Goal: Task Accomplishment & Management: Use online tool/utility

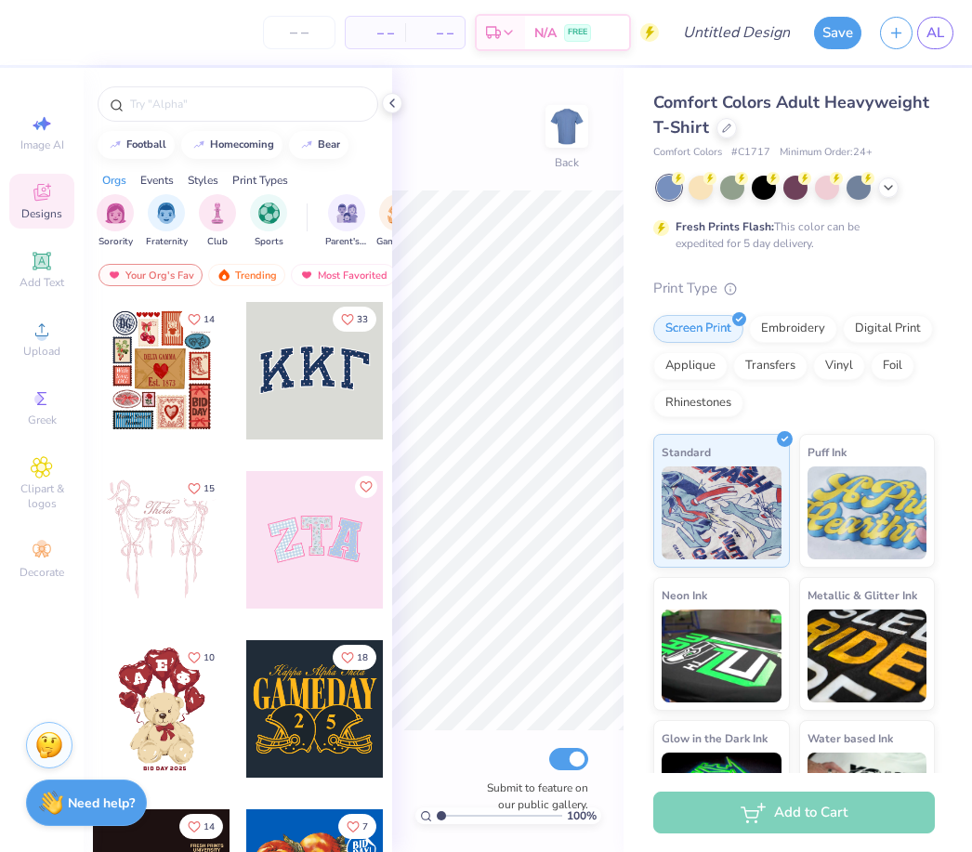
click at [759, 183] on div at bounding box center [764, 188] width 24 height 24
click at [382, 106] on div at bounding box center [392, 103] width 20 height 20
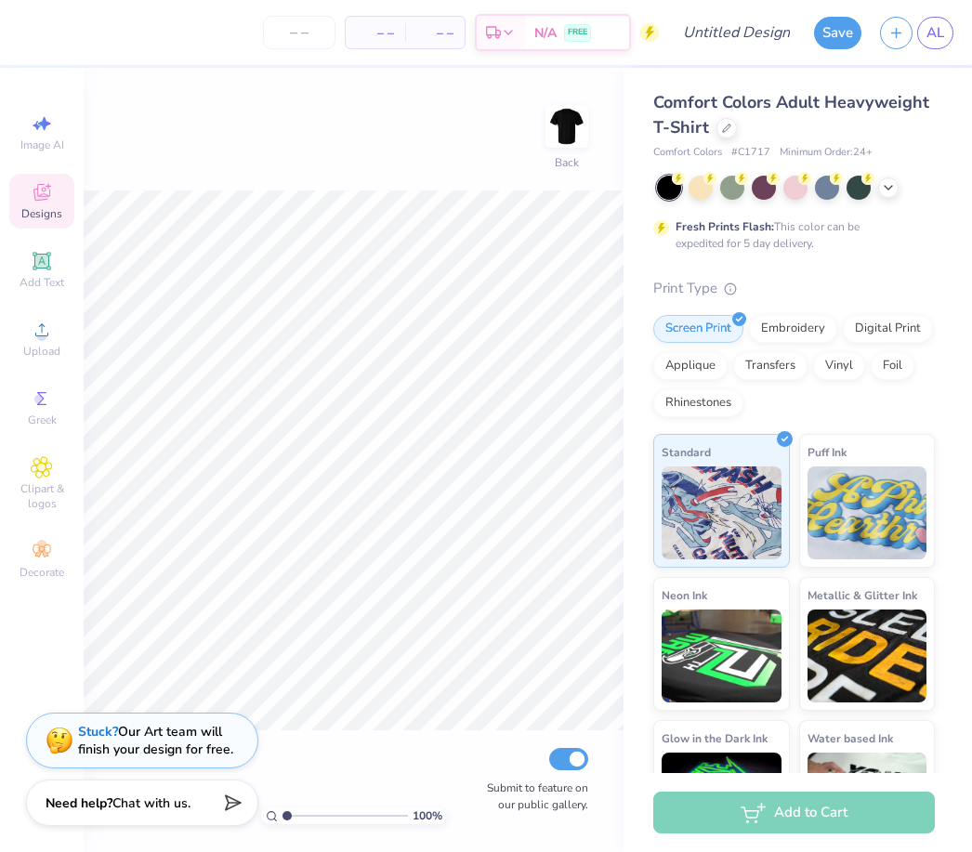
click at [578, 165] on div "Back" at bounding box center [567, 138] width 43 height 66
click at [33, 348] on div "Upload" at bounding box center [41, 338] width 65 height 55
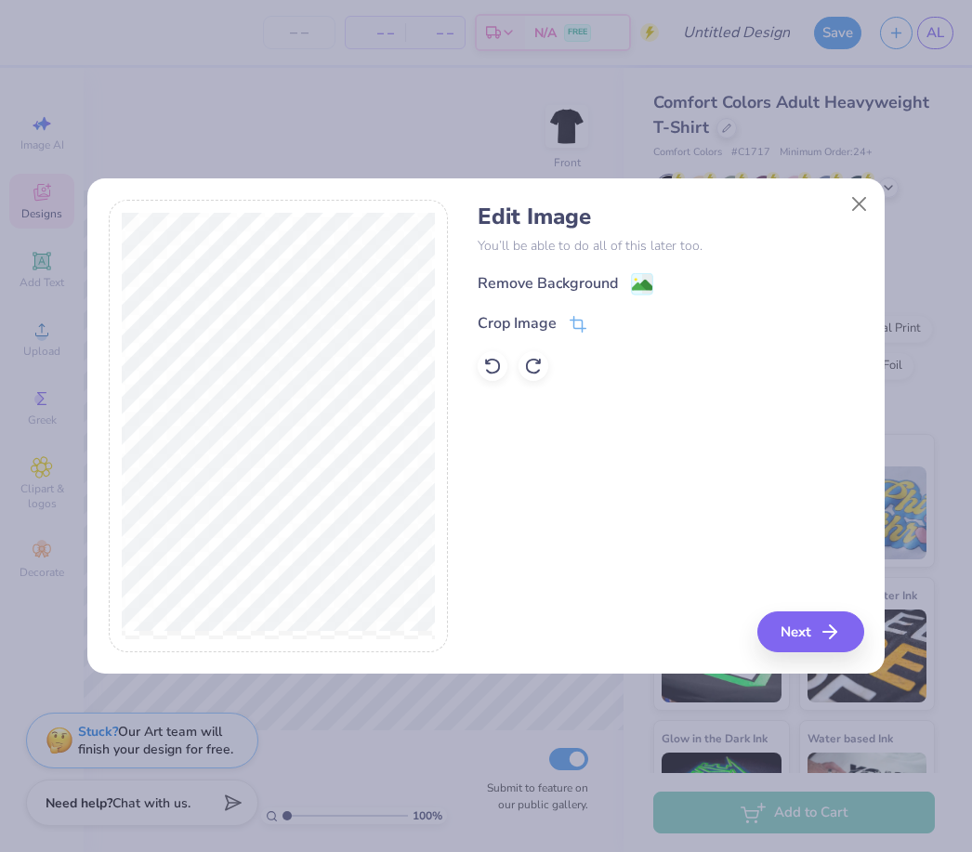
click at [649, 285] on image at bounding box center [642, 285] width 20 height 20
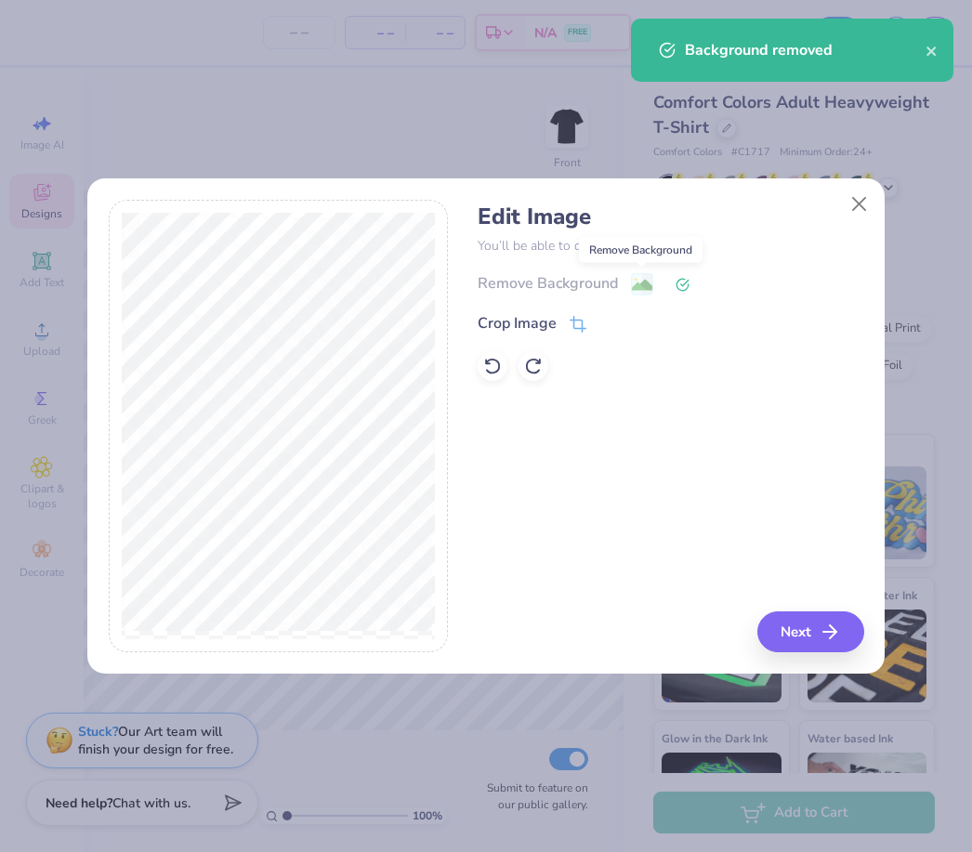
click at [796, 632] on button "Next" at bounding box center [811, 632] width 107 height 41
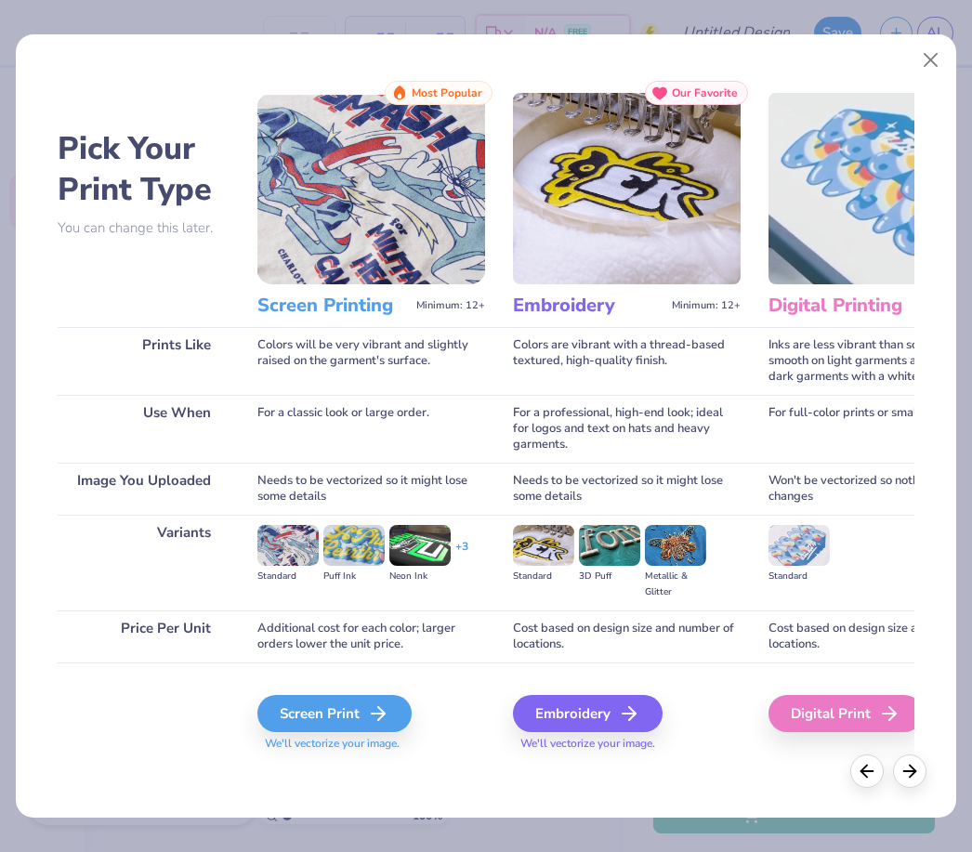
click at [369, 707] on div "Screen Print" at bounding box center [335, 713] width 154 height 37
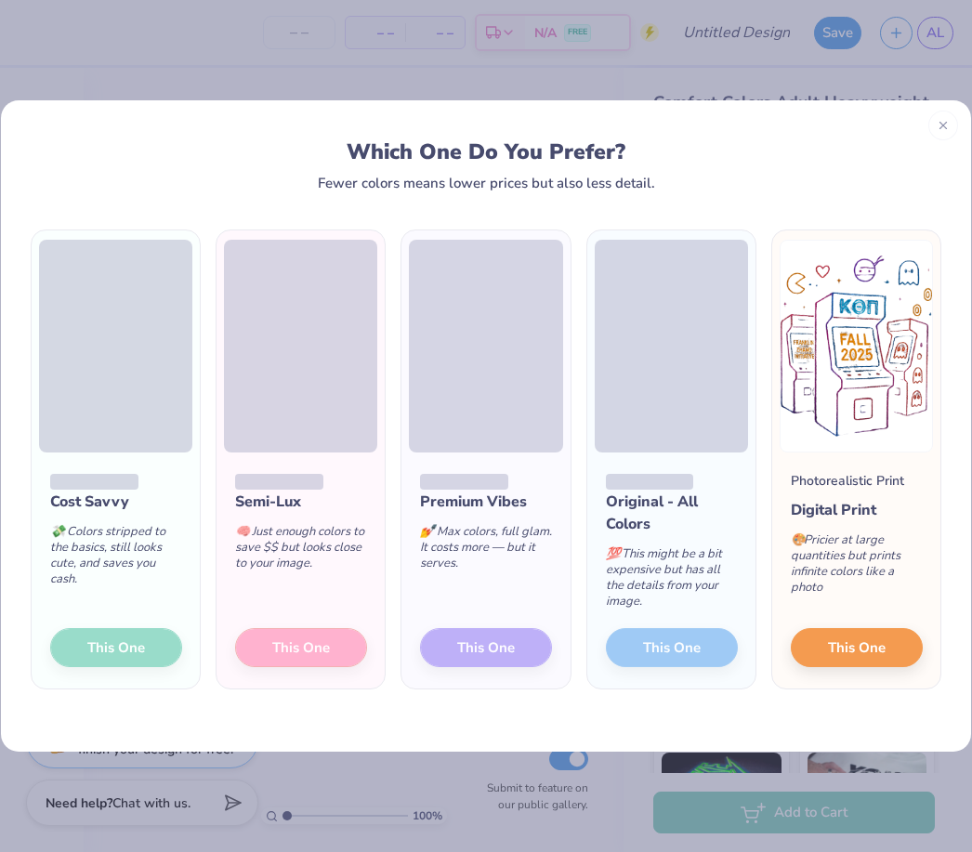
click at [503, 652] on div "Premium Vibes 💅 Max colors, full glam. It costs more — but it serves. This One" at bounding box center [486, 571] width 168 height 237
click at [508, 641] on div "Premium Vibes 💅 Max colors, full glam. It costs more — but it serves. This One" at bounding box center [486, 571] width 168 height 237
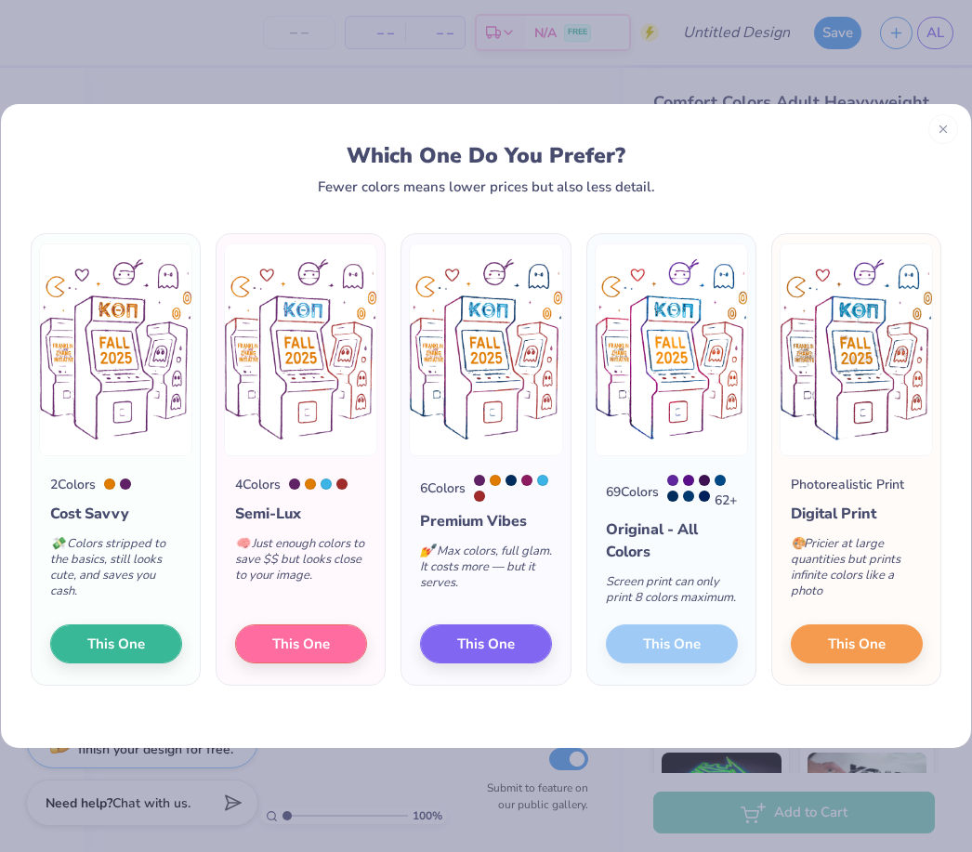
click at [655, 631] on div "69 Colors 62 + Original - All Colors Screen print can only print 8 colors maxim…" at bounding box center [672, 571] width 168 height 230
click at [509, 654] on button "This One" at bounding box center [486, 644] width 132 height 39
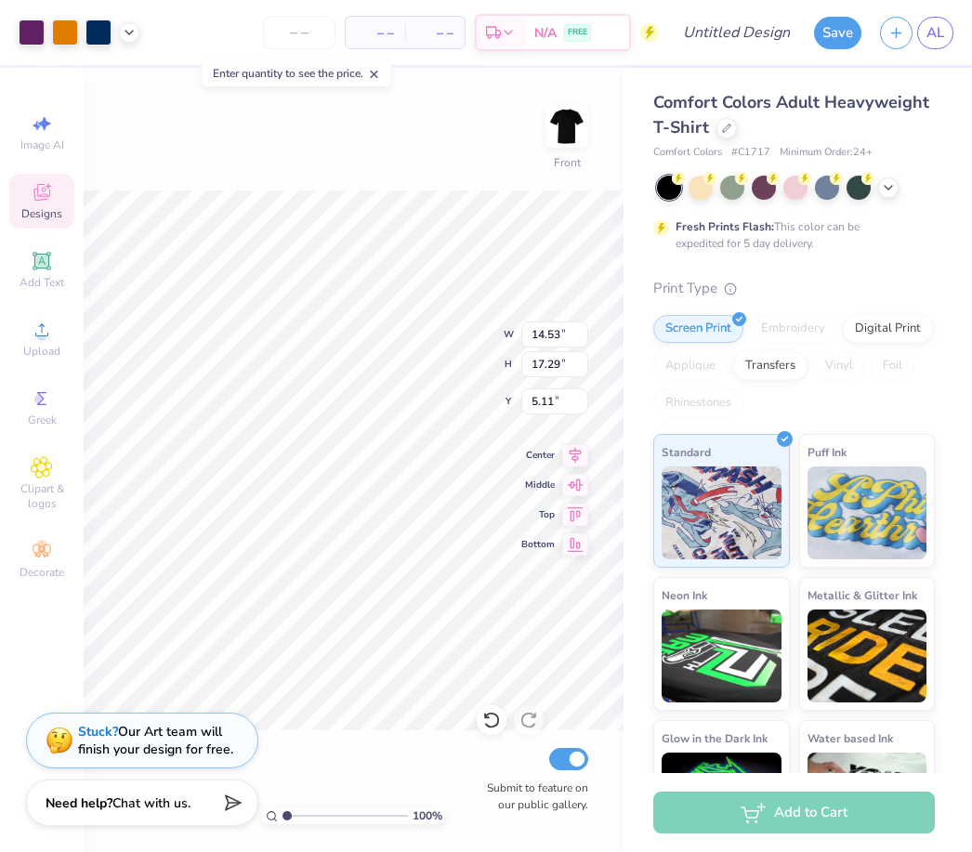
type input "4.73"
type input "11.99"
type input "14.26"
type input "5.32"
click at [307, 38] on input "number" at bounding box center [299, 32] width 73 height 33
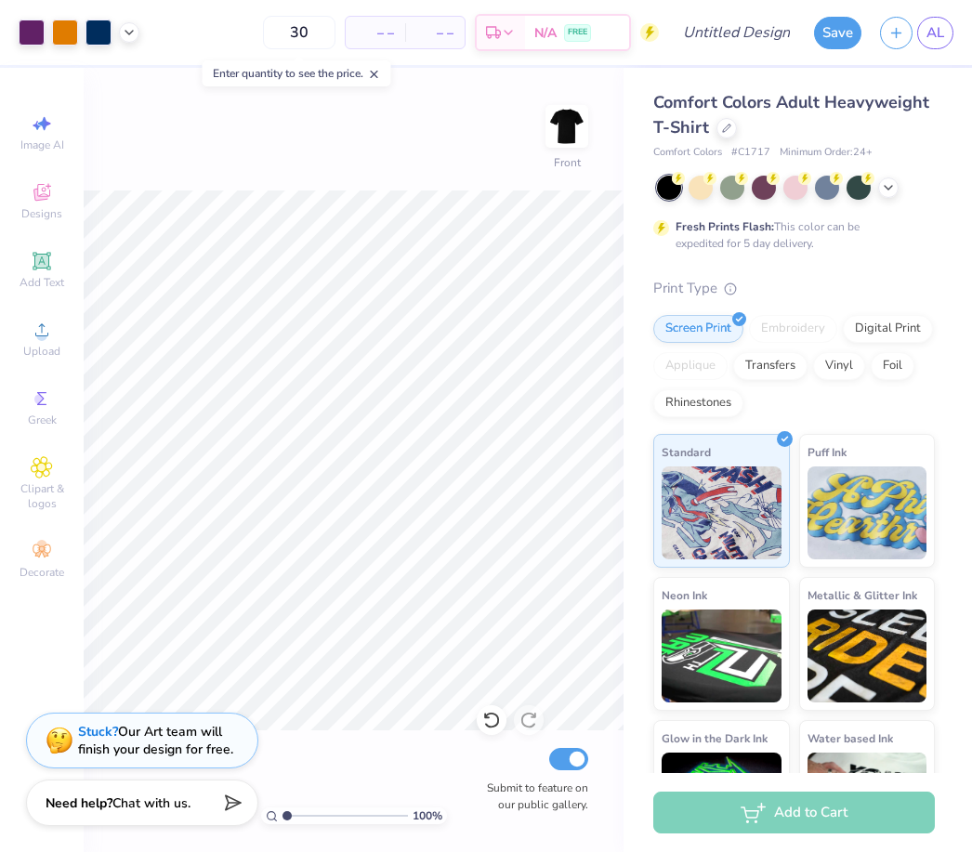
type input "30"
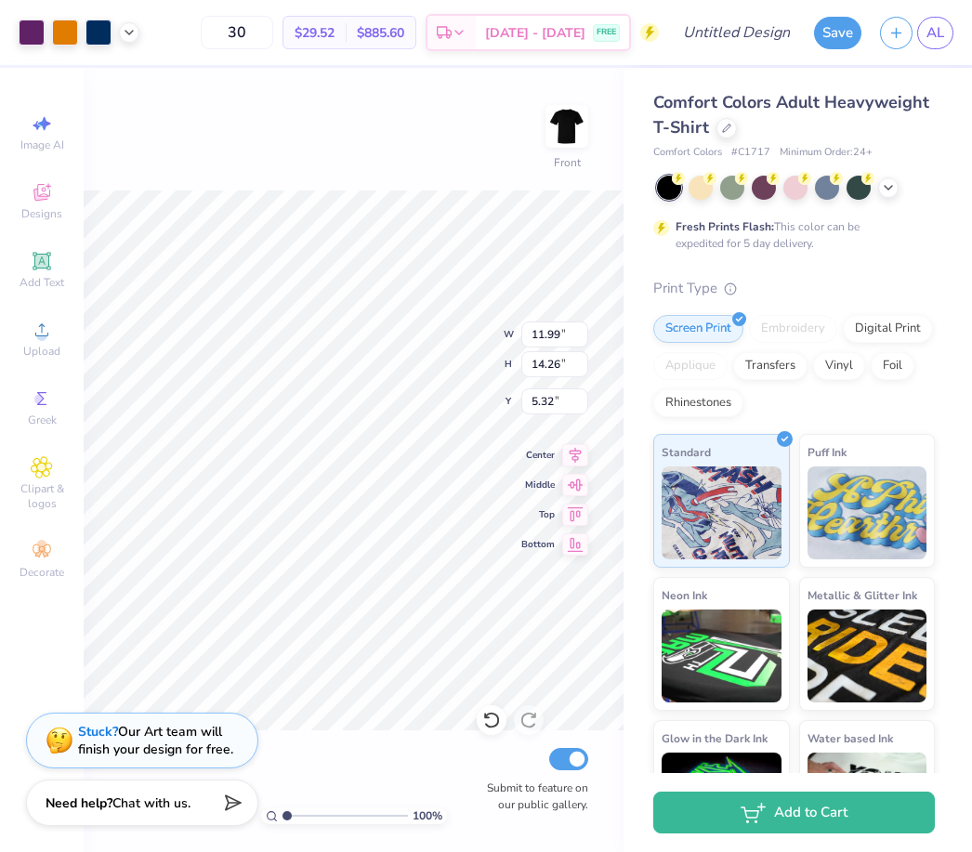
click at [578, 448] on icon at bounding box center [576, 455] width 12 height 16
click at [572, 453] on icon at bounding box center [575, 455] width 26 height 22
click at [578, 460] on icon at bounding box center [575, 455] width 26 height 22
click at [577, 459] on icon at bounding box center [575, 455] width 26 height 22
click at [579, 484] on icon at bounding box center [576, 485] width 16 height 12
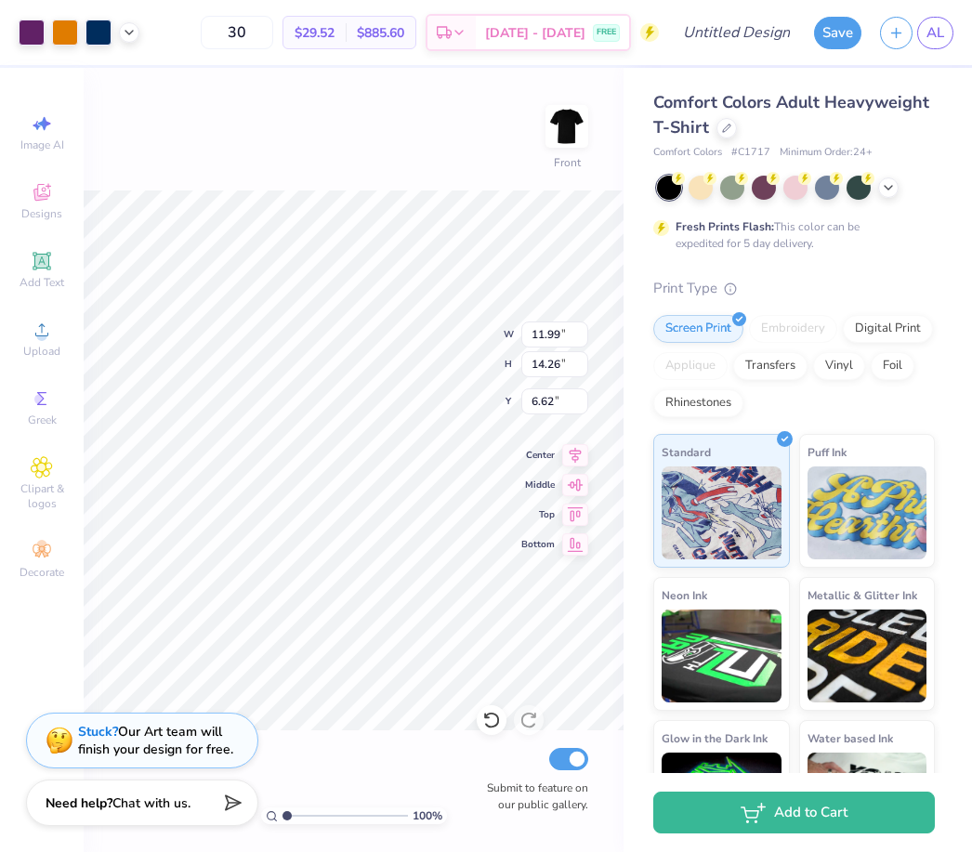
click at [576, 520] on icon at bounding box center [575, 515] width 26 height 22
click at [575, 485] on icon at bounding box center [575, 485] width 26 height 22
type input "6.62"
click at [570, 456] on icon at bounding box center [575, 455] width 26 height 22
type input "3.00"
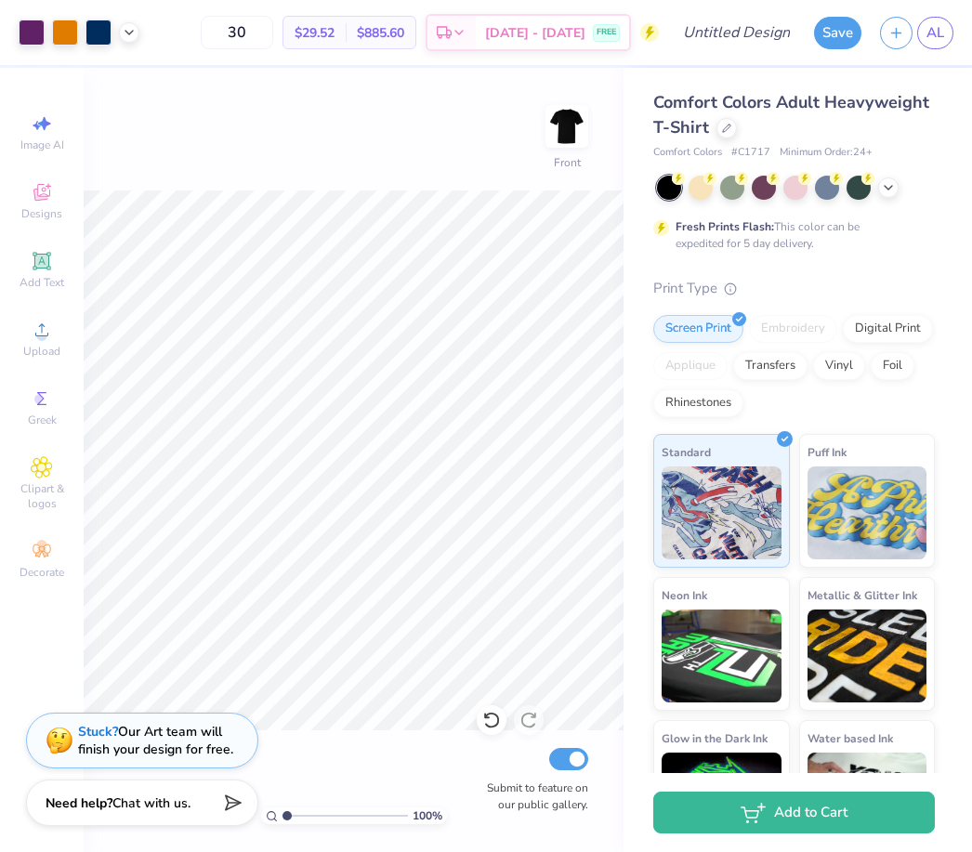
click at [37, 350] on span "Upload" at bounding box center [41, 351] width 37 height 15
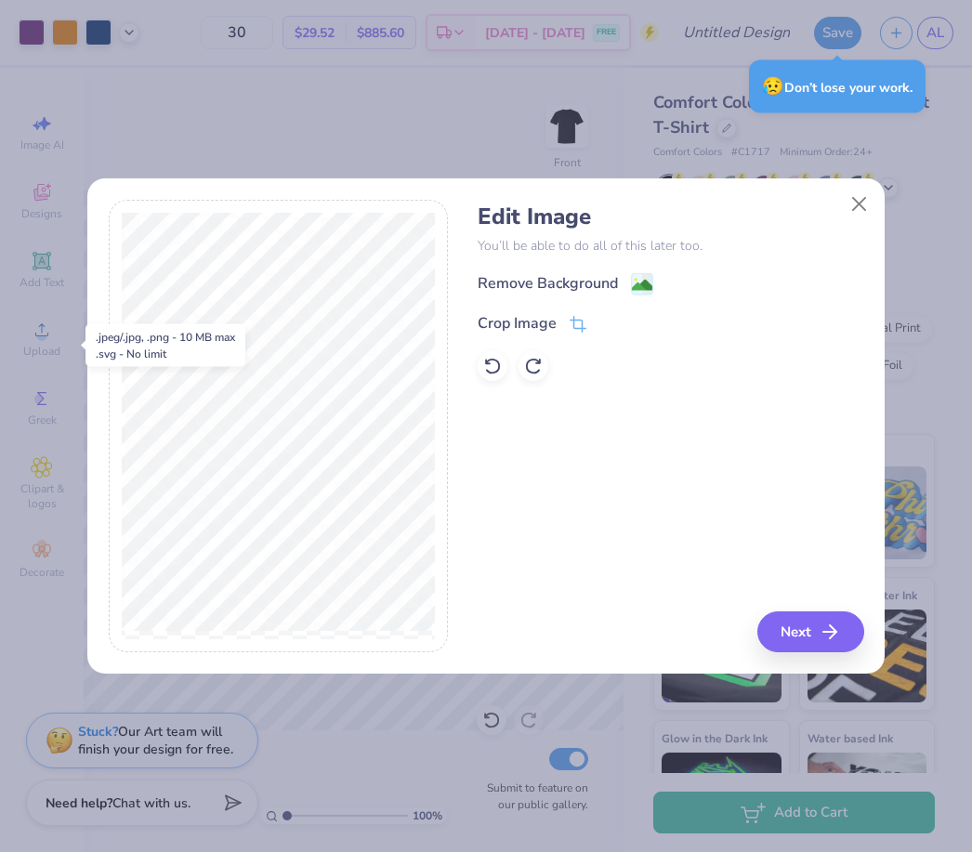
click at [818, 646] on button "Next" at bounding box center [811, 632] width 107 height 41
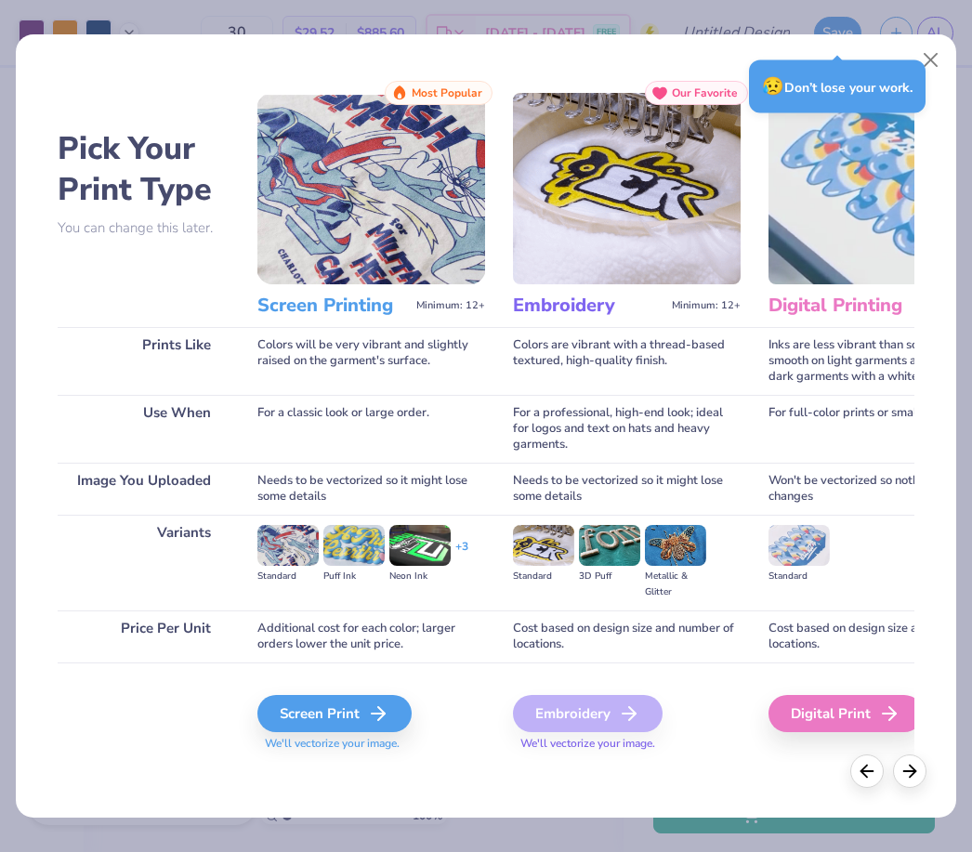
click at [385, 721] on icon at bounding box center [378, 714] width 22 height 22
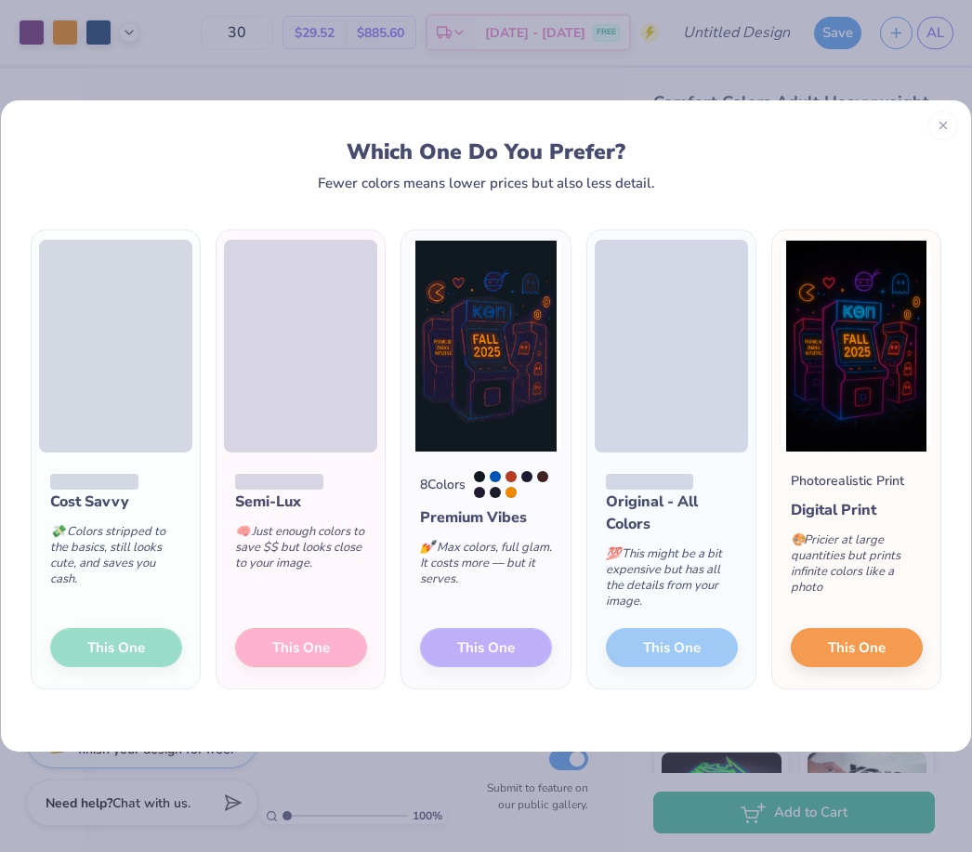
click at [699, 642] on div "Original - All Colors 💯 This might be a bit expensive but has all the details f…" at bounding box center [672, 571] width 168 height 237
click at [501, 650] on div "8 Colors Premium Vibes 💅 Max colors, full glam. It costs more — but it serves. …" at bounding box center [486, 571] width 168 height 237
click at [518, 645] on div "8 Colors Premium Vibes 💅 Max colors, full glam. It costs more — but it serves. …" at bounding box center [486, 571] width 168 height 237
click at [507, 624] on div "8 Colors Premium Vibes 💅 Max colors, full glam. It costs more — but it serves. …" at bounding box center [486, 571] width 168 height 237
click at [507, 623] on div "8 Colors Premium Vibes 💅 Max colors, full glam. It costs more — but it serves. …" at bounding box center [486, 571] width 168 height 237
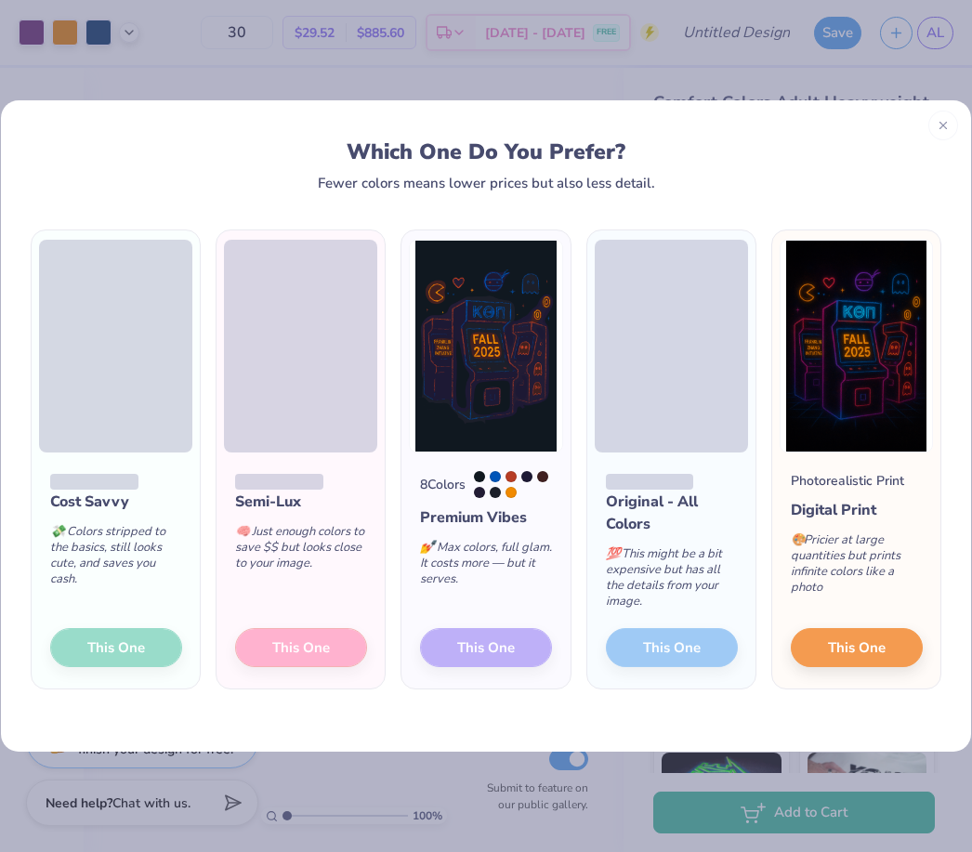
click at [937, 122] on icon at bounding box center [943, 125] width 13 height 13
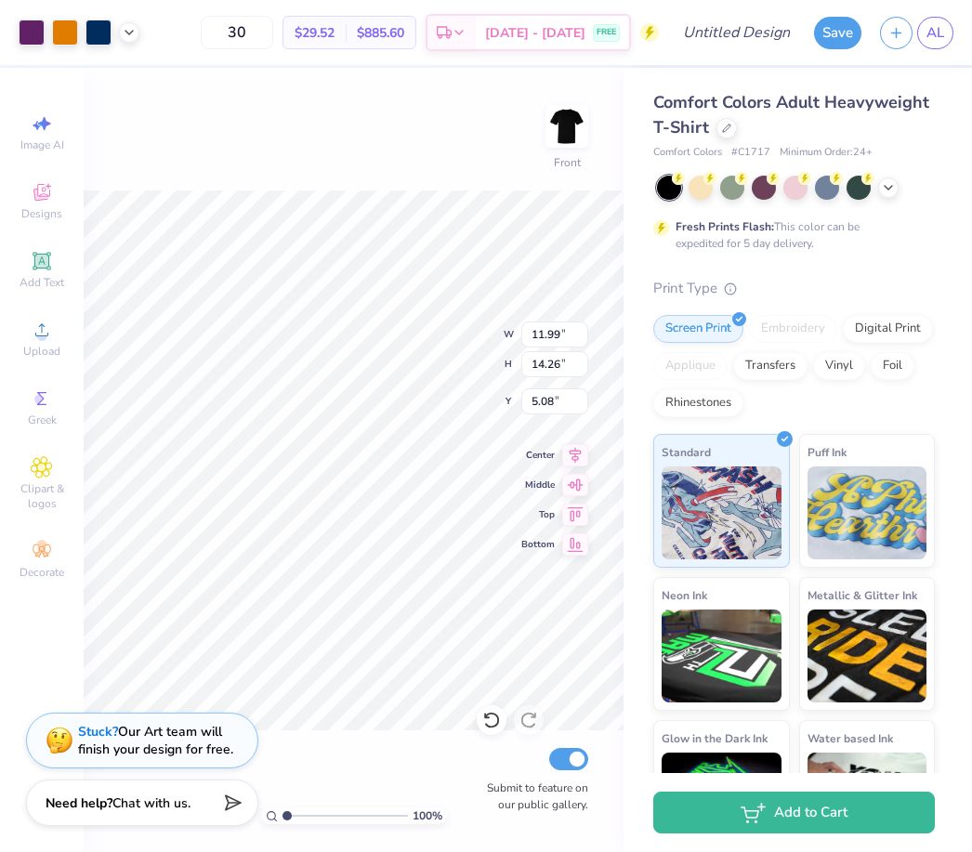
type input "6.62"
type input "13.68"
type input "16.28"
type input "3.64"
click at [658, 165] on div "Comfort Colors Adult Heavyweight T-Shirt Comfort Colors # C1717 Minimum Order: …" at bounding box center [795, 472] width 282 height 764
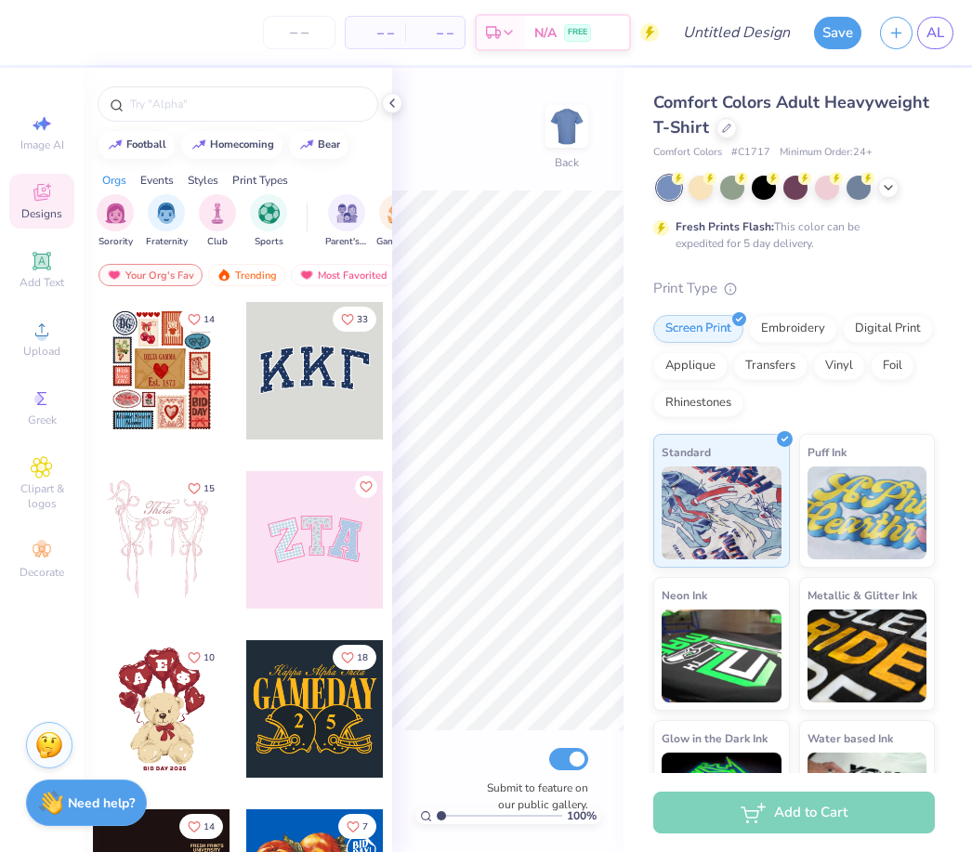
click at [771, 182] on div at bounding box center [764, 188] width 24 height 24
click at [54, 341] on div "Upload" at bounding box center [41, 338] width 65 height 55
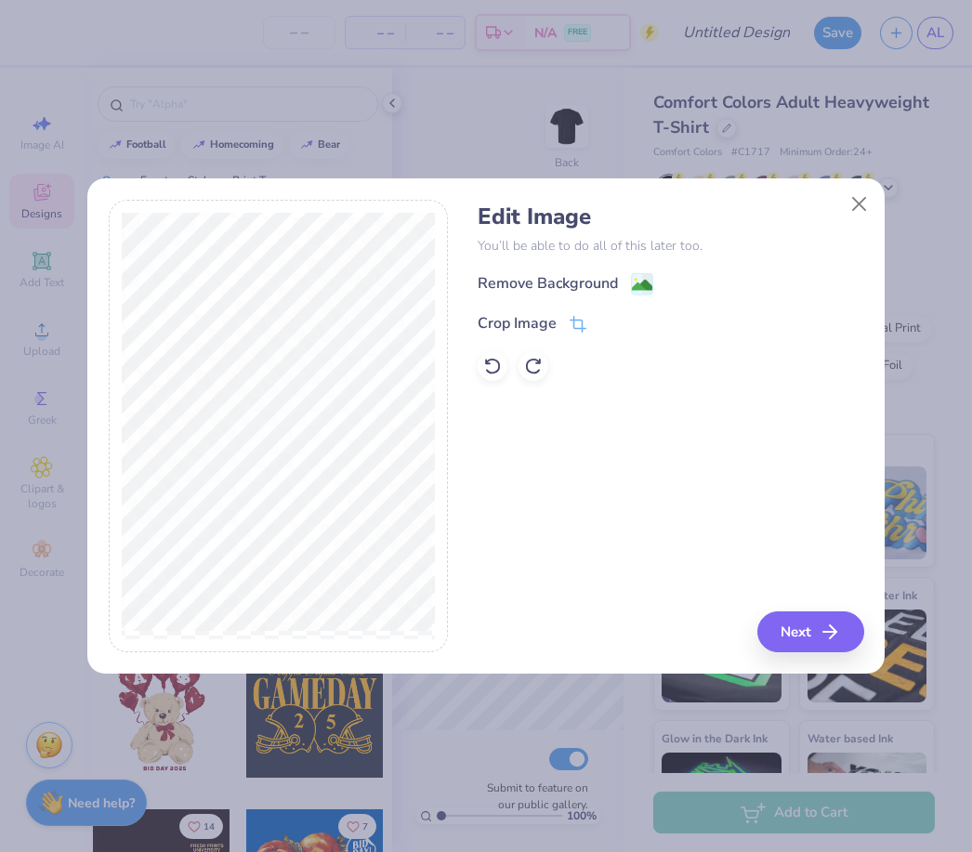
click at [643, 284] on image at bounding box center [642, 285] width 20 height 20
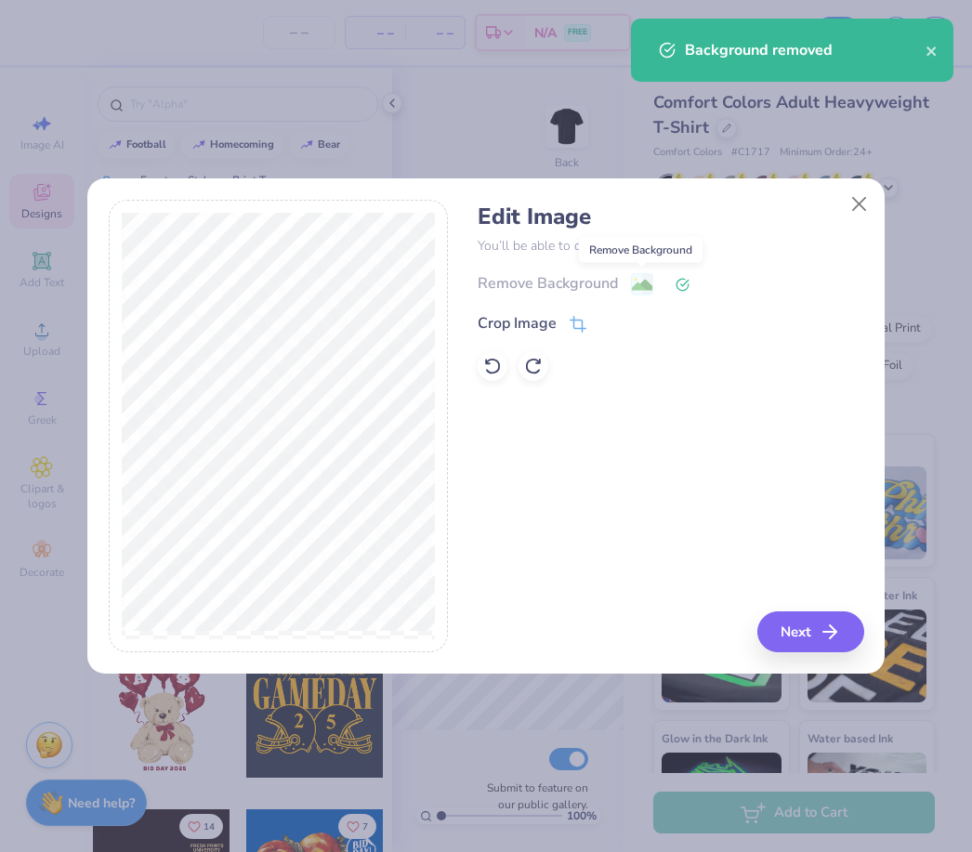
click at [687, 276] on span at bounding box center [683, 283] width 14 height 22
click at [686, 276] on span at bounding box center [683, 283] width 14 height 22
click at [652, 284] on div "Remove Background" at bounding box center [671, 283] width 386 height 23
click at [498, 363] on icon at bounding box center [493, 366] width 16 height 17
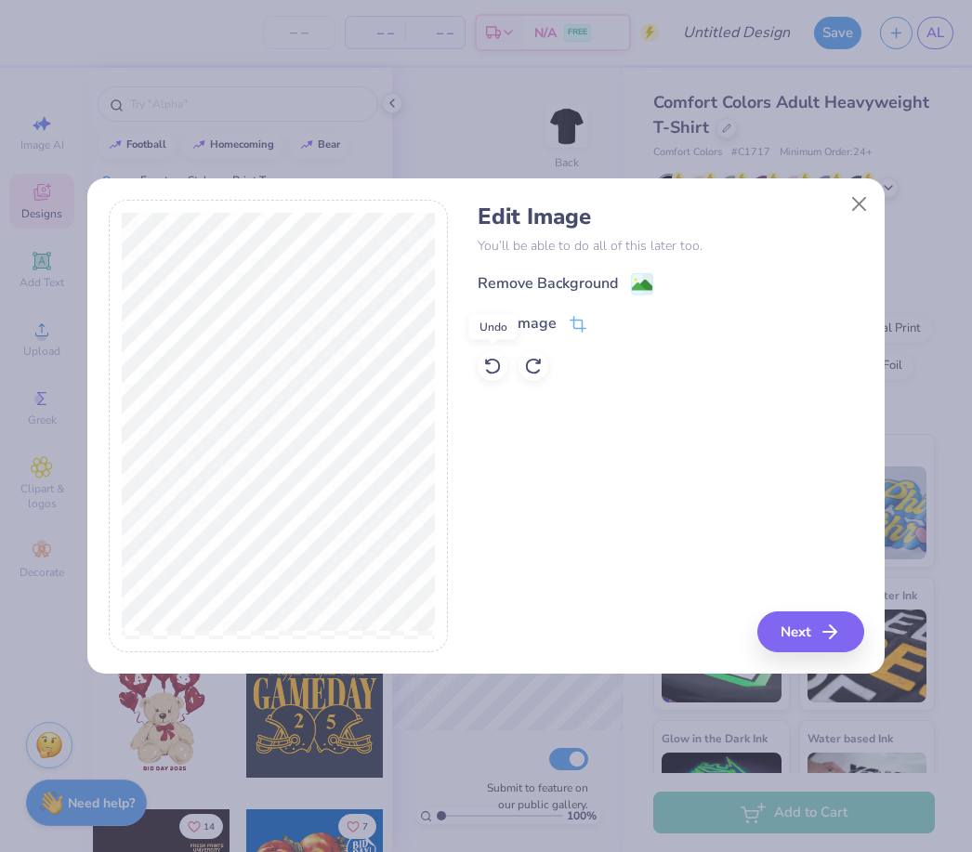
click at [804, 651] on button "Next" at bounding box center [811, 632] width 107 height 41
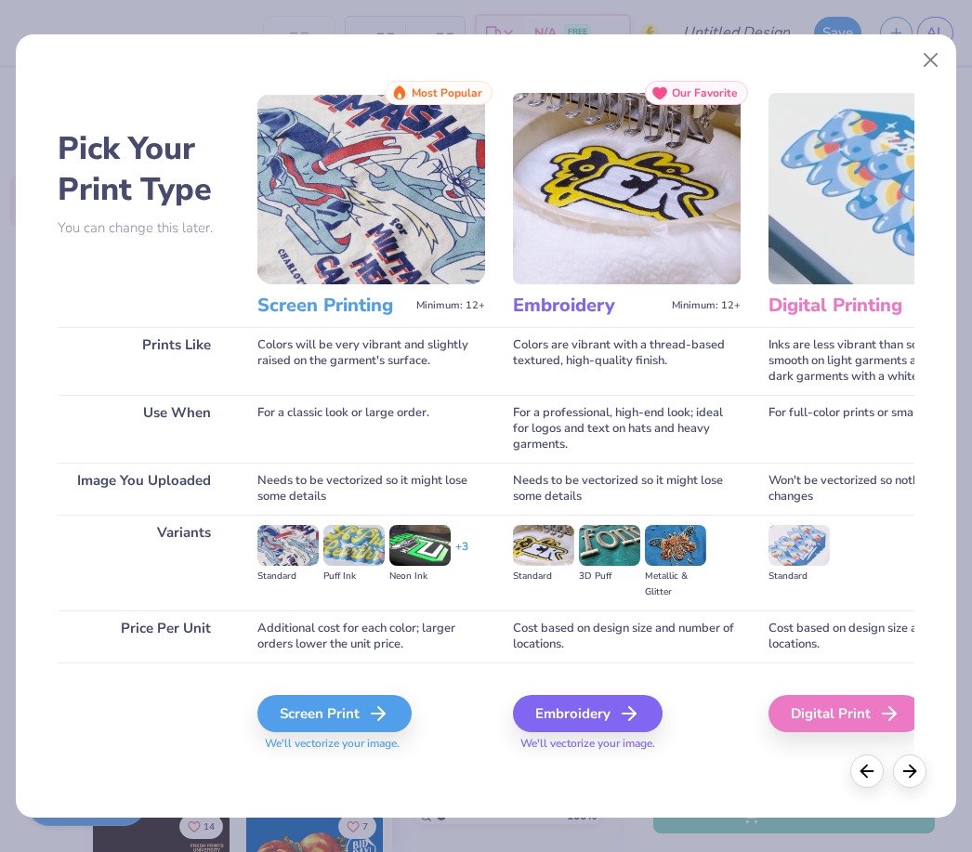
click at [370, 716] on div "Screen Print" at bounding box center [335, 713] width 154 height 37
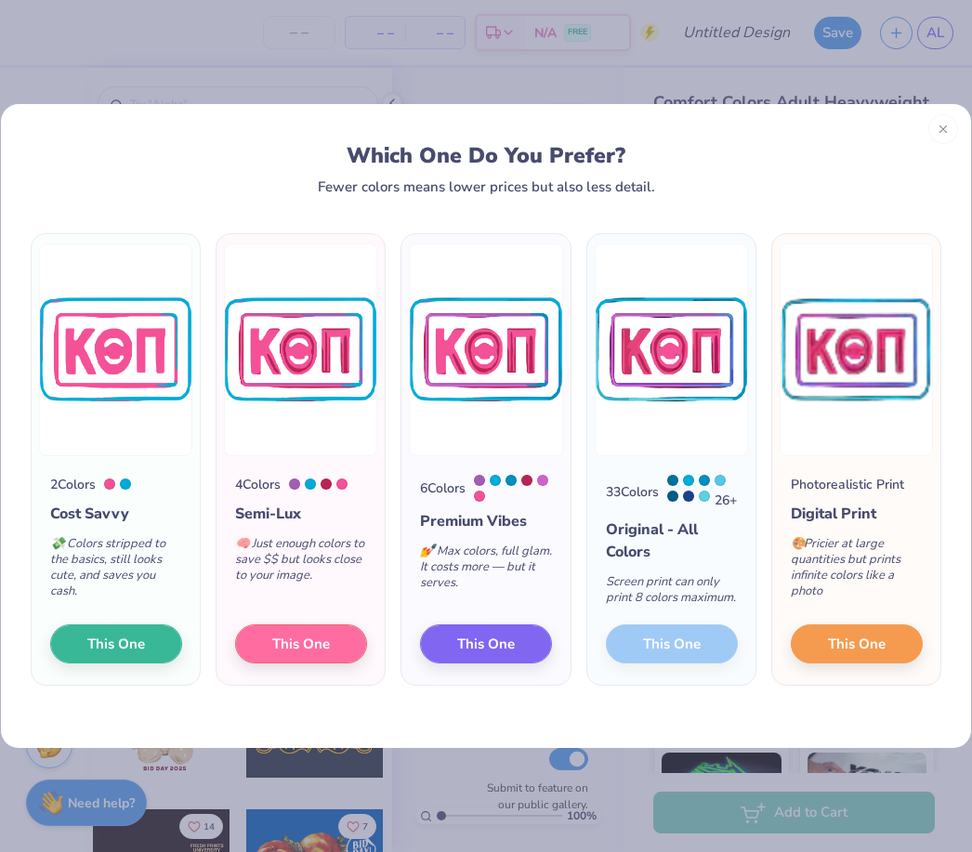
click at [532, 640] on button "This One" at bounding box center [486, 644] width 132 height 39
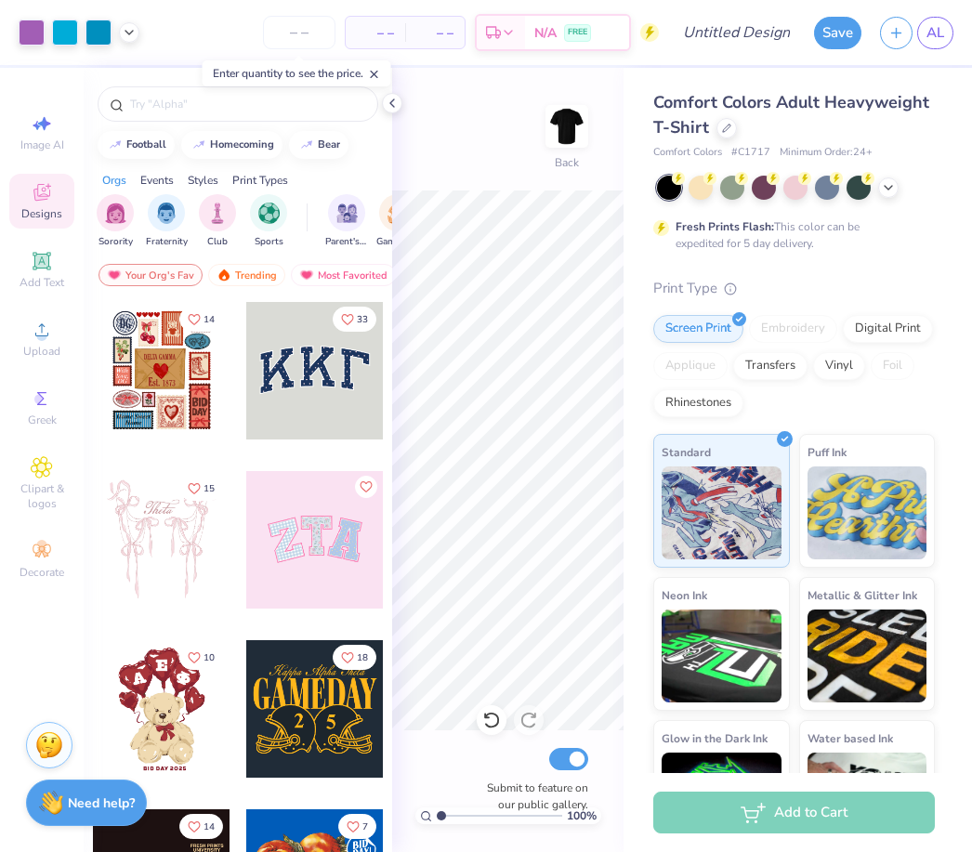
click at [402, 102] on div at bounding box center [392, 103] width 20 height 20
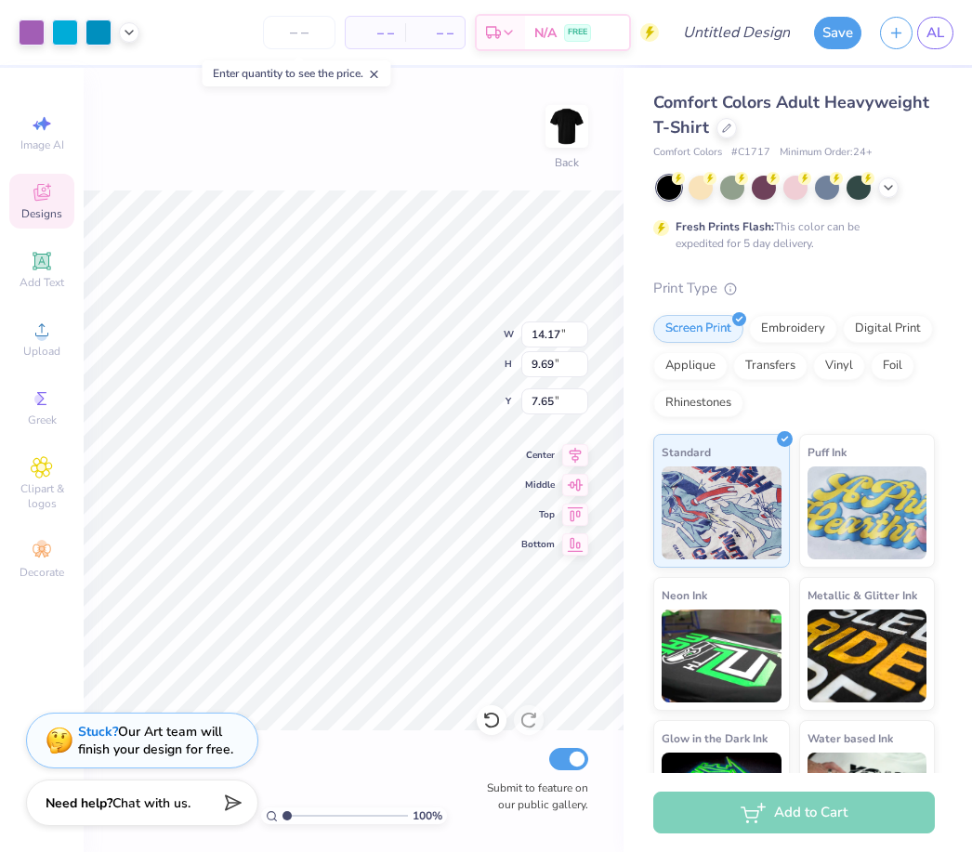
type input "4.47"
type input "3.06"
click at [586, 450] on icon at bounding box center [575, 455] width 26 height 22
click at [578, 509] on icon at bounding box center [575, 515] width 26 height 22
type input "1.86"
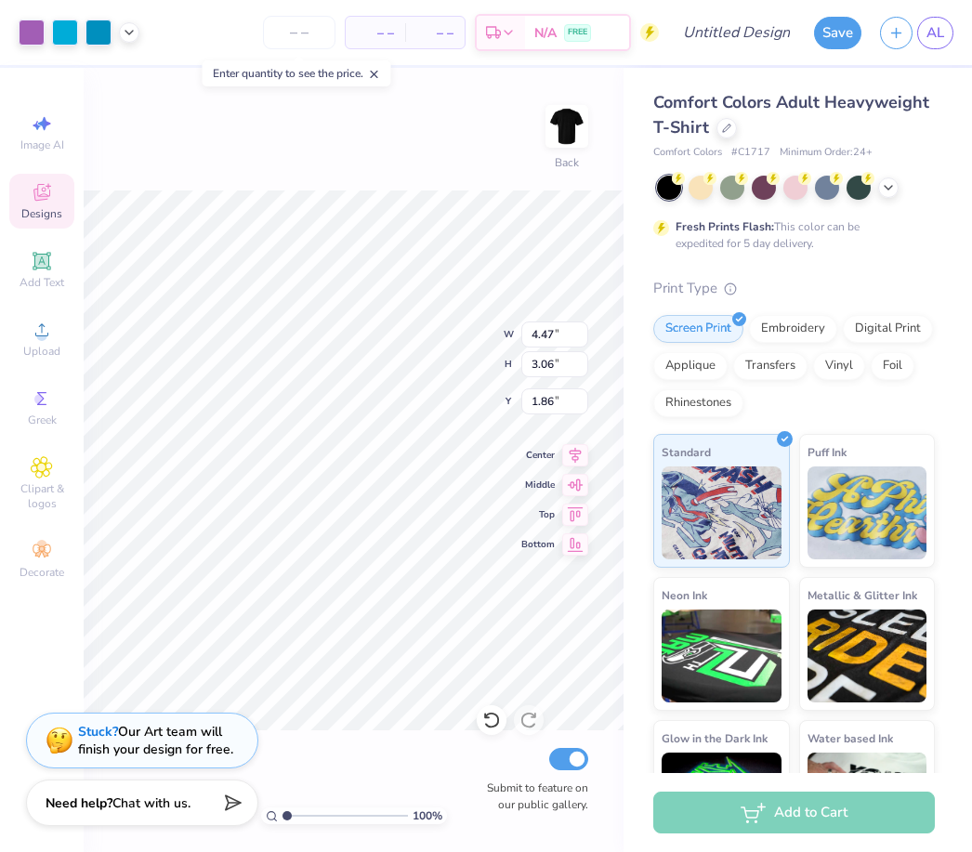
type input "3.00"
type input "1.47"
click at [199, 745] on div "Stuck? Our Art team will finish your design for free." at bounding box center [155, 740] width 155 height 35
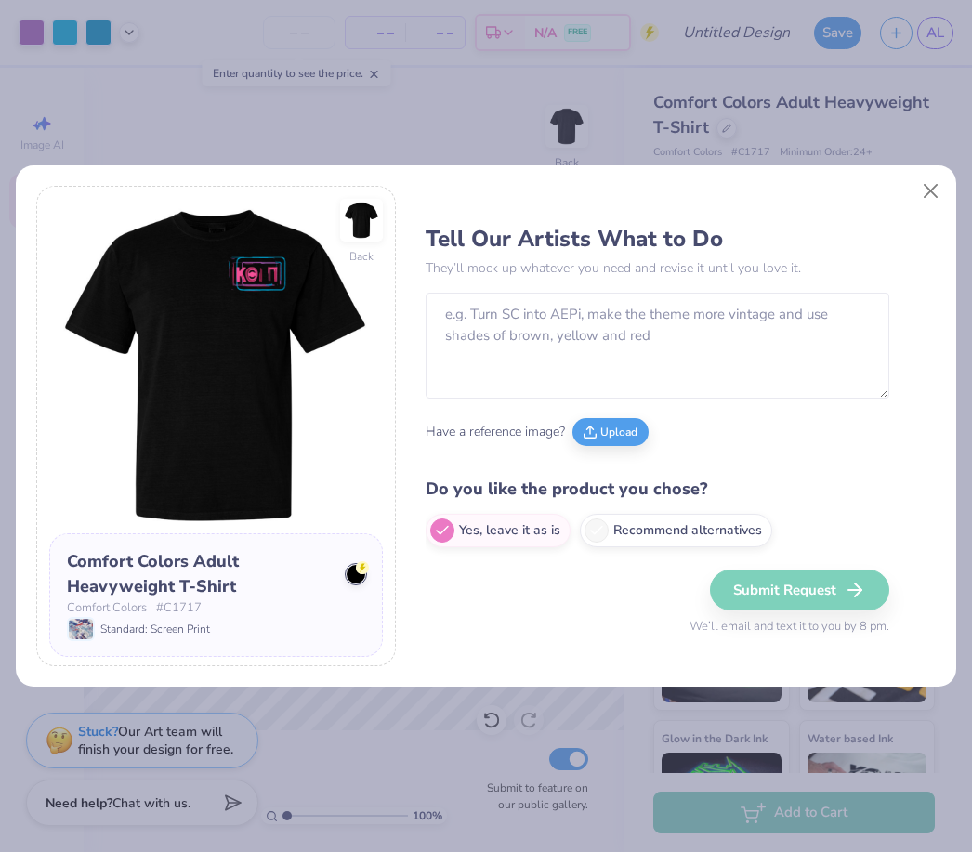
click at [904, 192] on div "Tell Our Artists What to Do They’ll mock up whatever you need and revise it unt…" at bounding box center [681, 426] width 510 height 480
click at [903, 191] on div "Tell Our Artists What to Do They’ll mock up whatever you need and revise it unt…" at bounding box center [681, 426] width 510 height 480
click at [369, 239] on img at bounding box center [361, 220] width 37 height 37
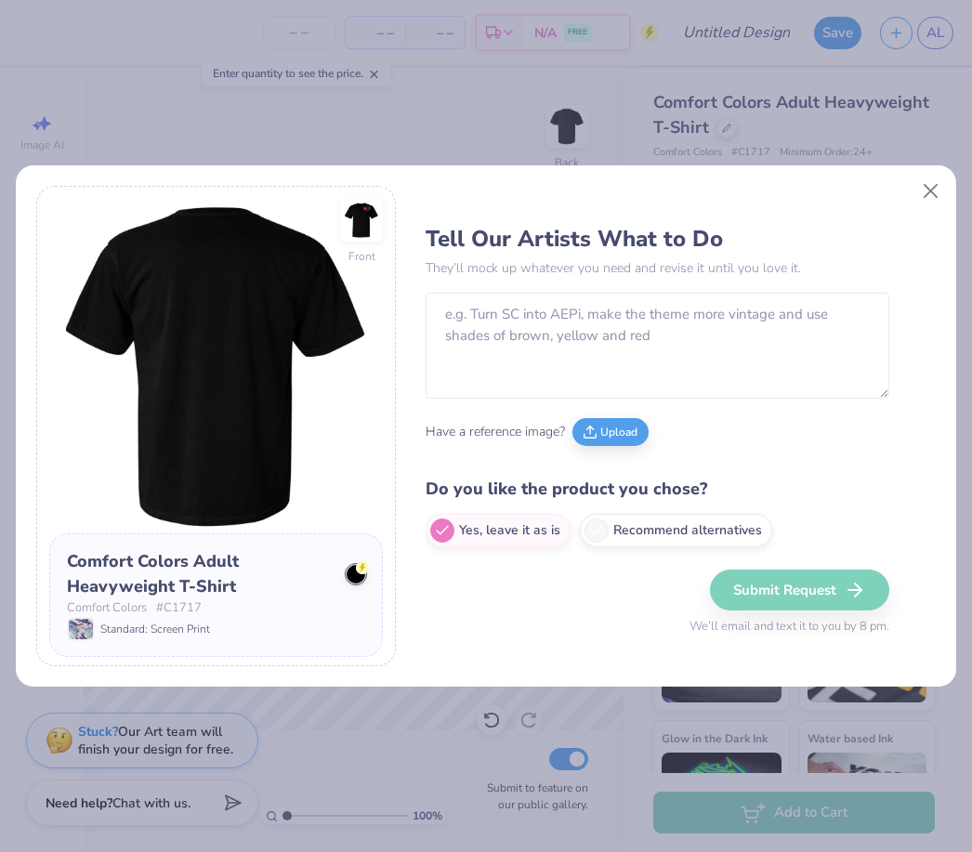
click at [935, 174] on button "Close" at bounding box center [931, 191] width 35 height 35
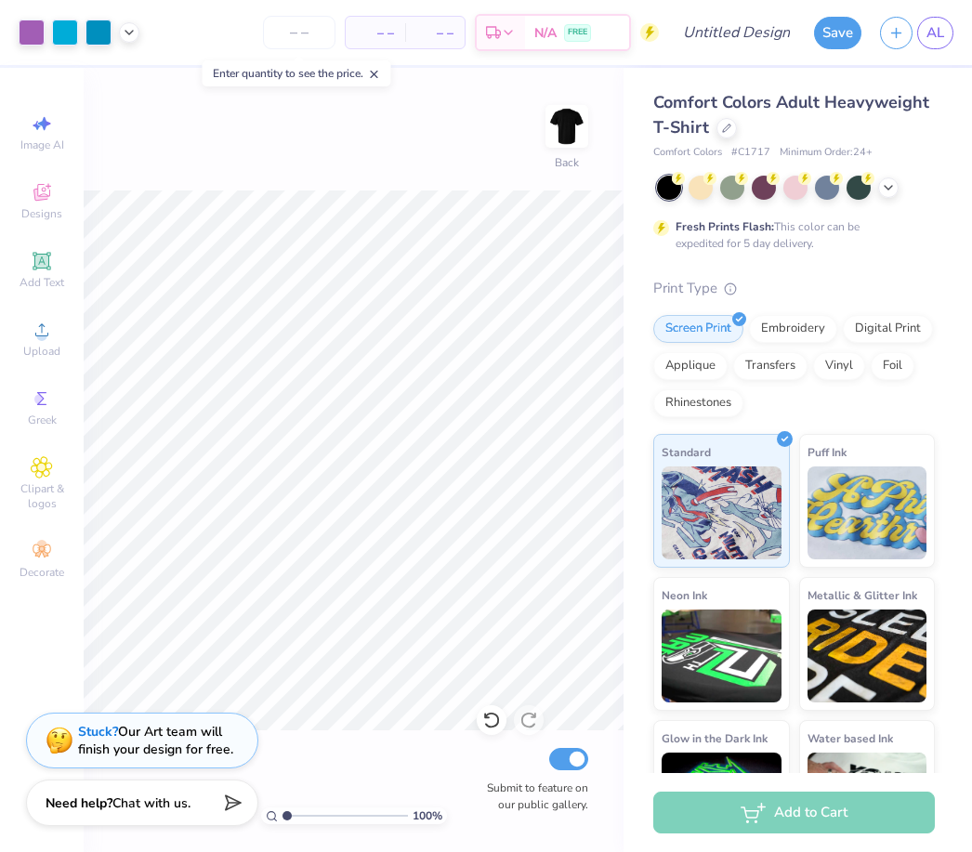
click at [568, 145] on img at bounding box center [567, 126] width 37 height 37
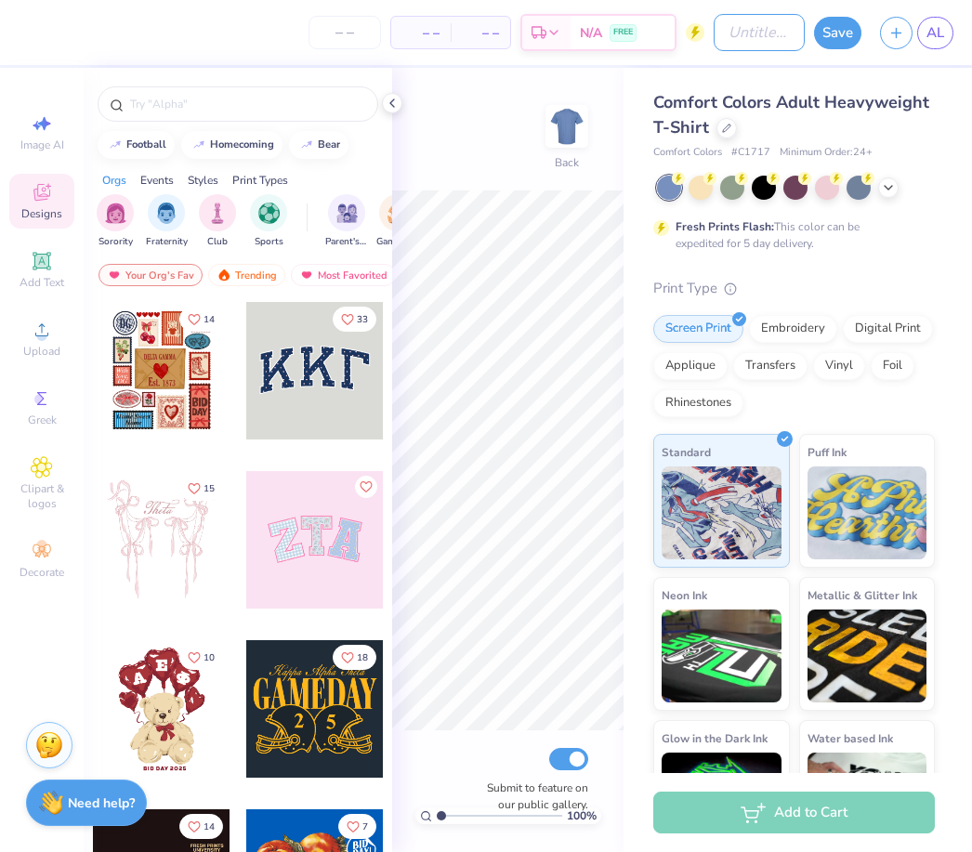
click at [743, 42] on input "Design Title" at bounding box center [759, 32] width 91 height 37
click at [749, 37] on input "Design Title" at bounding box center [759, 32] width 91 height 37
type input "KTP FALL SHIRT"
click at [386, 110] on icon at bounding box center [392, 103] width 15 height 15
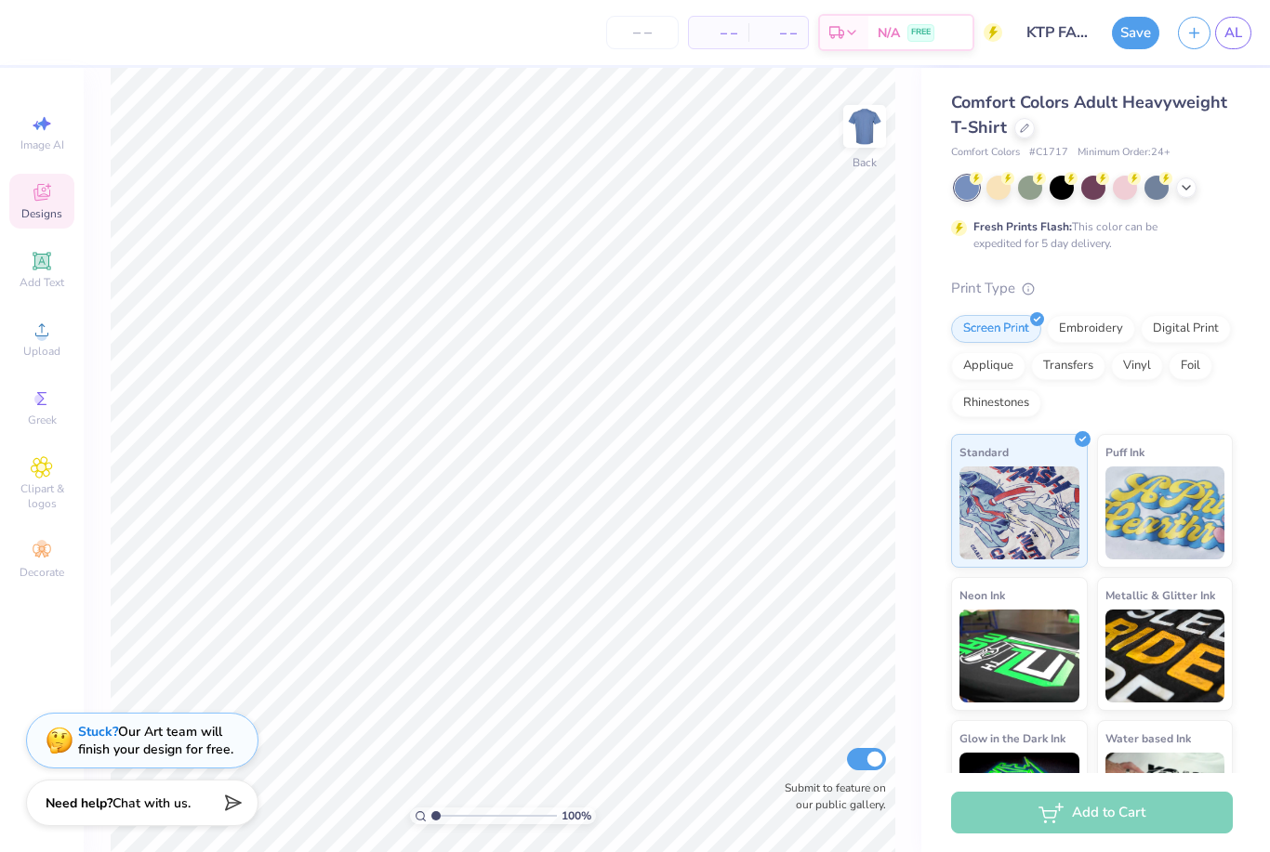
click at [43, 359] on span "Upload" at bounding box center [41, 351] width 37 height 15
click at [971, 186] on div at bounding box center [1062, 188] width 24 height 24
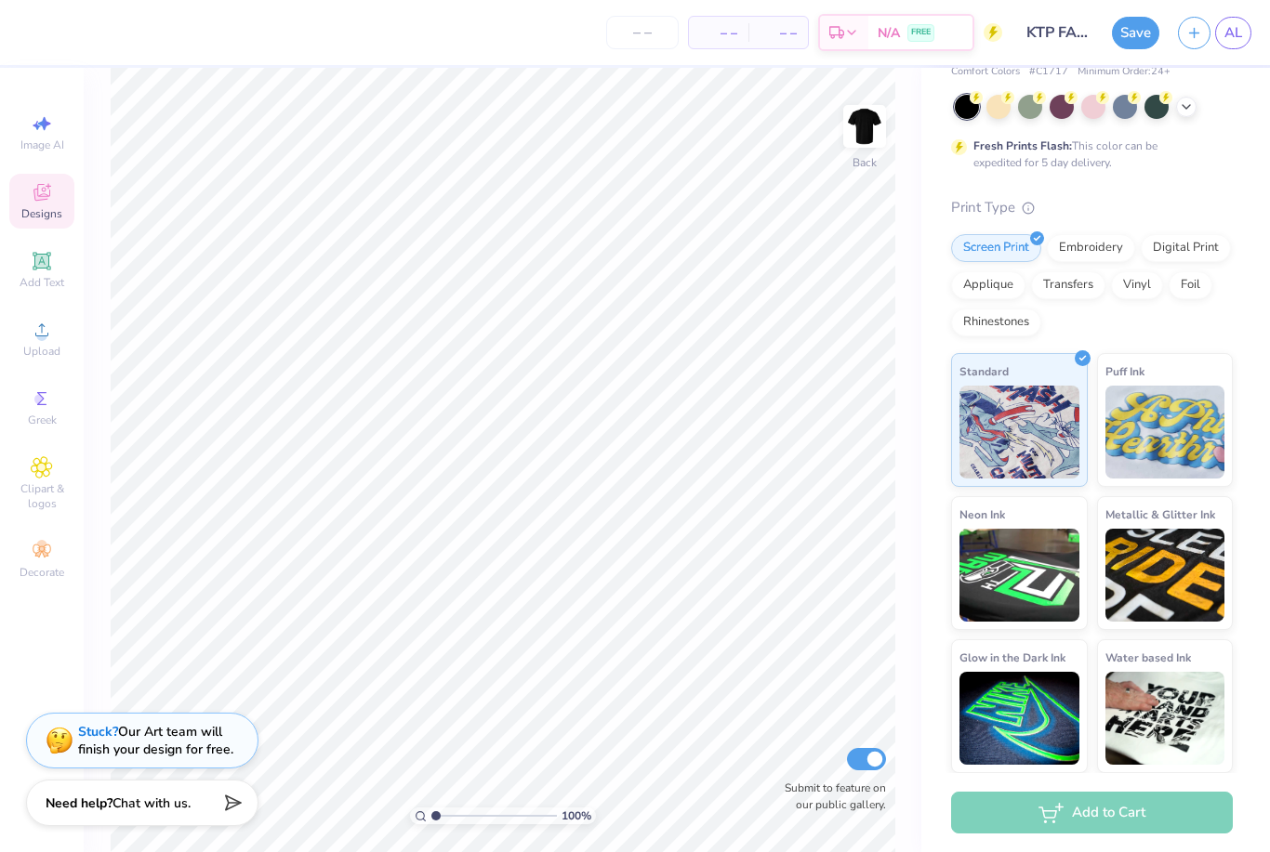
scroll to position [80, 0]
click at [49, 329] on icon at bounding box center [42, 330] width 22 height 22
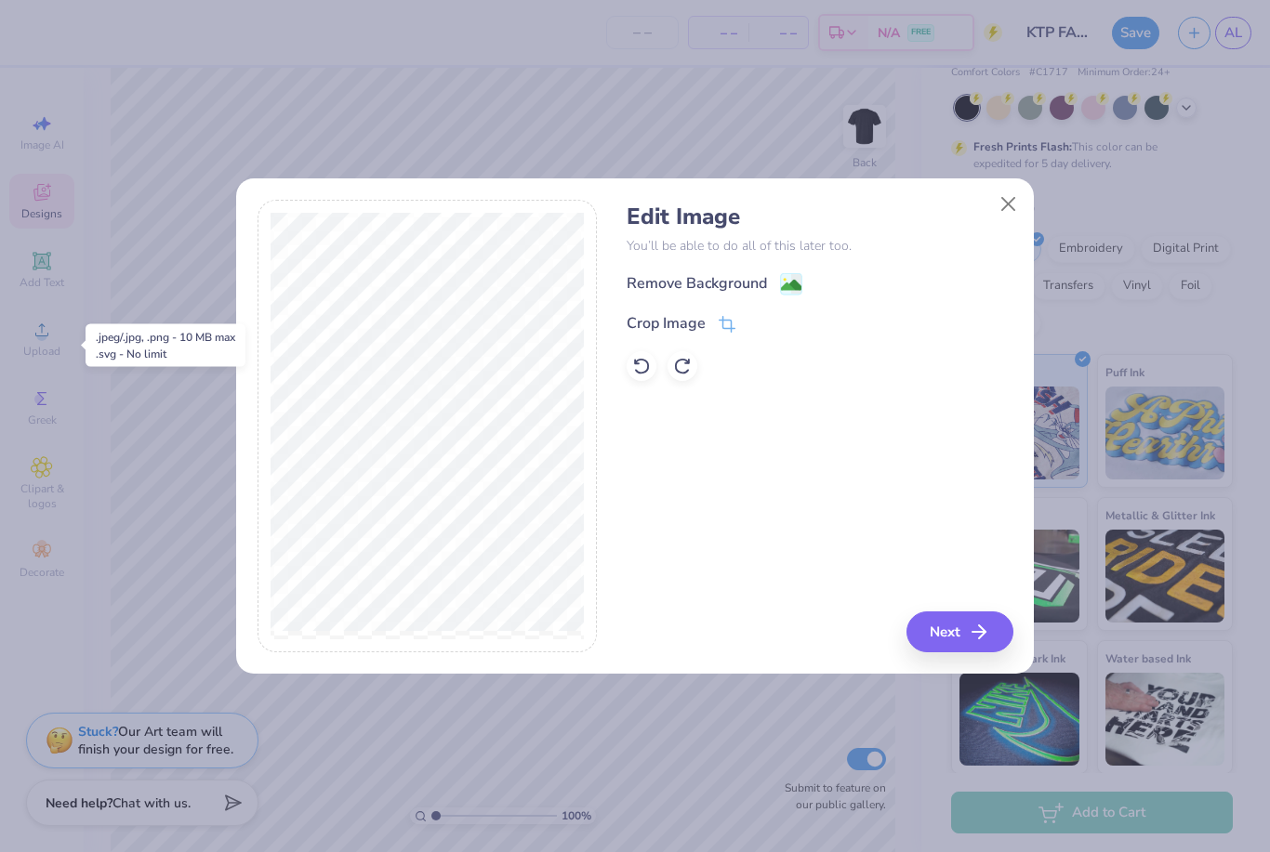
click at [970, 619] on button "Next" at bounding box center [959, 632] width 107 height 41
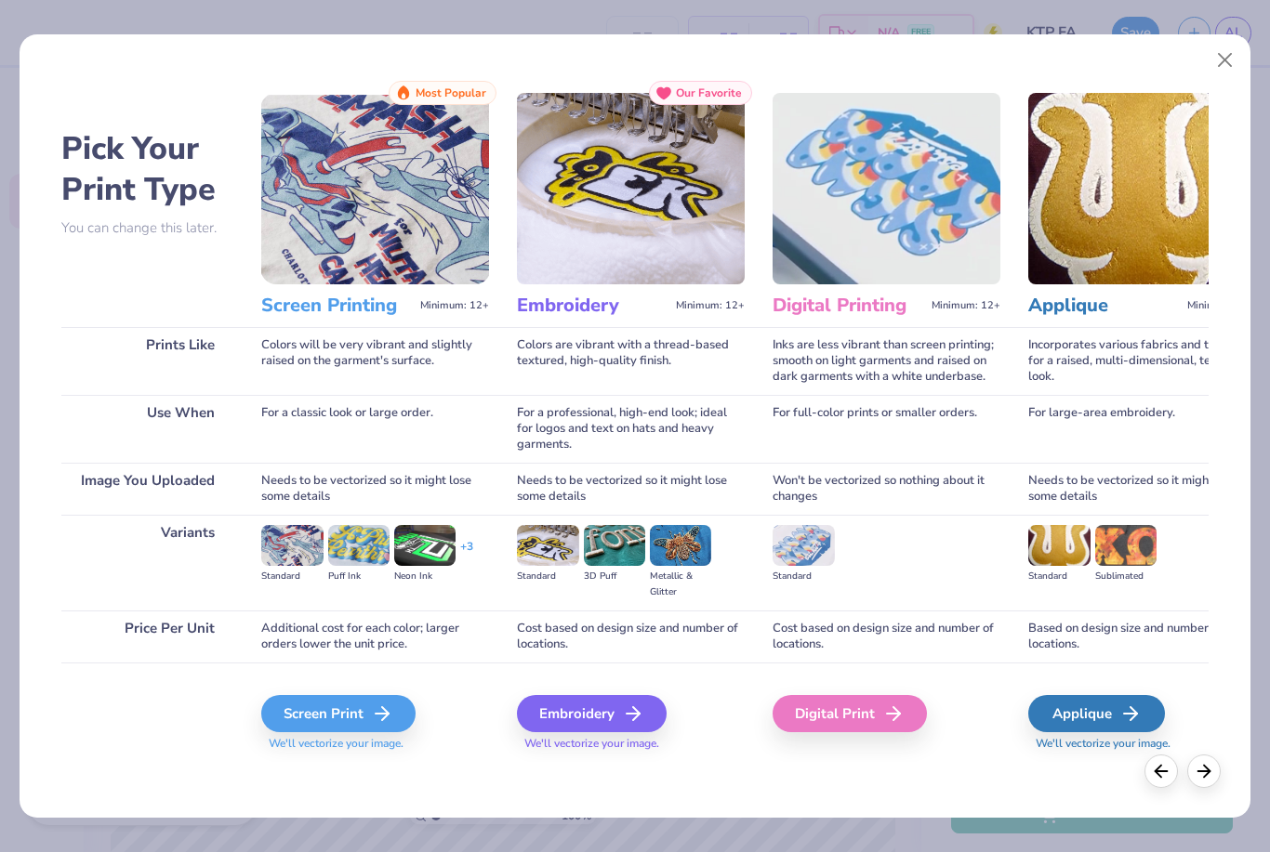
click at [383, 733] on div "Screen Print" at bounding box center [338, 713] width 154 height 37
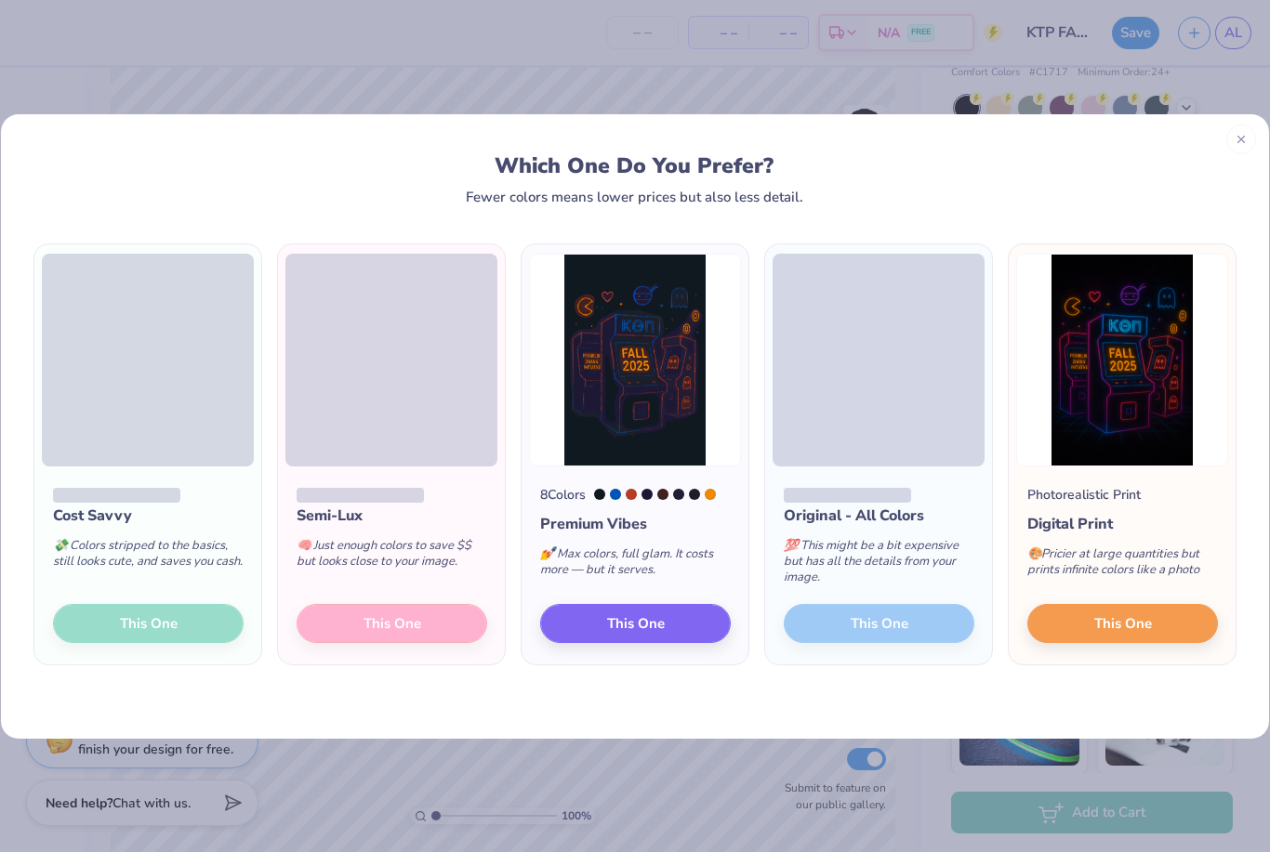
click at [922, 623] on div "Original - All Colors 💯 This might be a bit expensive but has all the details f…" at bounding box center [878, 566] width 227 height 199
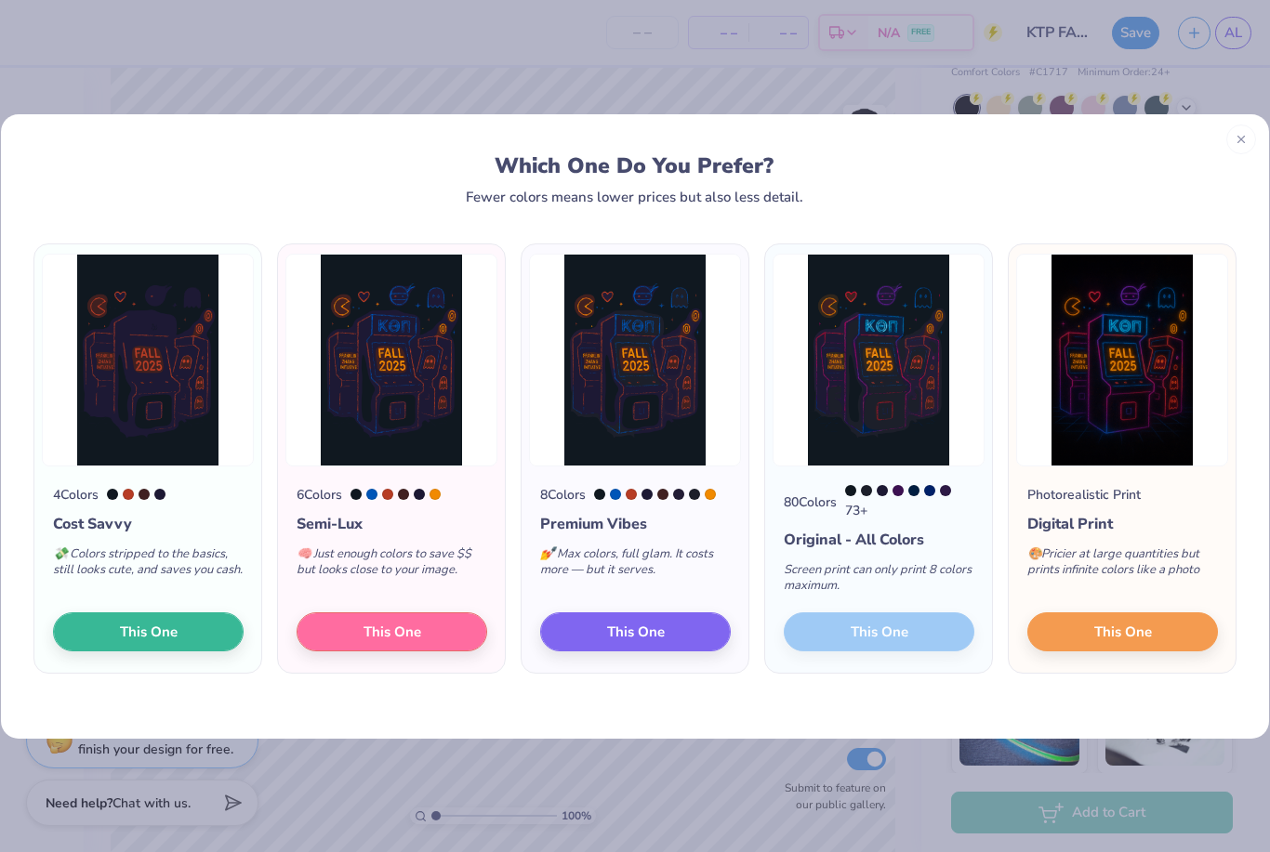
click at [971, 615] on button "This One" at bounding box center [1122, 632] width 191 height 39
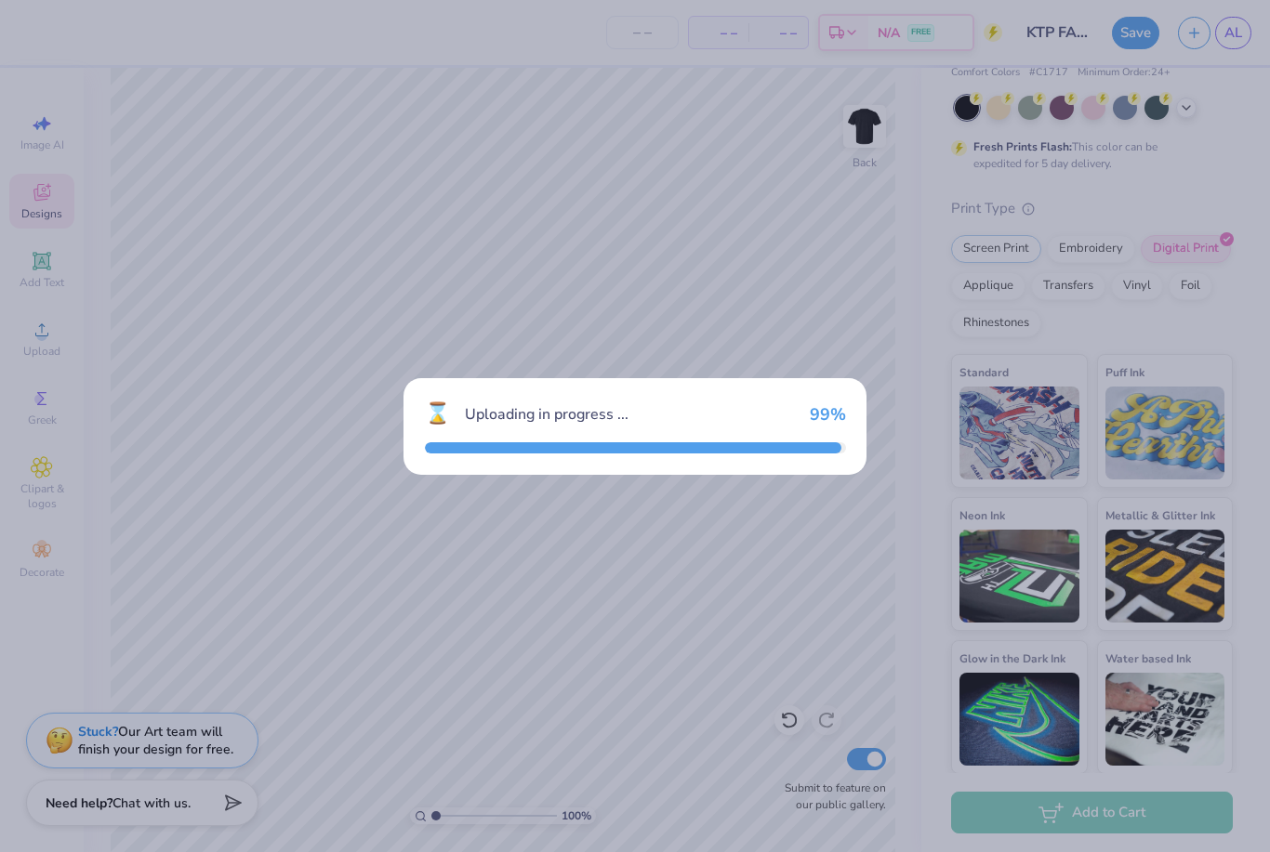
scroll to position [0, 0]
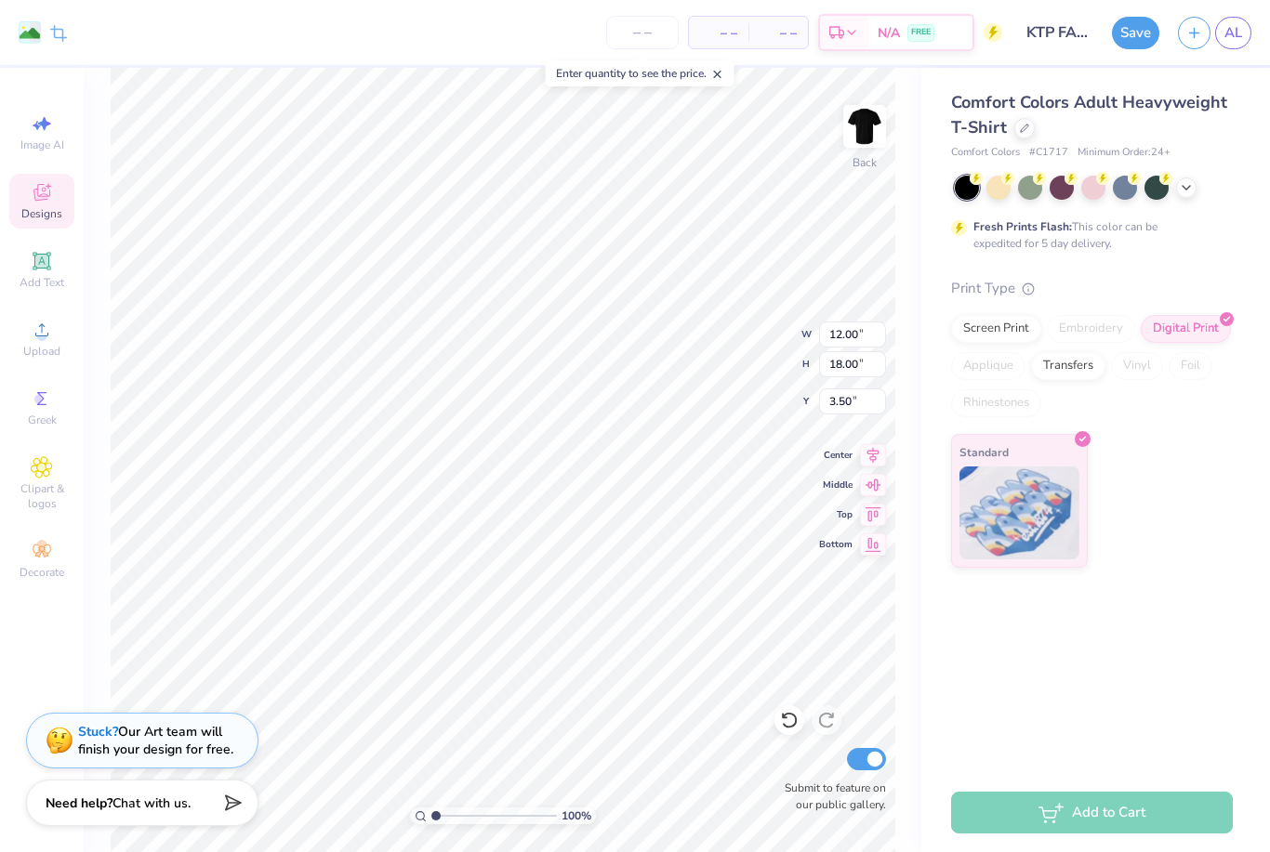
type input "1.45"
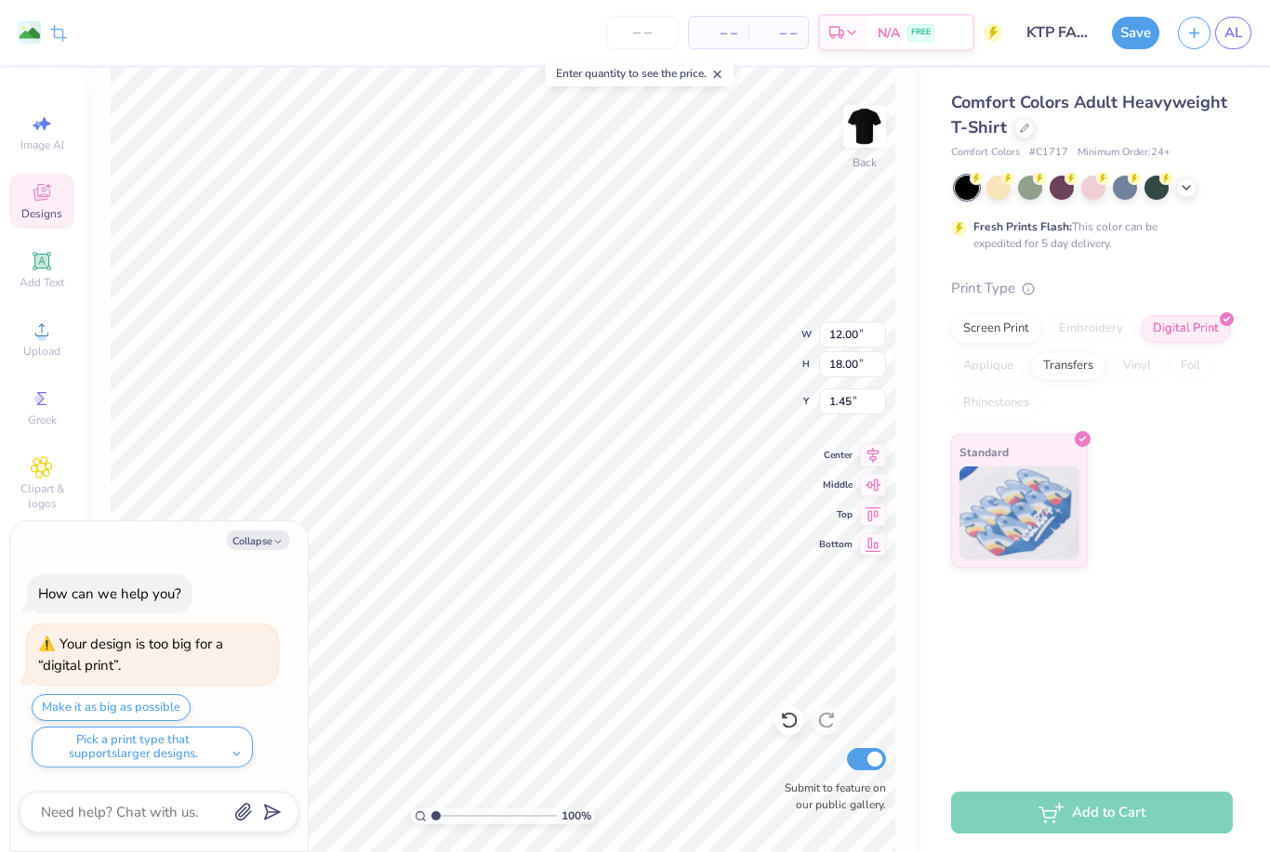
type textarea "x"
type input "0.91"
click at [871, 449] on icon at bounding box center [873, 455] width 26 height 22
click at [878, 481] on icon at bounding box center [874, 485] width 16 height 12
type textarea "x"
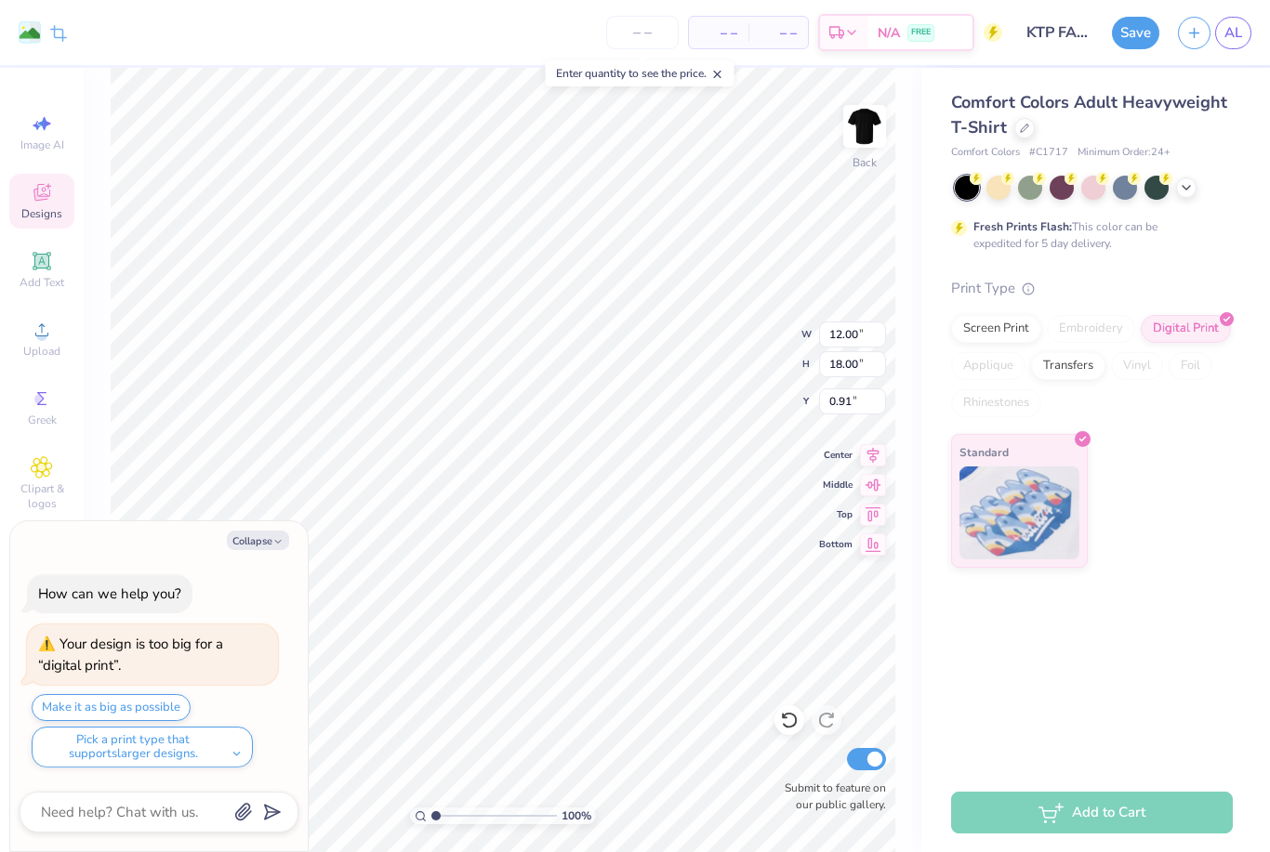
type input "3.50"
click at [882, 511] on icon at bounding box center [873, 515] width 26 height 22
type textarea "x"
type input "0.50"
click at [872, 456] on icon at bounding box center [873, 455] width 26 height 22
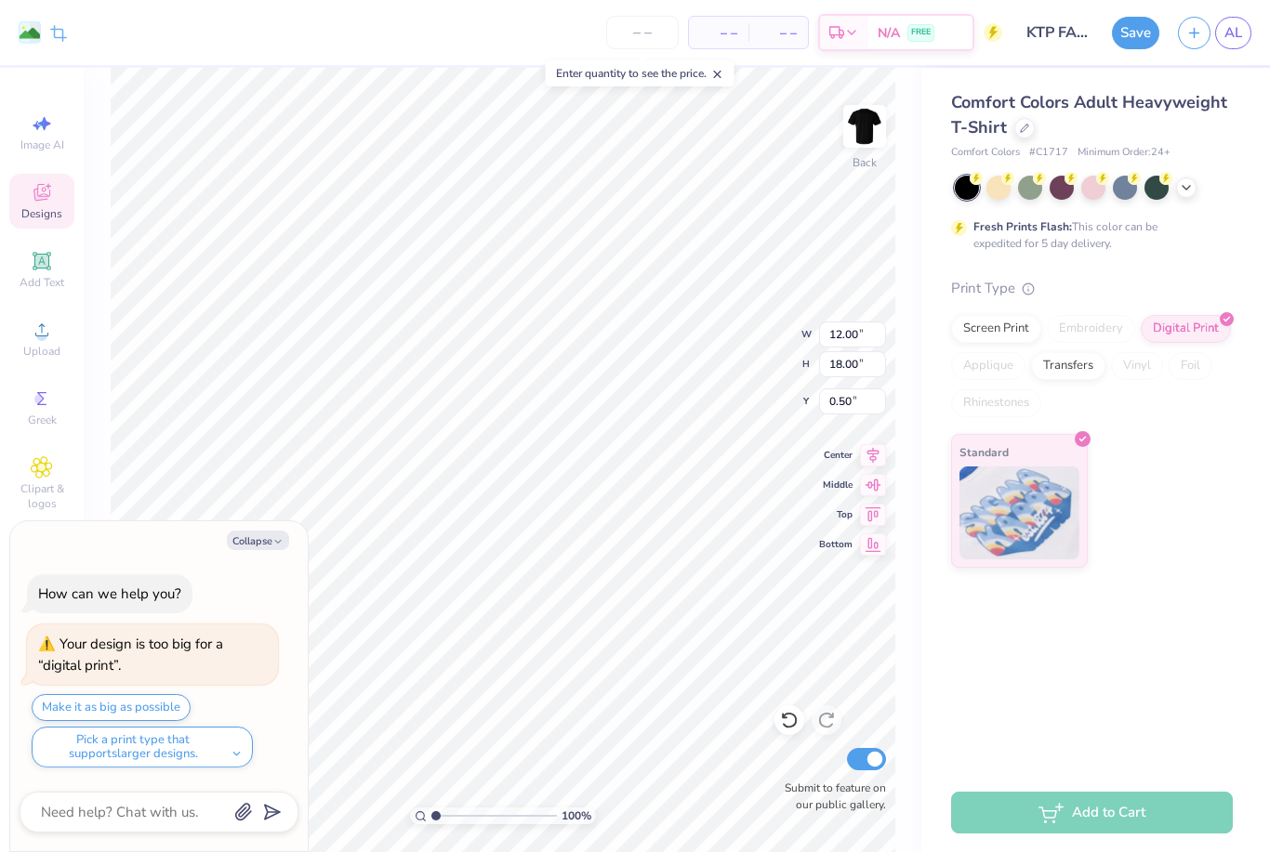
click at [862, 134] on img at bounding box center [864, 126] width 37 height 37
click at [868, 129] on img at bounding box center [864, 126] width 37 height 37
type textarea "x"
click at [861, 752] on input "Submit to feature on our public gallery." at bounding box center [866, 759] width 39 height 22
checkbox input "false"
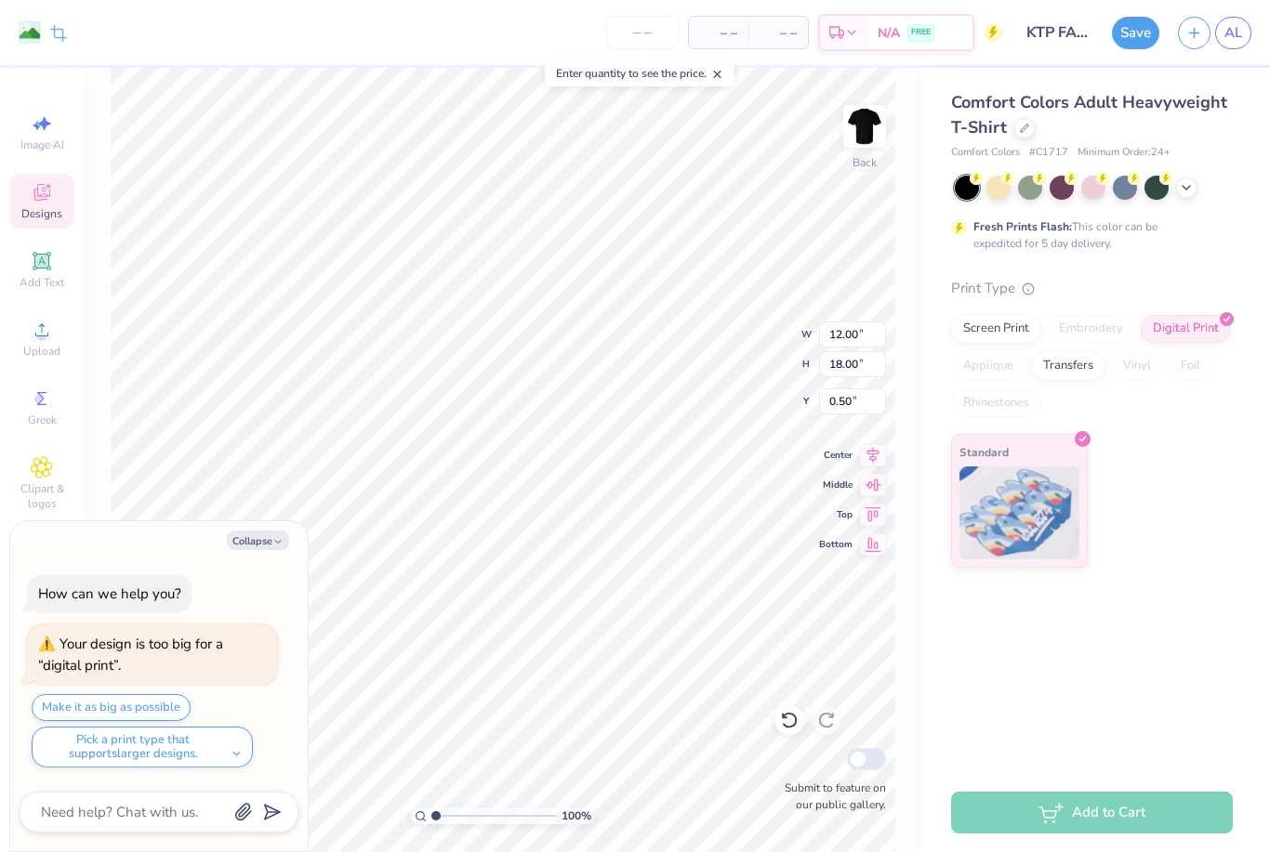
click at [724, 67] on span at bounding box center [717, 73] width 13 height 17
type textarea "x"
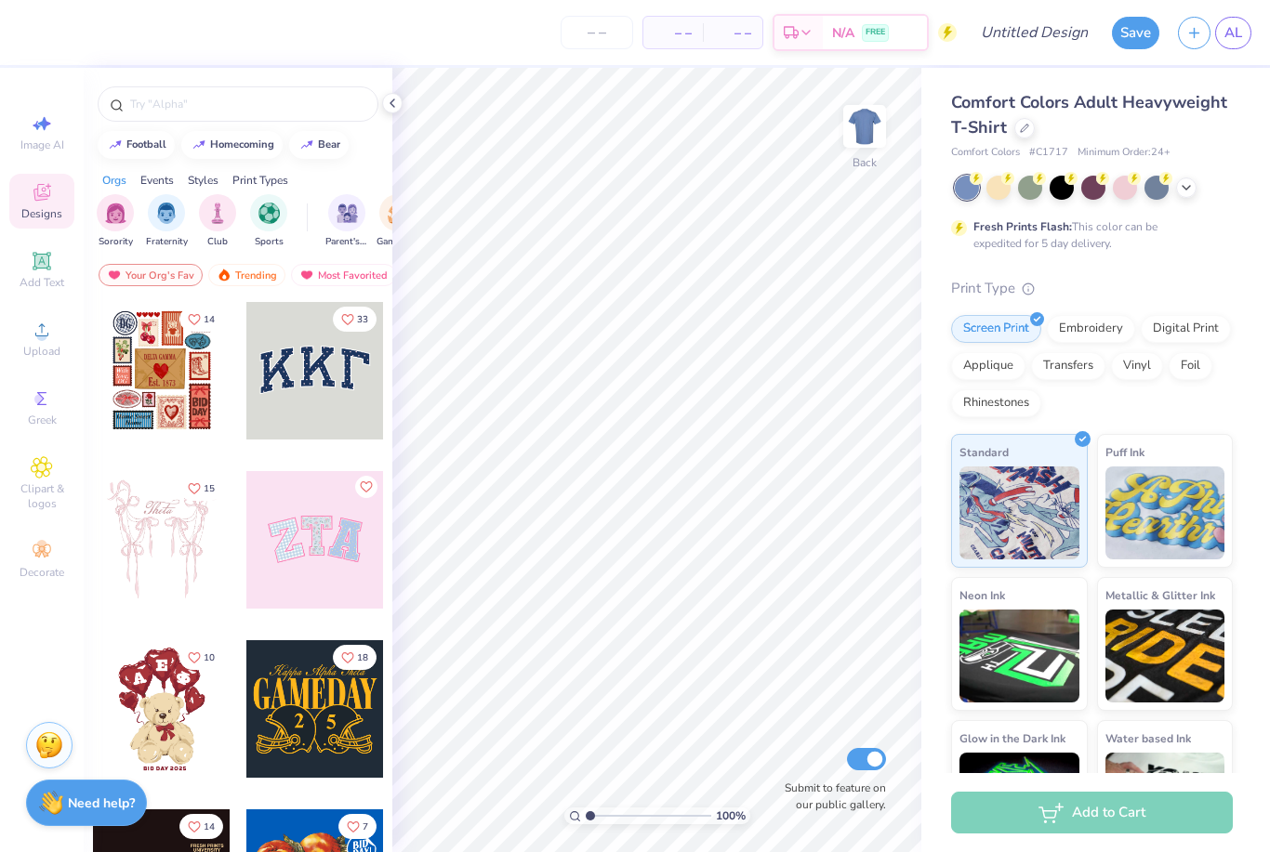
click at [872, 134] on img at bounding box center [864, 126] width 37 height 37
click at [44, 350] on span "Upload" at bounding box center [41, 351] width 37 height 15
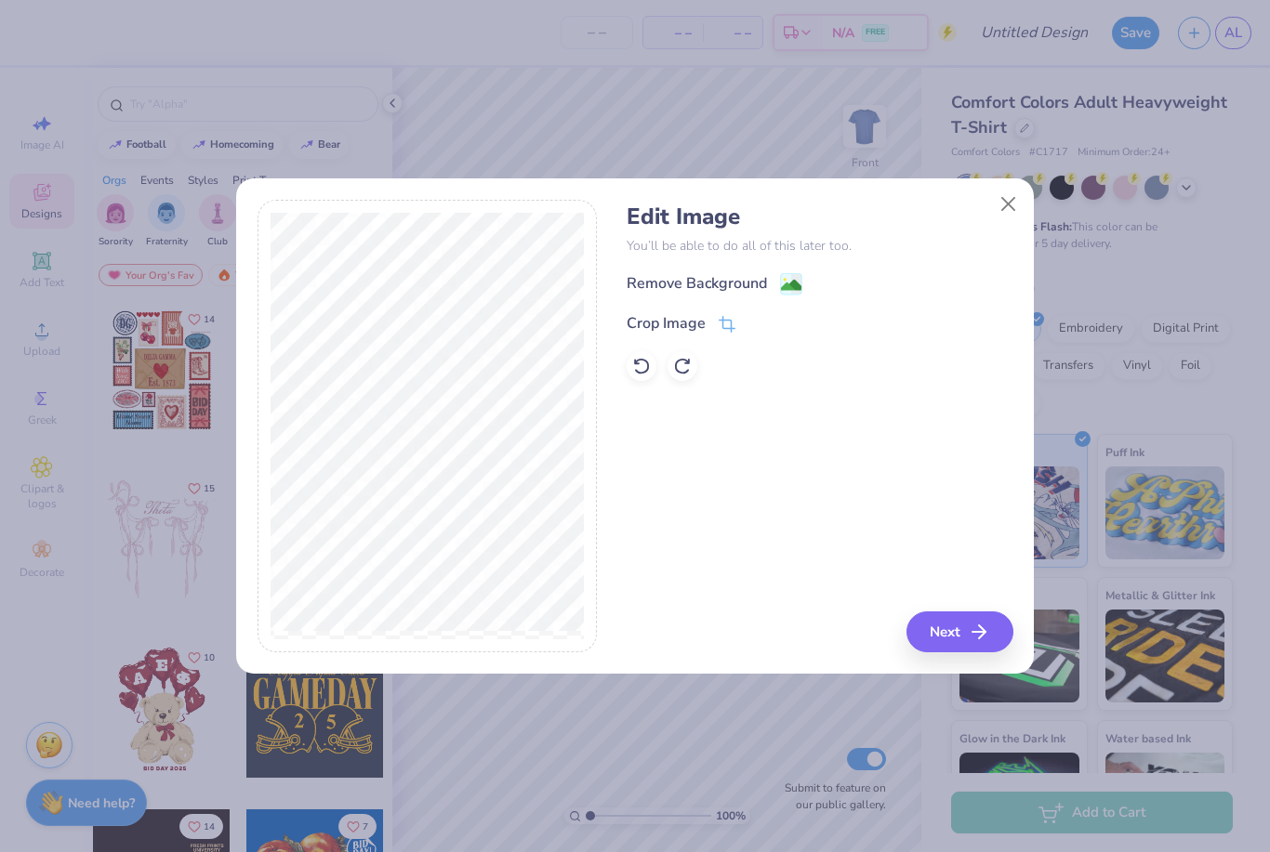
click at [725, 328] on icon at bounding box center [727, 324] width 17 height 17
click at [971, 637] on div "Edit Image You’ll be able to do all of this later too. Remove Background Crop I…" at bounding box center [820, 427] width 386 height 454
click at [971, 639] on div "Edit Image You’ll be able to do all of this later too. Remove Background Crop I…" at bounding box center [820, 427] width 386 height 454
click at [977, 622] on div "Edit Image You’ll be able to do all of this later too. Remove Background Crop I…" at bounding box center [820, 427] width 386 height 454
click at [968, 620] on div "Edit Image You’ll be able to do all of this later too. Remove Background Crop I…" at bounding box center [820, 427] width 386 height 454
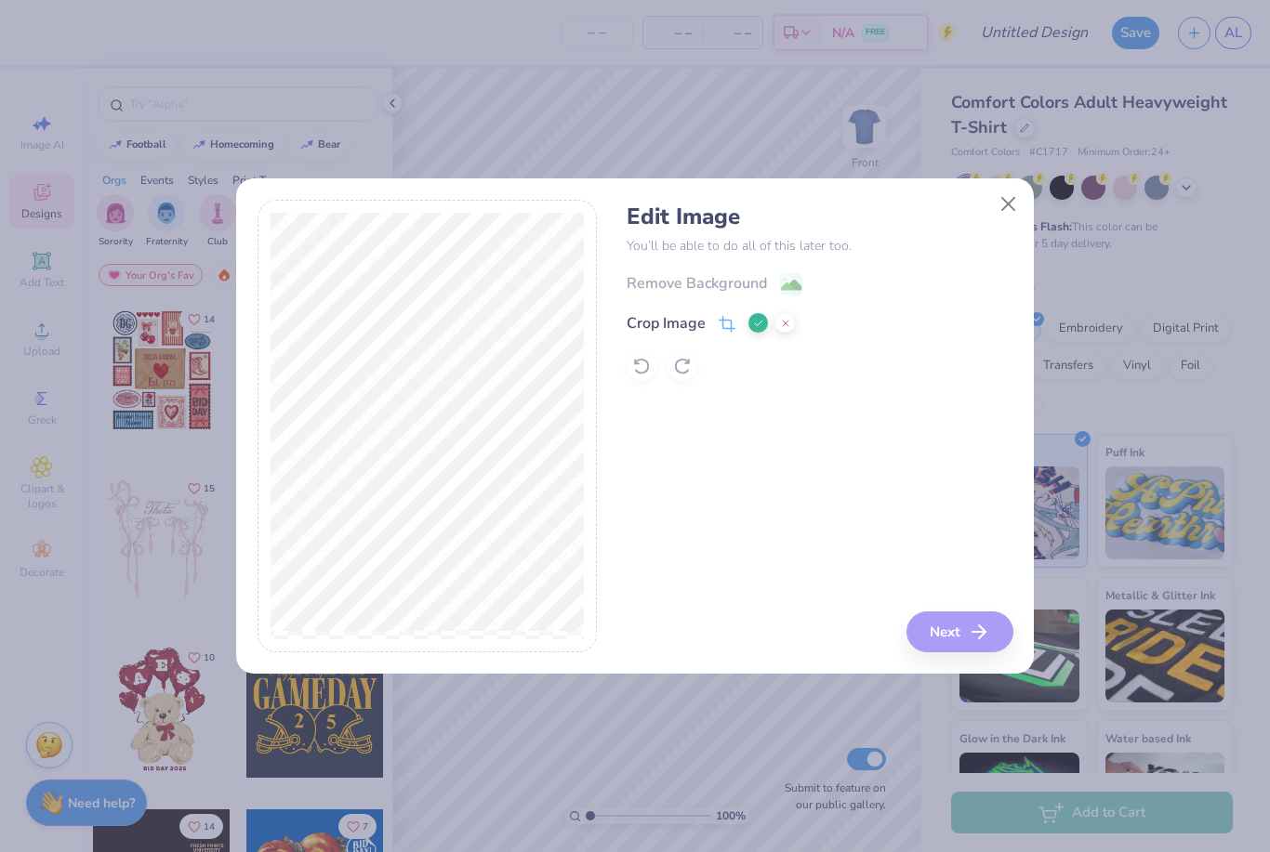
click at [968, 619] on div "Edit Image You’ll be able to do all of this later too. Remove Background Crop I…" at bounding box center [820, 427] width 386 height 454
click at [751, 322] on button at bounding box center [758, 323] width 20 height 20
click at [990, 636] on icon "button" at bounding box center [979, 632] width 22 height 22
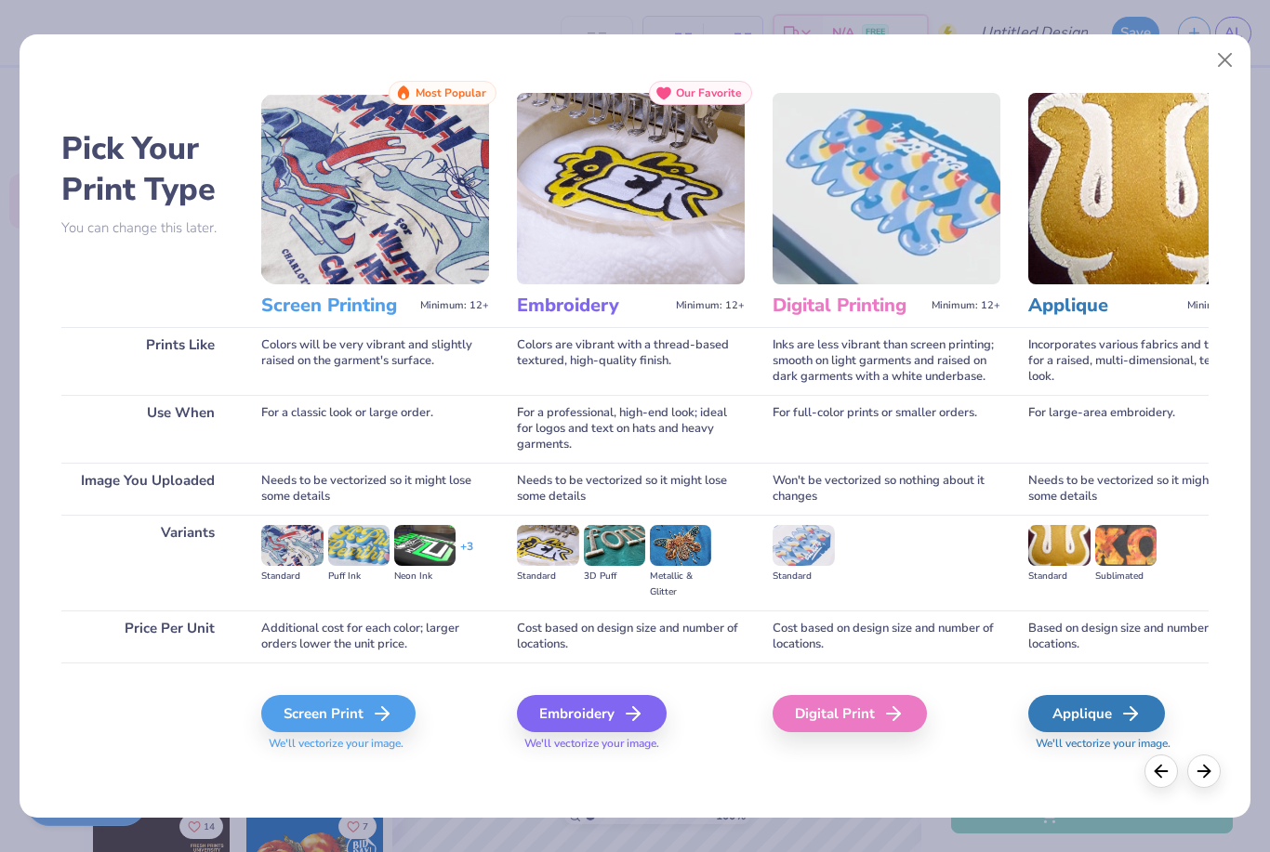
click at [388, 713] on icon at bounding box center [382, 714] width 22 height 22
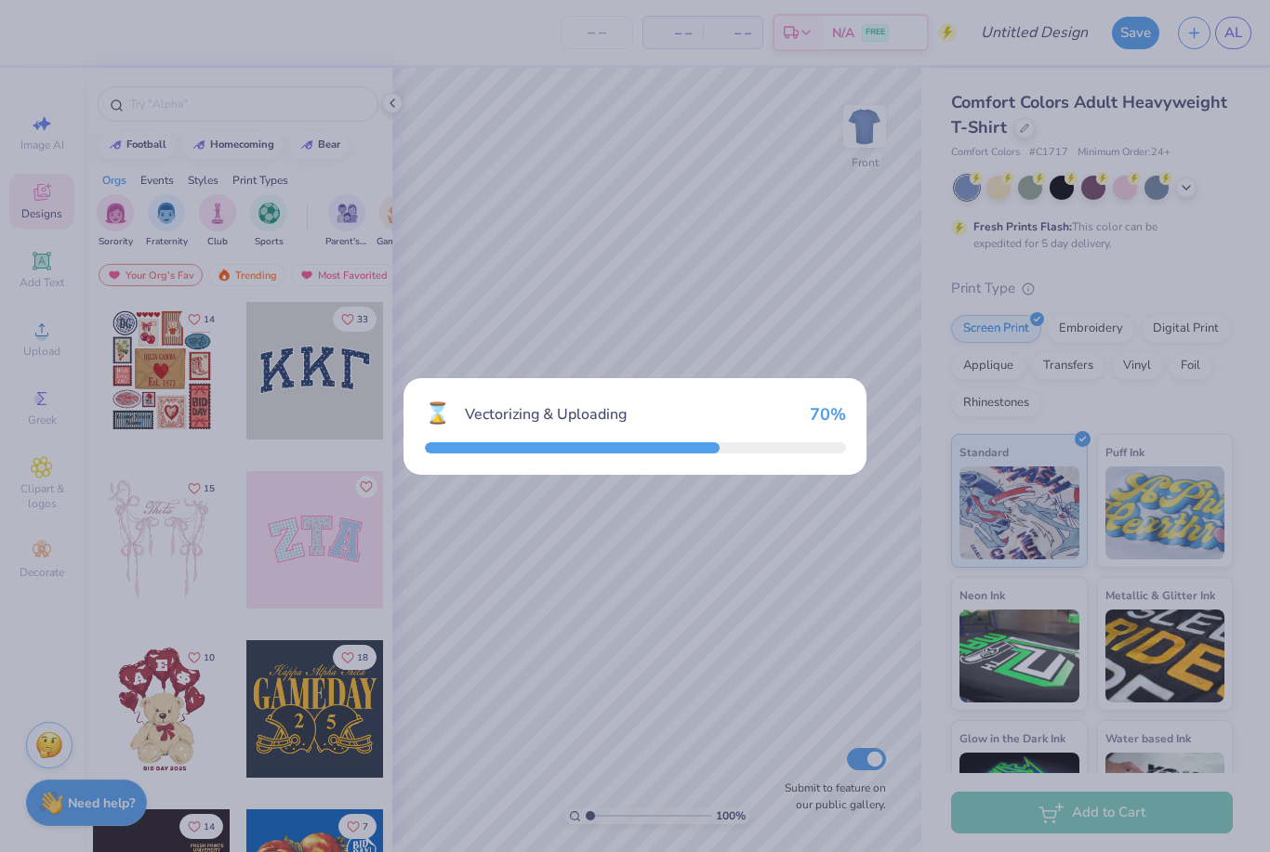
click at [1068, 182] on div "⌛ Vectorizing & Uploading 70 %" at bounding box center [635, 426] width 1270 height 852
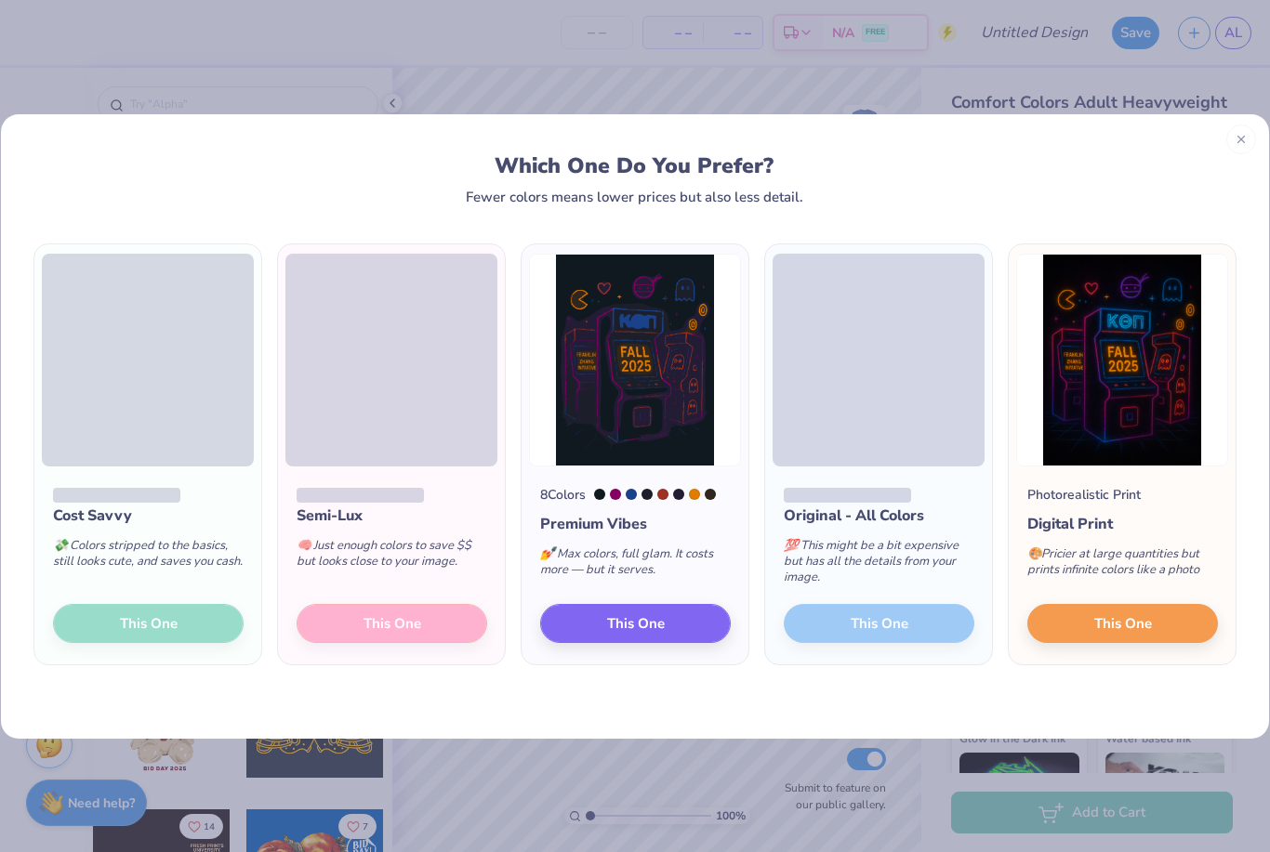
click at [1153, 610] on button "This One" at bounding box center [1122, 623] width 191 height 39
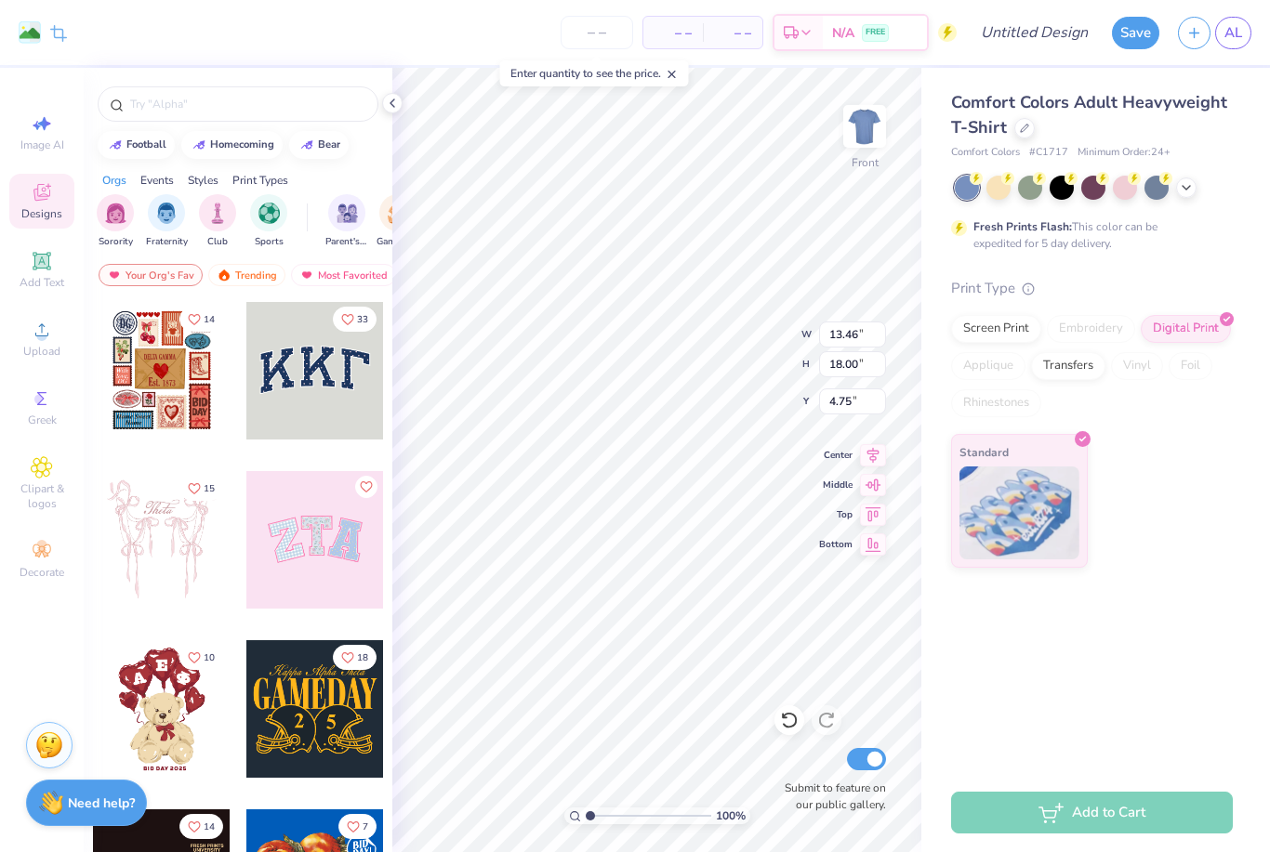
click at [1068, 184] on div at bounding box center [1062, 188] width 24 height 24
type input "3.25"
type input "12.11"
type input "16.20"
type input "3.00"
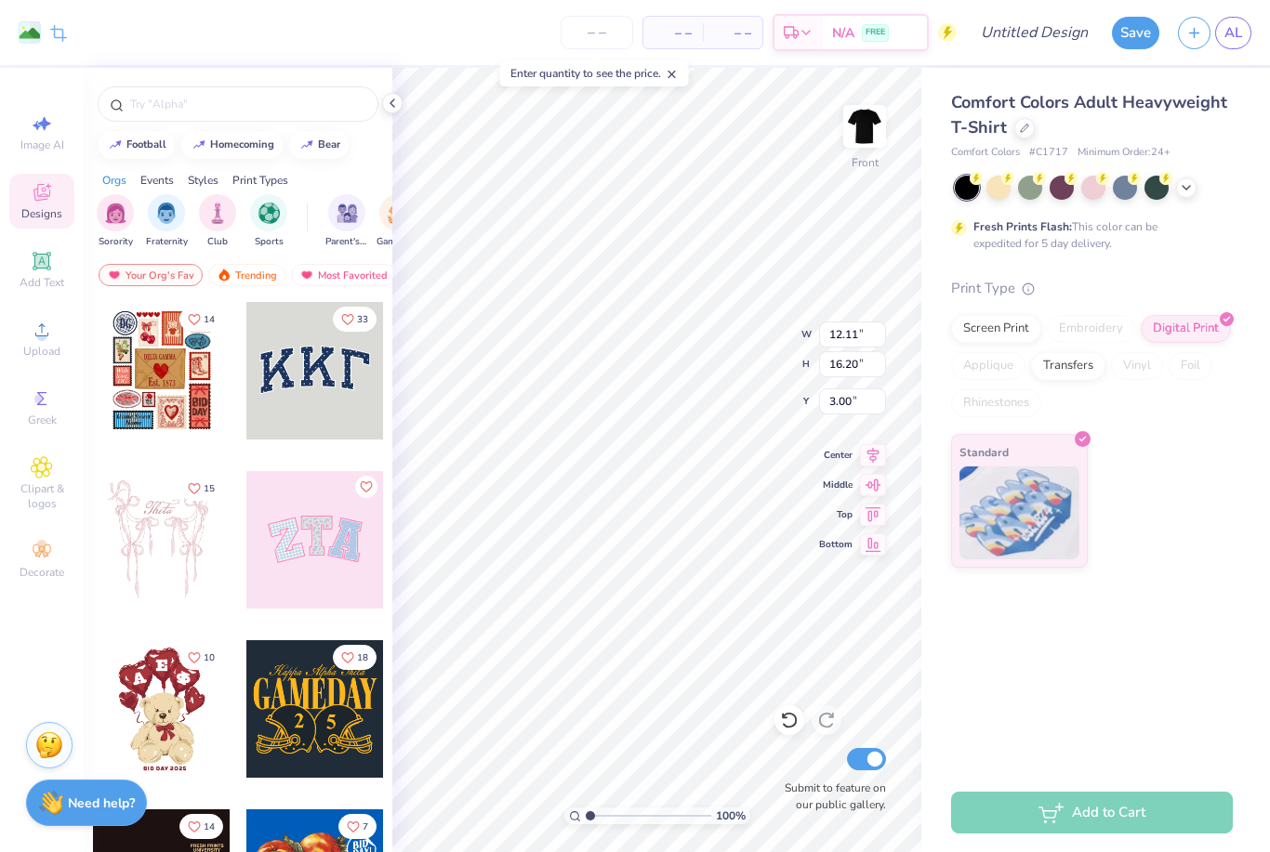
type input "12.79"
type input "17.10"
click at [869, 145] on img at bounding box center [864, 126] width 37 height 37
click at [47, 341] on icon at bounding box center [42, 330] width 22 height 22
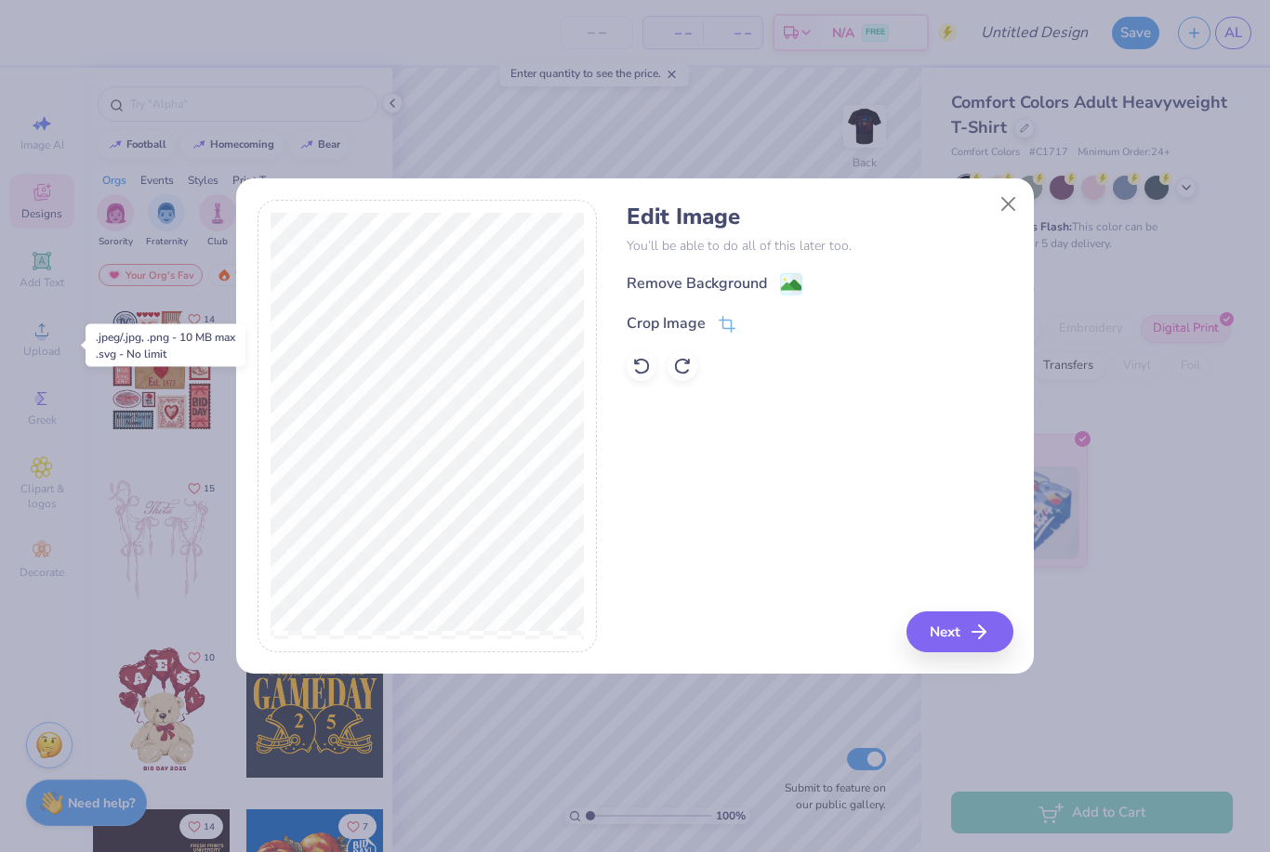
click at [958, 632] on button "Next" at bounding box center [959, 632] width 107 height 41
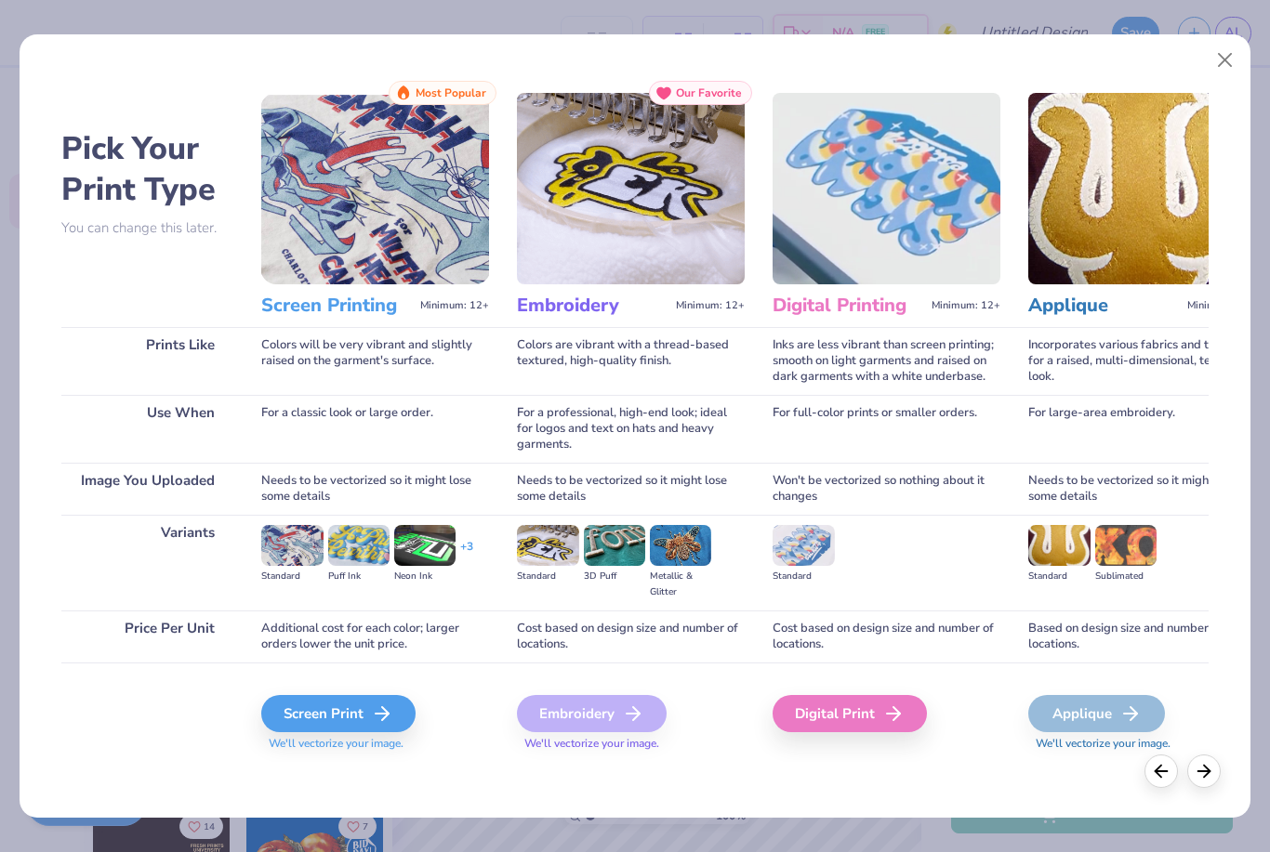
click at [380, 733] on div "Screen Print" at bounding box center [338, 713] width 154 height 37
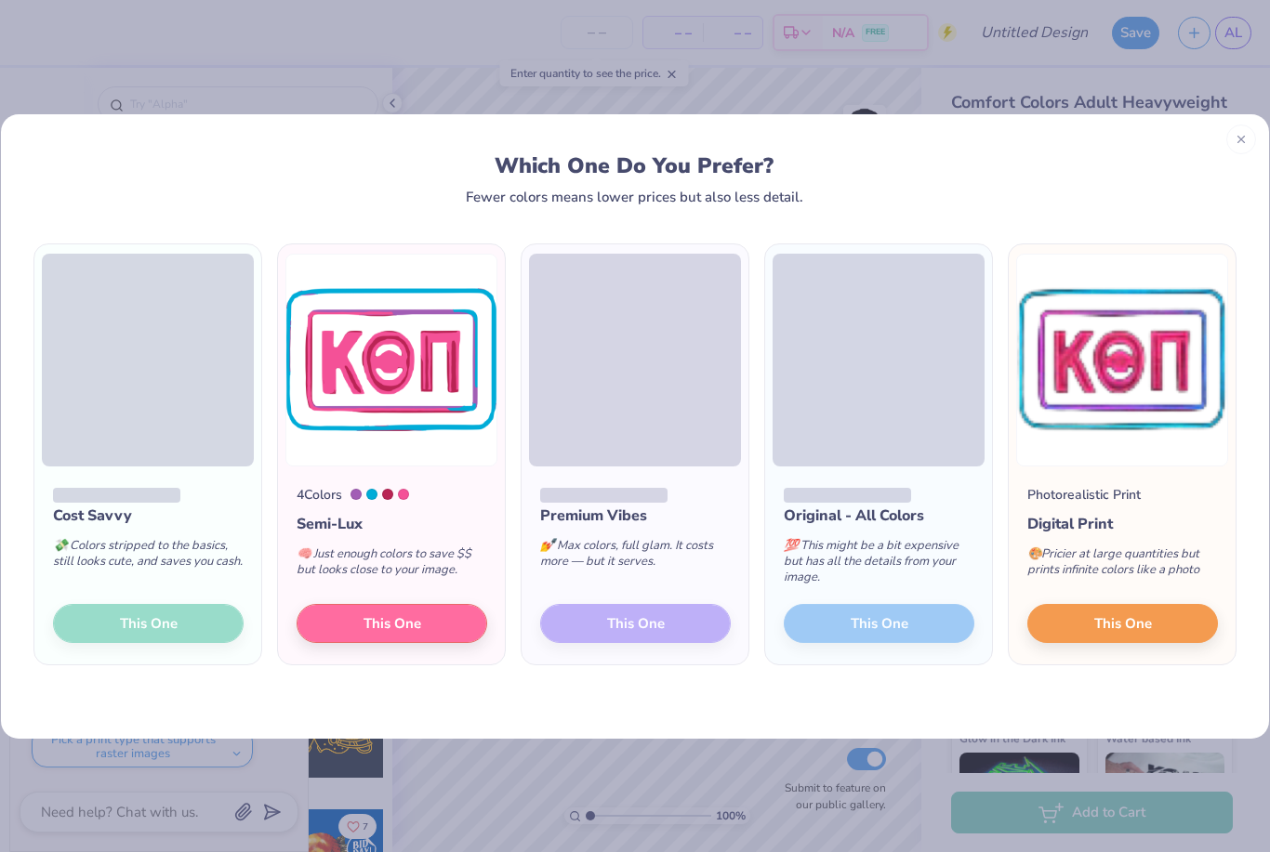
click at [1168, 626] on button "This One" at bounding box center [1122, 623] width 191 height 39
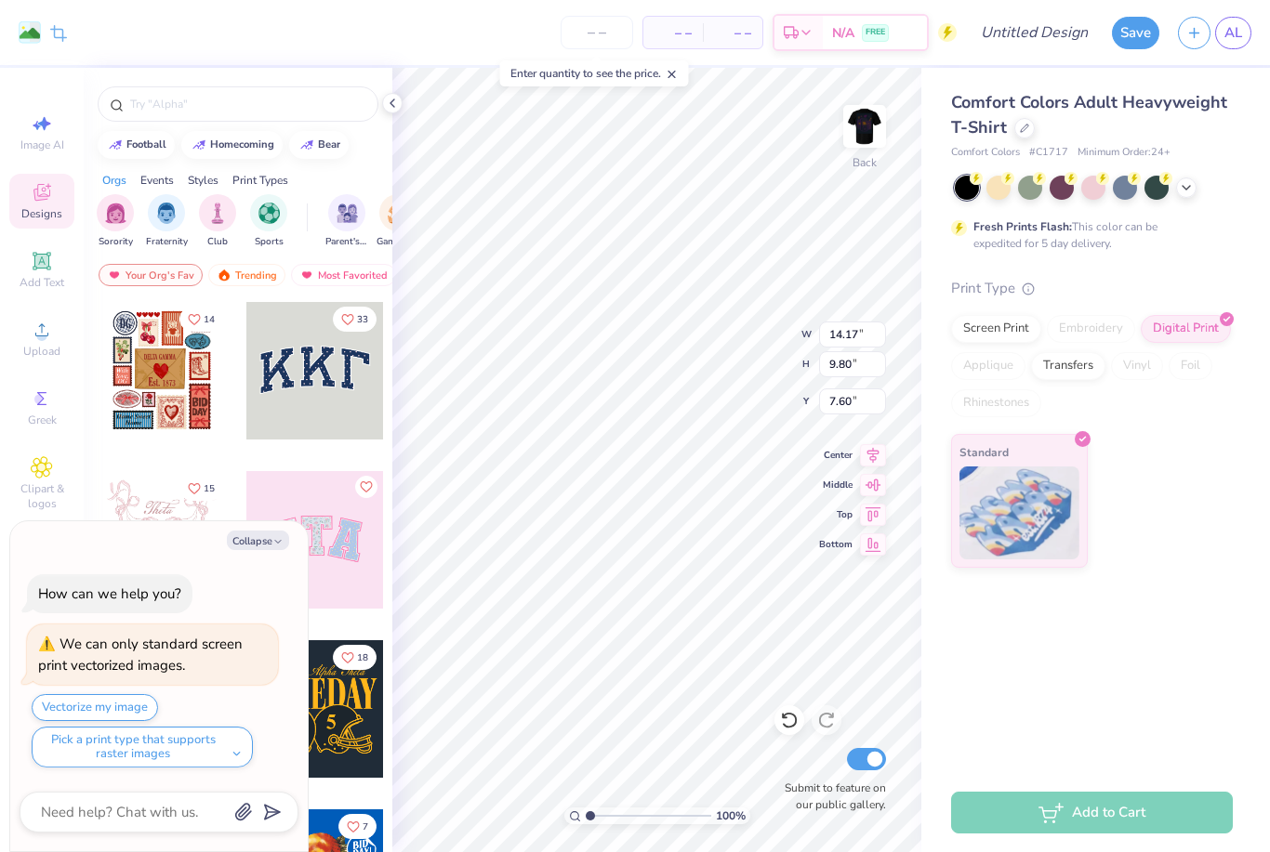
type textarea "x"
type input "2.12"
type textarea "x"
type input "4.74"
type input "3.28"
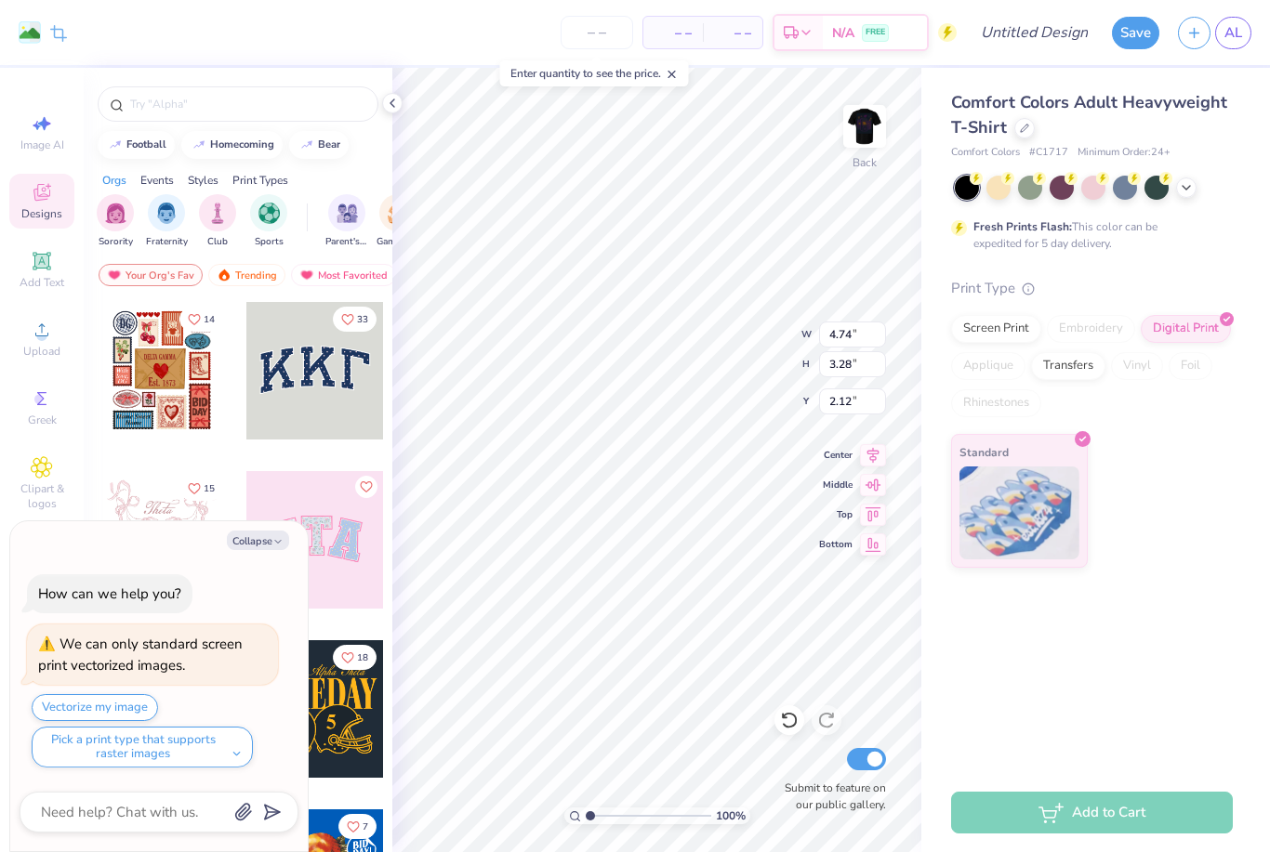
type textarea "x"
type input "1.36"
type textarea "x"
type input "3.91"
type input "2.70"
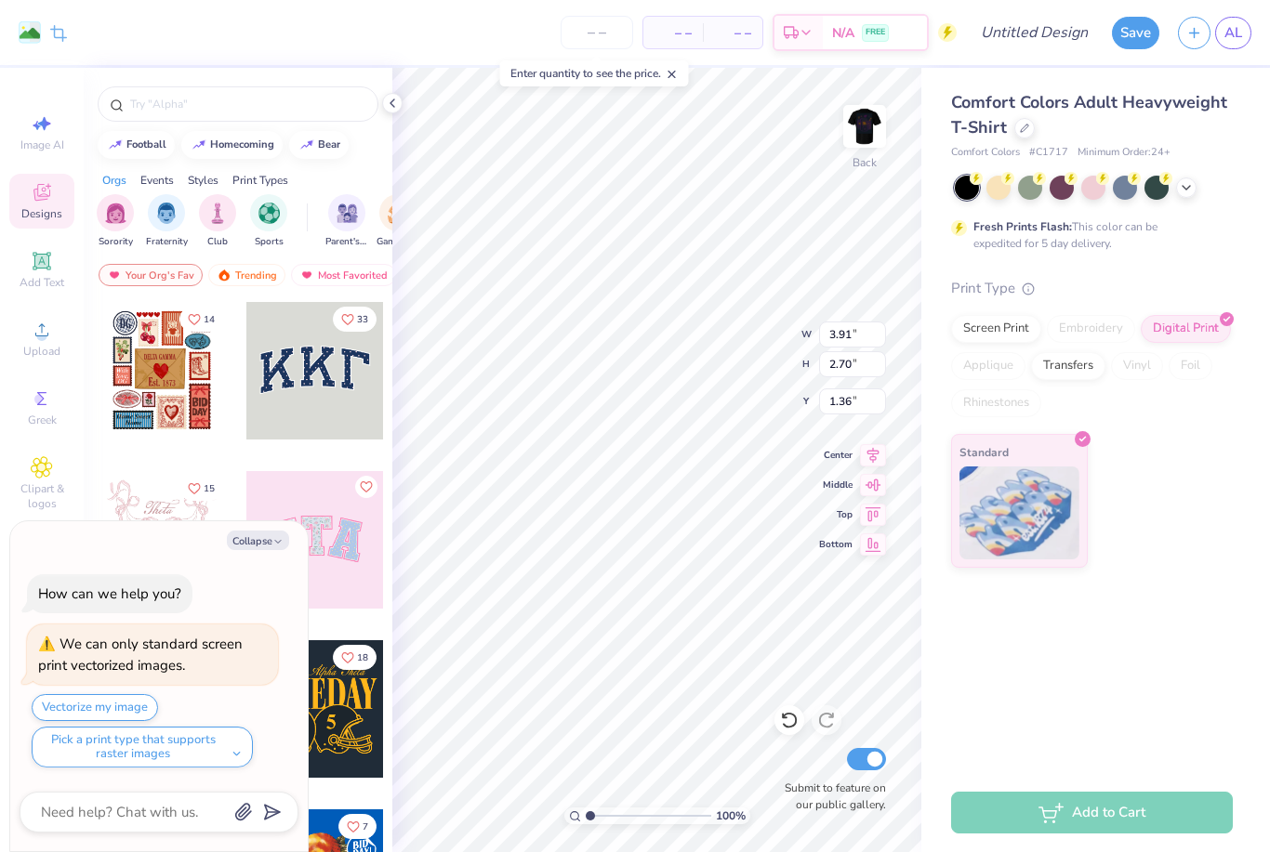
type textarea "x"
type input "1.65"
type textarea "x"
type input "3.34"
type input "2.31"
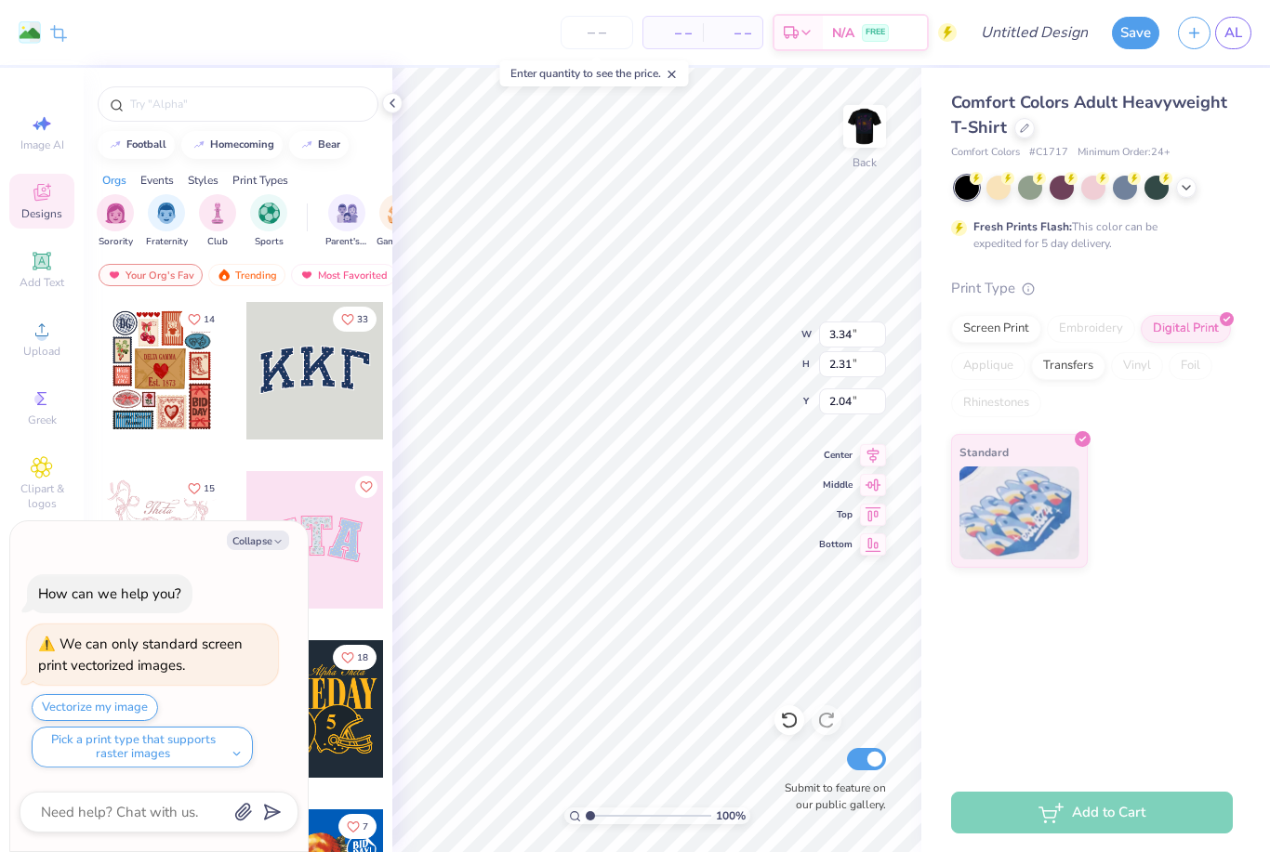
type input "2.04"
click at [377, 112] on div at bounding box center [238, 103] width 281 height 35
click at [388, 112] on div at bounding box center [392, 103] width 20 height 20
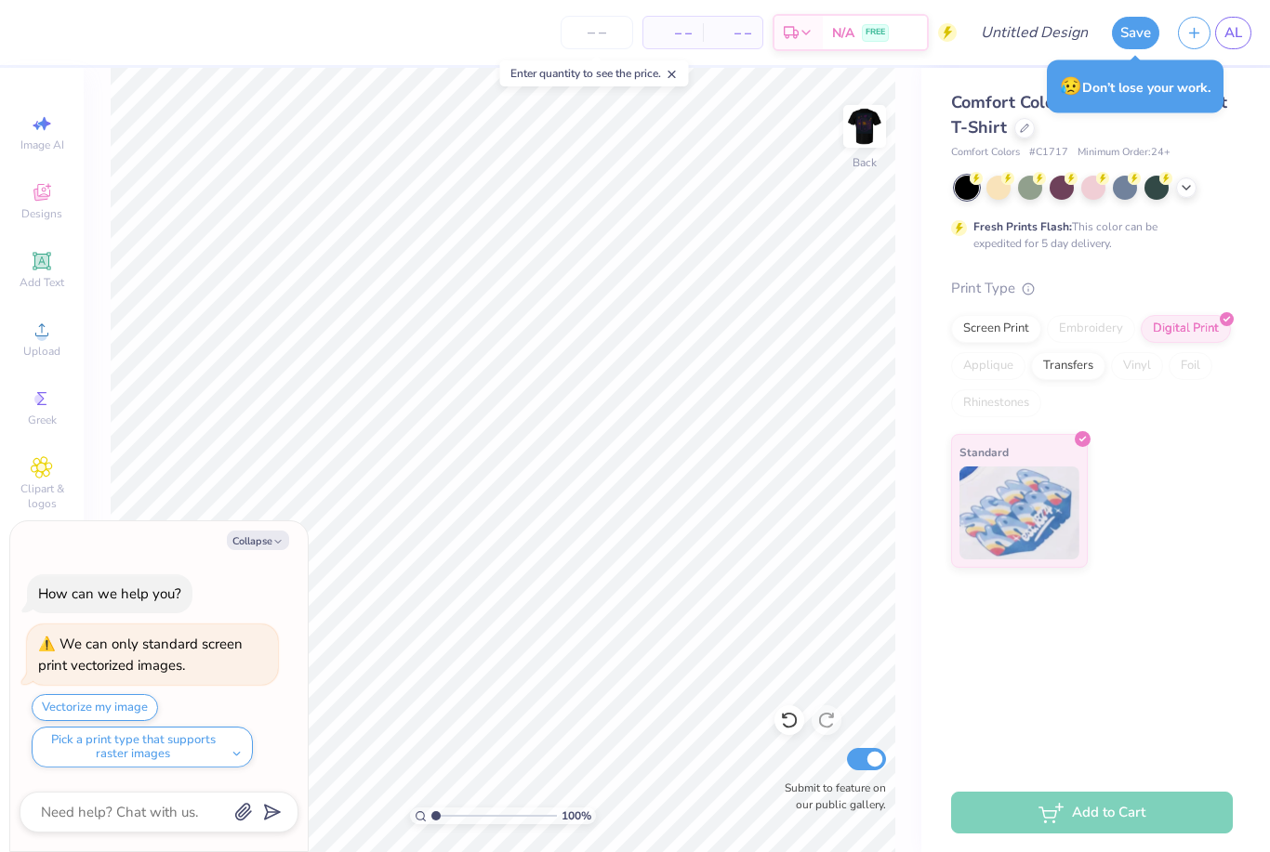
click at [39, 337] on icon at bounding box center [41, 330] width 13 height 13
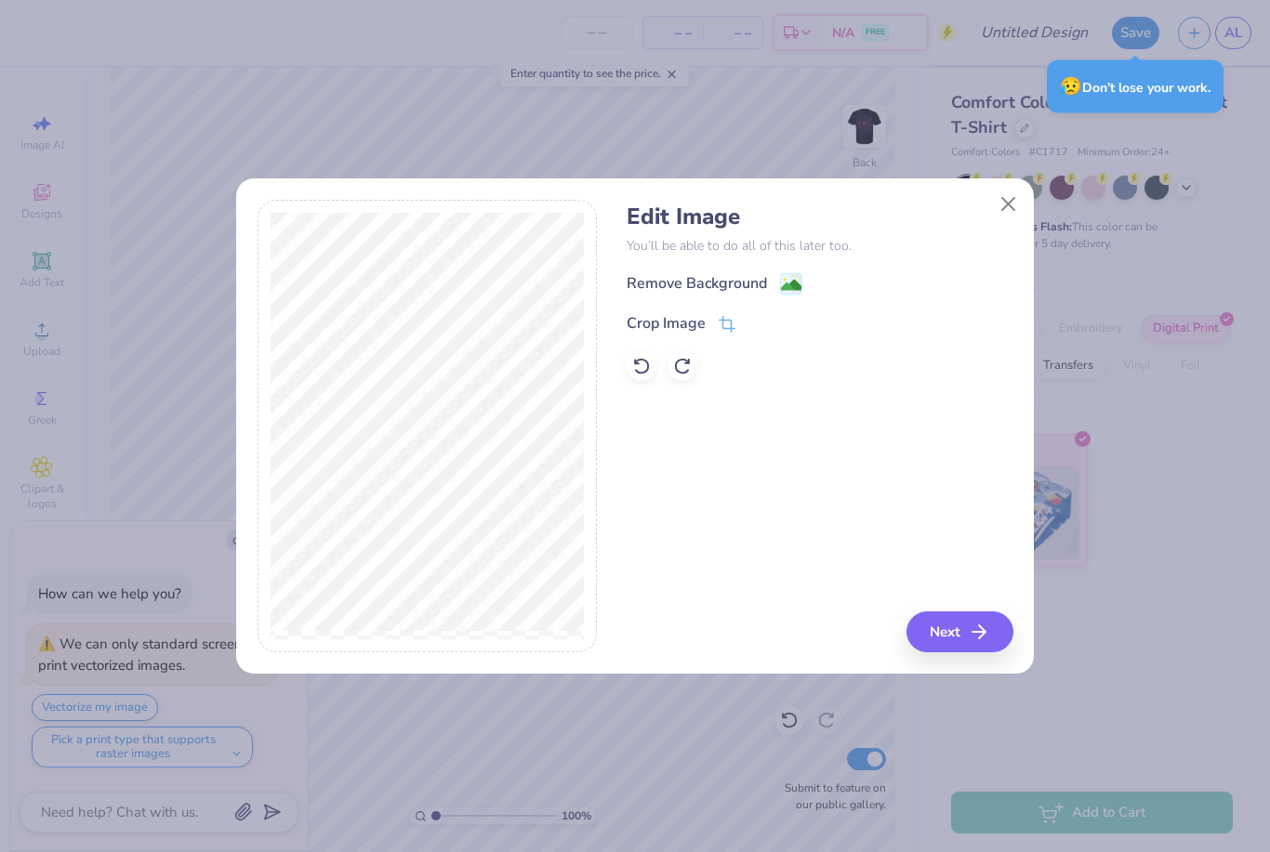
click at [789, 285] on image at bounding box center [791, 285] width 20 height 20
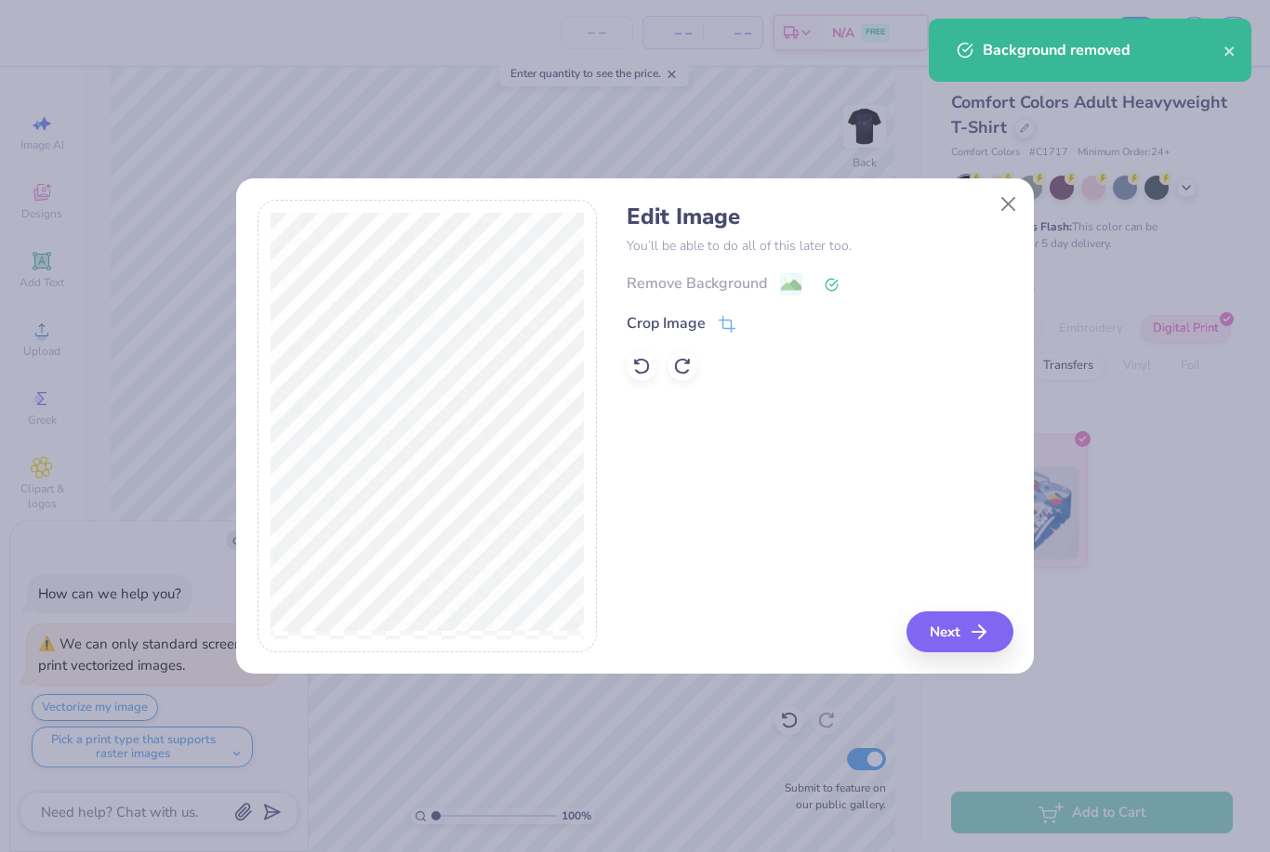
click at [819, 284] on div "Remove Background" at bounding box center [820, 283] width 386 height 23
click at [818, 284] on div "Remove Background" at bounding box center [820, 283] width 386 height 23
click at [641, 364] on icon at bounding box center [641, 366] width 19 height 19
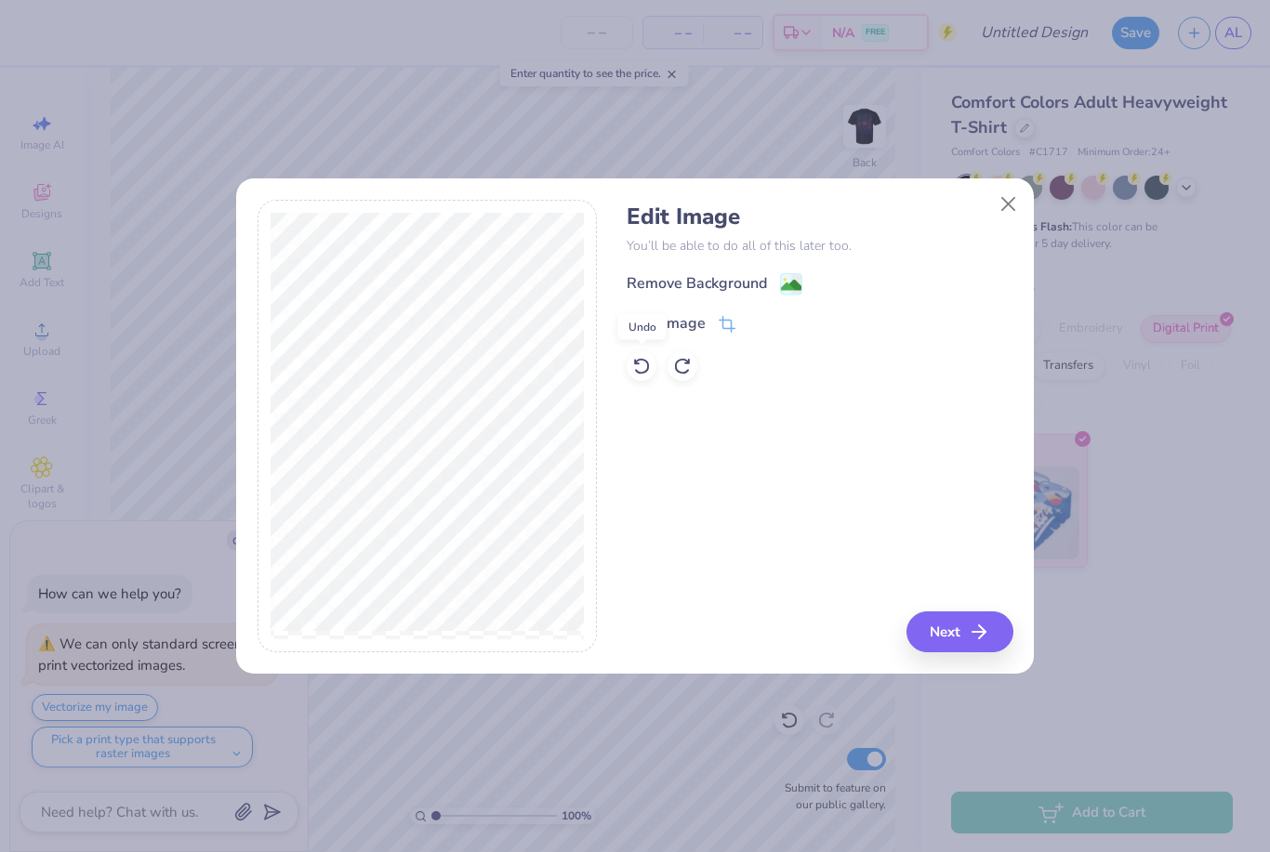
click at [716, 326] on div "Crop Image" at bounding box center [681, 323] width 109 height 22
click at [975, 620] on div "Edit Image You’ll be able to do all of this later too. Remove Background Crop I…" at bounding box center [820, 427] width 386 height 454
click at [749, 328] on button at bounding box center [758, 323] width 20 height 20
click at [960, 635] on button "Next" at bounding box center [959, 632] width 107 height 41
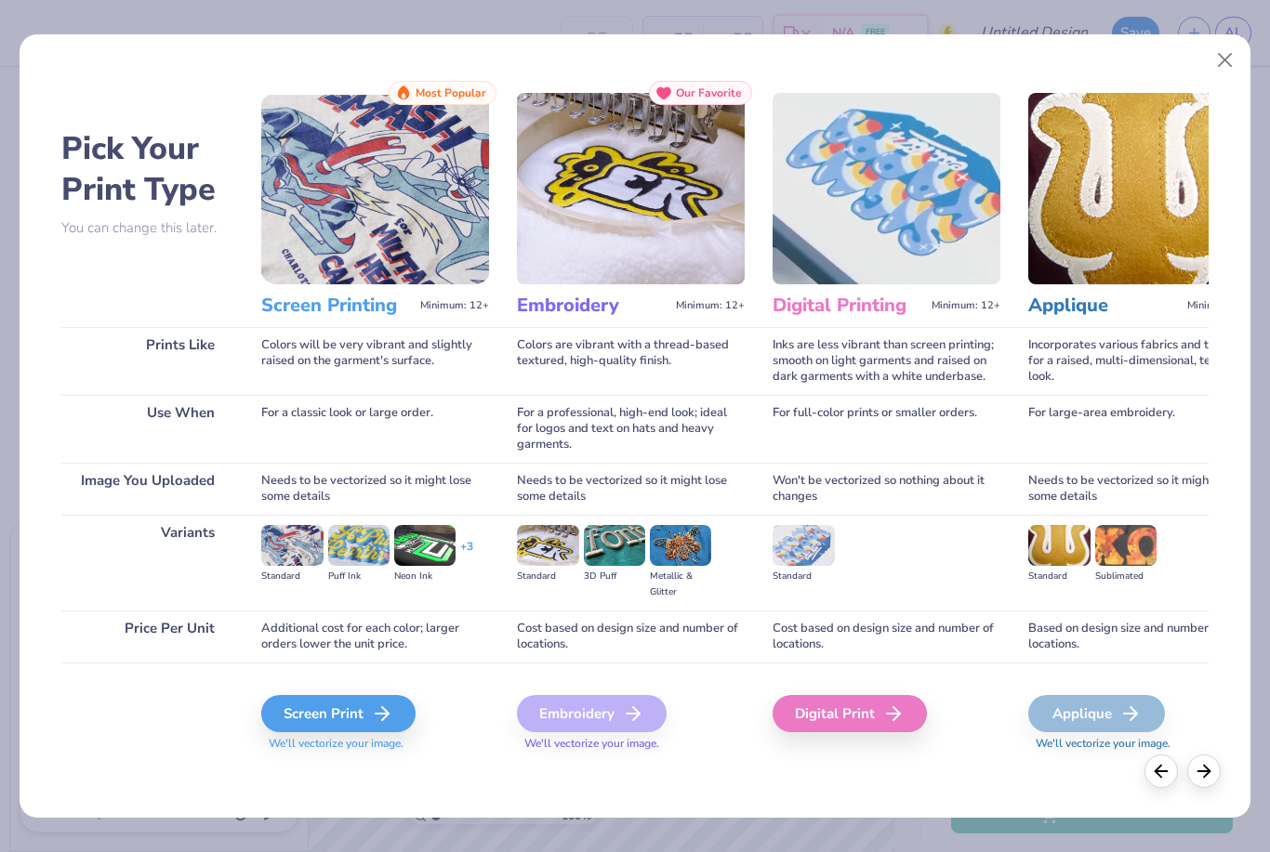
click at [385, 714] on line at bounding box center [382, 714] width 13 height 0
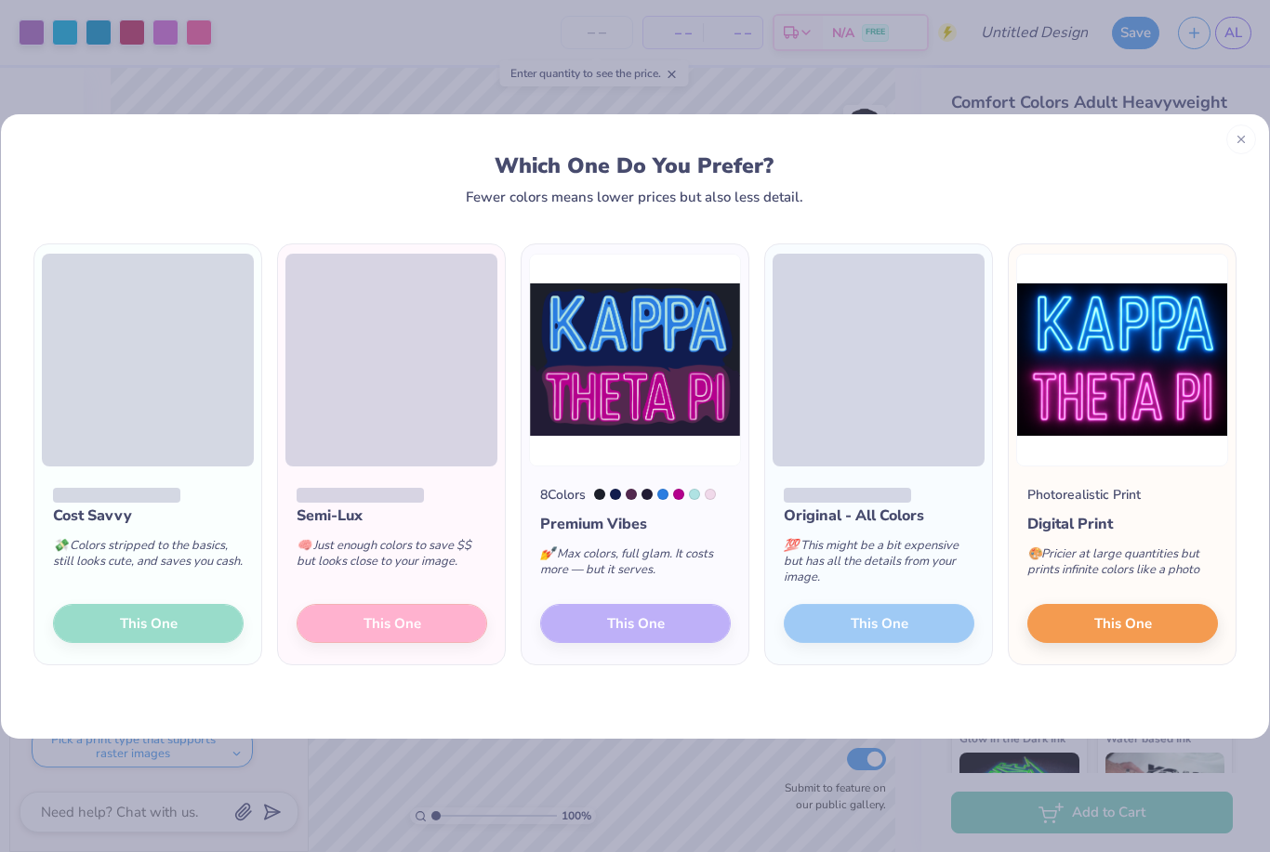
click at [1162, 616] on button "This One" at bounding box center [1122, 623] width 191 height 39
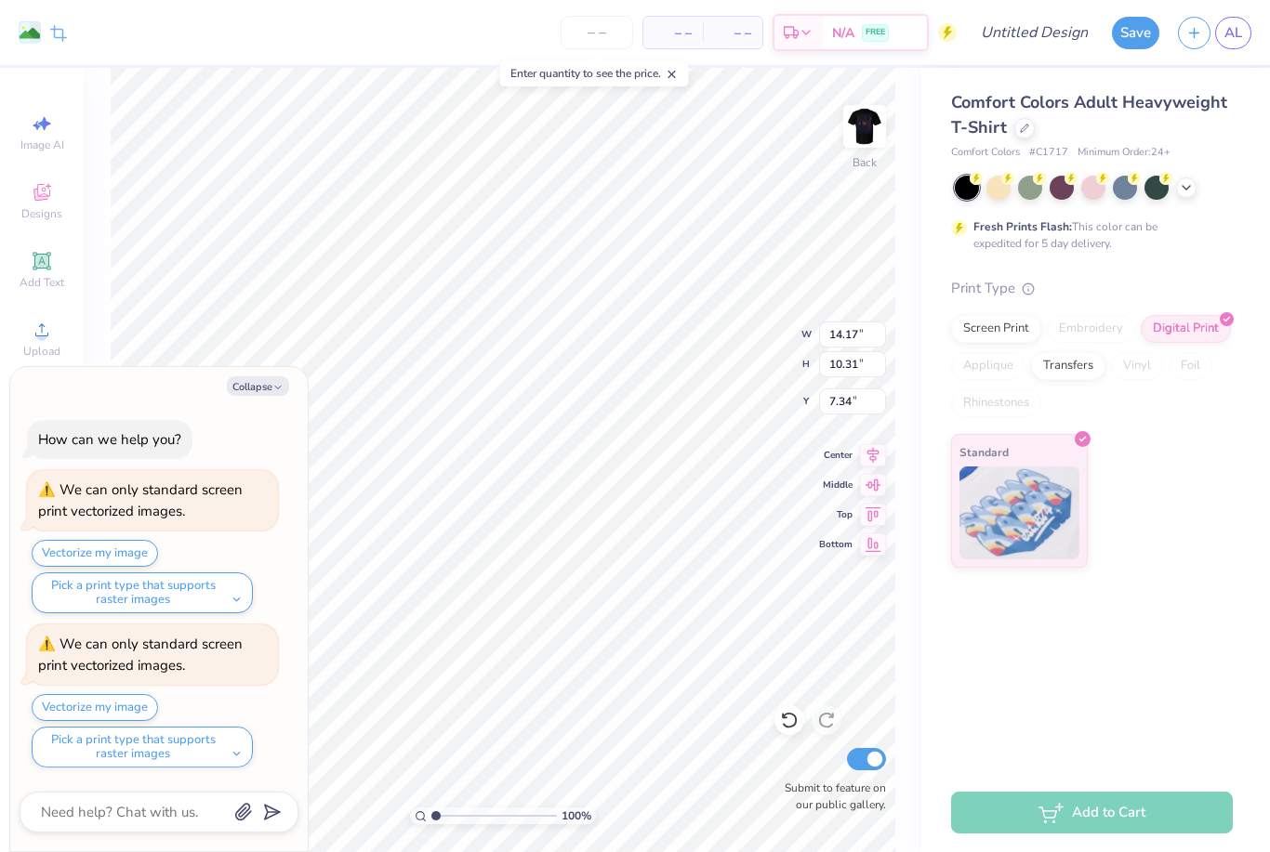
click at [266, 395] on button "Collapse" at bounding box center [258, 387] width 62 height 20
type textarea "x"
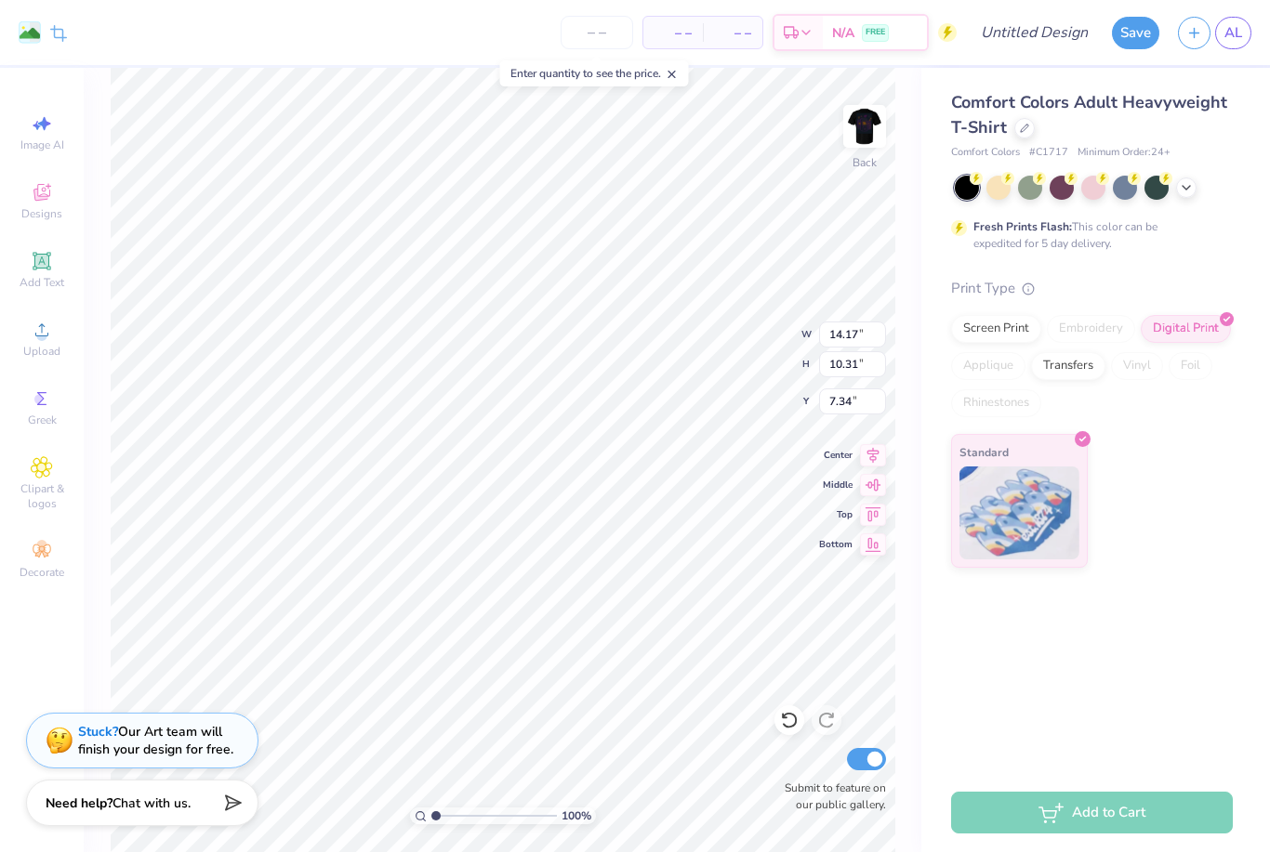
type input "2.19"
type input "1.60"
type input "9.04"
type input "4.92"
type input "3.58"
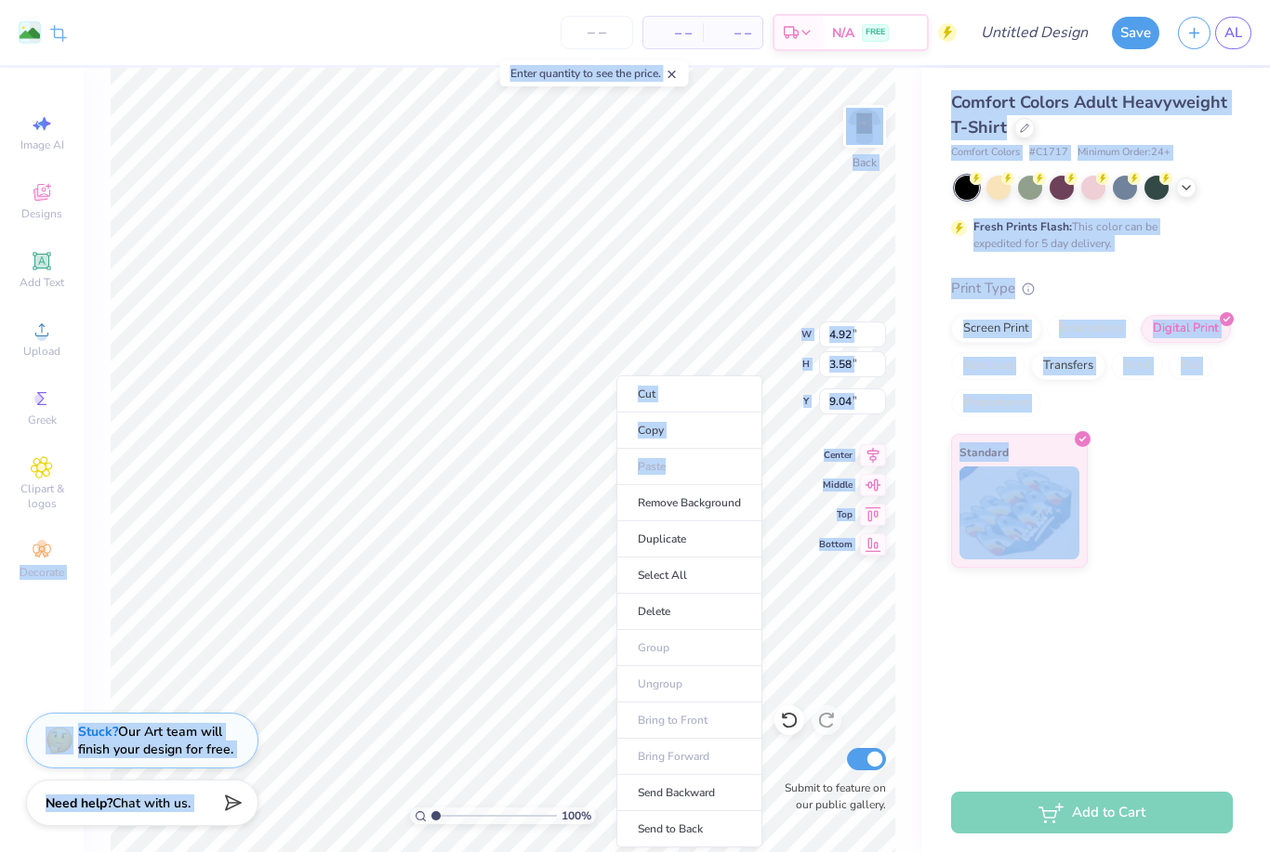
click at [676, 605] on li "Delete" at bounding box center [689, 612] width 146 height 36
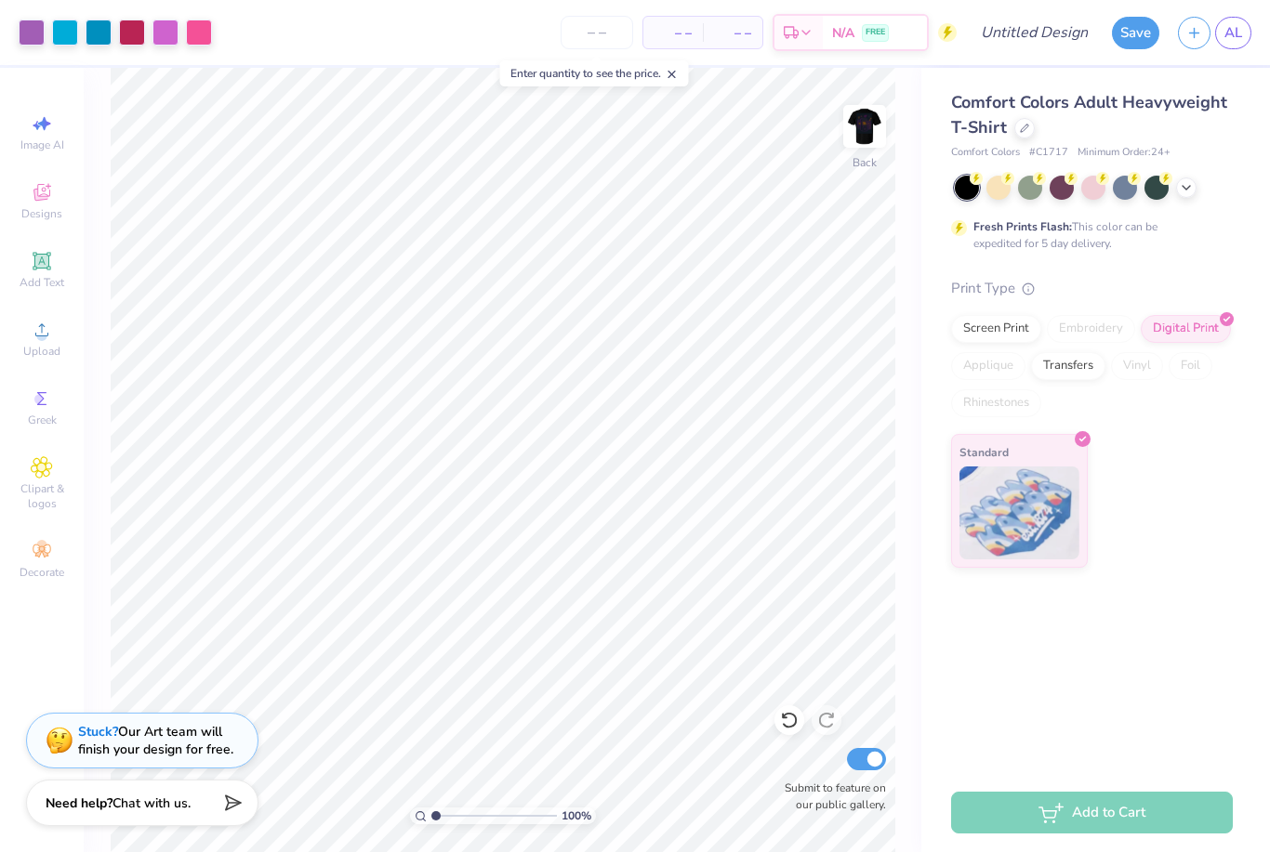
click at [854, 143] on img at bounding box center [864, 126] width 37 height 37
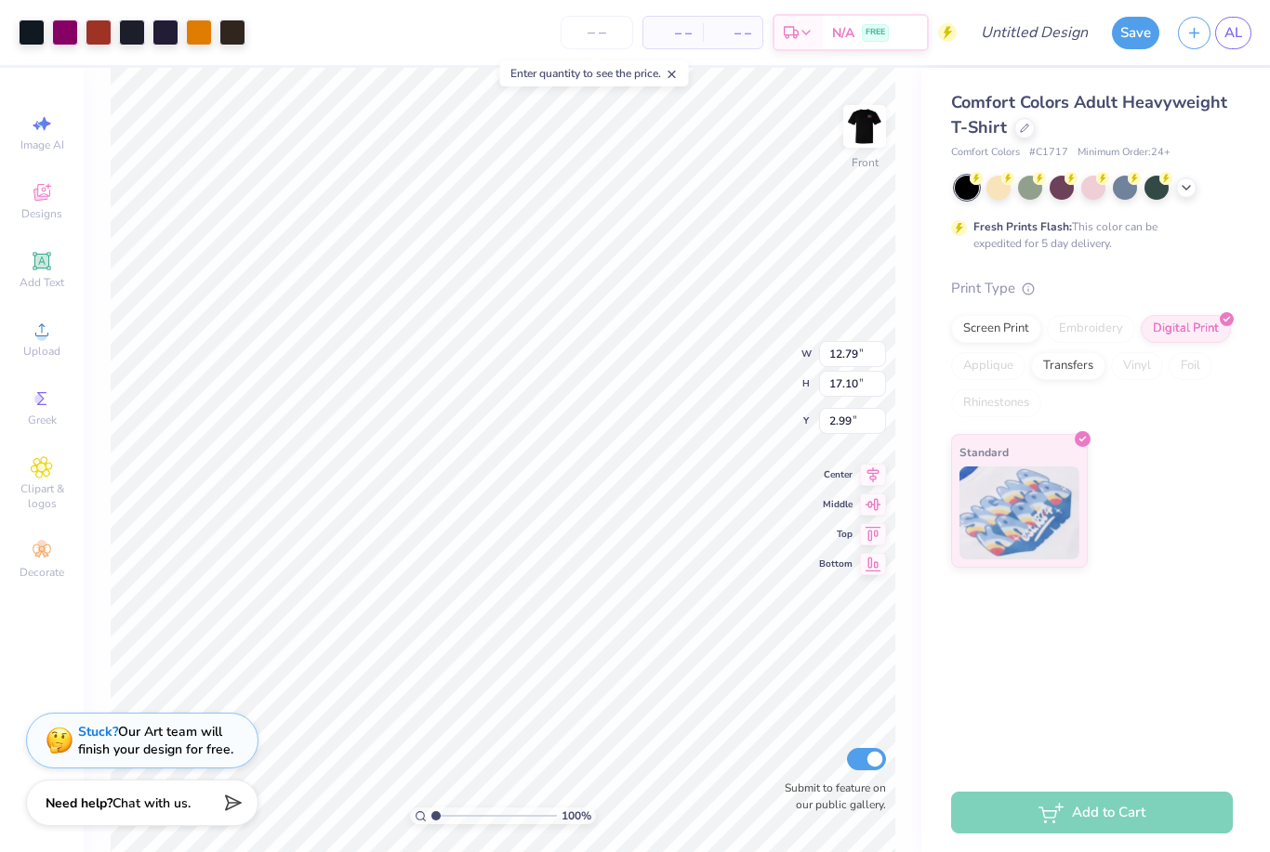
click at [143, 44] on div at bounding box center [132, 33] width 26 height 26
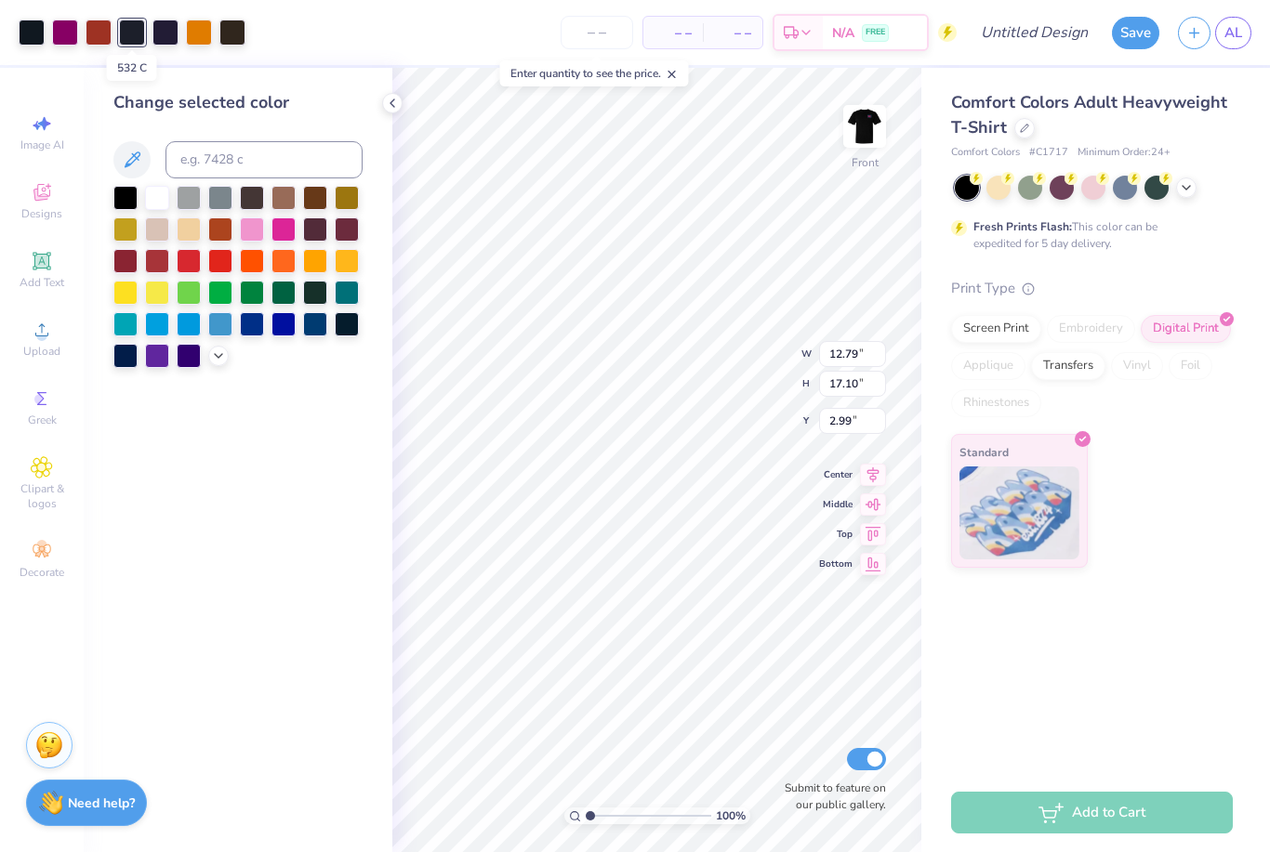
click at [139, 28] on div at bounding box center [132, 33] width 26 height 26
click at [137, 20] on div at bounding box center [132, 33] width 26 height 26
click at [192, 232] on div at bounding box center [189, 230] width 24 height 24
click at [154, 223] on div at bounding box center [157, 230] width 24 height 24
click at [386, 105] on icon at bounding box center [392, 103] width 15 height 15
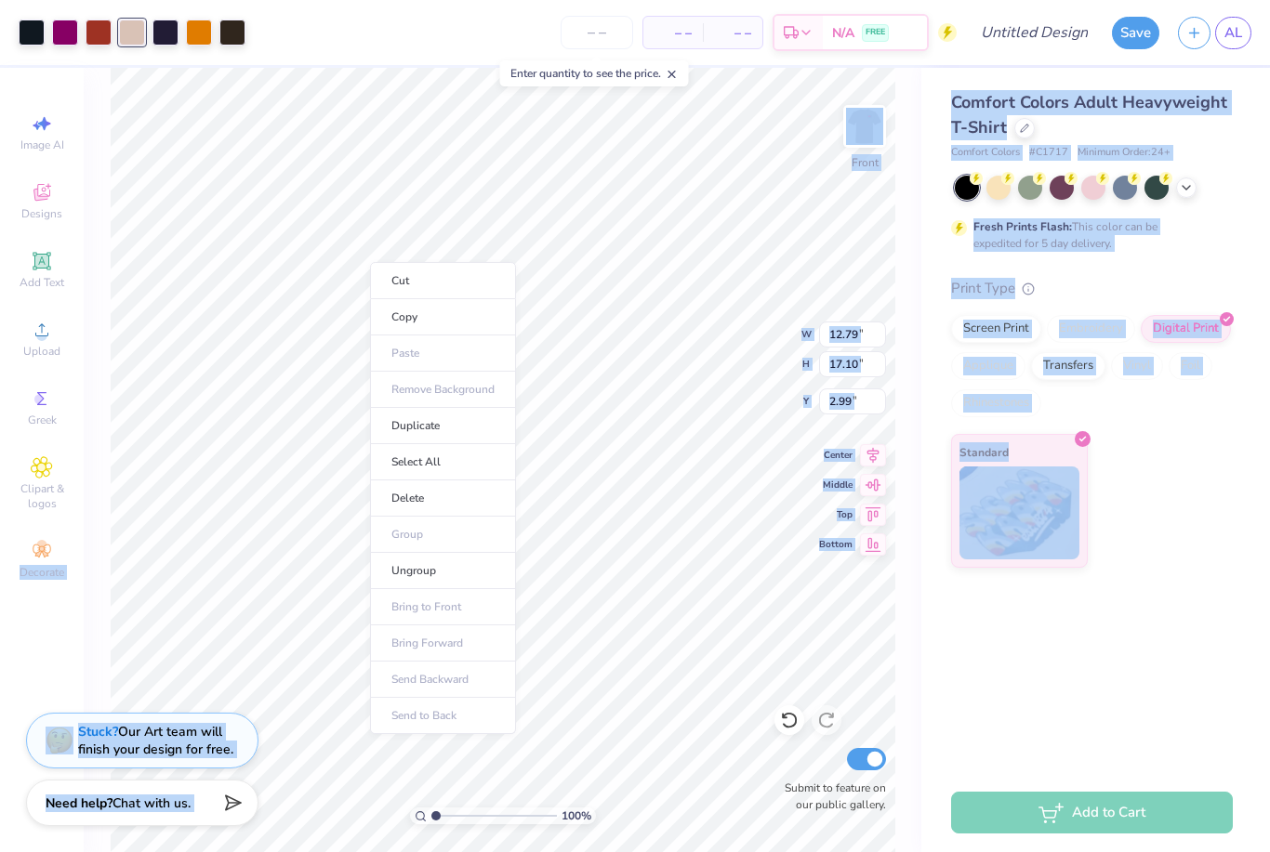
click at [395, 502] on li "Delete" at bounding box center [443, 499] width 146 height 36
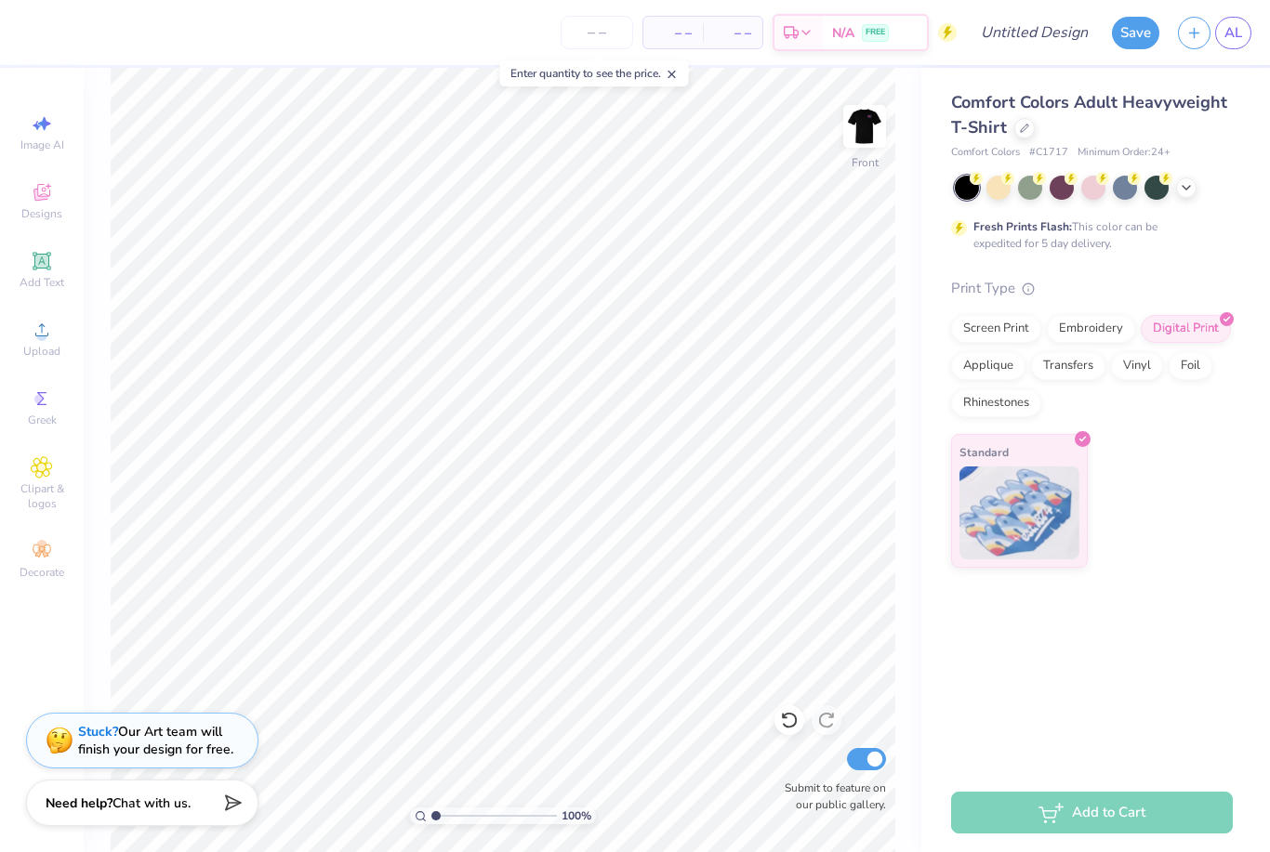
click at [852, 145] on img at bounding box center [864, 126] width 37 height 37
type input "2.15"
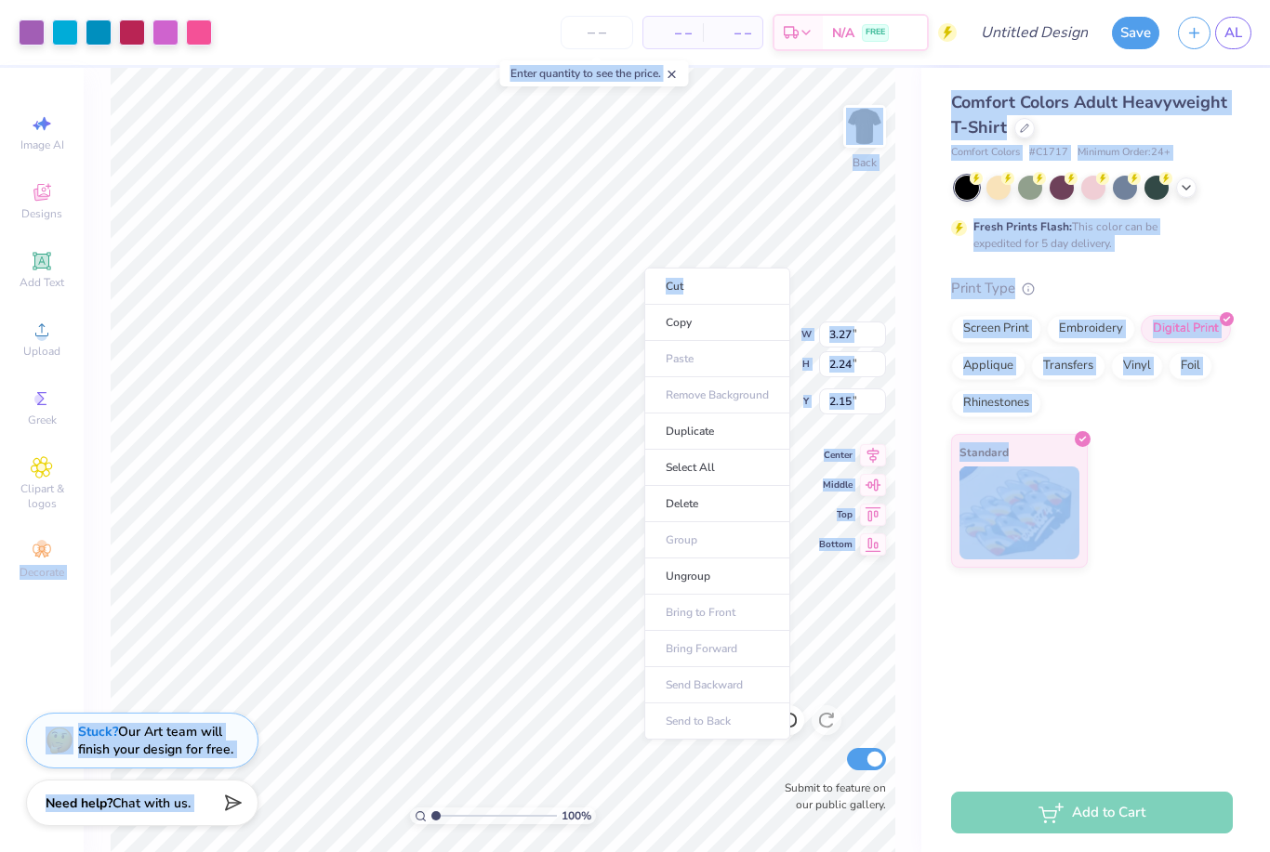
click at [724, 507] on li "Delete" at bounding box center [717, 504] width 146 height 36
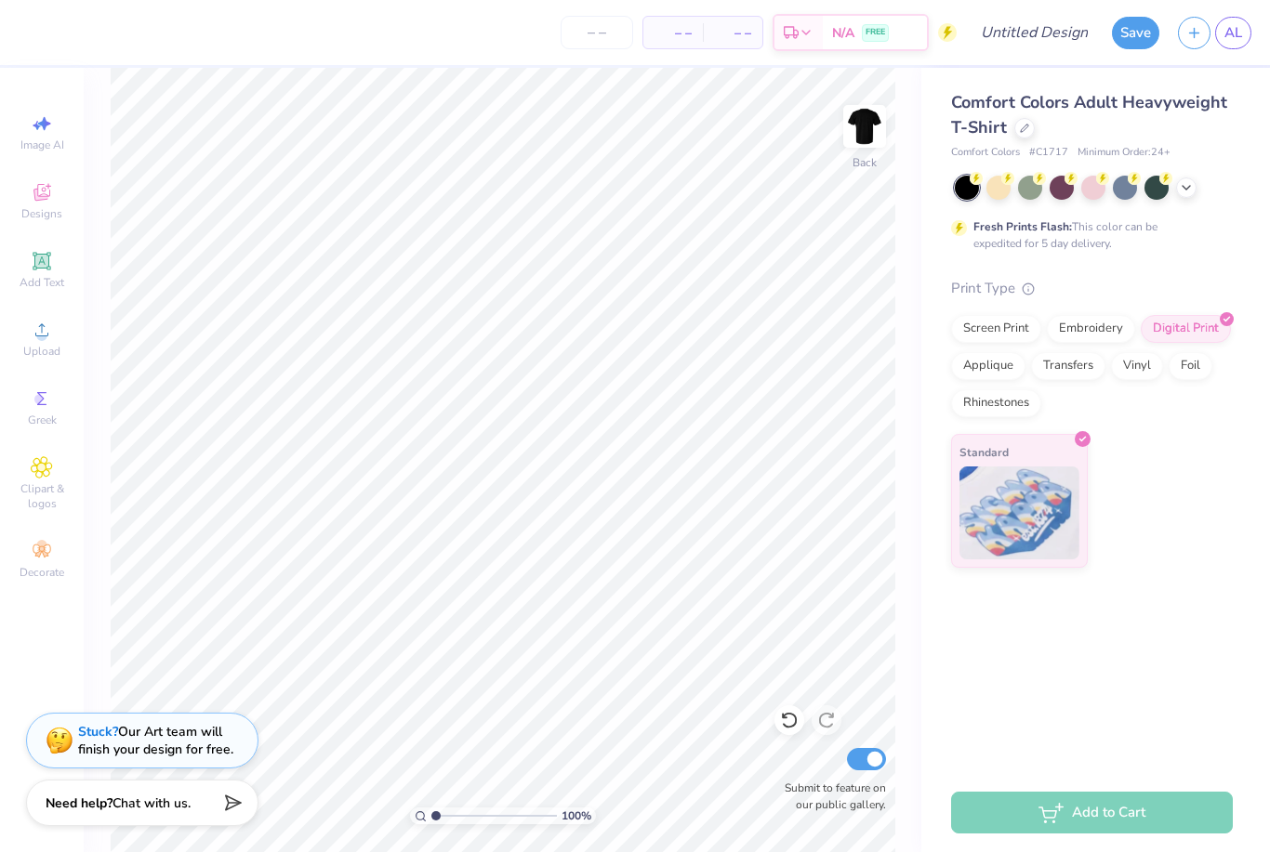
click at [848, 135] on img at bounding box center [864, 126] width 37 height 37
click at [857, 145] on img at bounding box center [864, 126] width 37 height 37
click at [866, 133] on img at bounding box center [864, 126] width 37 height 37
click at [874, 136] on img at bounding box center [864, 126] width 37 height 37
click at [1176, 189] on div at bounding box center [1186, 188] width 20 height 20
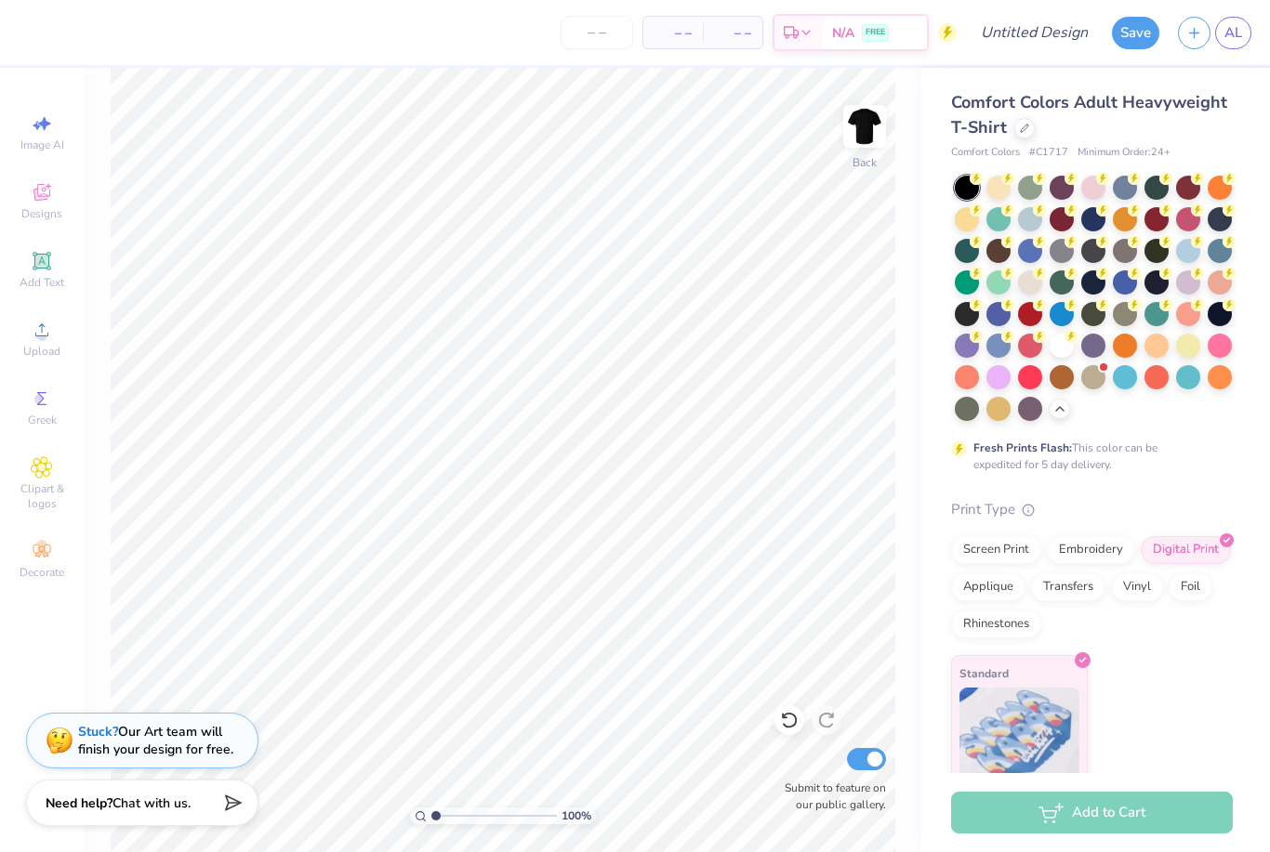
click at [983, 185] on circle at bounding box center [976, 178] width 13 height 13
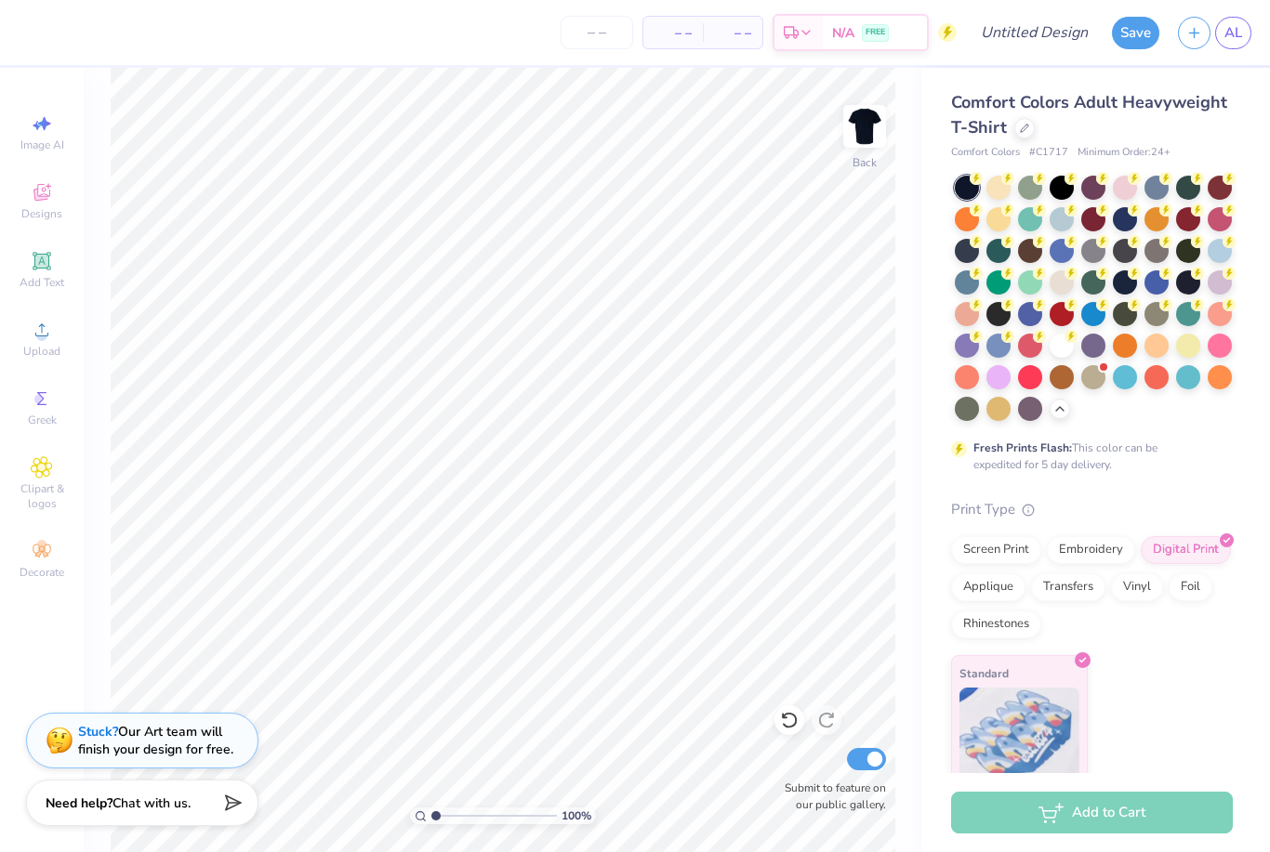
click at [1193, 284] on div at bounding box center [1188, 283] width 24 height 24
click at [983, 185] on circle at bounding box center [976, 178] width 13 height 13
click at [1064, 149] on span "# C1717" at bounding box center [1048, 153] width 39 height 16
click at [1030, 127] on div at bounding box center [1024, 128] width 20 height 20
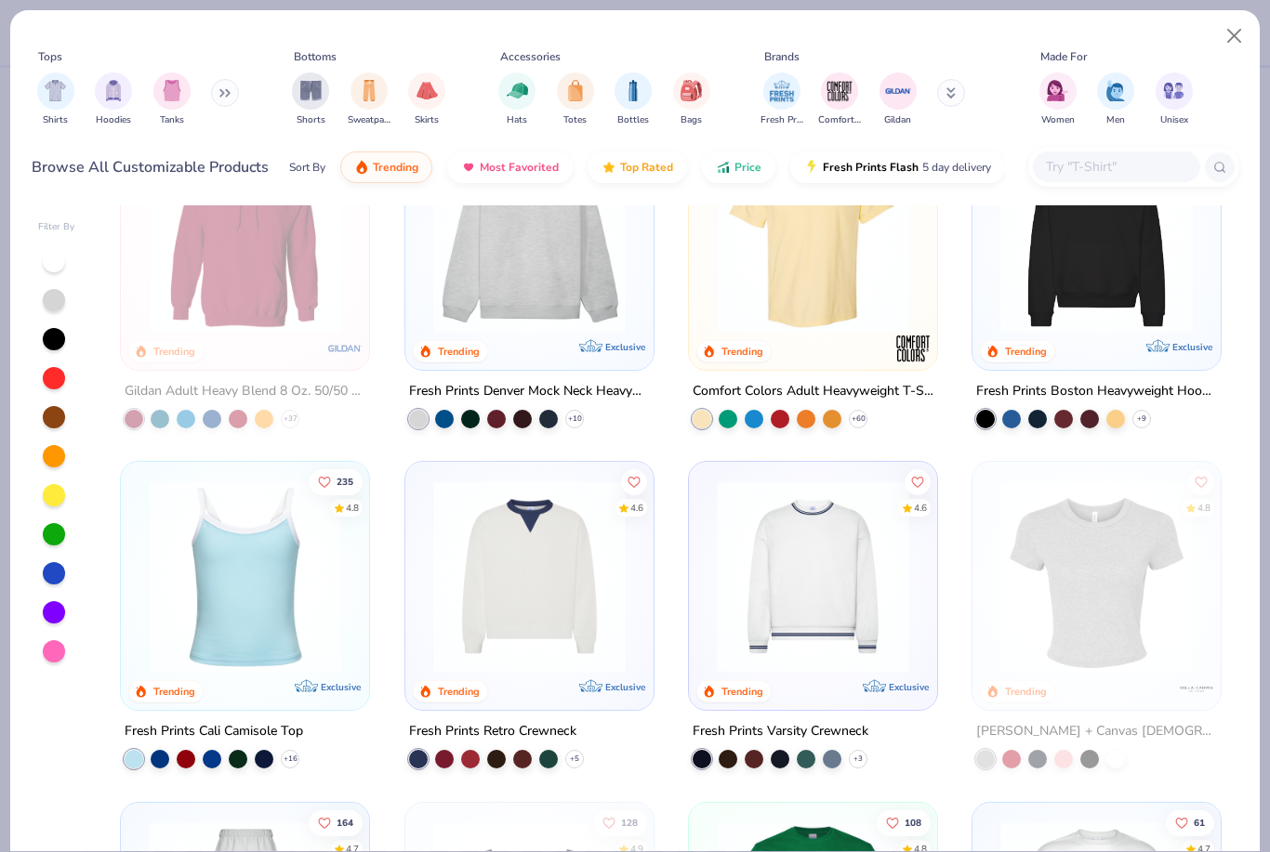
scroll to position [93, 0]
click at [895, 336] on img at bounding box center [912, 349] width 37 height 37
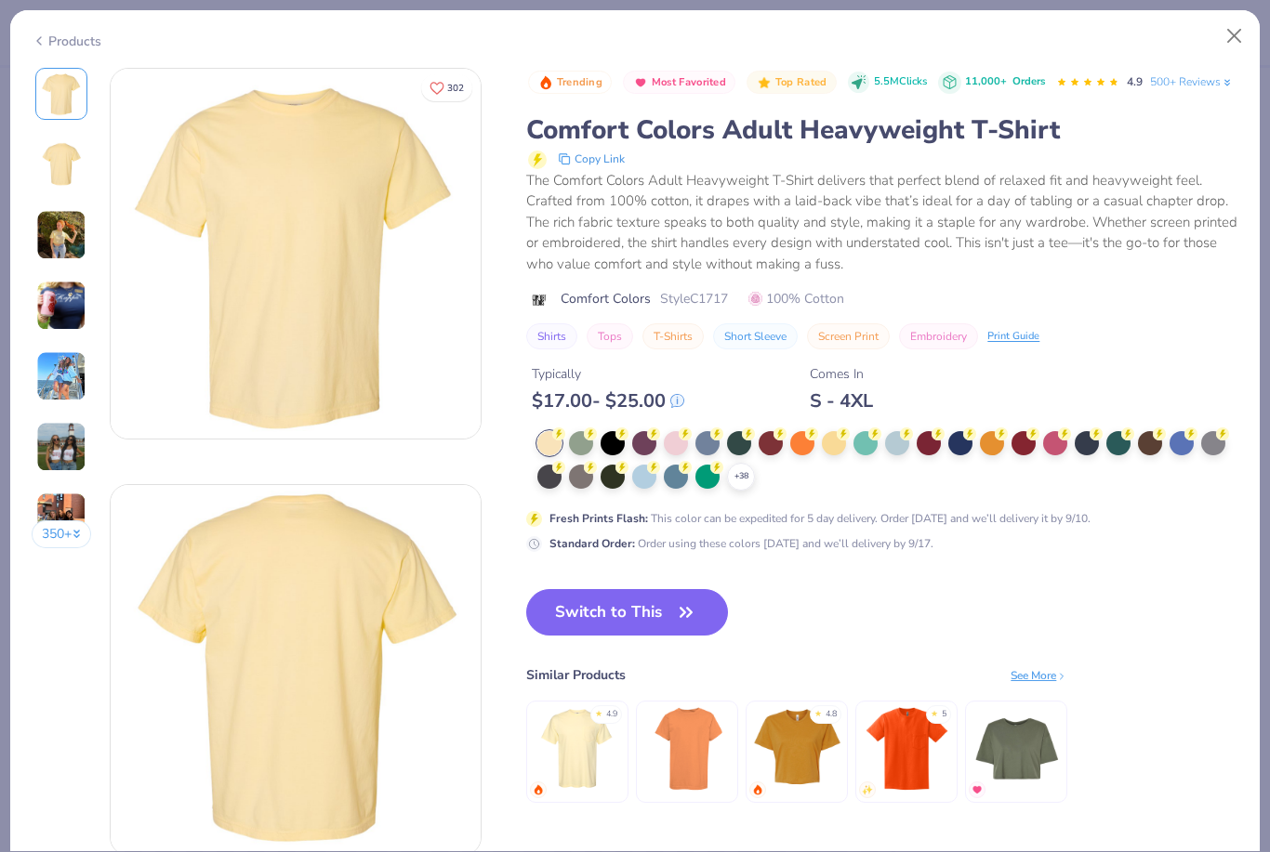
click at [609, 442] on div at bounding box center [613, 443] width 24 height 24
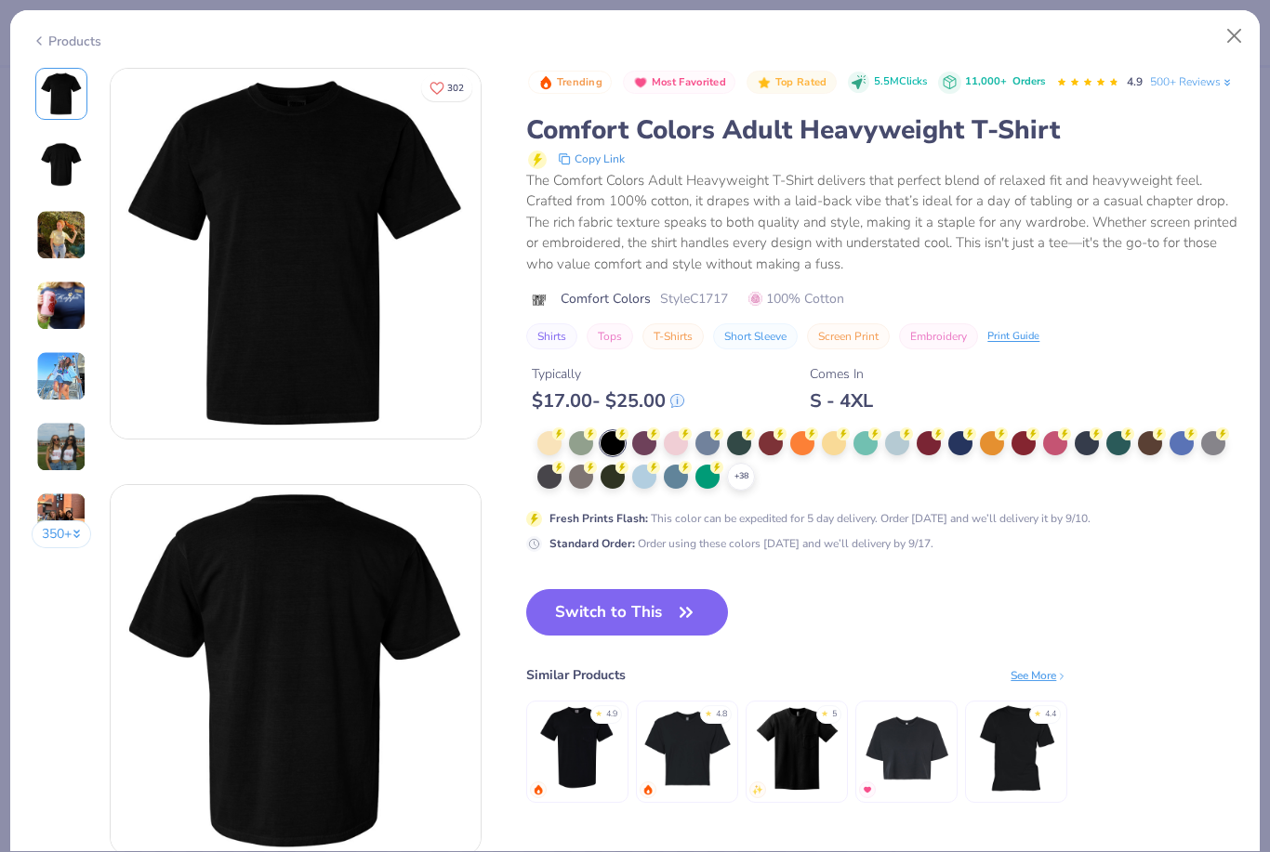
click at [1143, 352] on div "Typically $ 17.00 - $ 25.00 Comes In S - 4XL" at bounding box center [882, 381] width 712 height 63
click at [677, 613] on icon "button" at bounding box center [686, 613] width 26 height 26
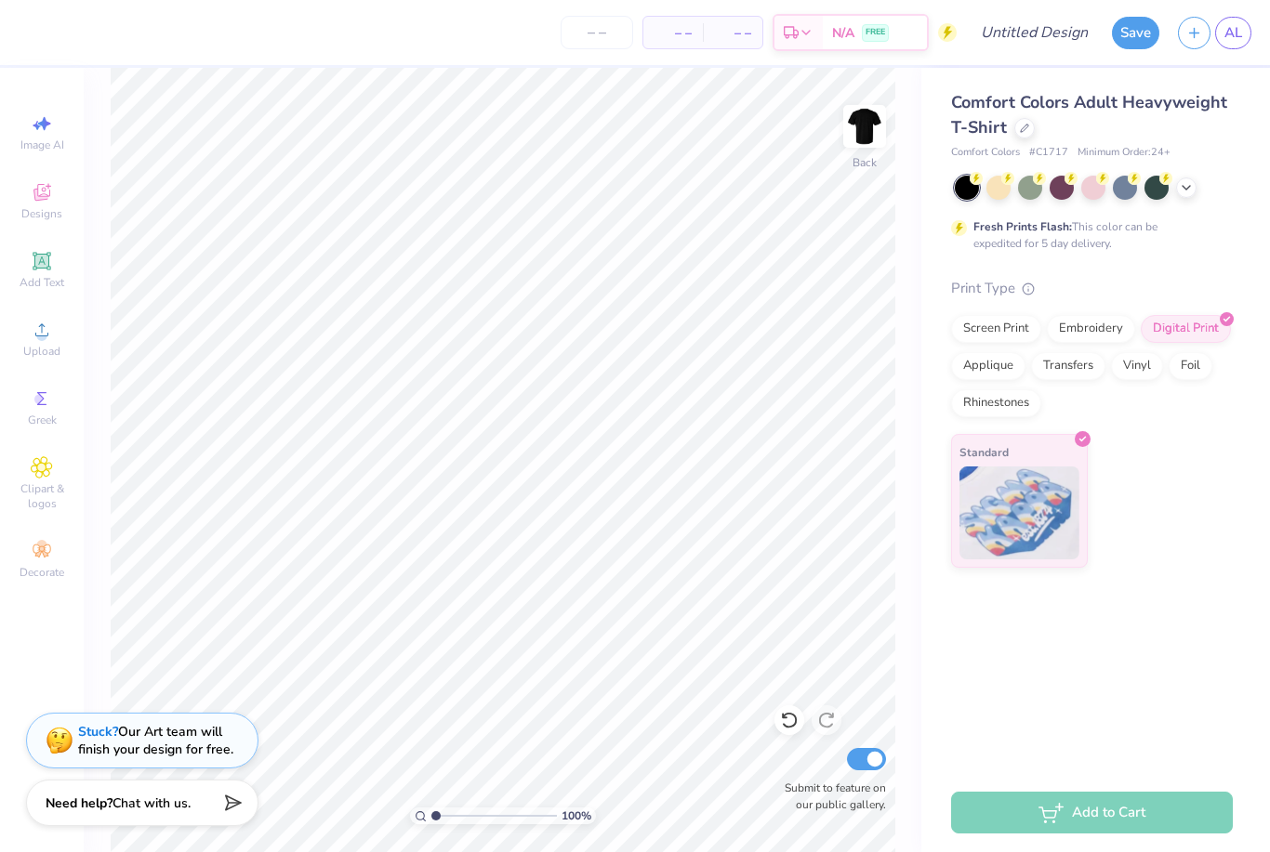
click at [55, 338] on div "Upload" at bounding box center [41, 338] width 65 height 55
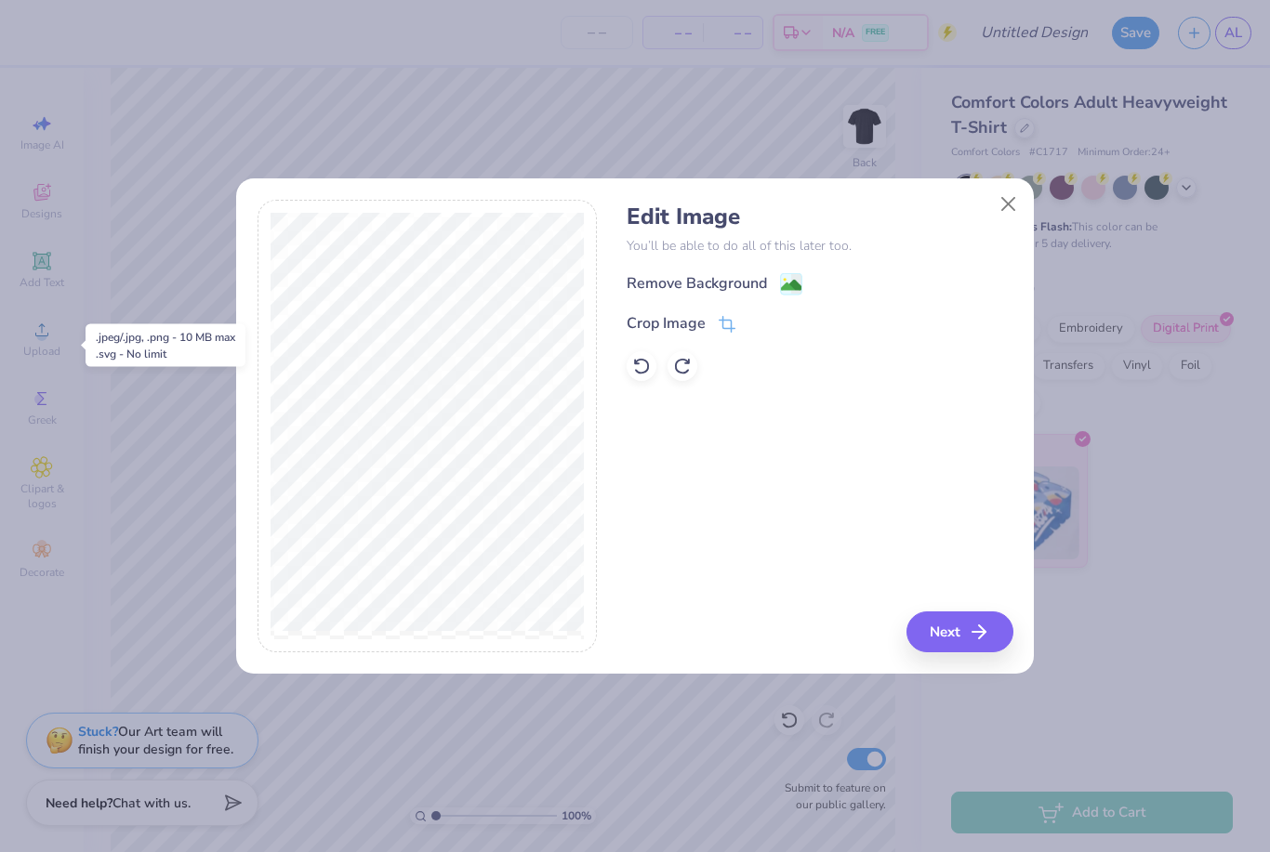
click at [959, 633] on button "Next" at bounding box center [959, 632] width 107 height 41
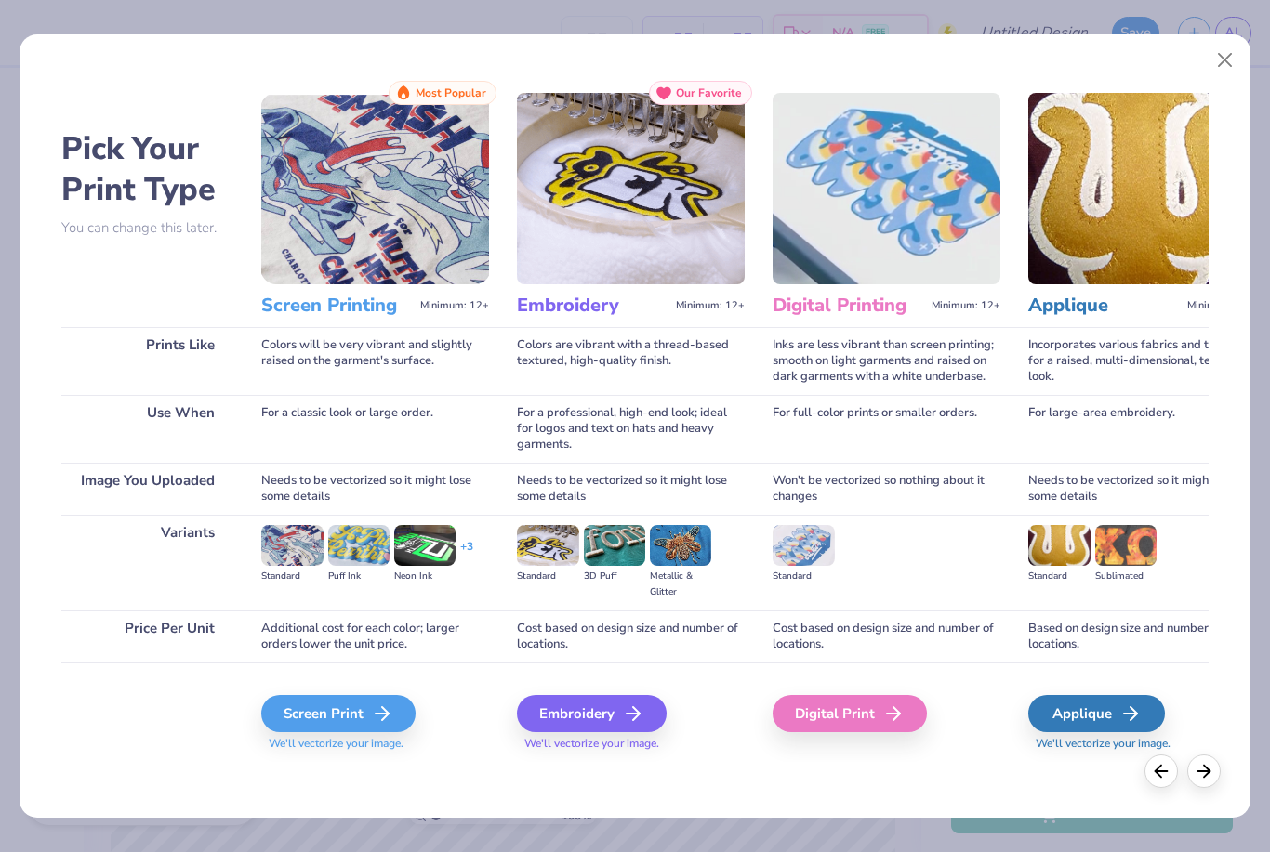
click at [380, 724] on icon at bounding box center [382, 714] width 22 height 22
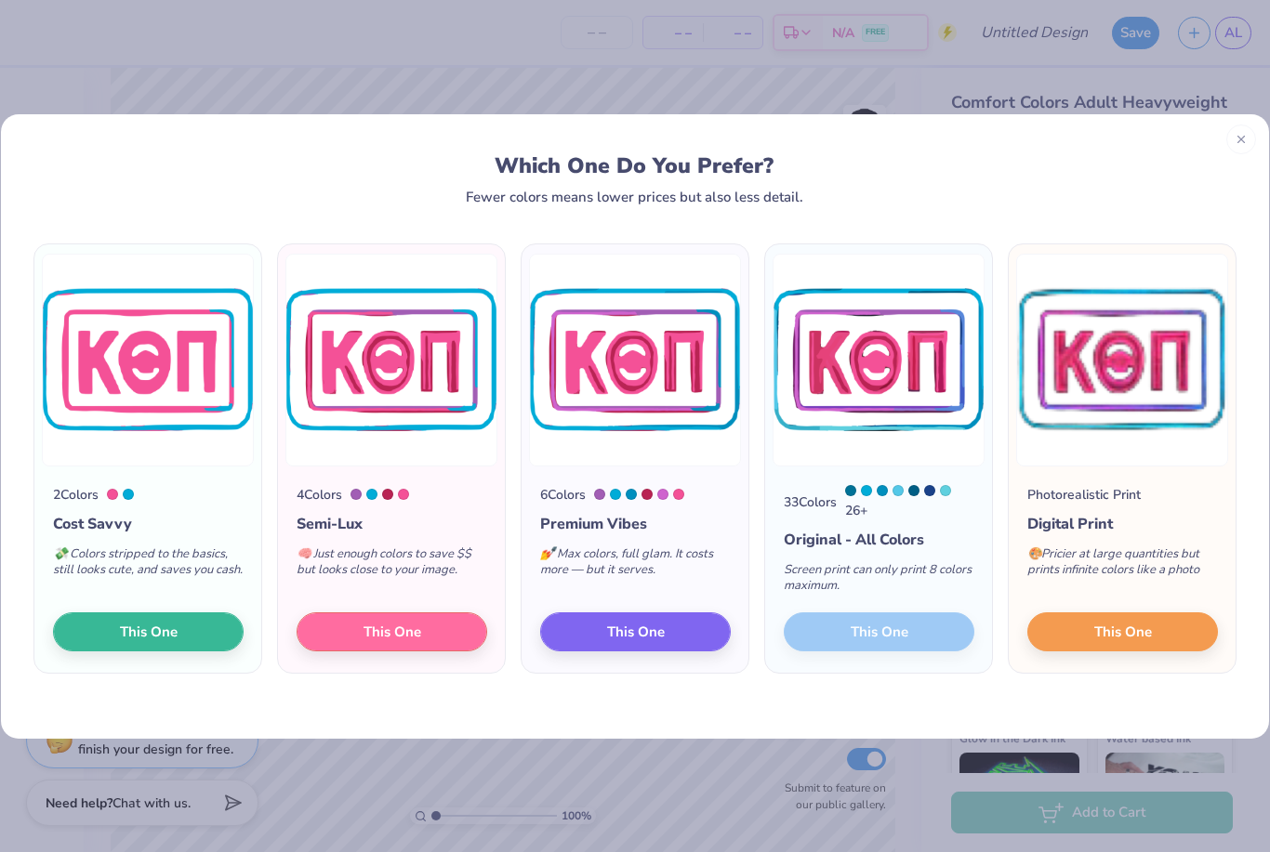
click at [1159, 632] on button "This One" at bounding box center [1122, 632] width 191 height 39
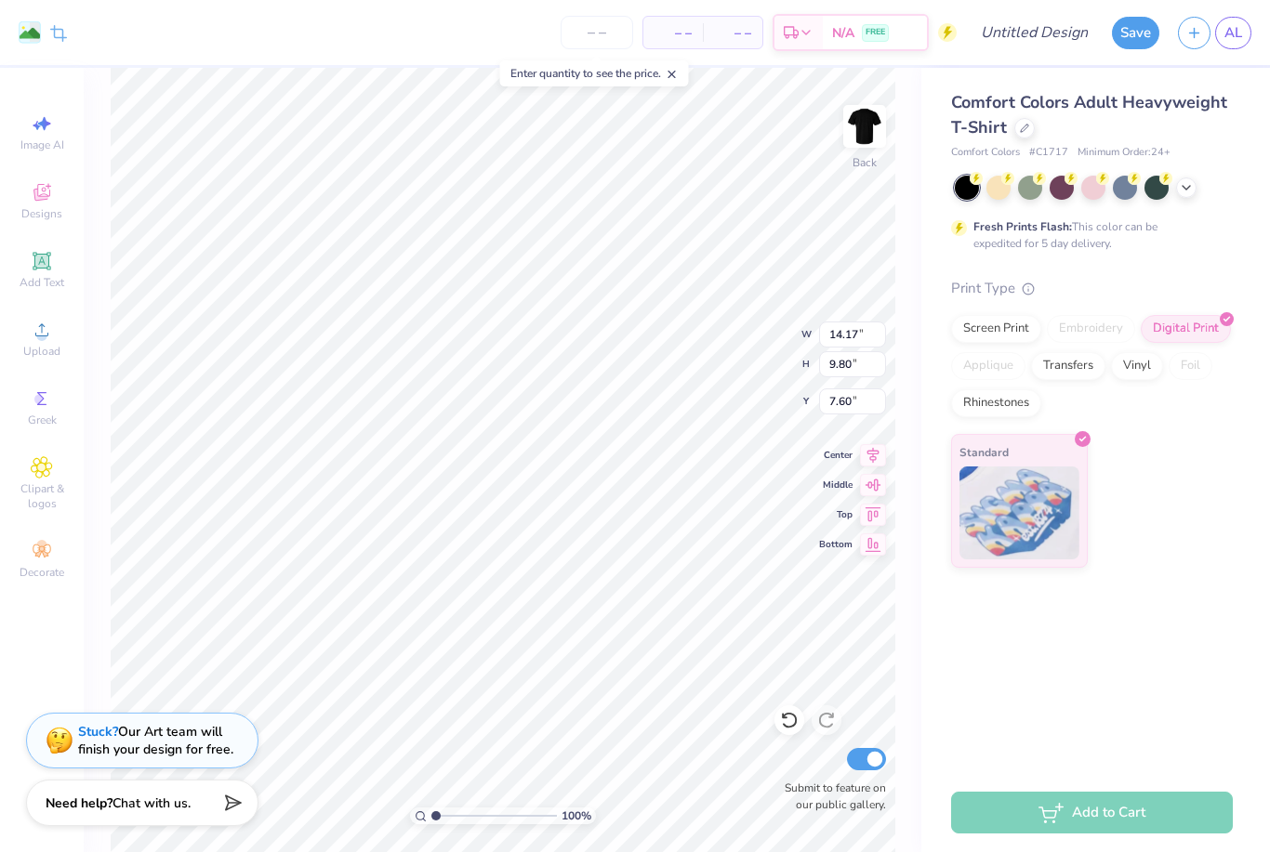
type input "3.42"
type input "2.37"
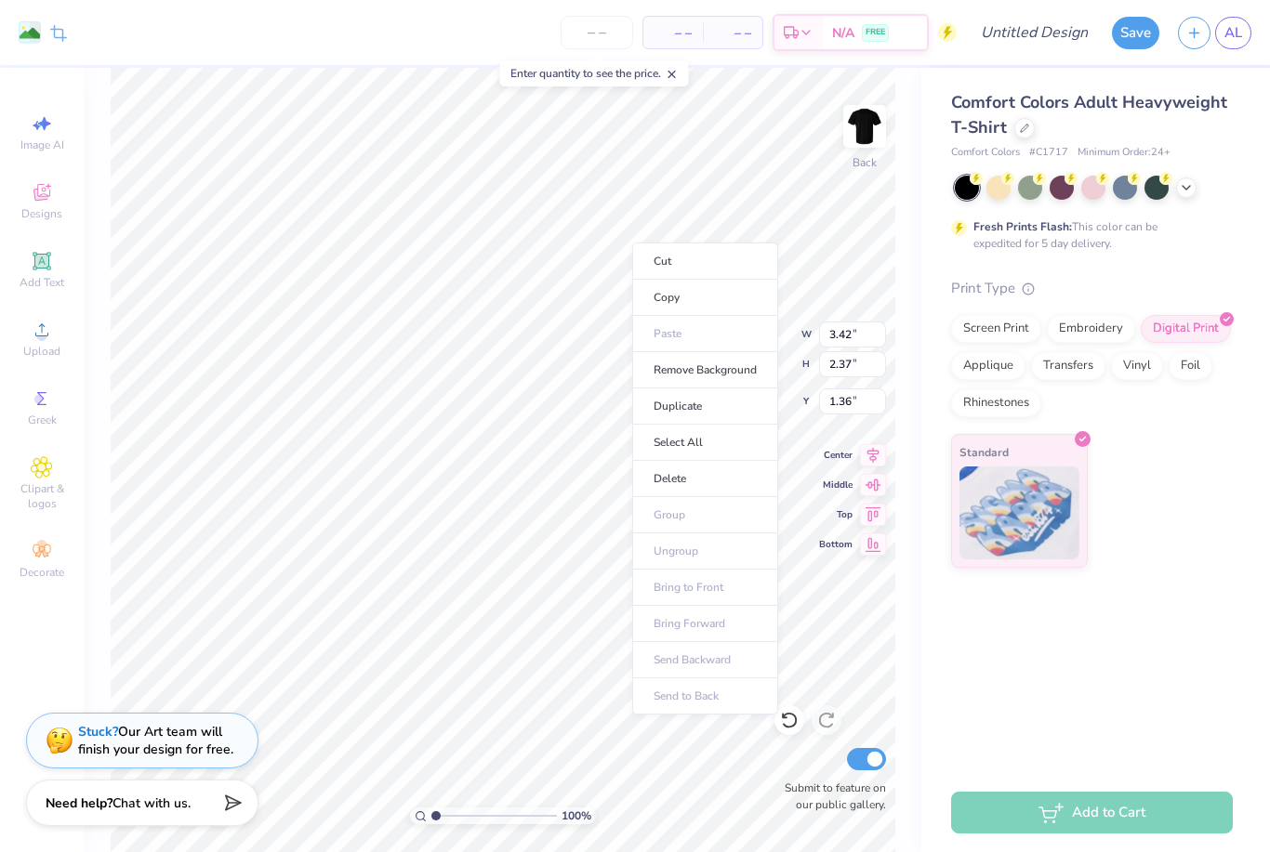
type input "1.50"
type input "1.82"
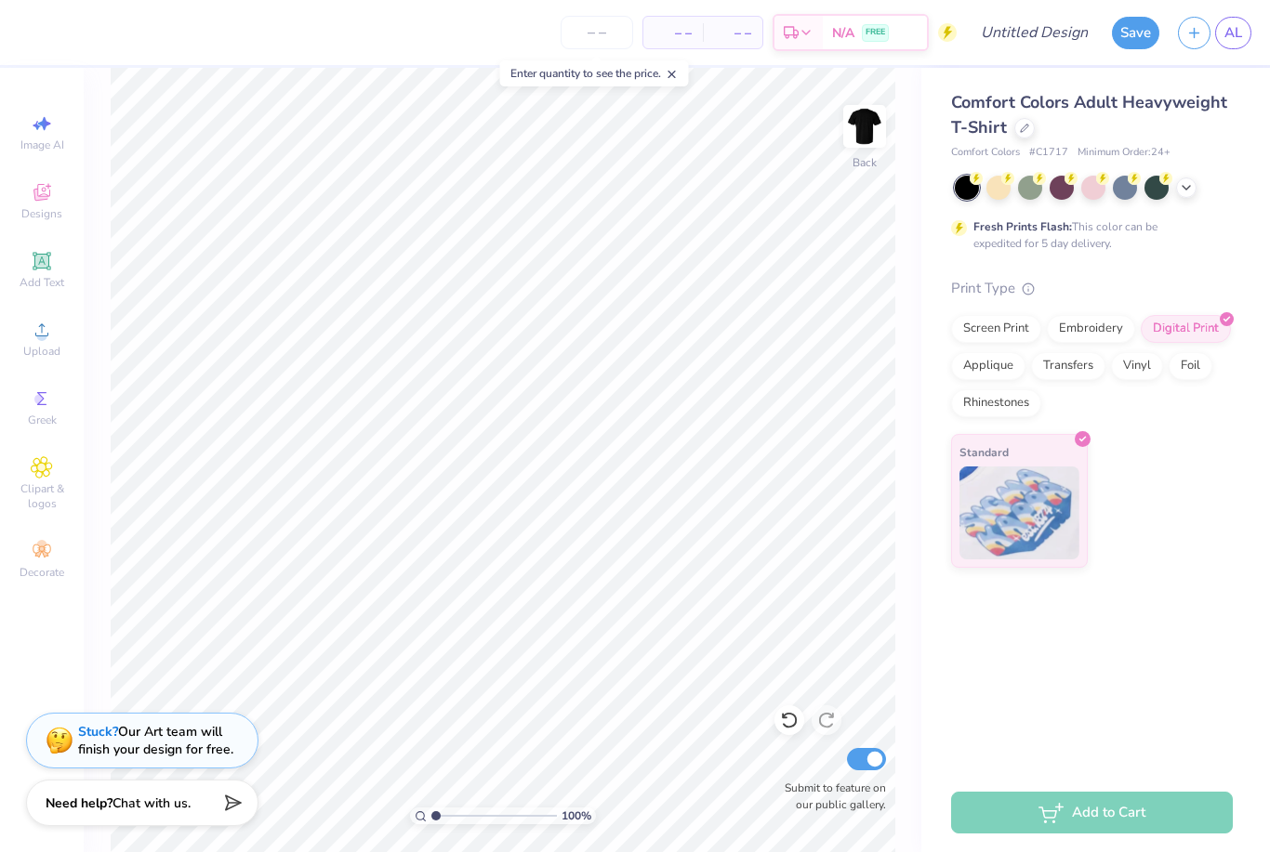
click at [40, 331] on icon at bounding box center [41, 330] width 13 height 13
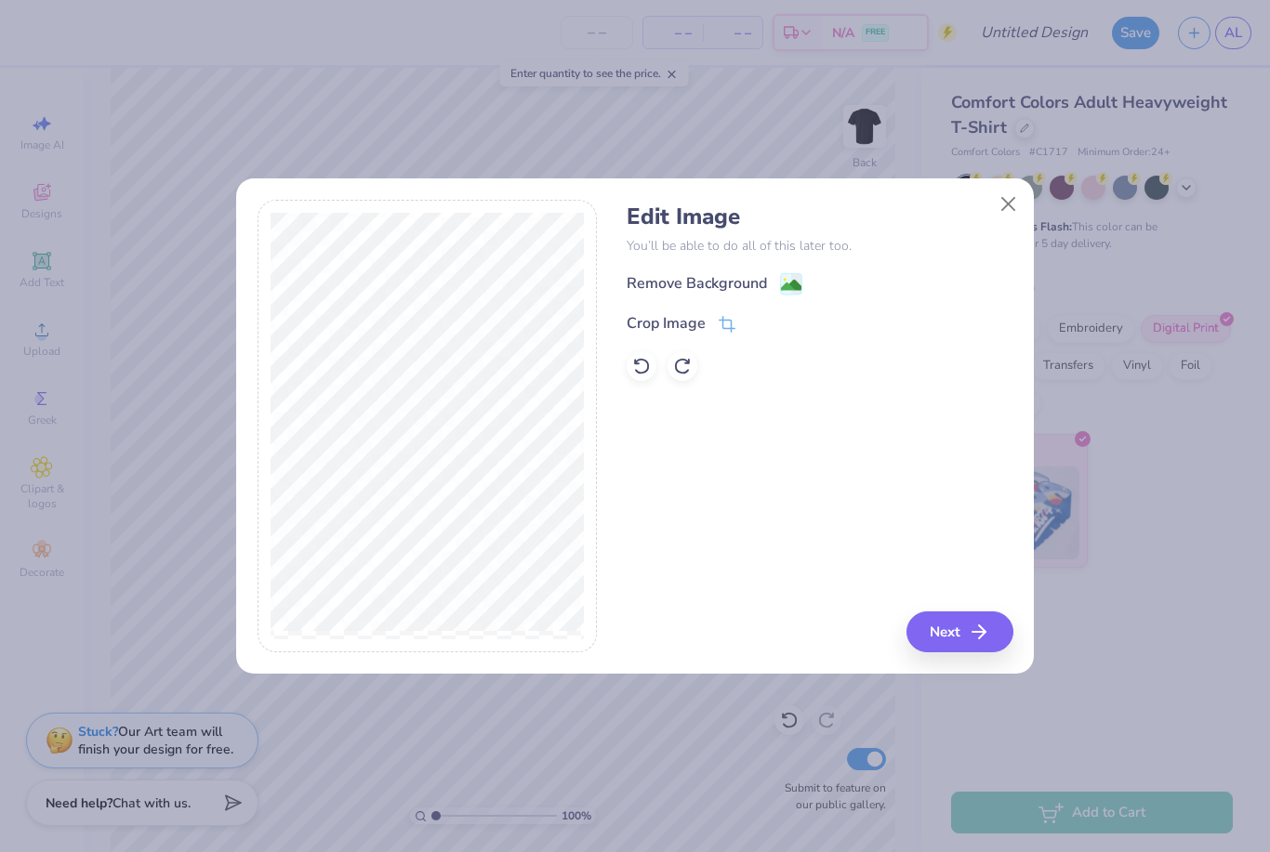
click at [721, 317] on span at bounding box center [727, 323] width 17 height 22
click at [975, 623] on div "Edit Image You’ll be able to do all of this later too. Remove Background Crop I…" at bounding box center [820, 427] width 386 height 454
click at [760, 324] on icon at bounding box center [758, 323] width 11 height 11
click at [987, 619] on button "Next" at bounding box center [959, 632] width 107 height 41
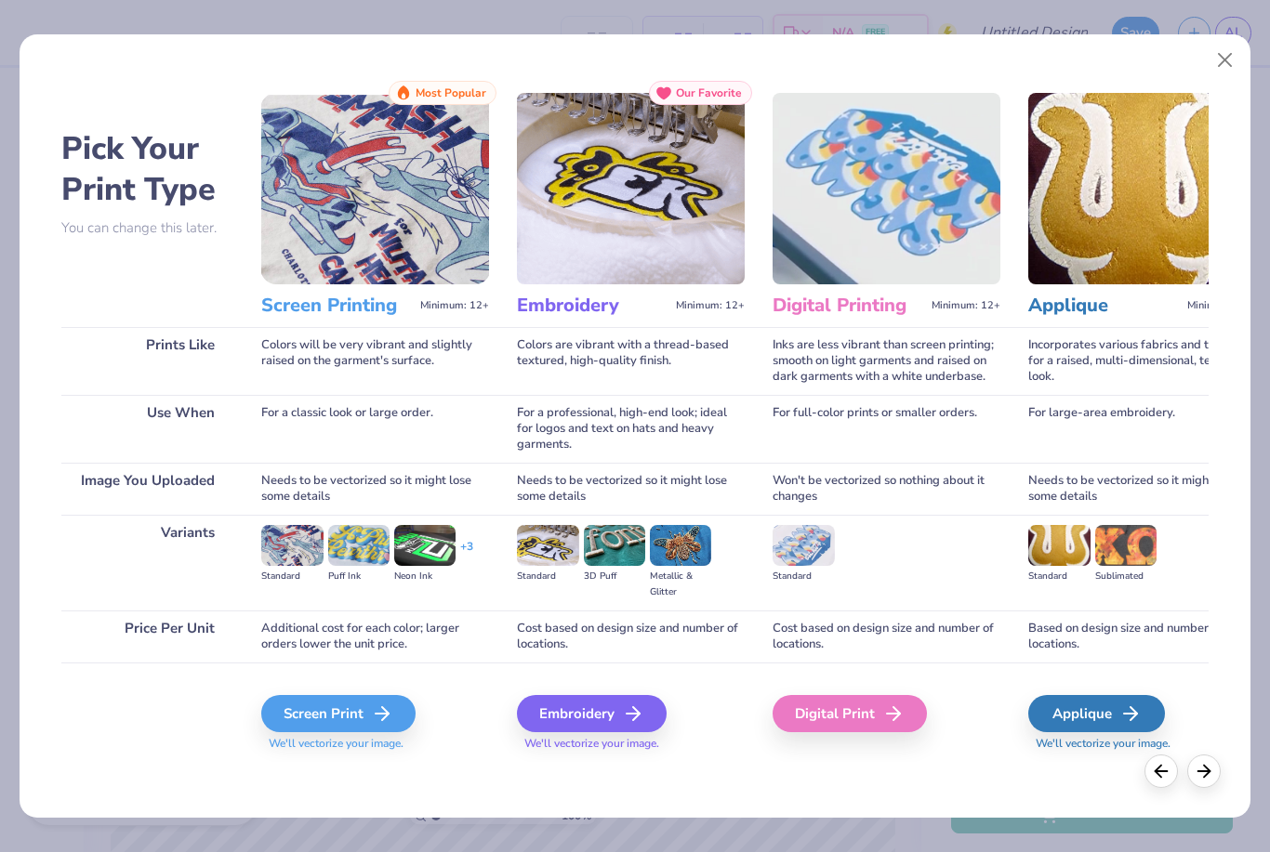
click at [298, 701] on div "Screen Print" at bounding box center [338, 713] width 154 height 37
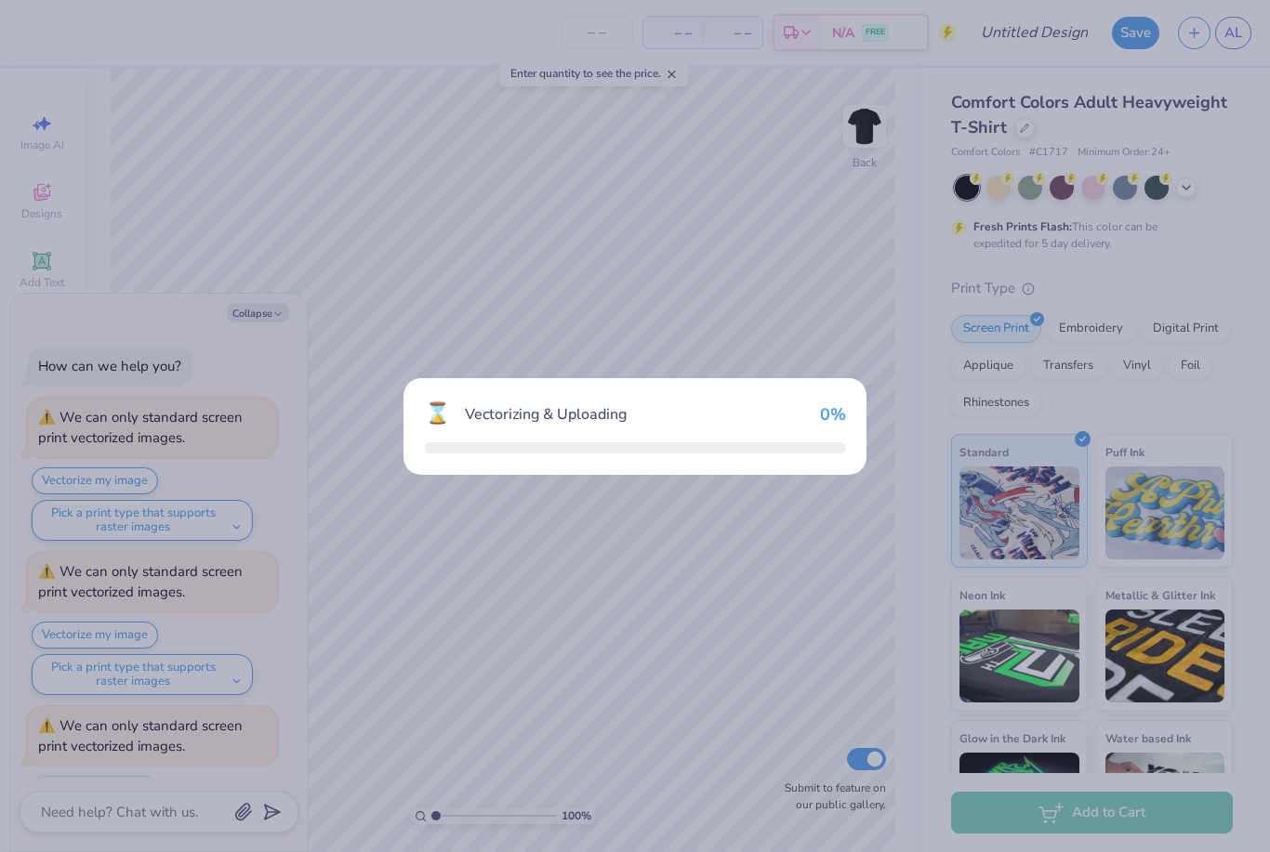
scroll to position [78, 0]
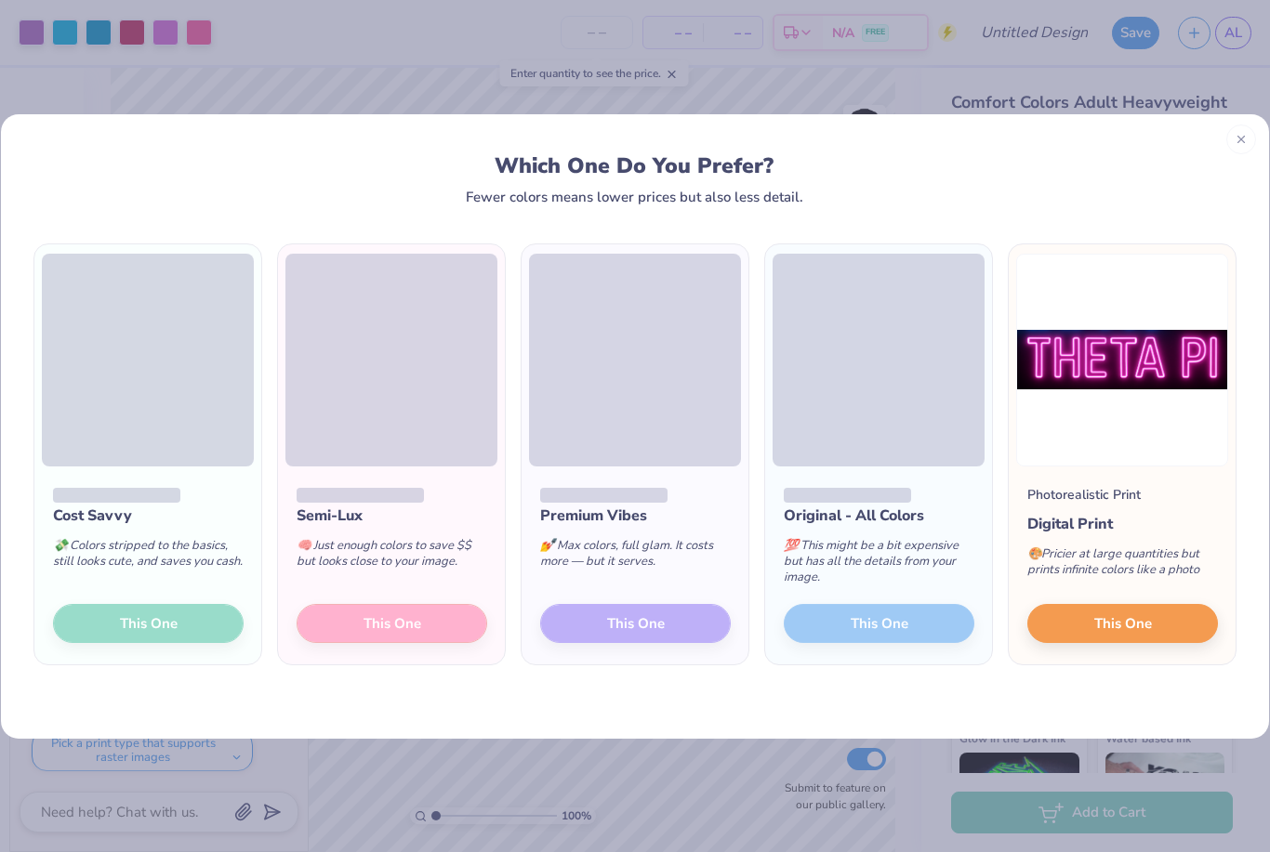
click at [1153, 625] on button "This One" at bounding box center [1122, 623] width 191 height 39
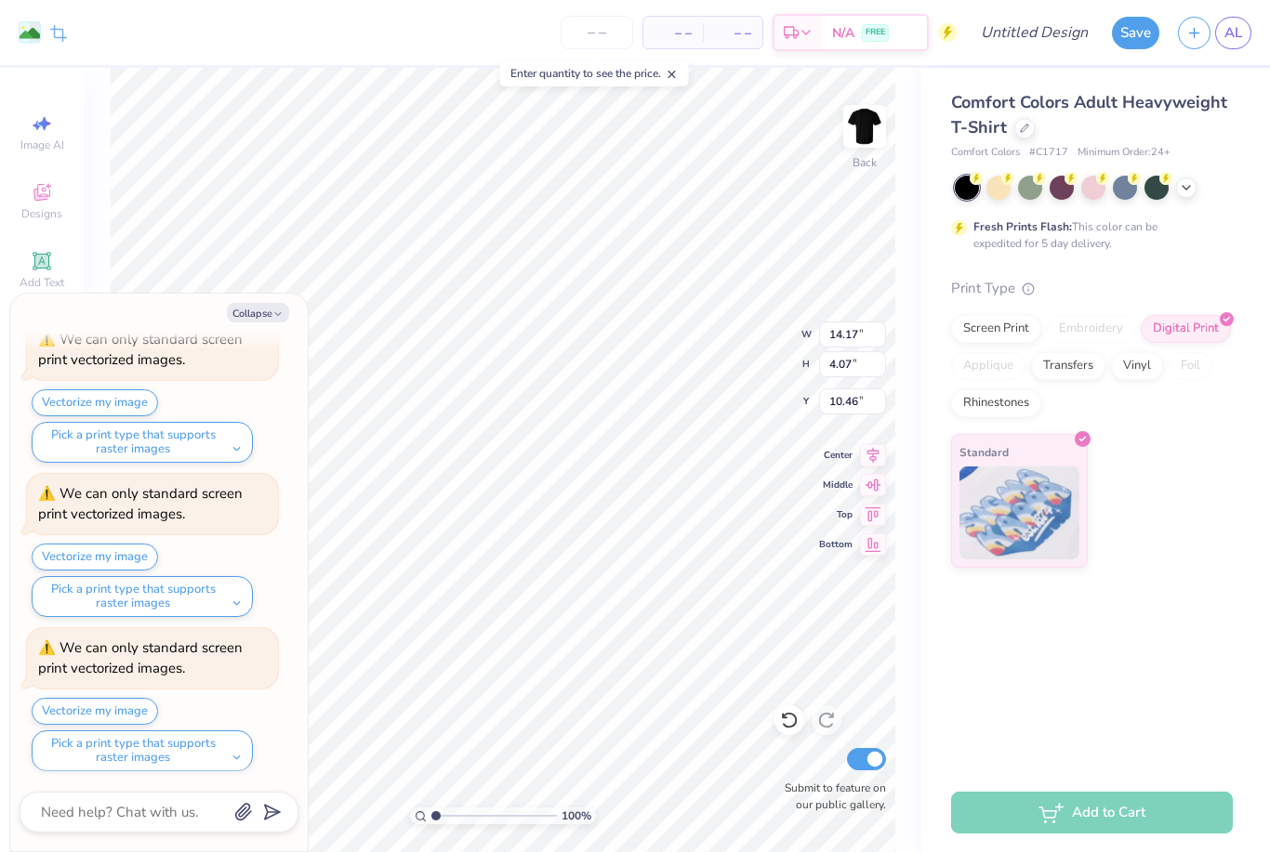
type textarea "x"
type input "6.26"
type input "1.80"
type textarea "x"
type input "3.23"
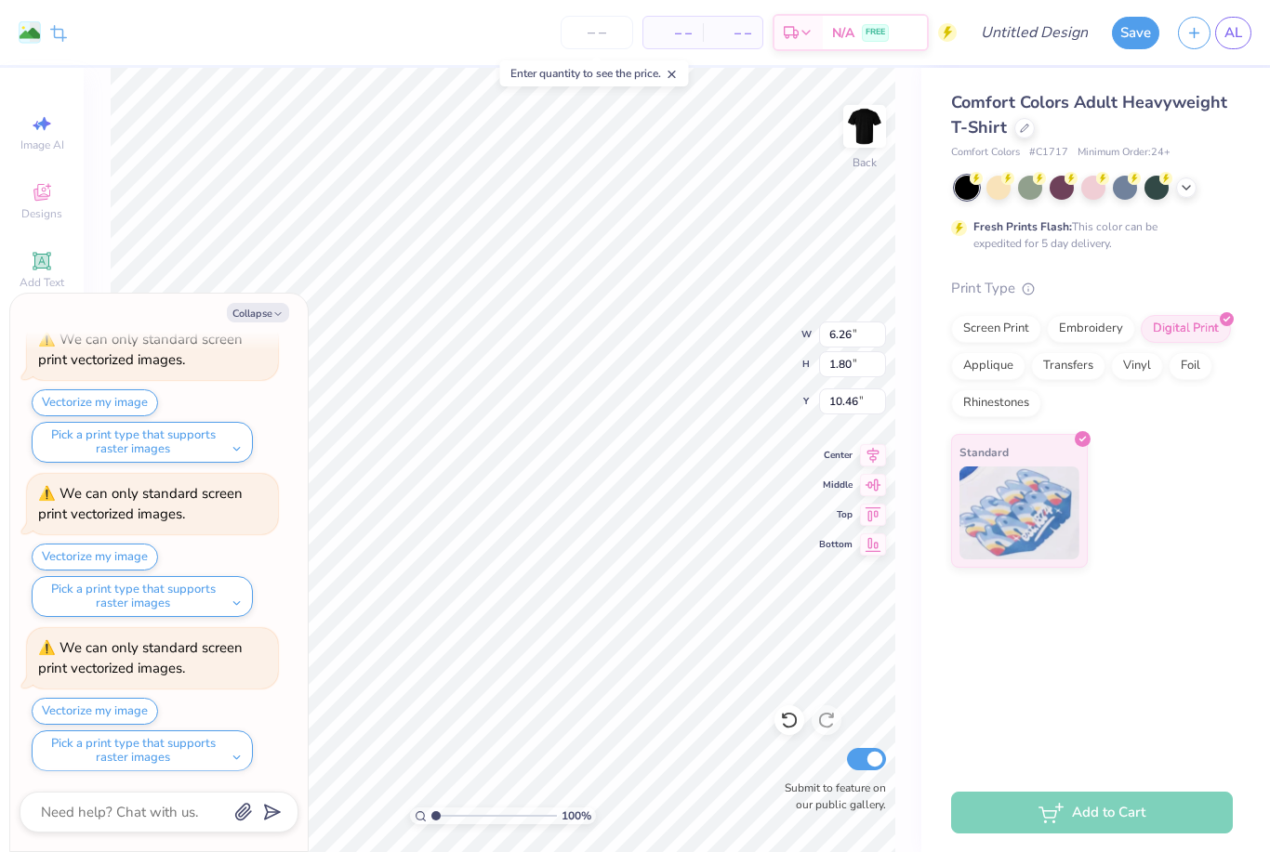
type input "0.93"
type textarea "x"
type input "23.29"
type textarea "x"
type input "3.89"
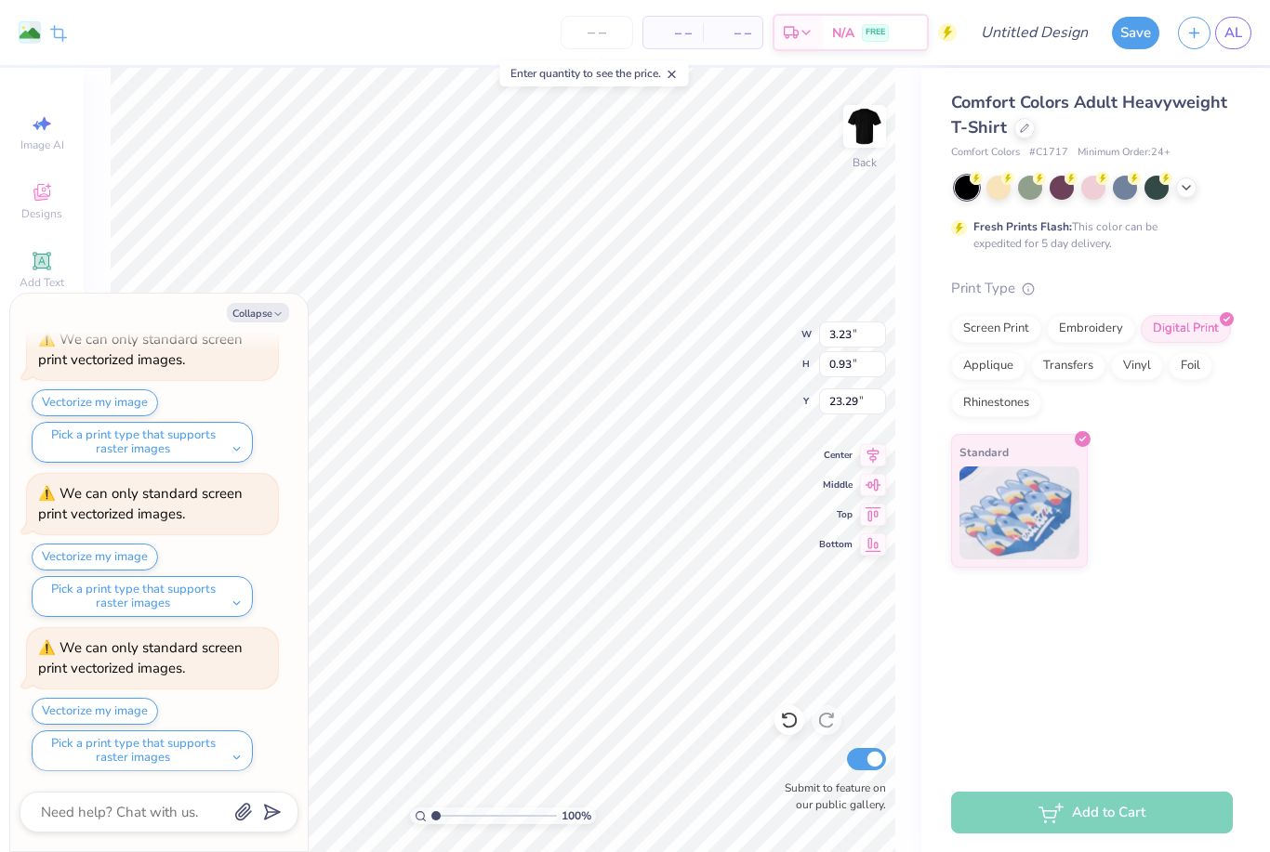
type input "1.12"
type input "23.11"
type textarea "x"
type input "23.14"
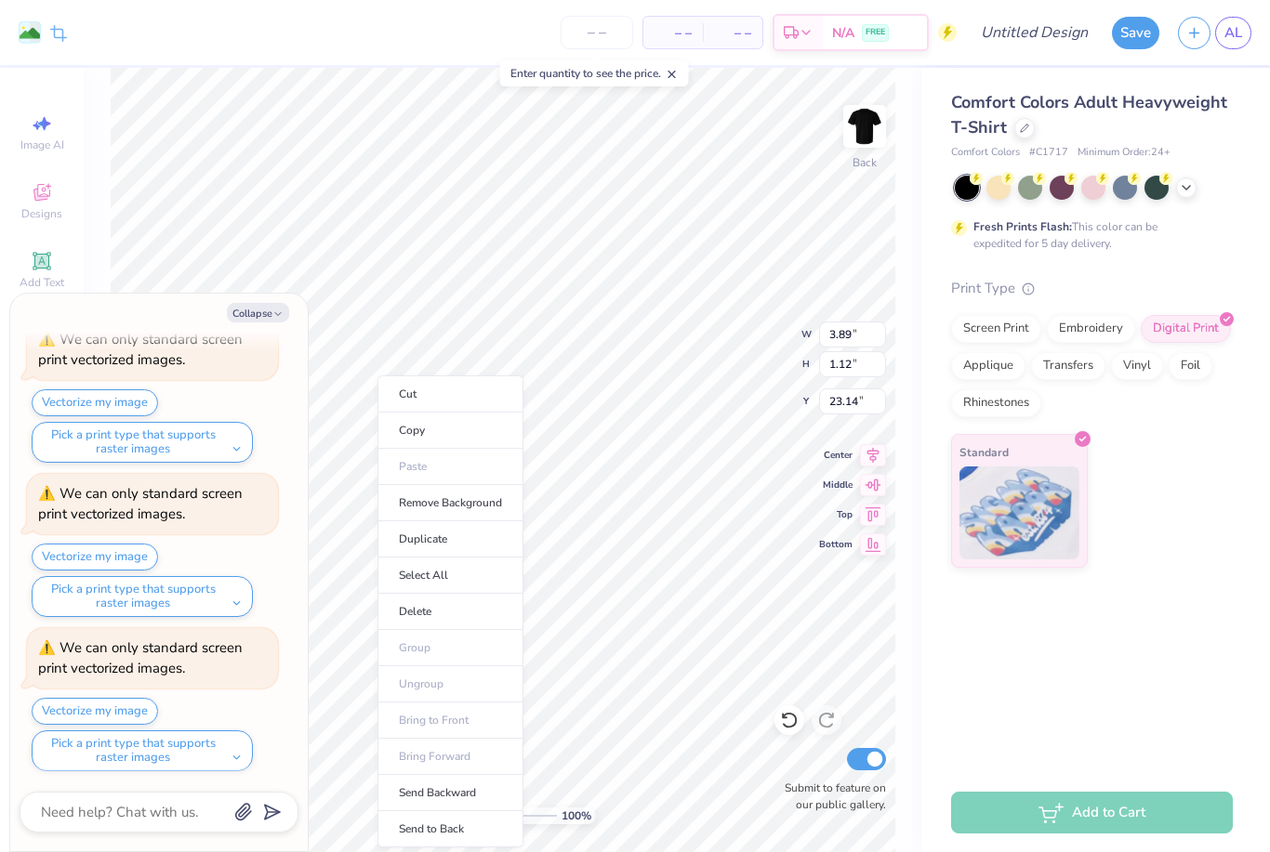
click at [877, 121] on img at bounding box center [864, 126] width 37 height 37
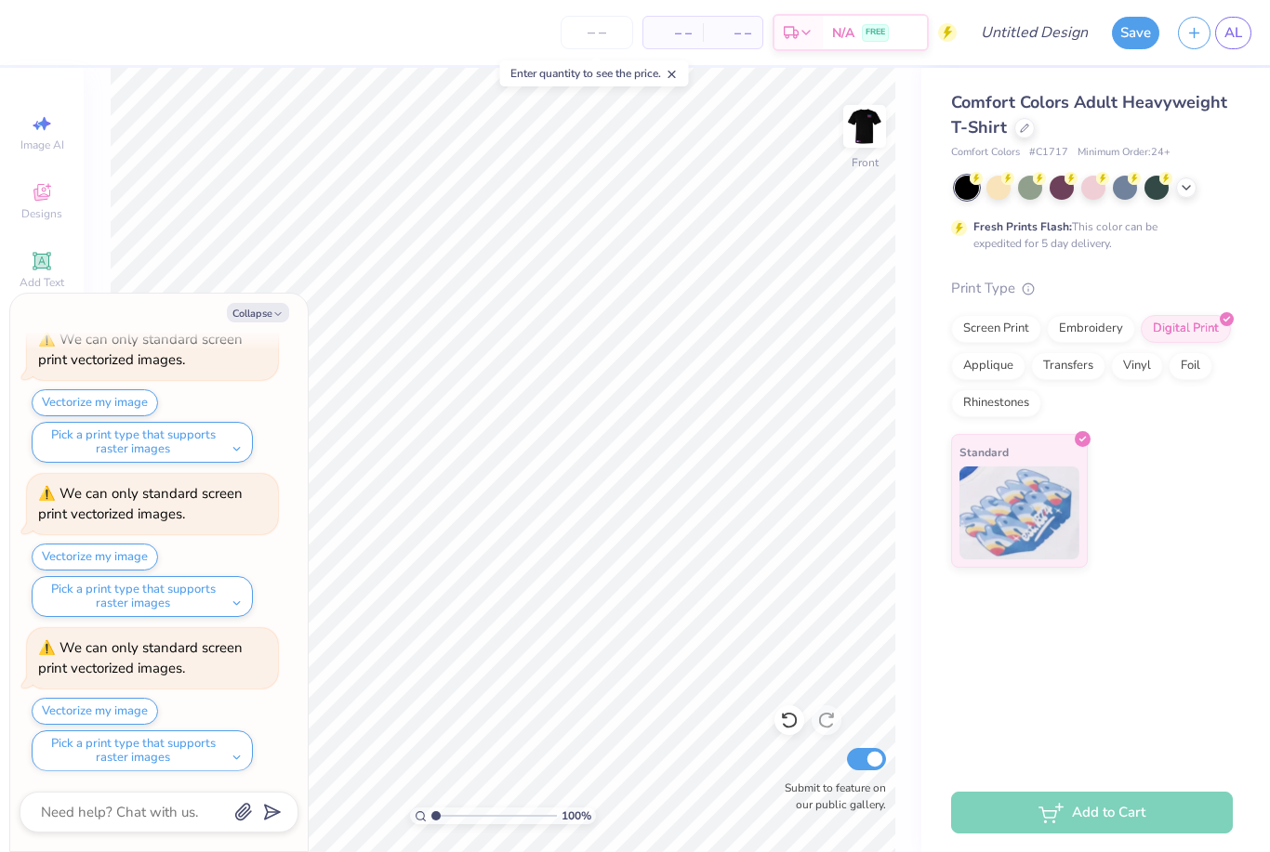
click at [272, 307] on button "Collapse" at bounding box center [258, 313] width 62 height 20
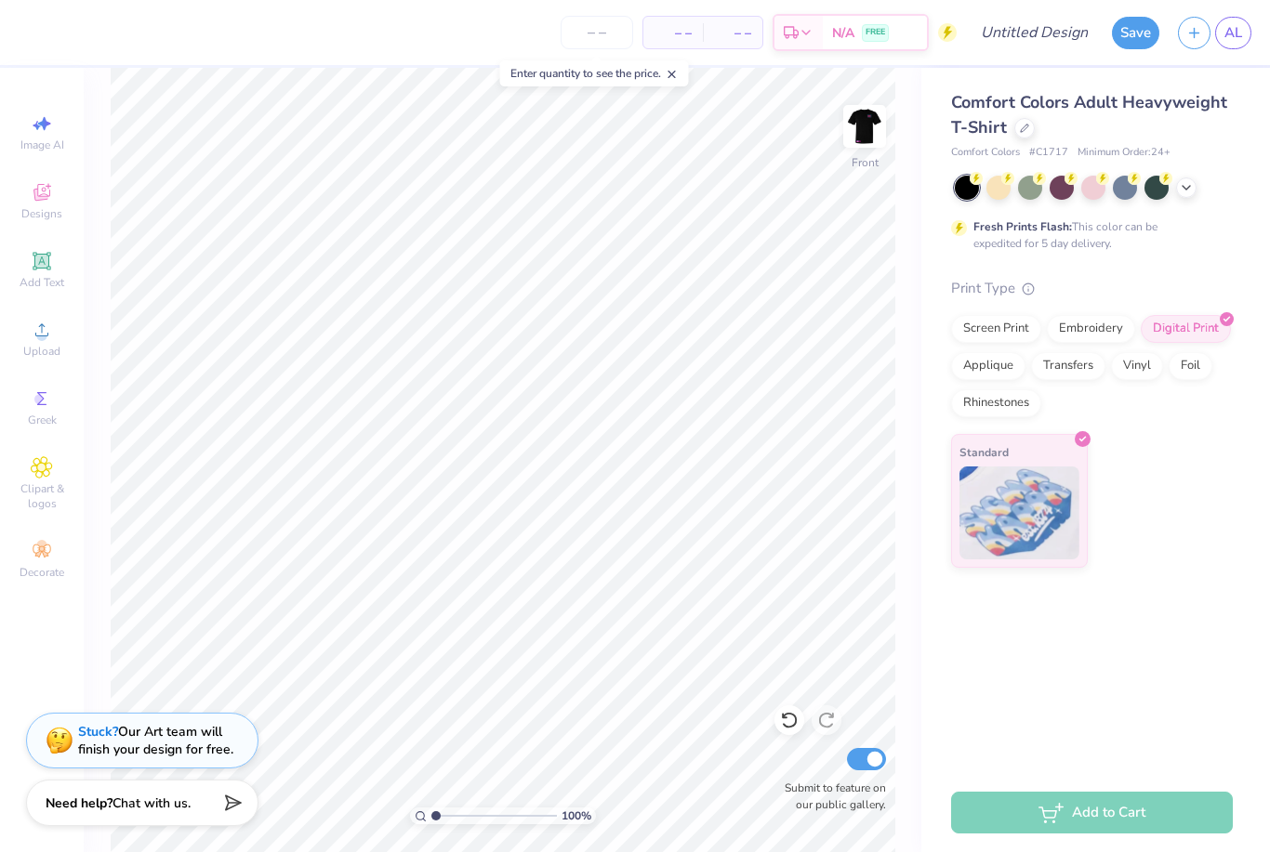
click at [62, 337] on div "Upload" at bounding box center [41, 338] width 65 height 55
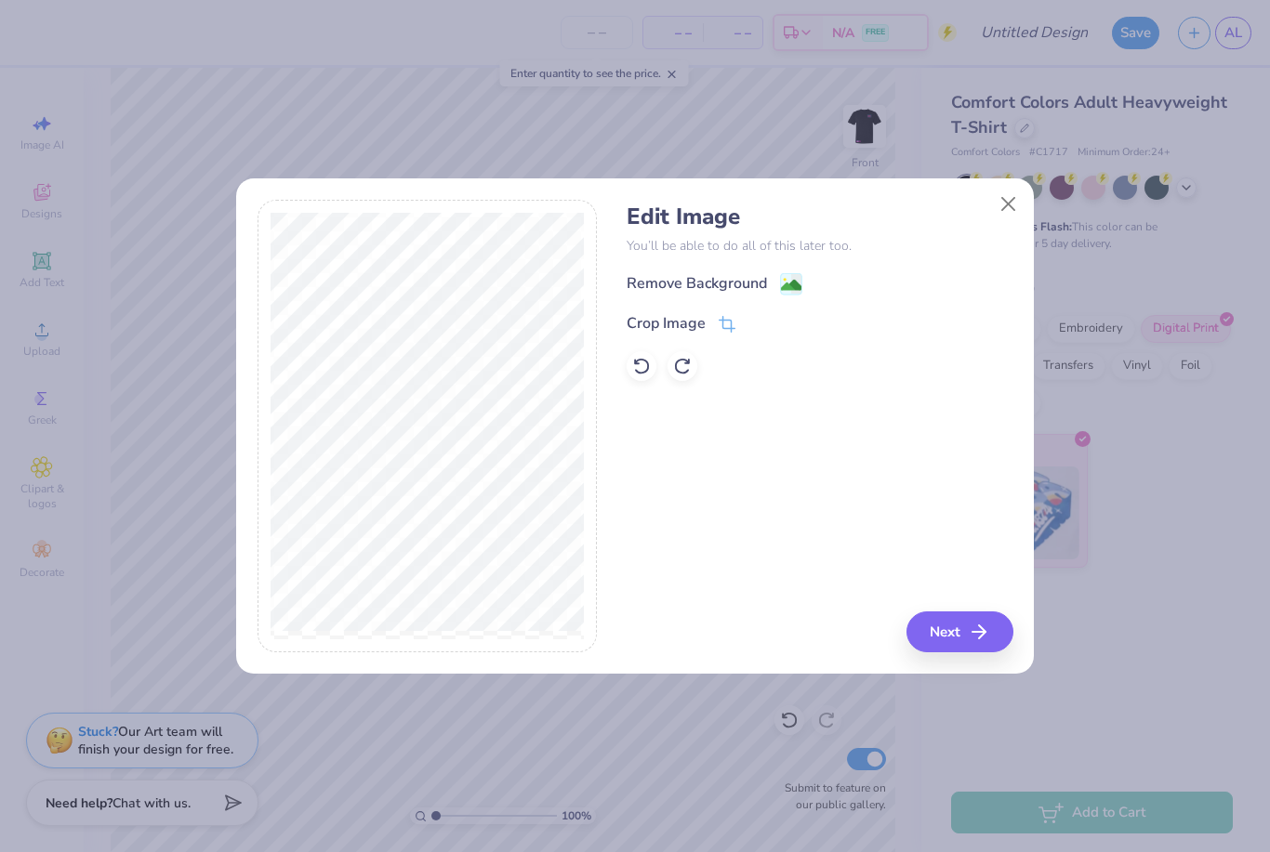
click at [734, 312] on div "Crop Image" at bounding box center [681, 323] width 109 height 22
click at [731, 328] on icon at bounding box center [726, 327] width 12 height 12
click at [985, 630] on div "Edit Image You’ll be able to do all of this later too. Remove Background Crop I…" at bounding box center [820, 427] width 386 height 454
click at [762, 324] on icon at bounding box center [758, 323] width 11 height 11
click at [971, 622] on icon "button" at bounding box center [979, 632] width 22 height 22
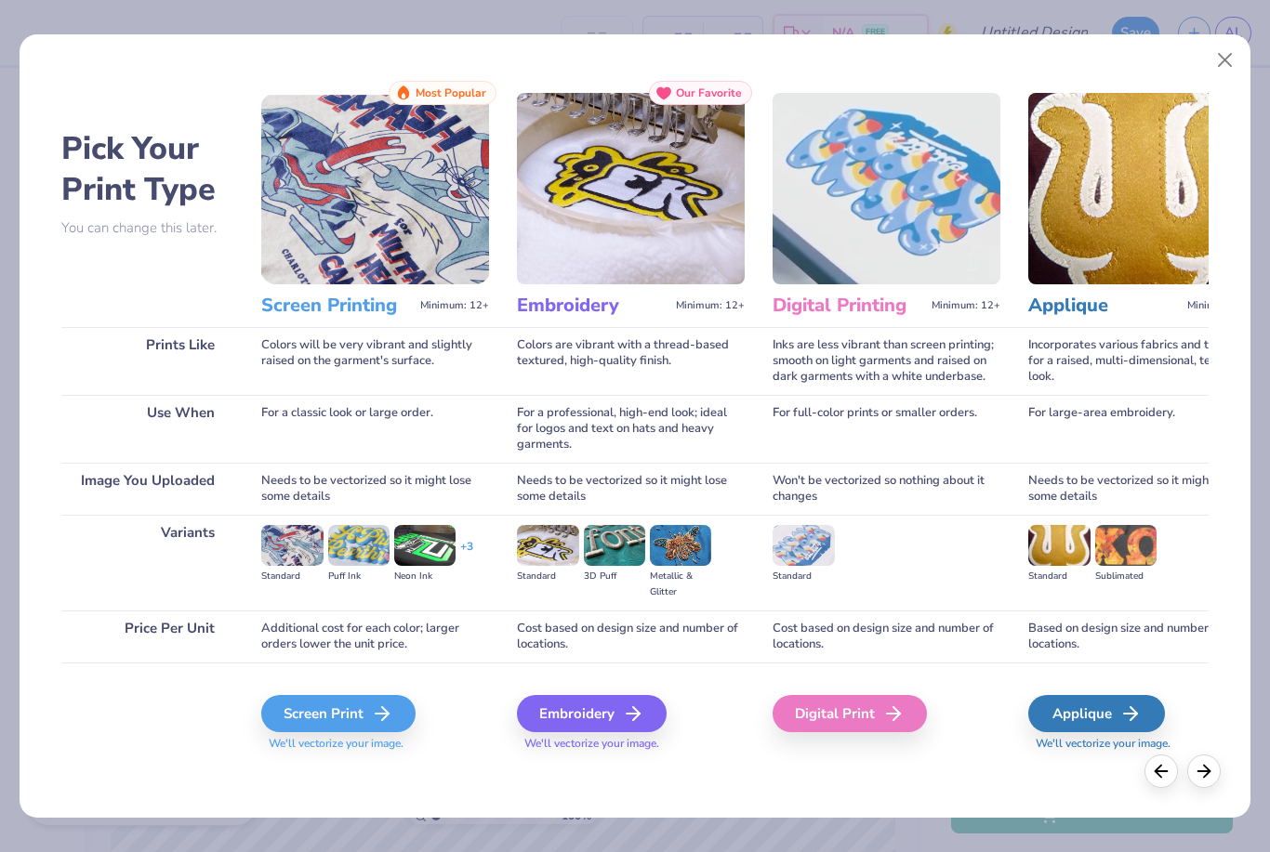
click at [313, 696] on div "Screen Print" at bounding box center [338, 713] width 154 height 37
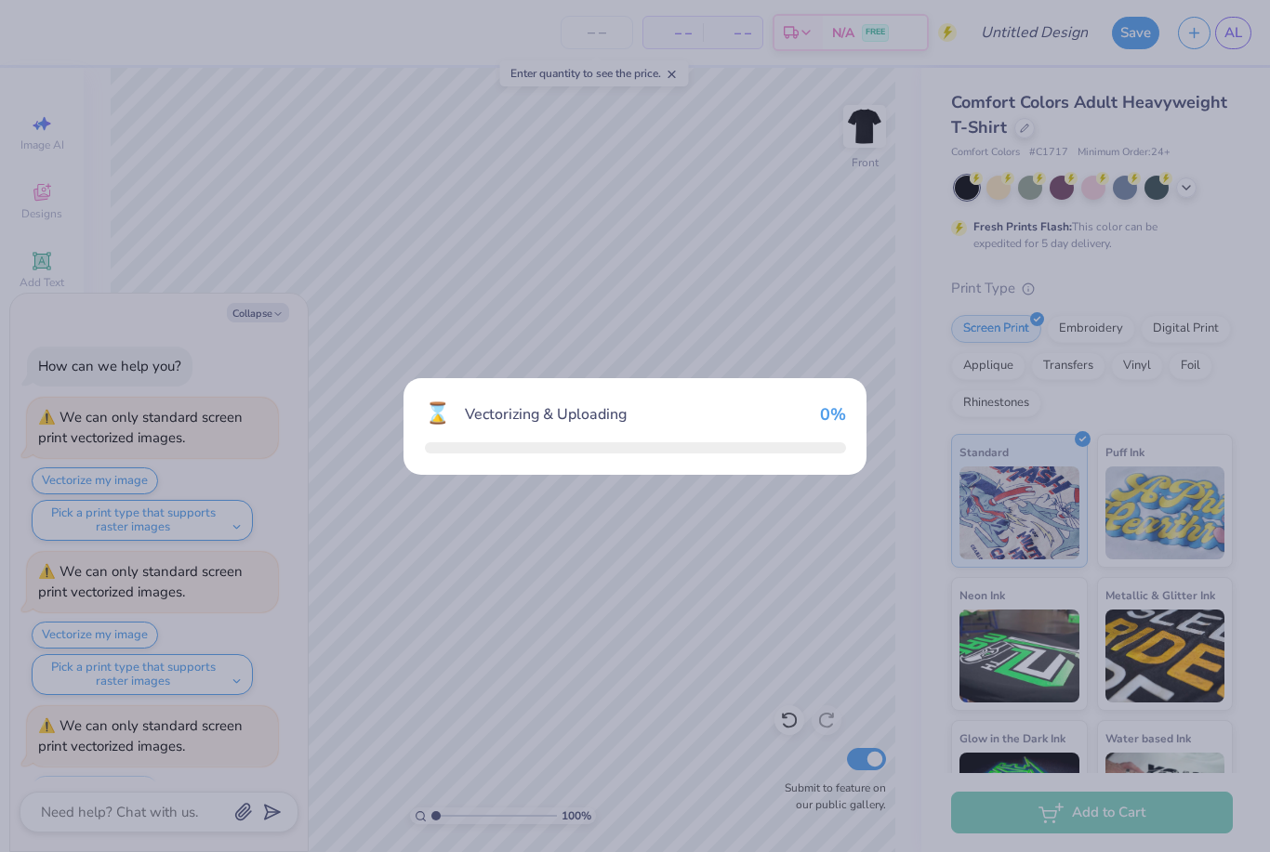
scroll to position [414, 0]
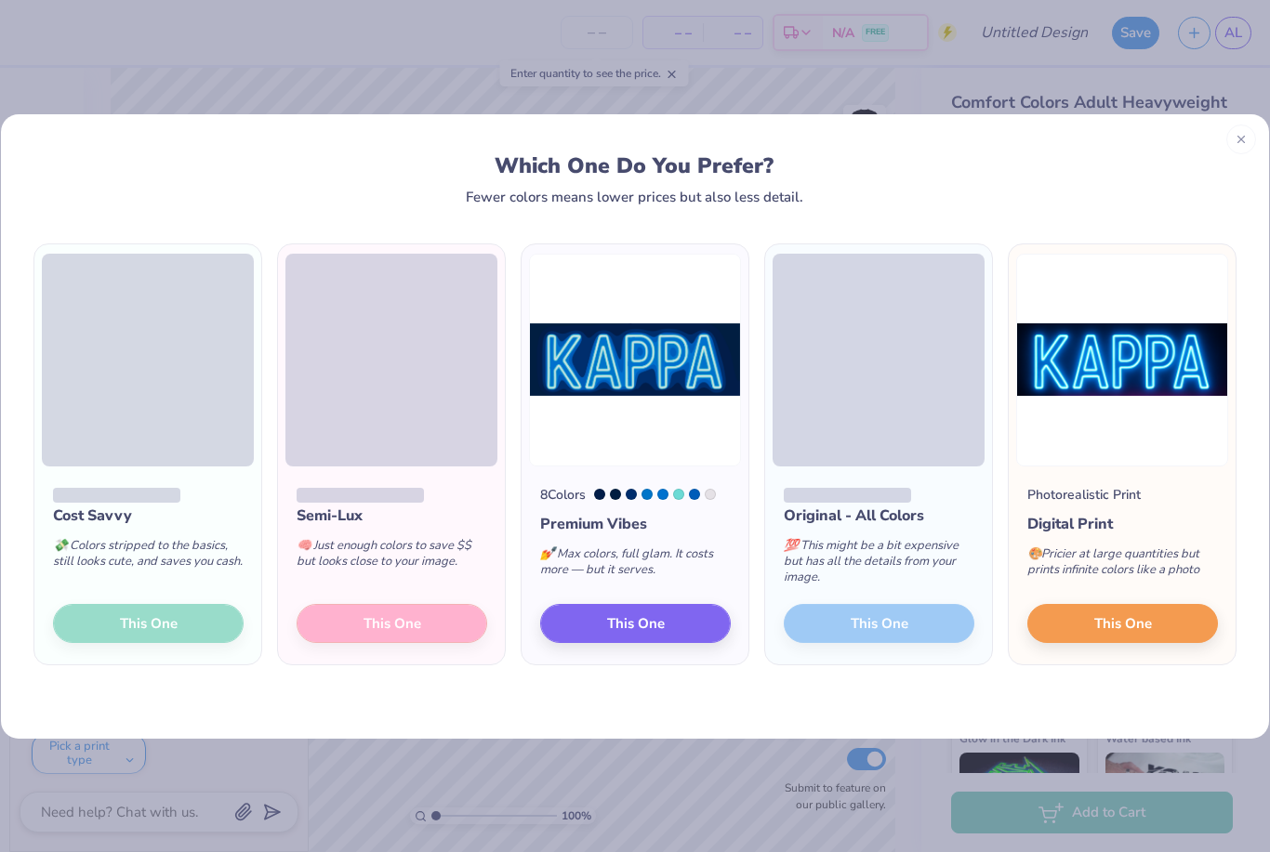
click at [1160, 628] on button "This One" at bounding box center [1122, 623] width 191 height 39
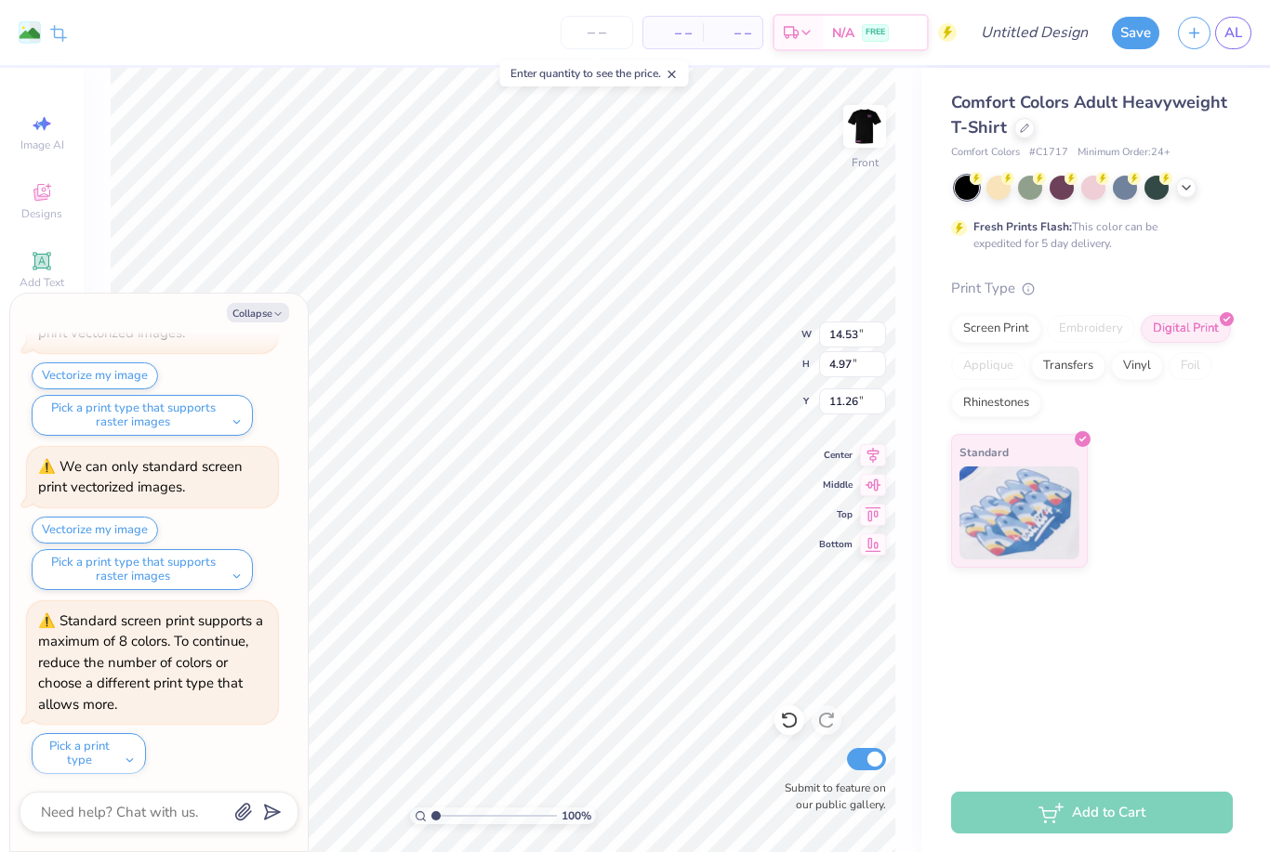
type textarea "x"
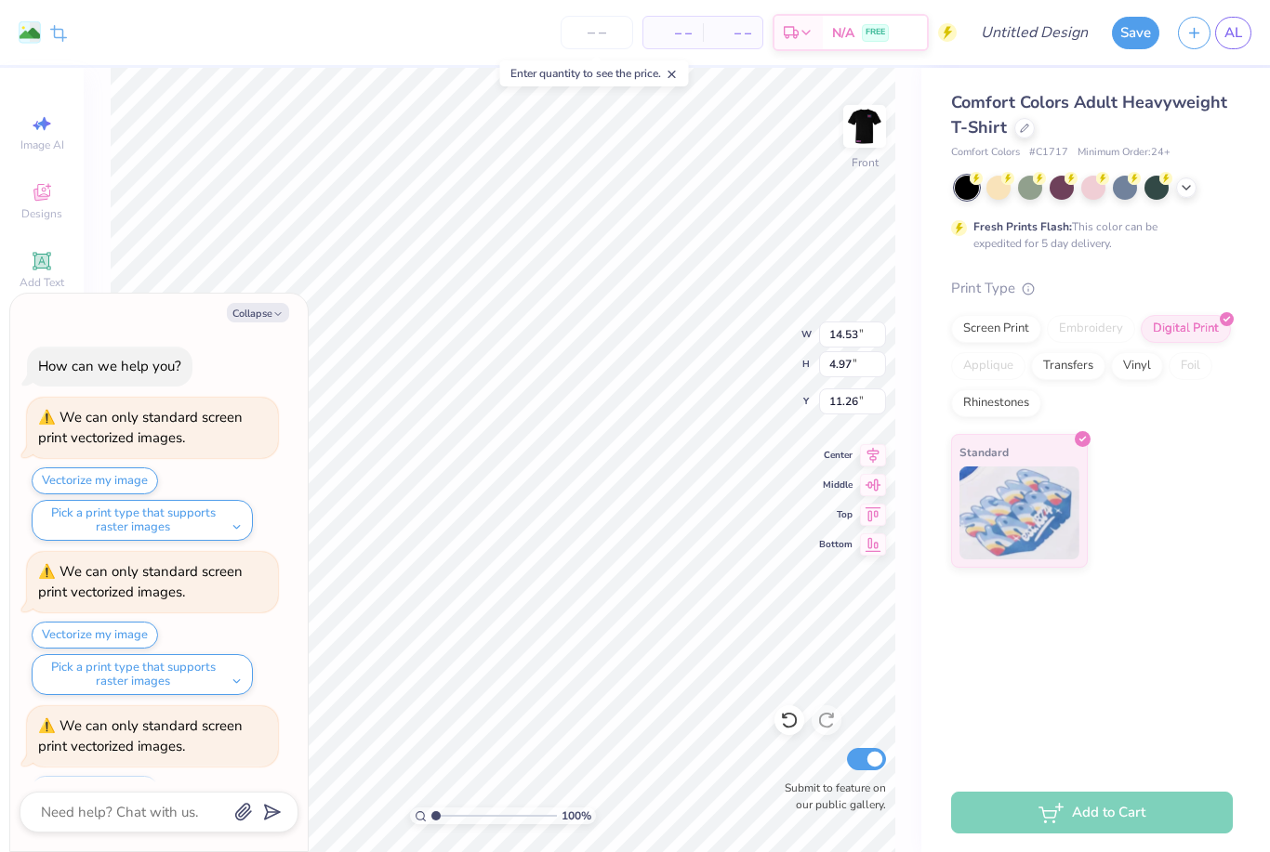
scroll to position [414, 0]
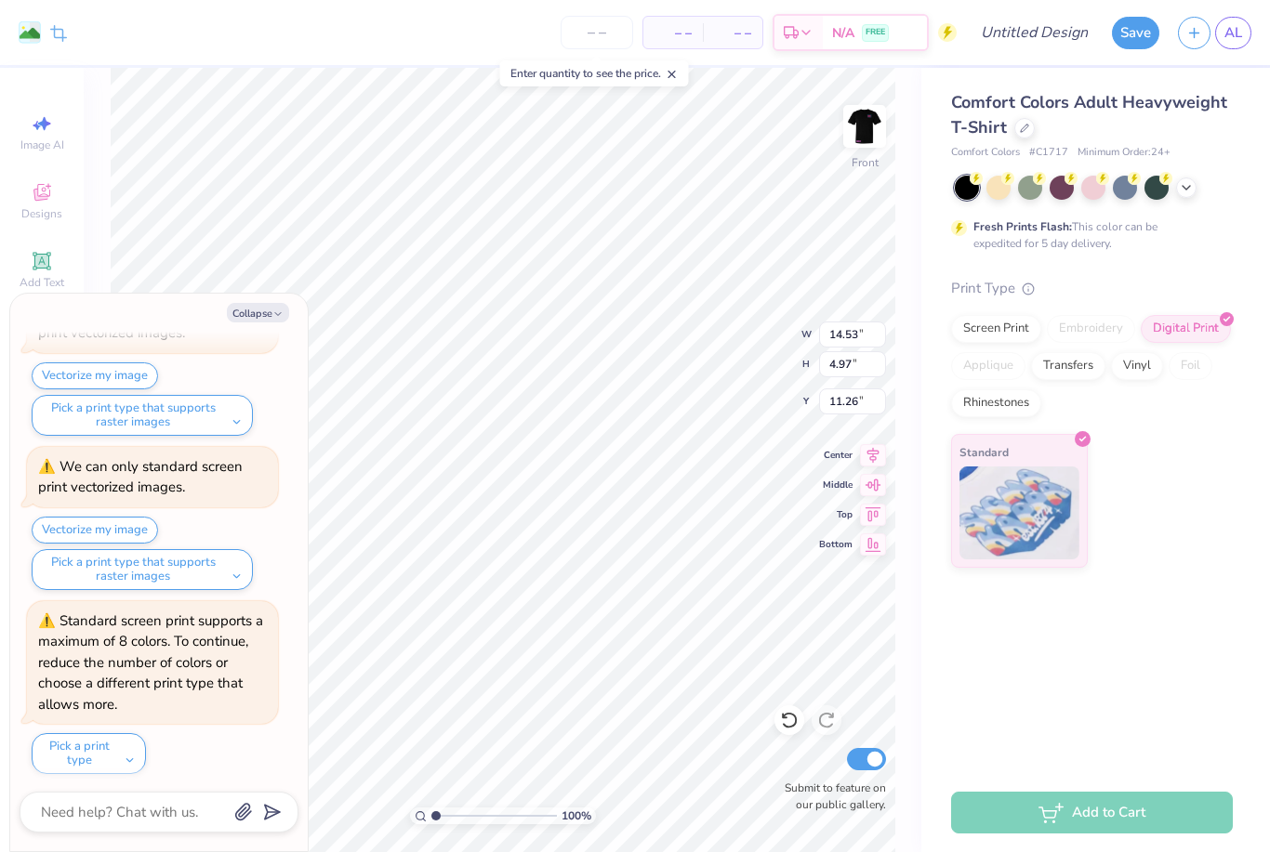
type textarea "x"
type input "4.27"
type input "1.46"
type input "11.27"
type textarea "x"
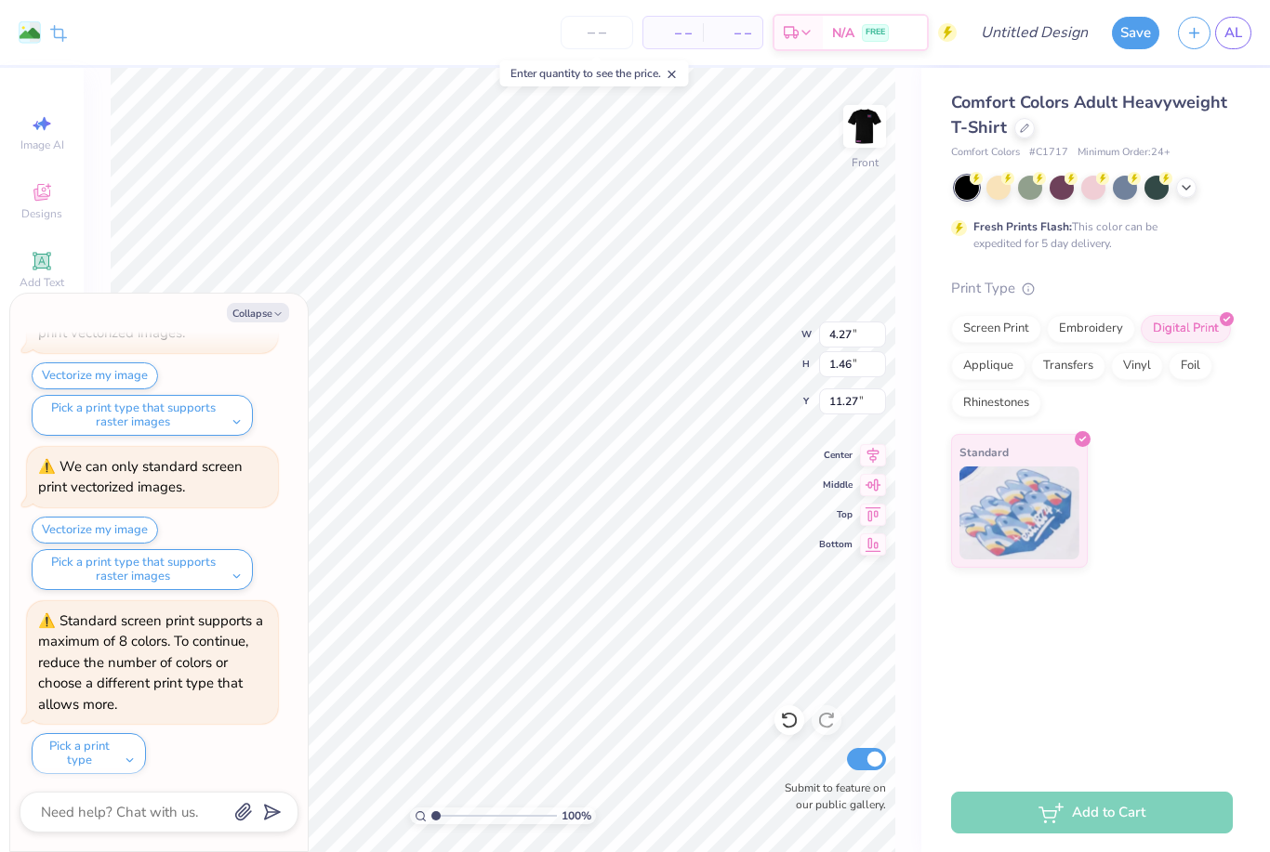
type input "25.16"
click at [864, 117] on img at bounding box center [864, 126] width 37 height 37
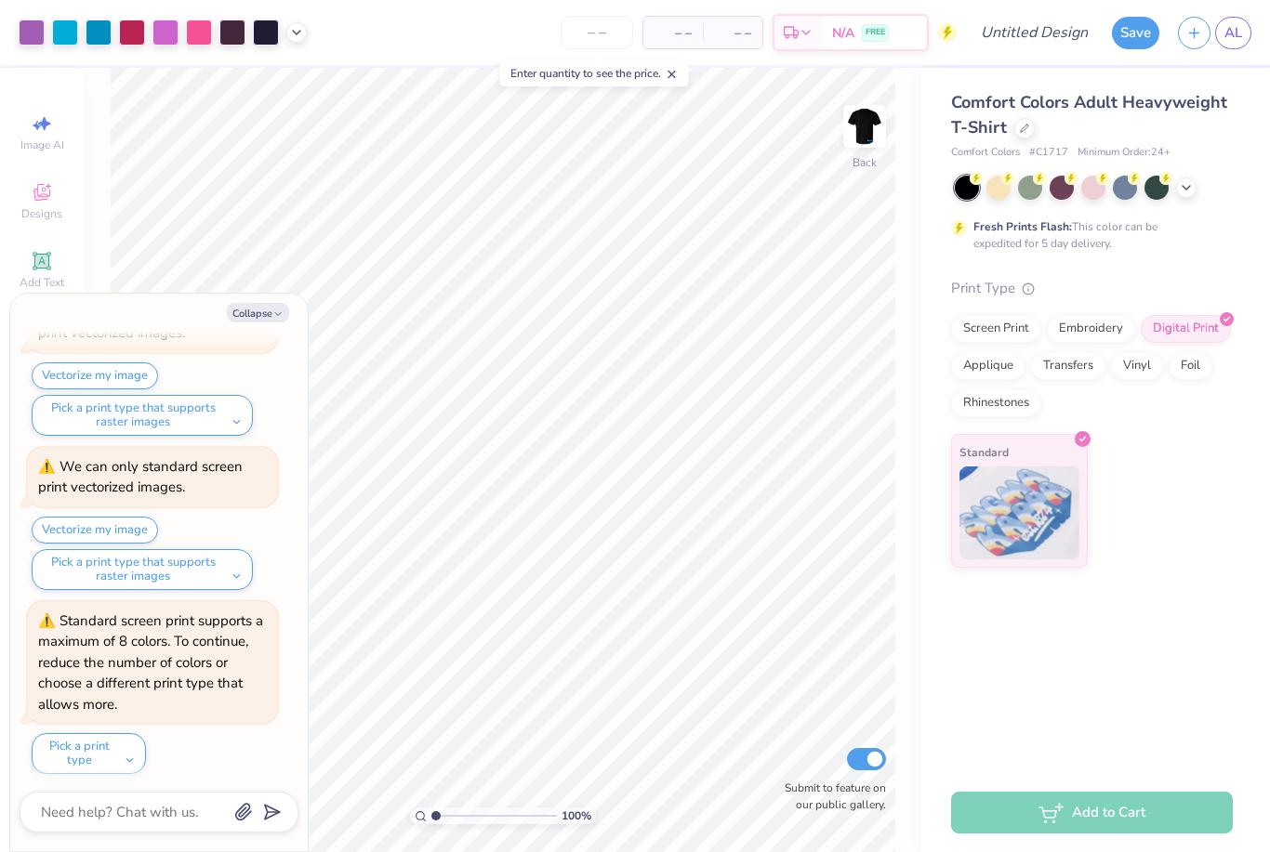
click at [877, 136] on img at bounding box center [864, 126] width 37 height 37
click at [232, 306] on button "Collapse" at bounding box center [258, 313] width 62 height 20
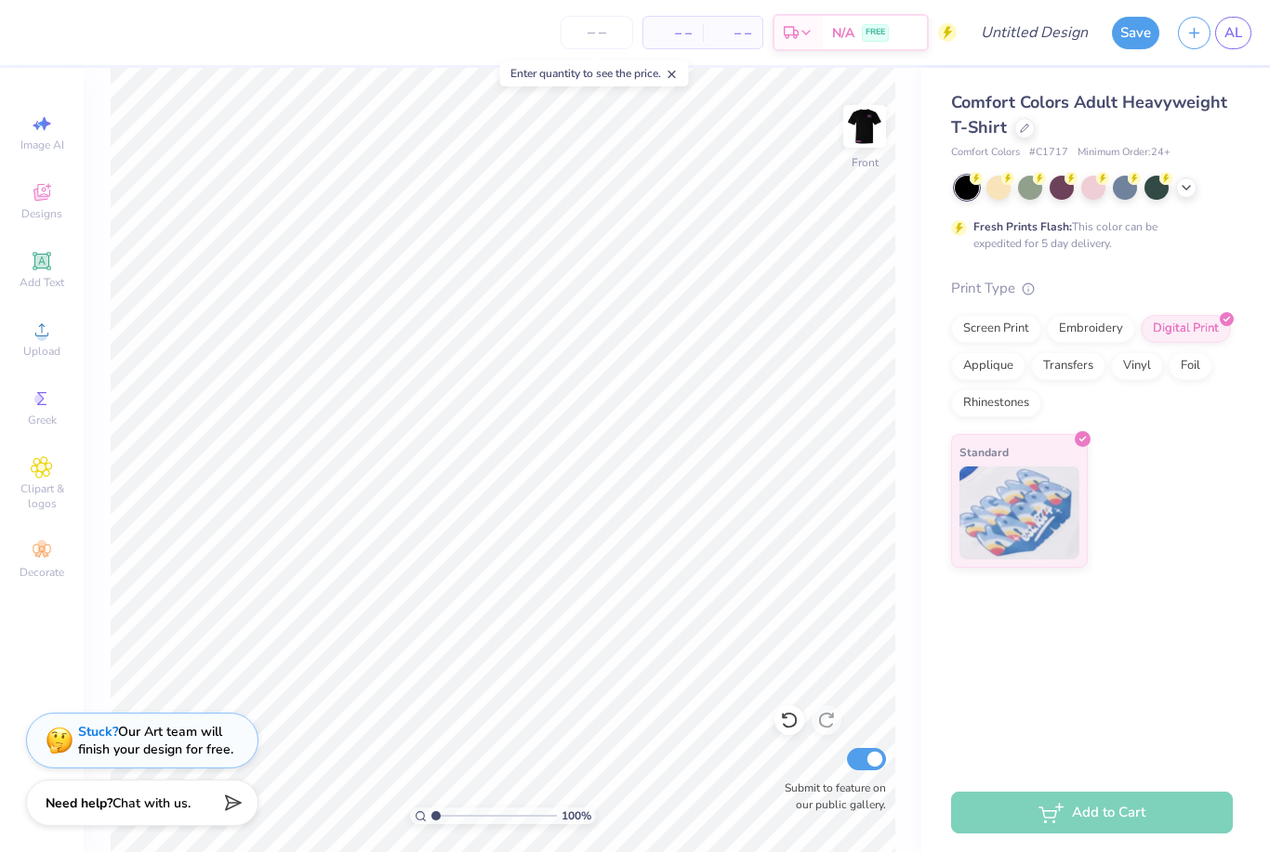
click at [48, 337] on icon at bounding box center [41, 330] width 13 height 13
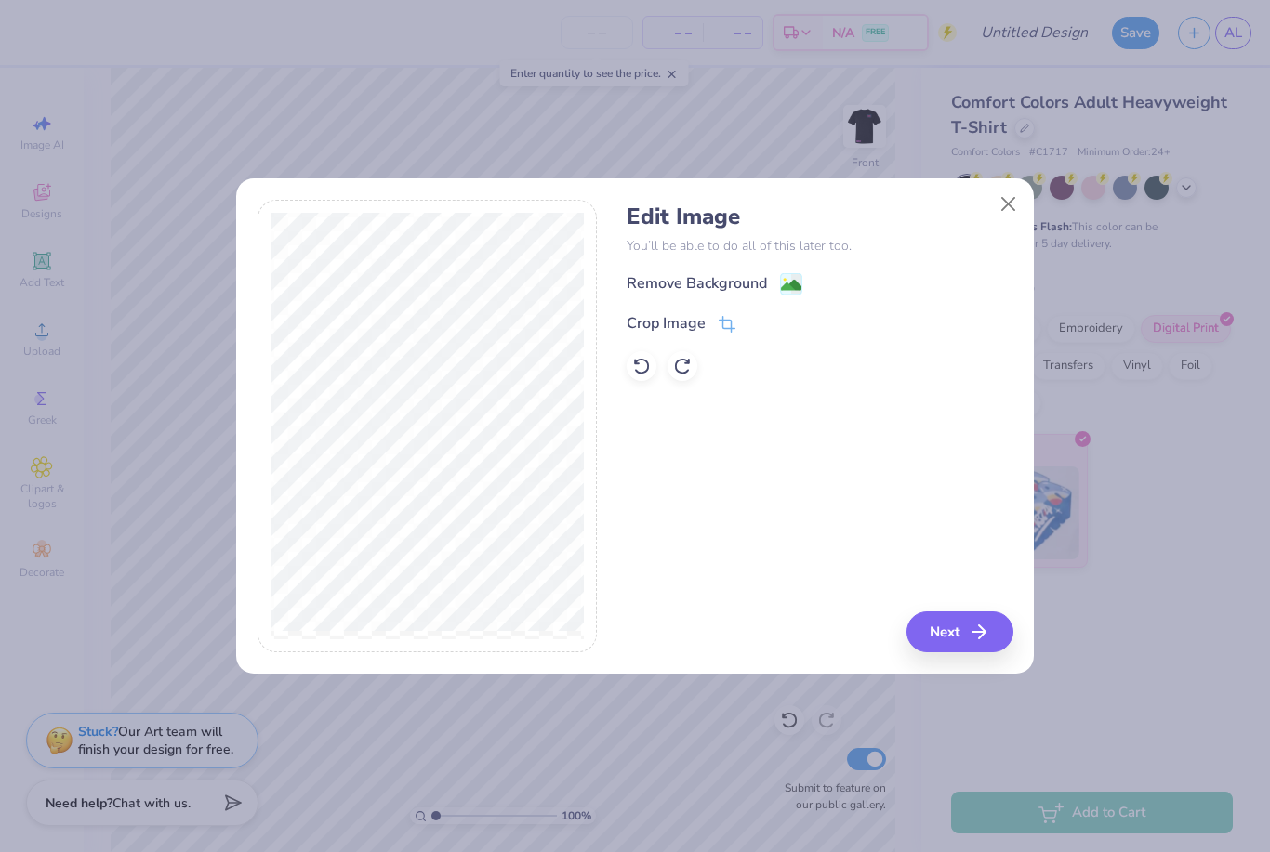
click at [727, 321] on icon at bounding box center [727, 324] width 17 height 17
click at [979, 628] on div "Edit Image You’ll be able to do all of this later too. Remove Background Crop I…" at bounding box center [820, 427] width 386 height 454
click at [754, 328] on icon at bounding box center [758, 323] width 11 height 11
click at [981, 630] on icon "button" at bounding box center [979, 632] width 22 height 22
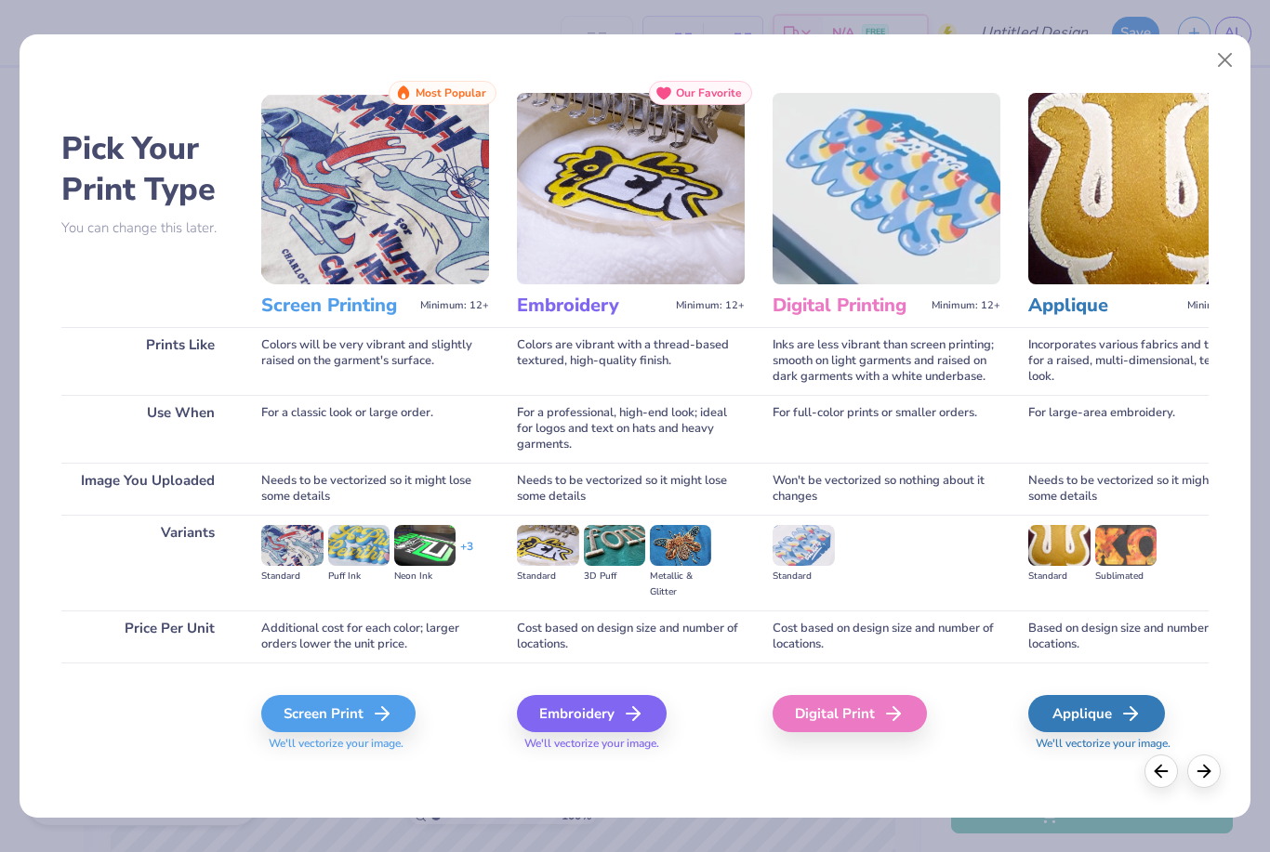
click at [319, 690] on div "Screen Print We'll vectorize your image." at bounding box center [375, 712] width 228 height 99
click at [294, 720] on div "Screen Print" at bounding box center [338, 713] width 154 height 37
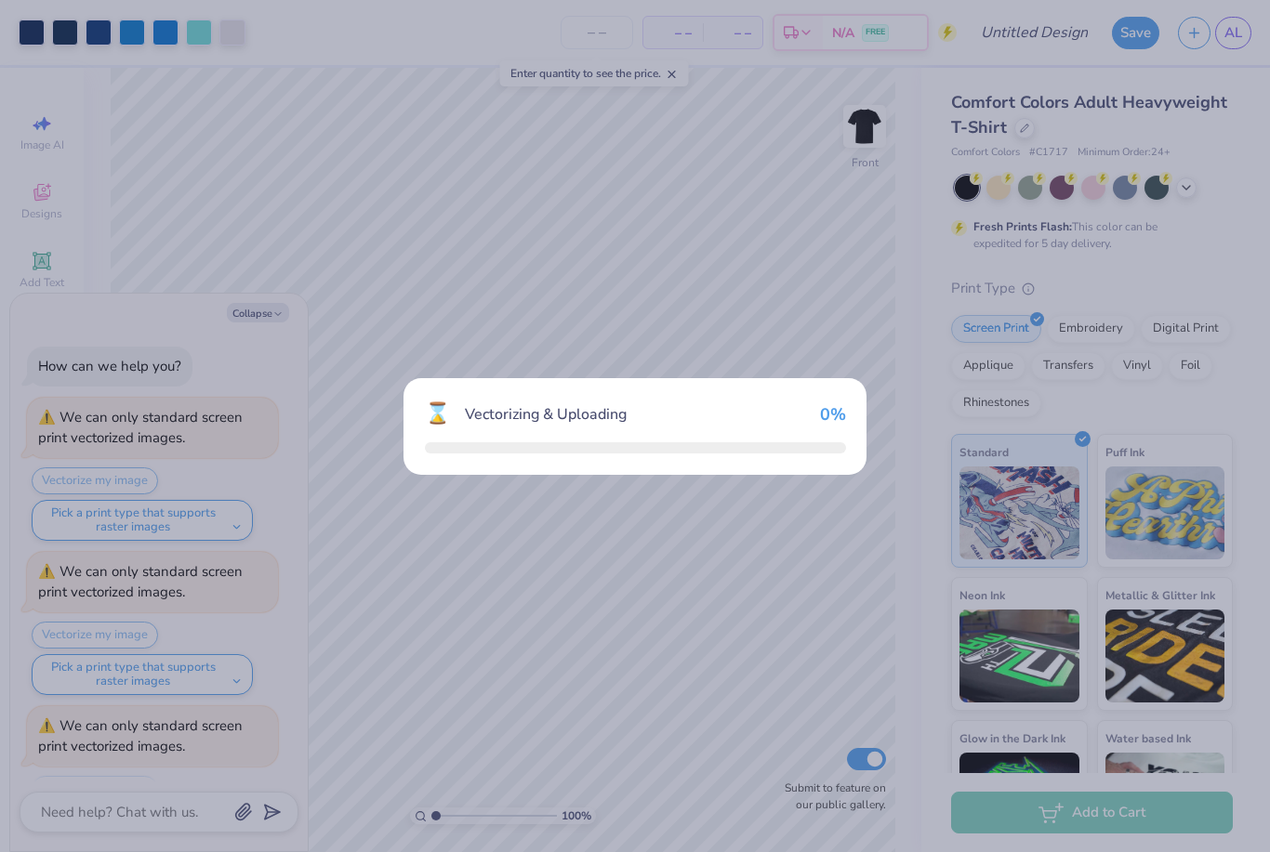
scroll to position [749, 0]
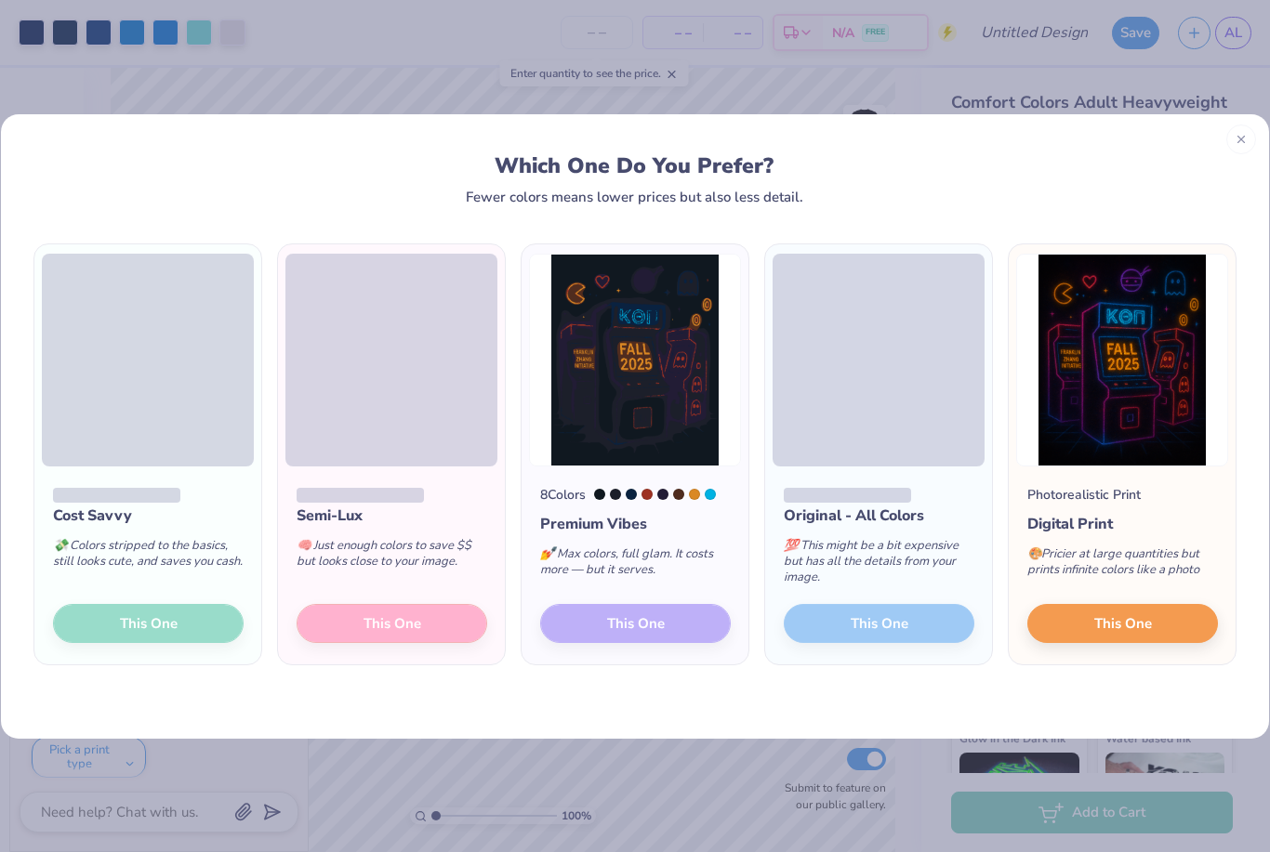
click at [1156, 630] on button "This One" at bounding box center [1122, 623] width 191 height 39
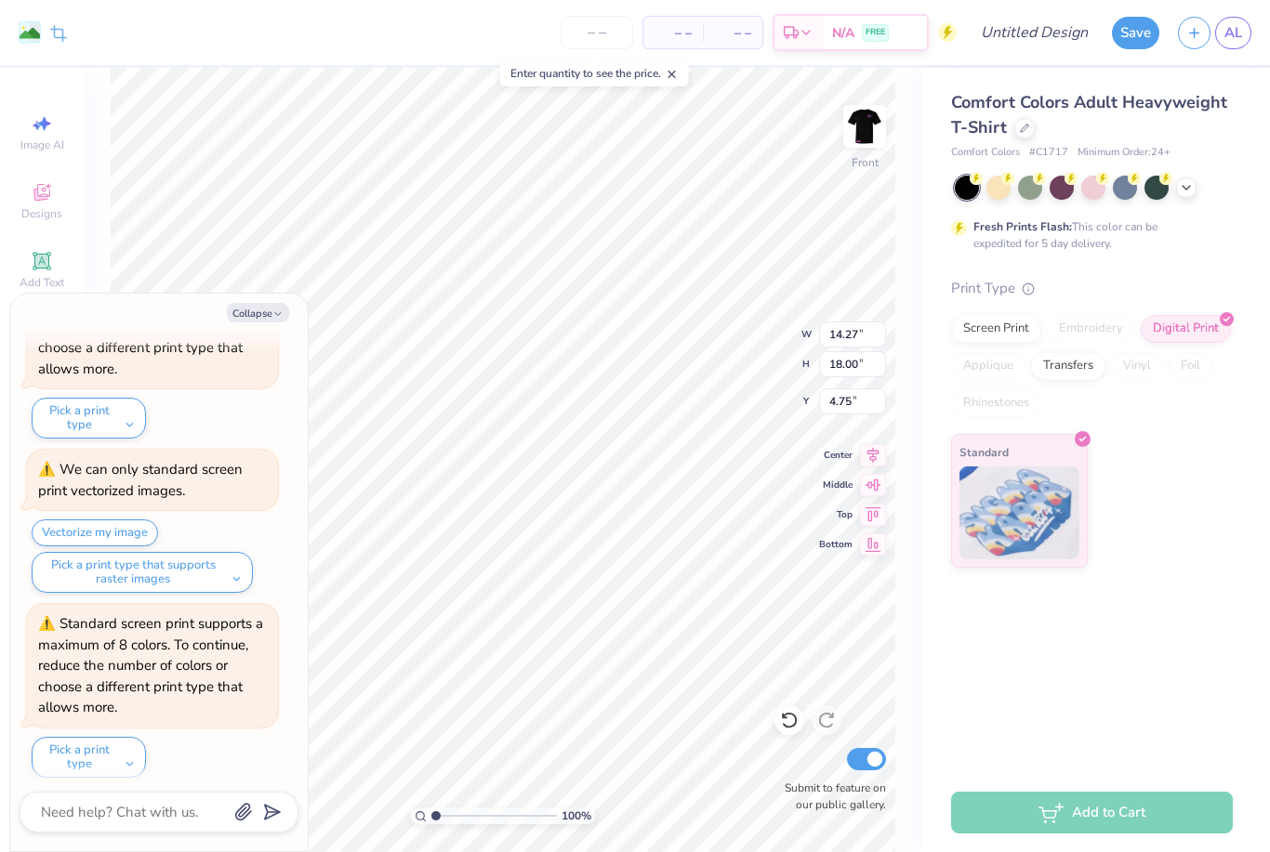
click at [258, 304] on button "Collapse" at bounding box center [258, 313] width 62 height 20
type textarea "x"
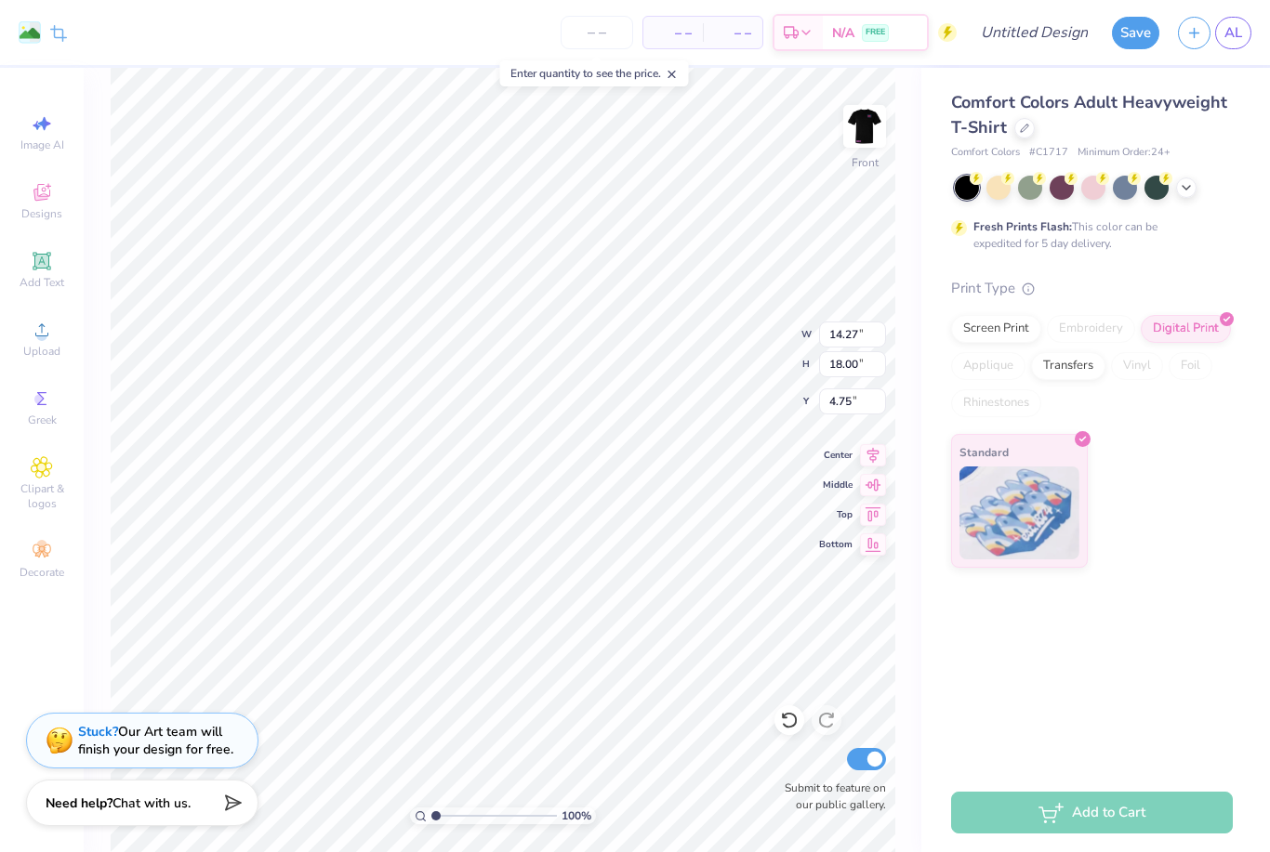
type input "3.00"
click at [879, 452] on icon at bounding box center [873, 455] width 26 height 22
click at [133, 734] on div "Stuck? Our Art team will finish your design for free." at bounding box center [155, 740] width 155 height 35
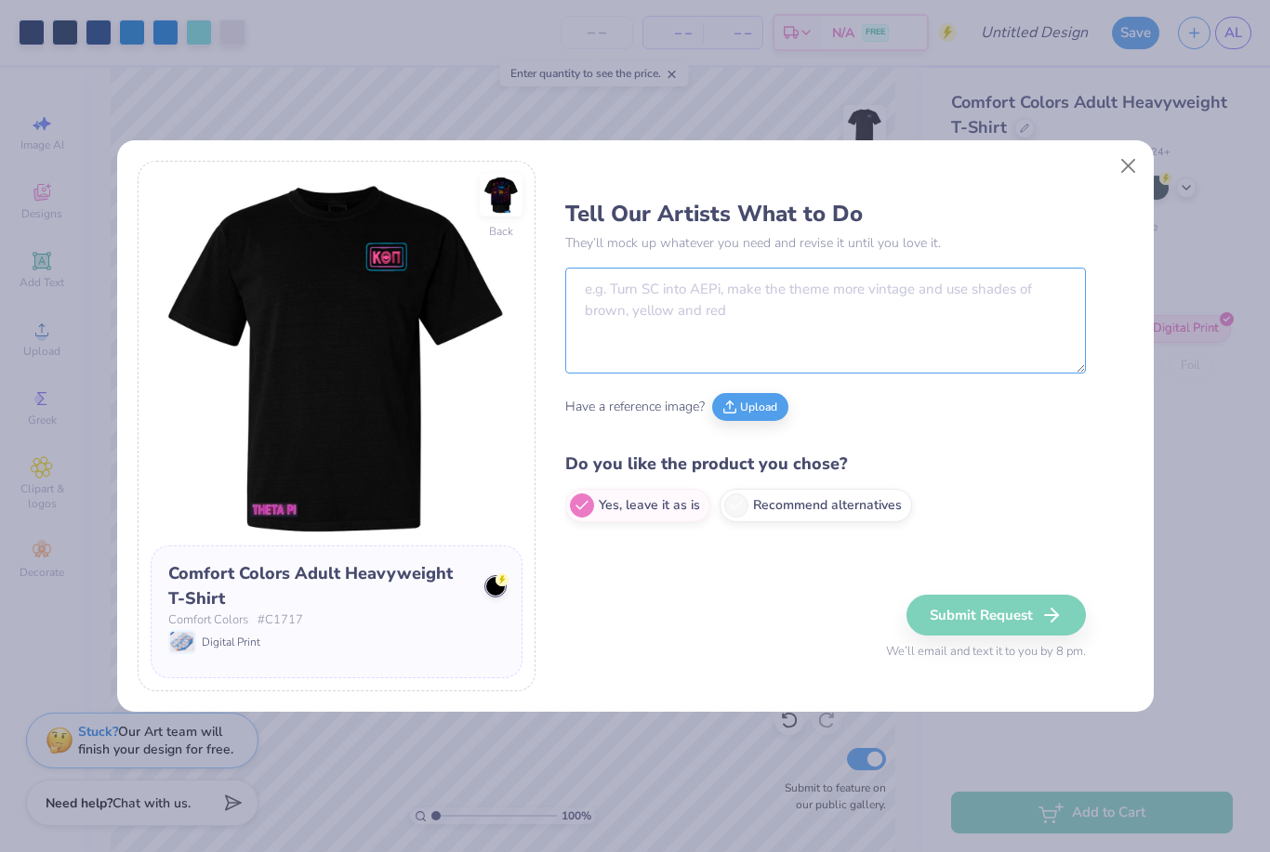
click at [934, 307] on textarea at bounding box center [825, 321] width 521 height 106
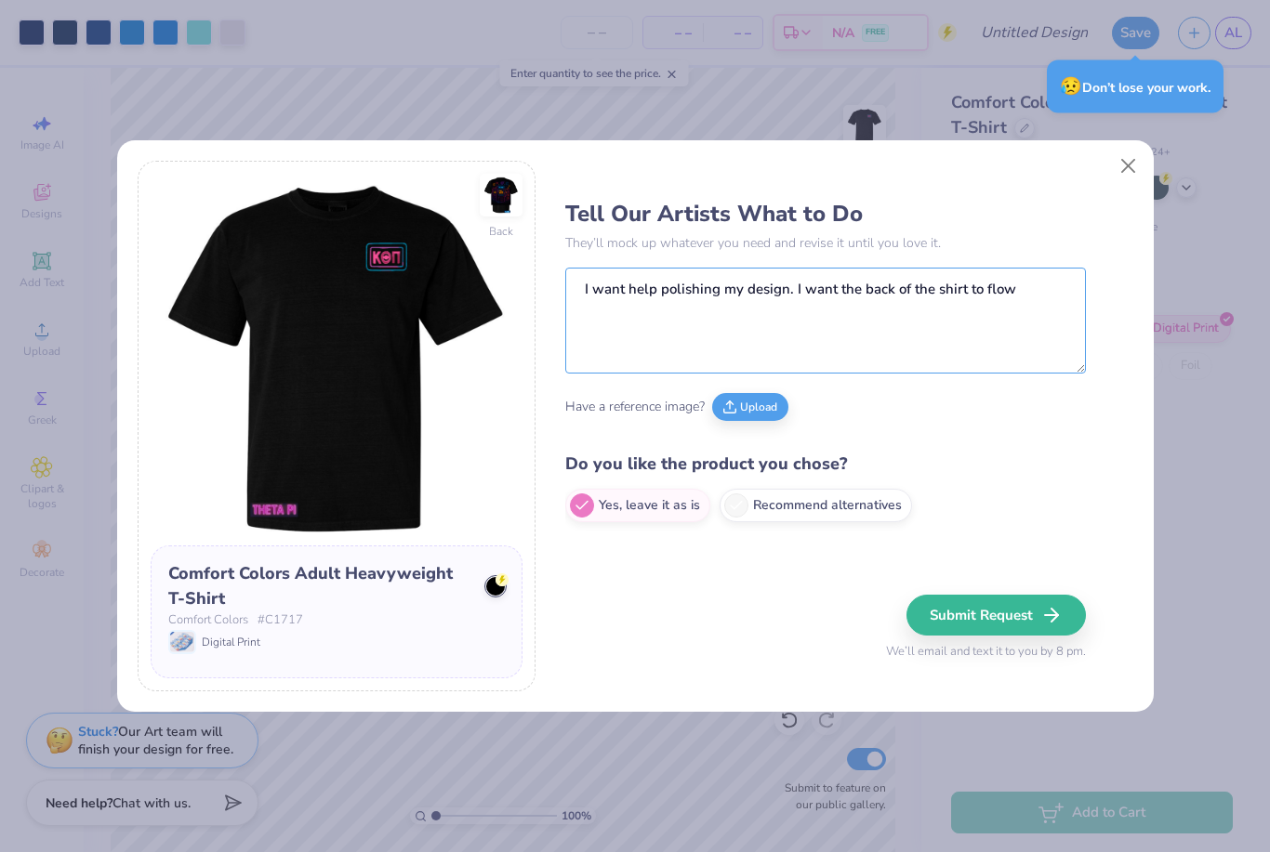
type textarea "I want help polishing my design. I want the back of the shirt to flow"
click at [1213, 217] on div "Back Comfort Colors Adult Heavyweight T-Shirt Comfort Colors # C1717 Digital Pr…" at bounding box center [635, 426] width 1270 height 852
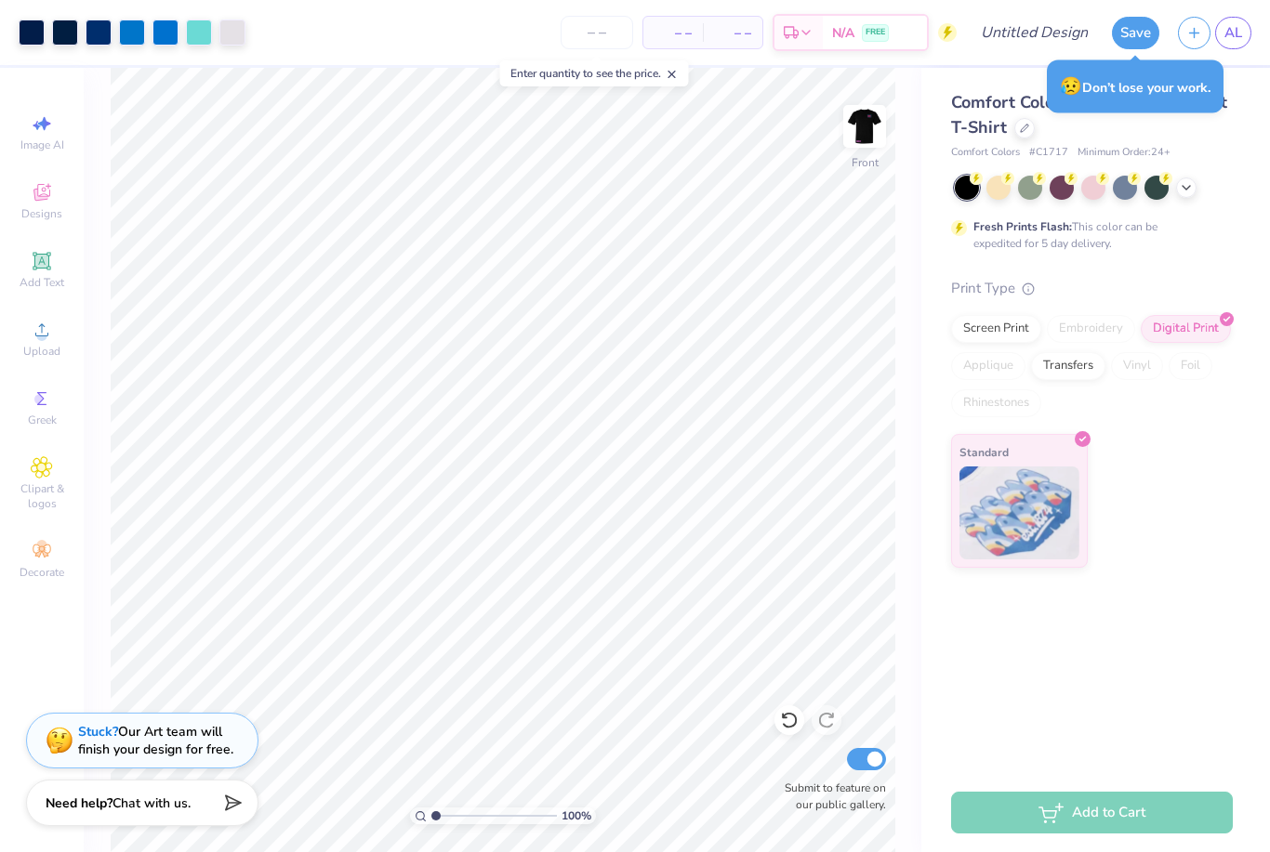
click at [150, 764] on div "Stuck? Our Art team will finish your design for free." at bounding box center [142, 741] width 232 height 56
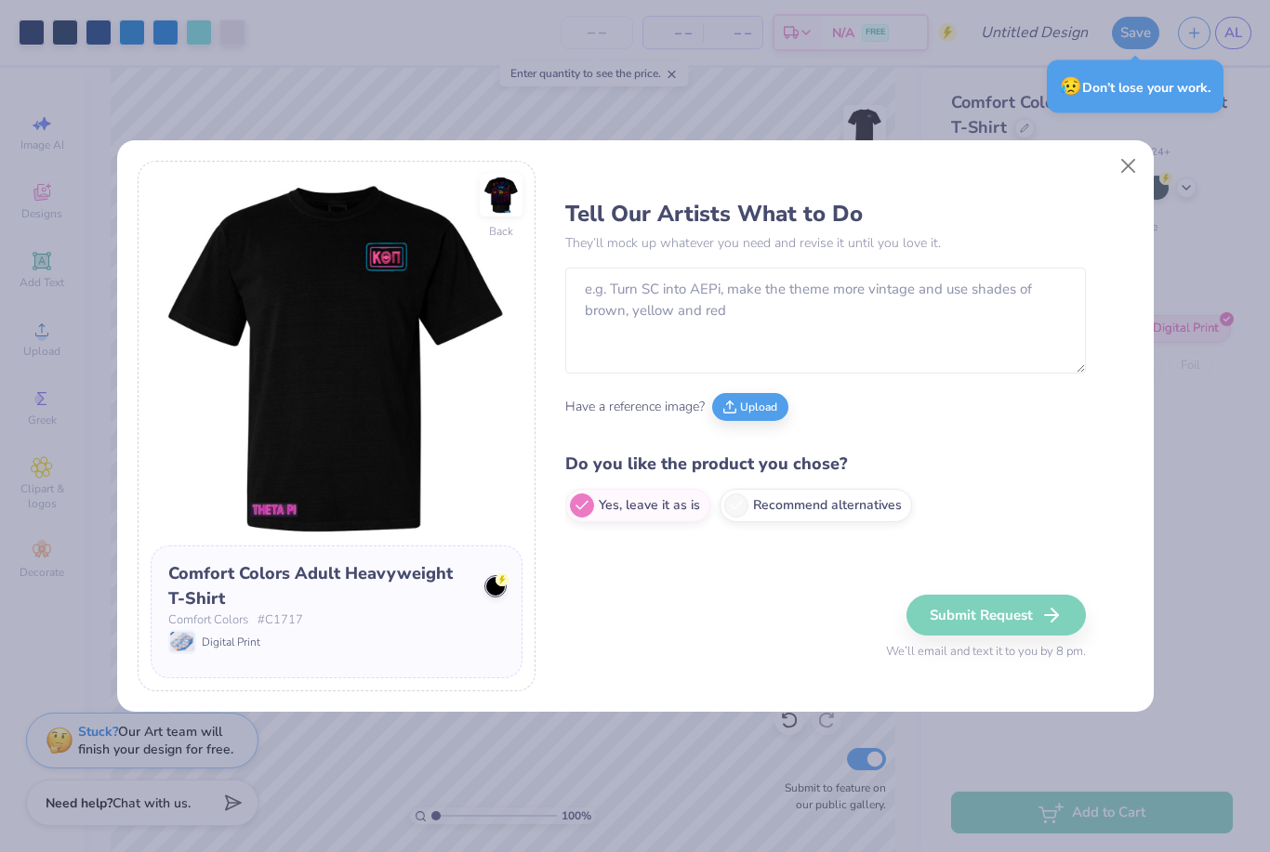
click at [754, 410] on button "Upload" at bounding box center [750, 407] width 76 height 28
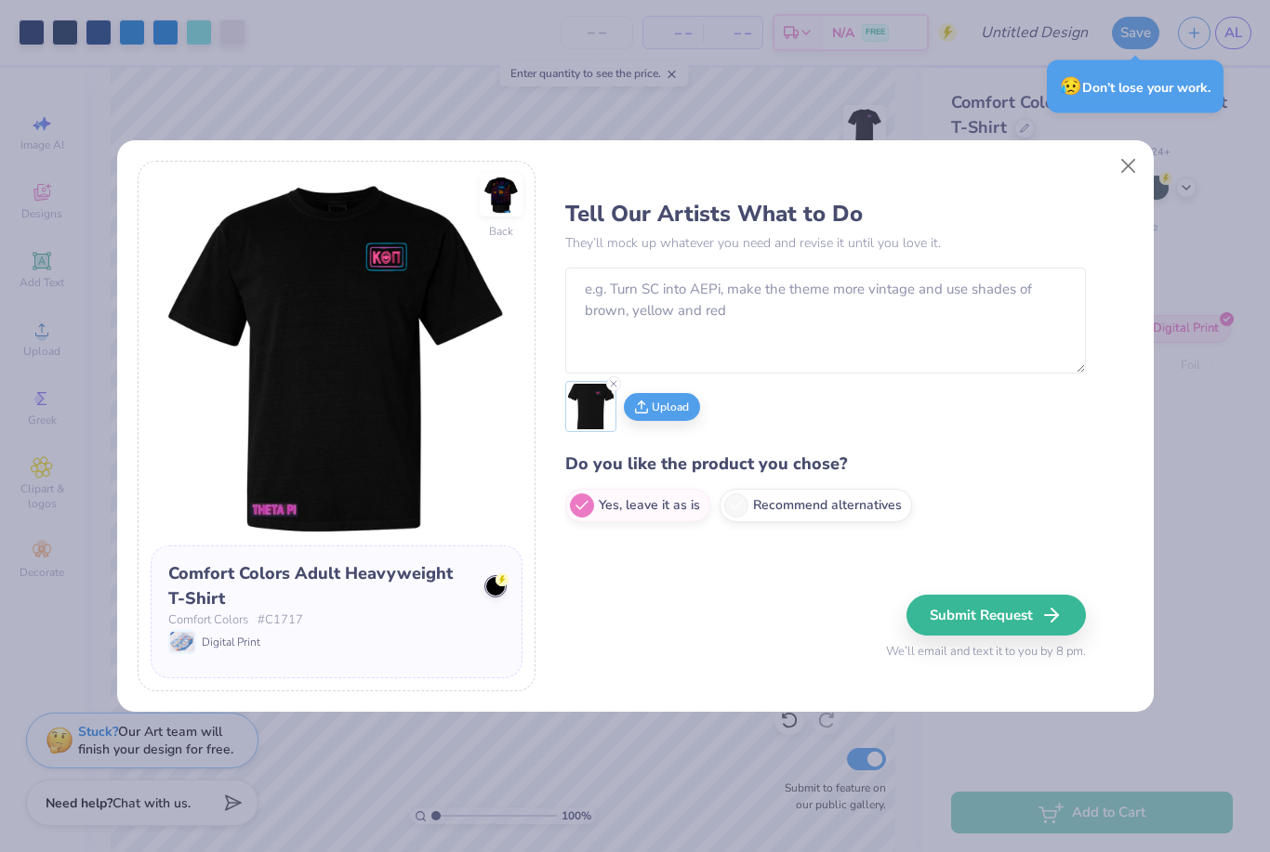
click at [679, 409] on button "Upload" at bounding box center [662, 407] width 76 height 28
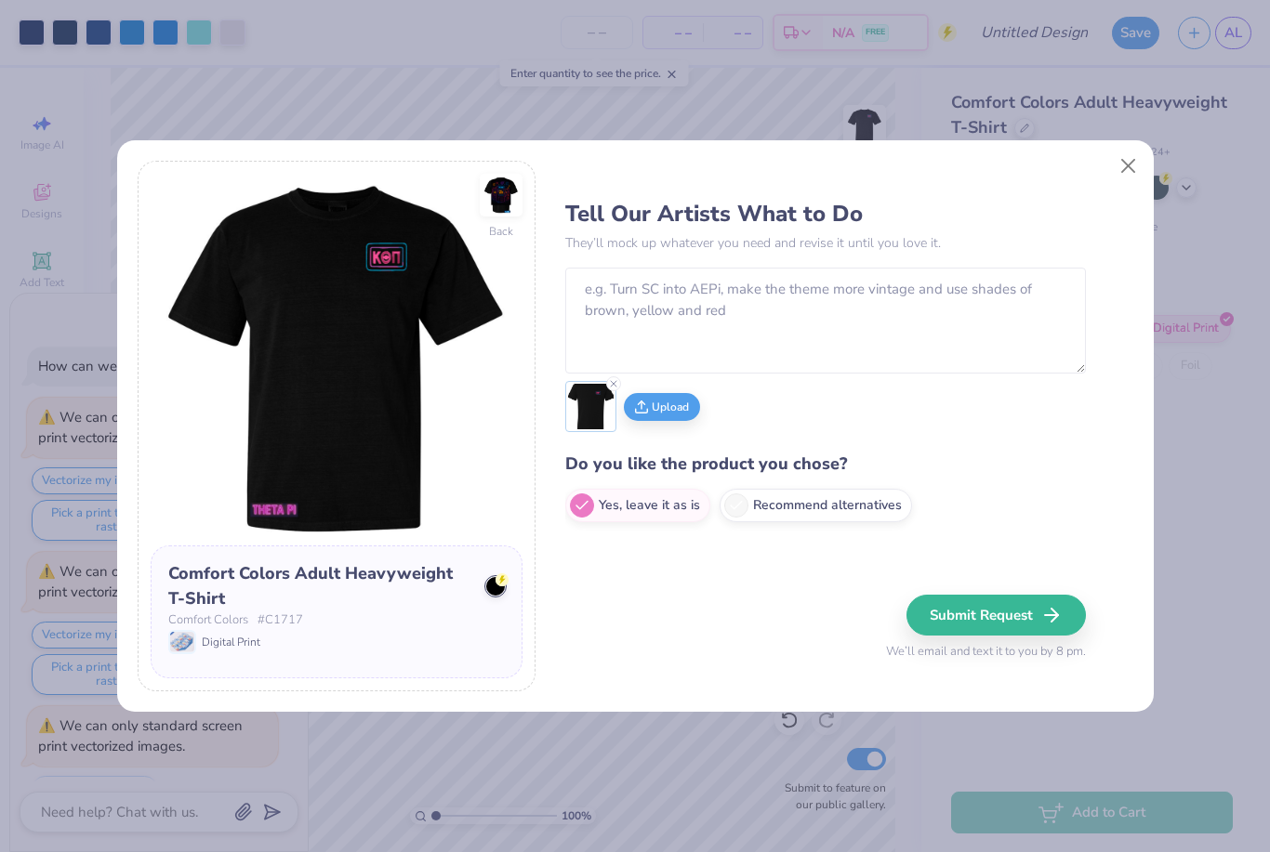
type textarea "x"
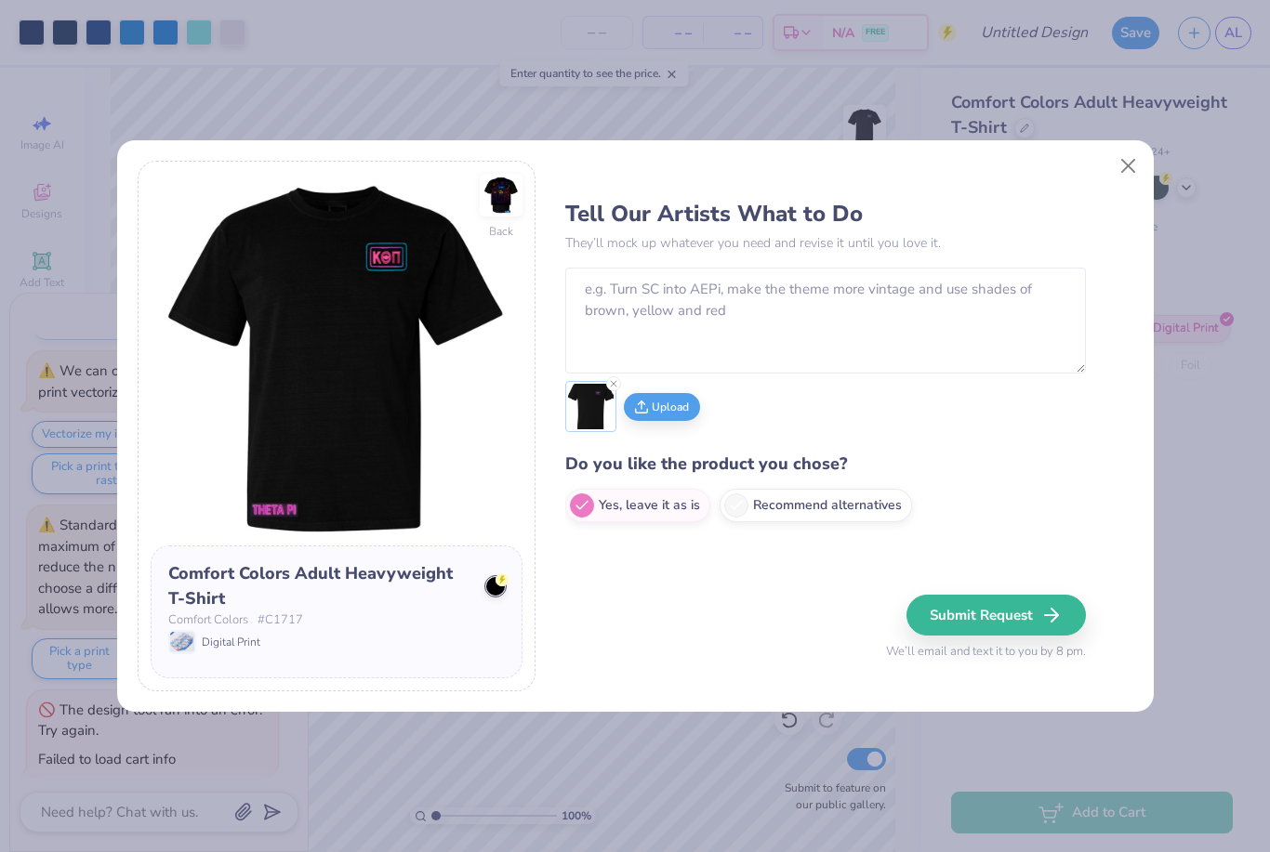
click at [671, 404] on button "Upload" at bounding box center [662, 407] width 76 height 28
click at [727, 401] on button "Upload" at bounding box center [720, 407] width 76 height 28
click at [985, 306] on textarea at bounding box center [825, 321] width 521 height 106
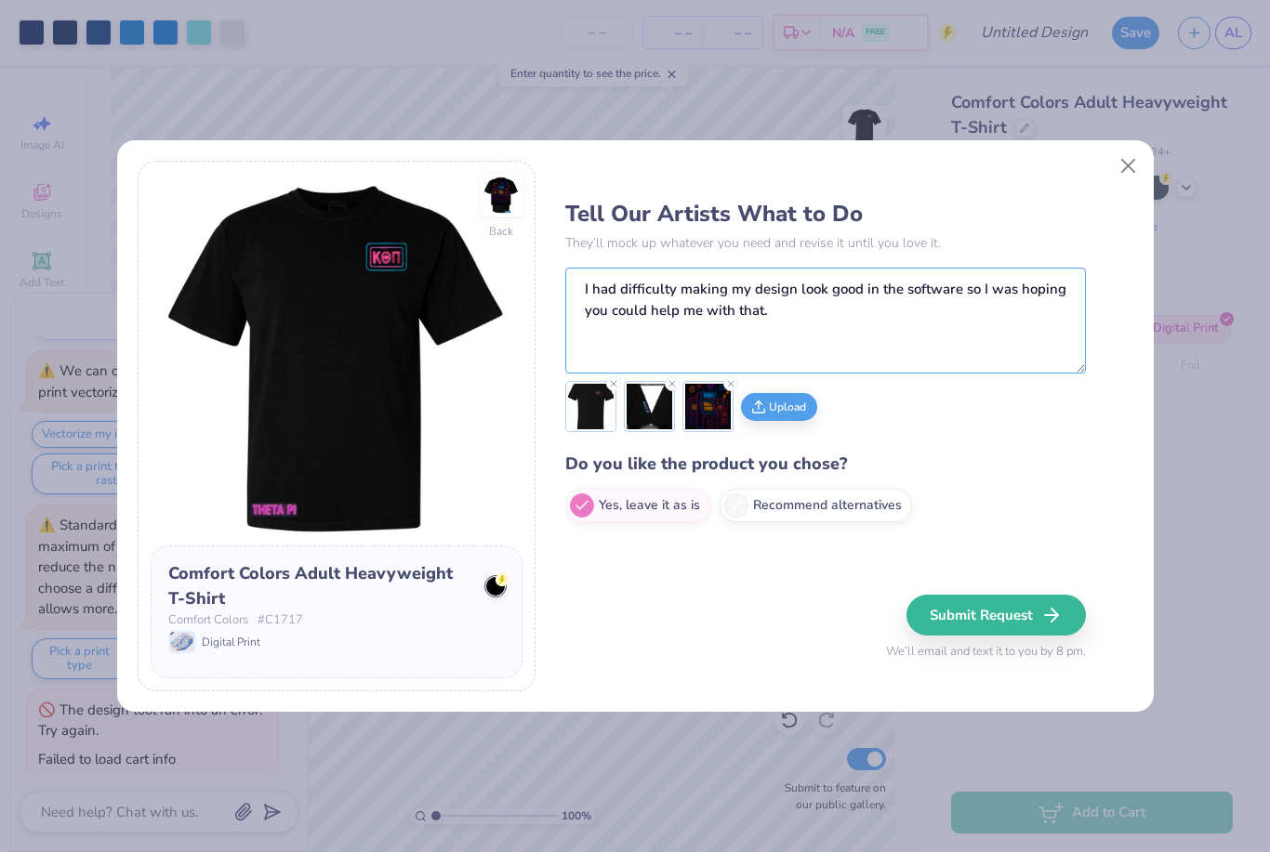
type textarea "I had difficulty making my design look good in the software so I was hoping you…"
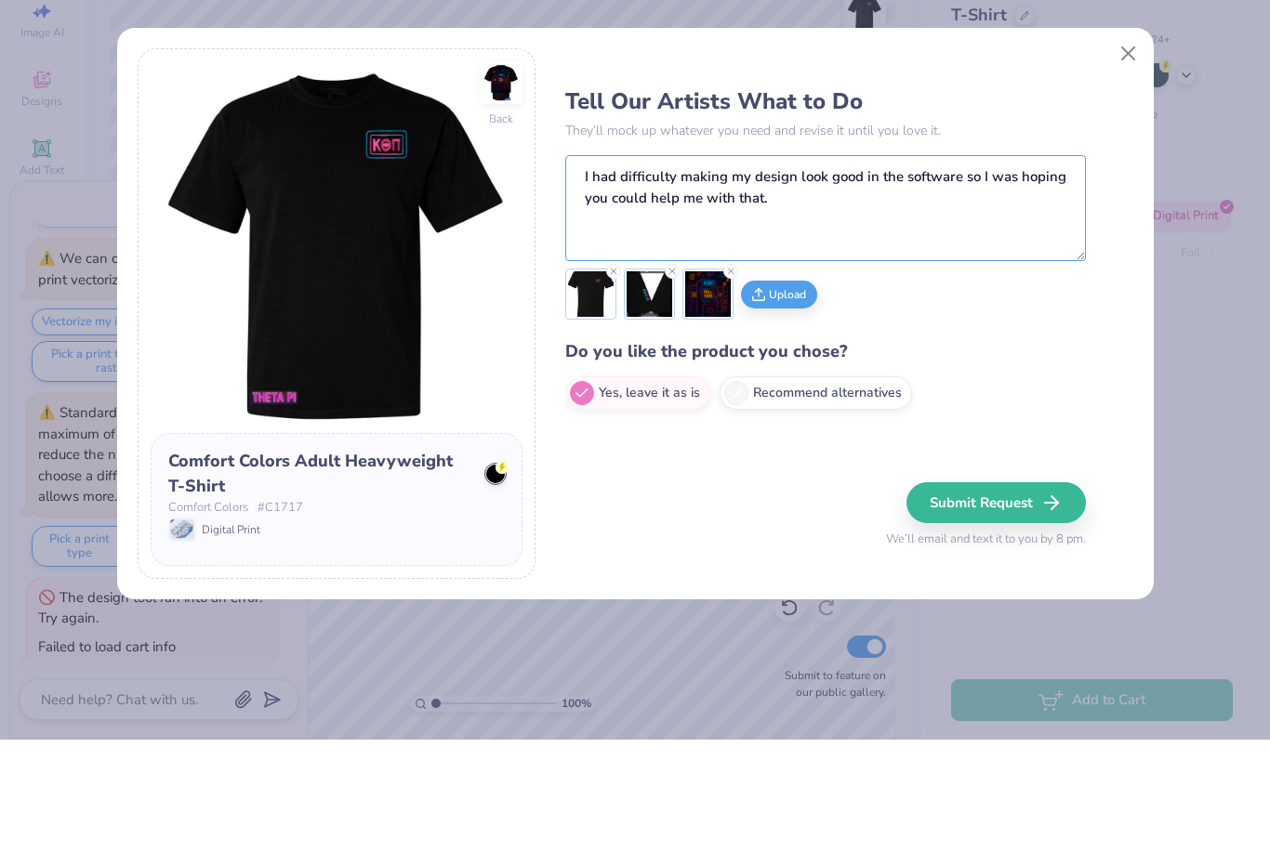
type textarea "x"
type textarea "I had difficulty making my design look good in the software so I was hoping you…"
click at [785, 393] on button "Upload" at bounding box center [779, 407] width 76 height 28
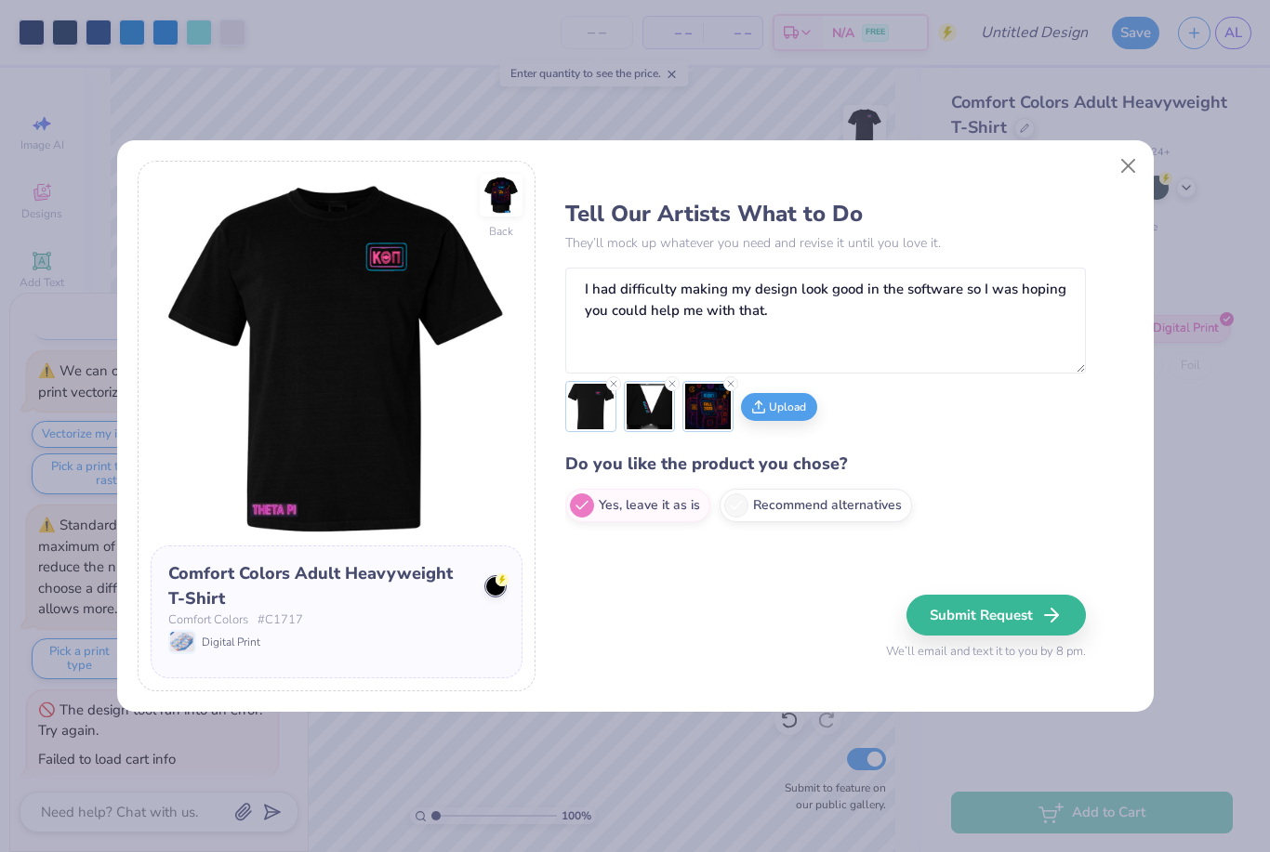
type textarea "x"
click at [1054, 324] on textarea "I had difficulty making my design look good in the software so I was hoping you…" at bounding box center [825, 321] width 521 height 106
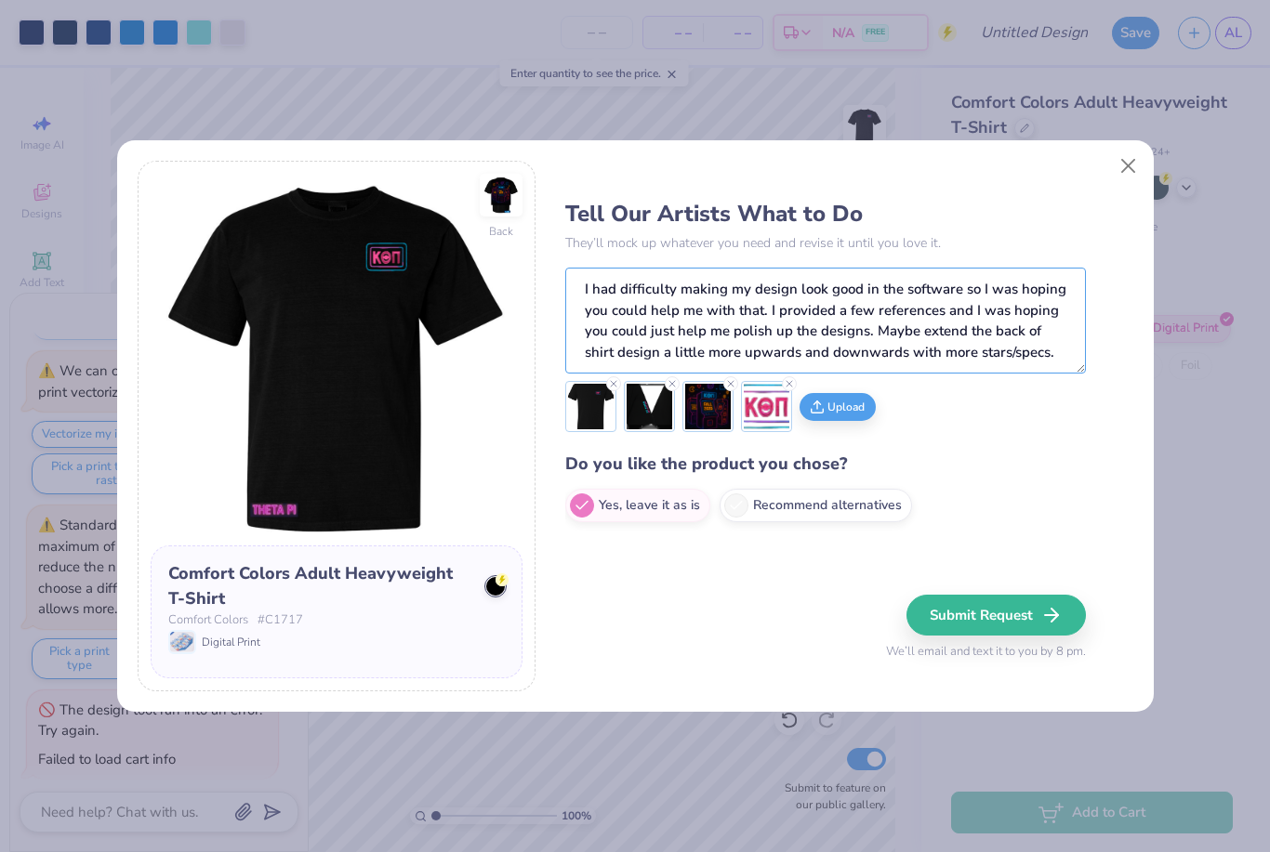
type textarea "I had difficulty making my design look good in the software so I was hoping you…"
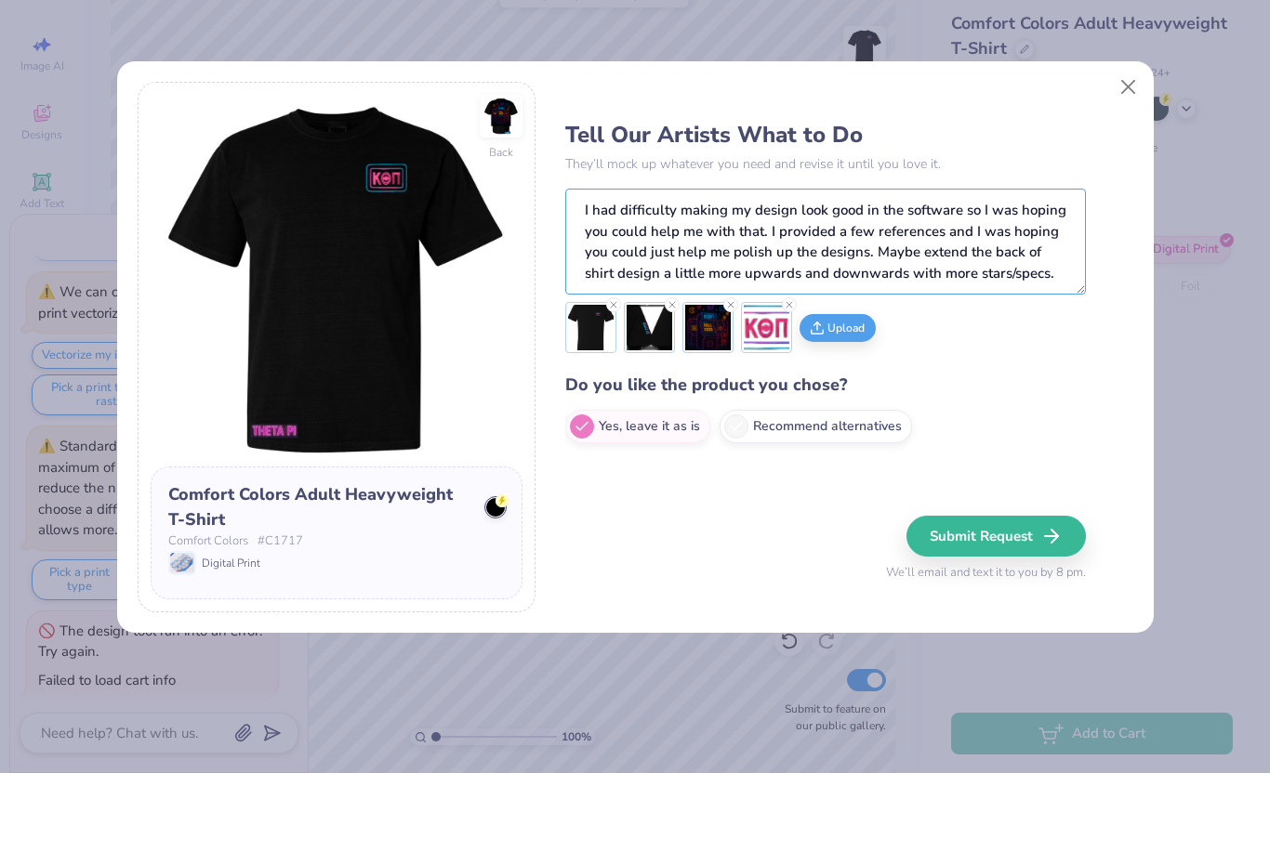
type textarea "x"
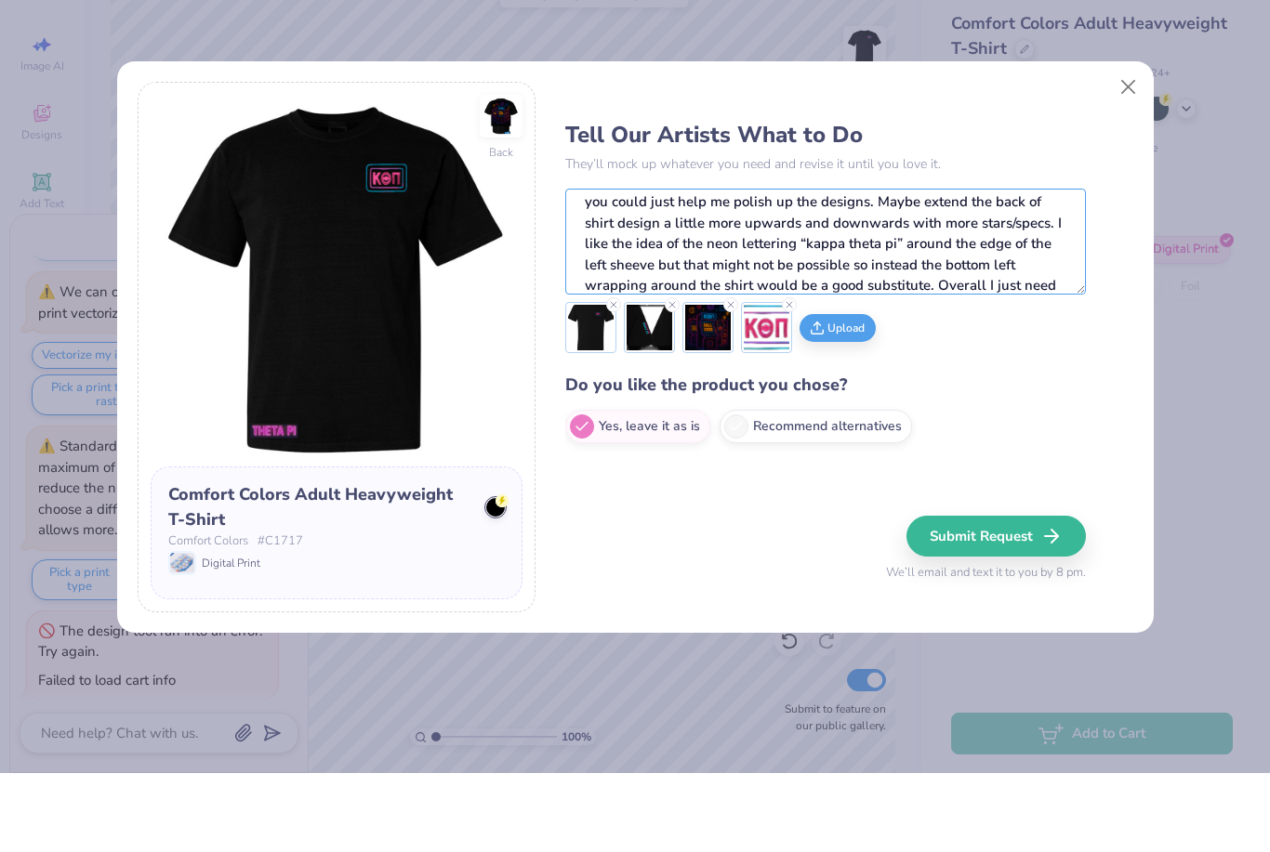
scroll to position [71, 0]
type textarea "I had difficulty making my design look good in the software so I was hoping you…"
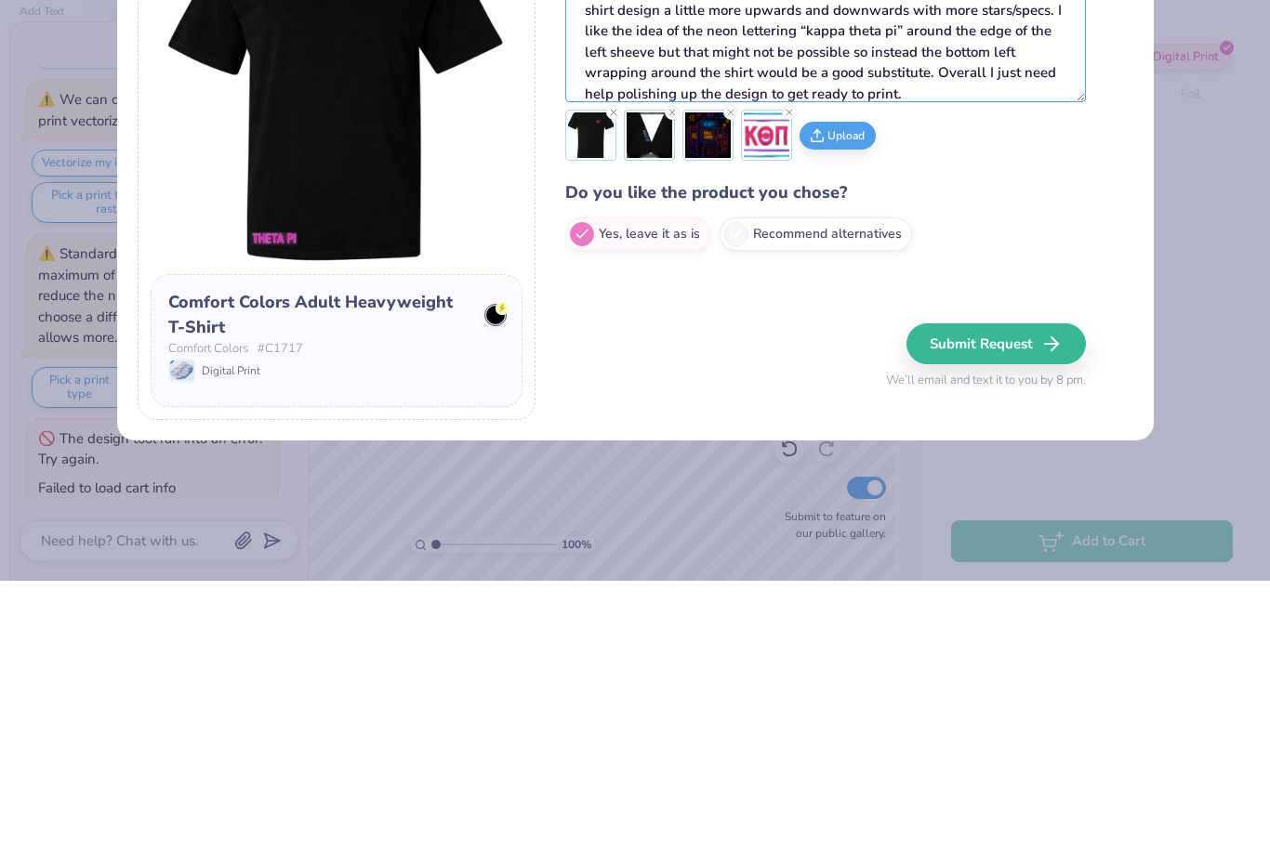
type textarea "x"
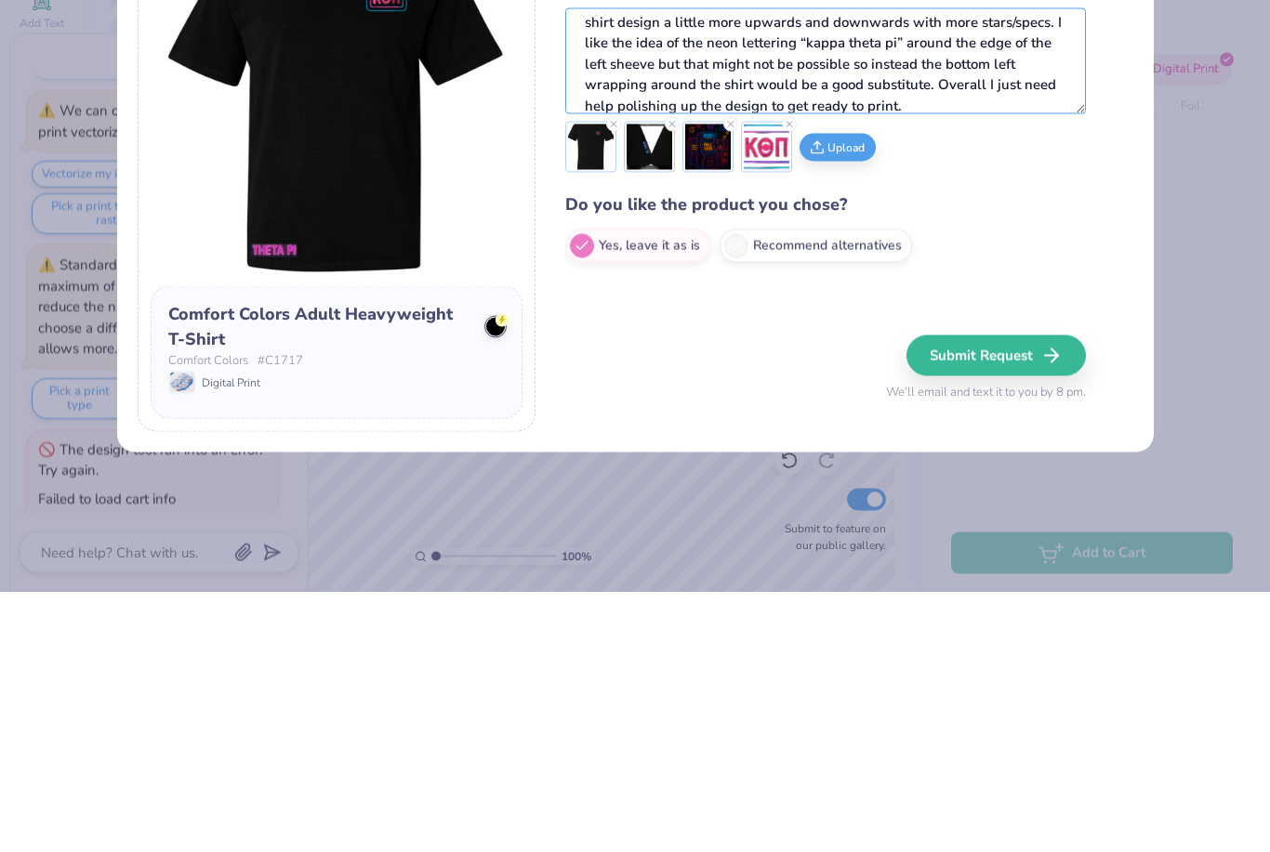
type textarea "I had difficulty making my design look good in the software so I was hoping you…"
click at [1037, 595] on button "Submit Request" at bounding box center [995, 615] width 179 height 41
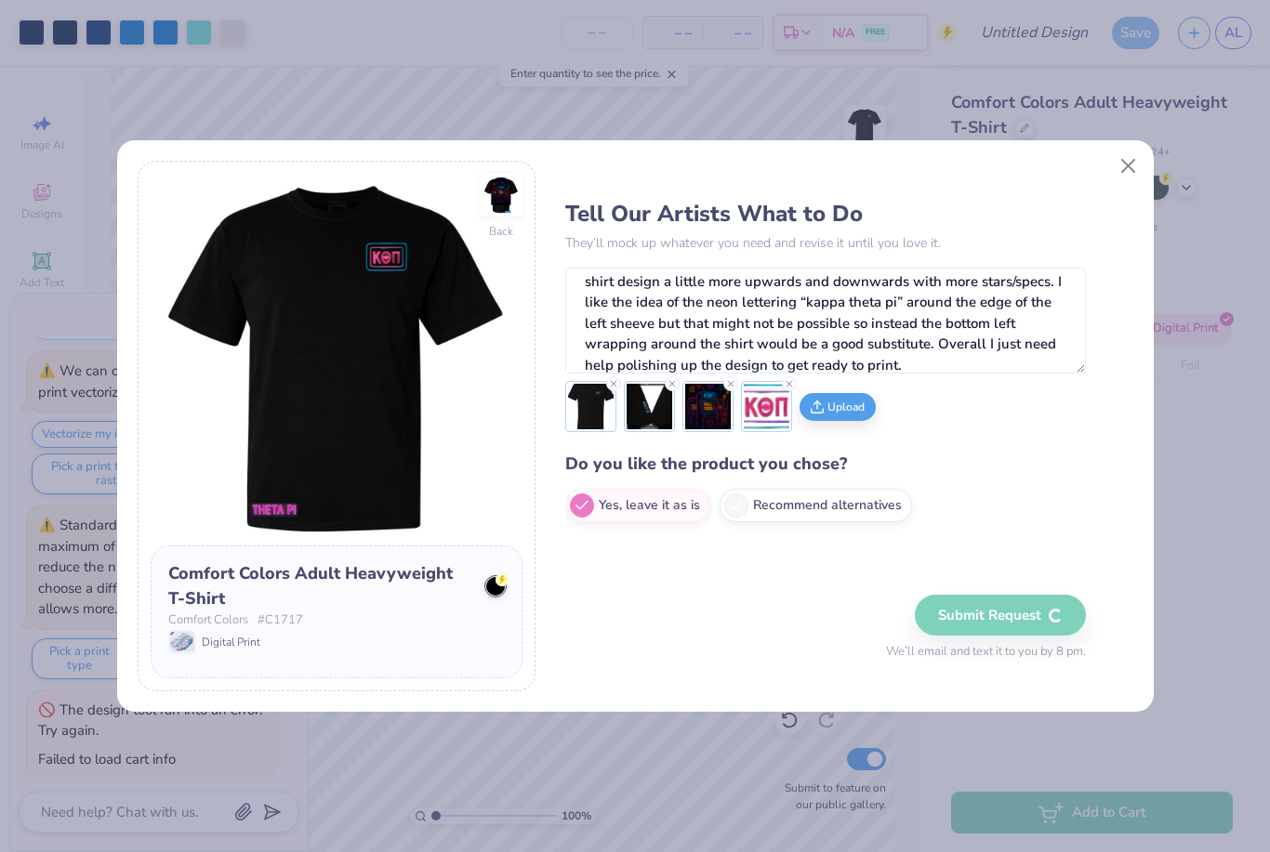
type textarea "x"
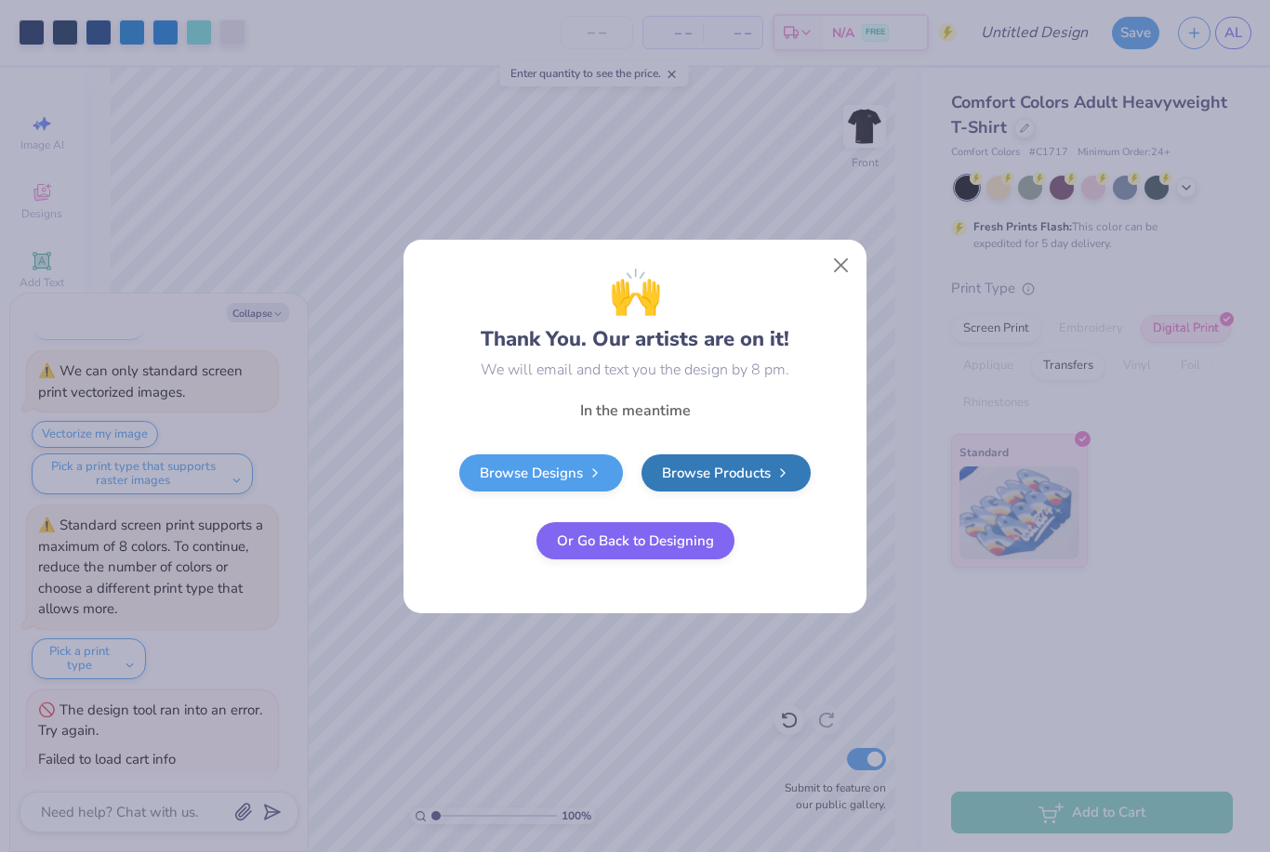
scroll to position [0, 0]
click at [696, 532] on button "Or Go Back to Designing" at bounding box center [635, 540] width 198 height 37
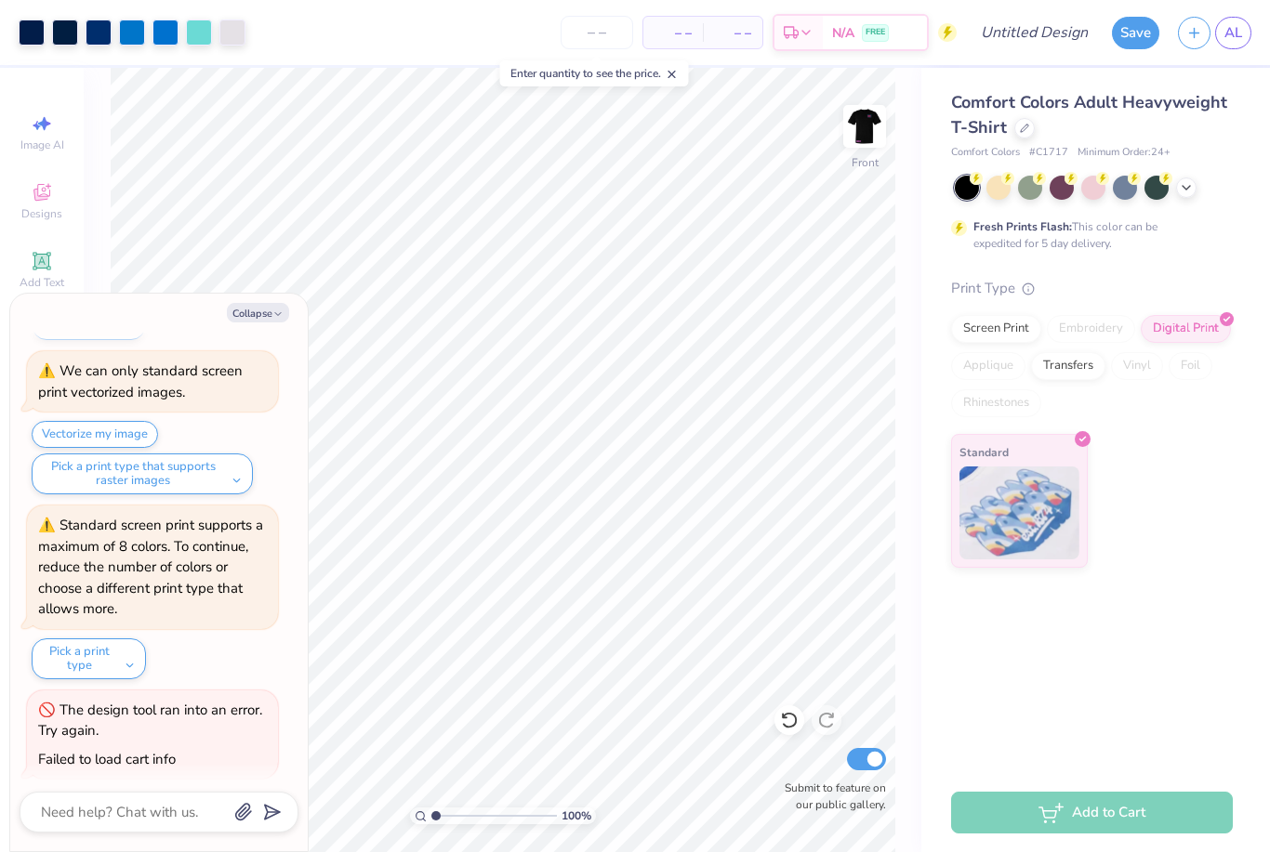
click at [277, 320] on icon "button" at bounding box center [277, 314] width 11 height 11
type textarea "x"
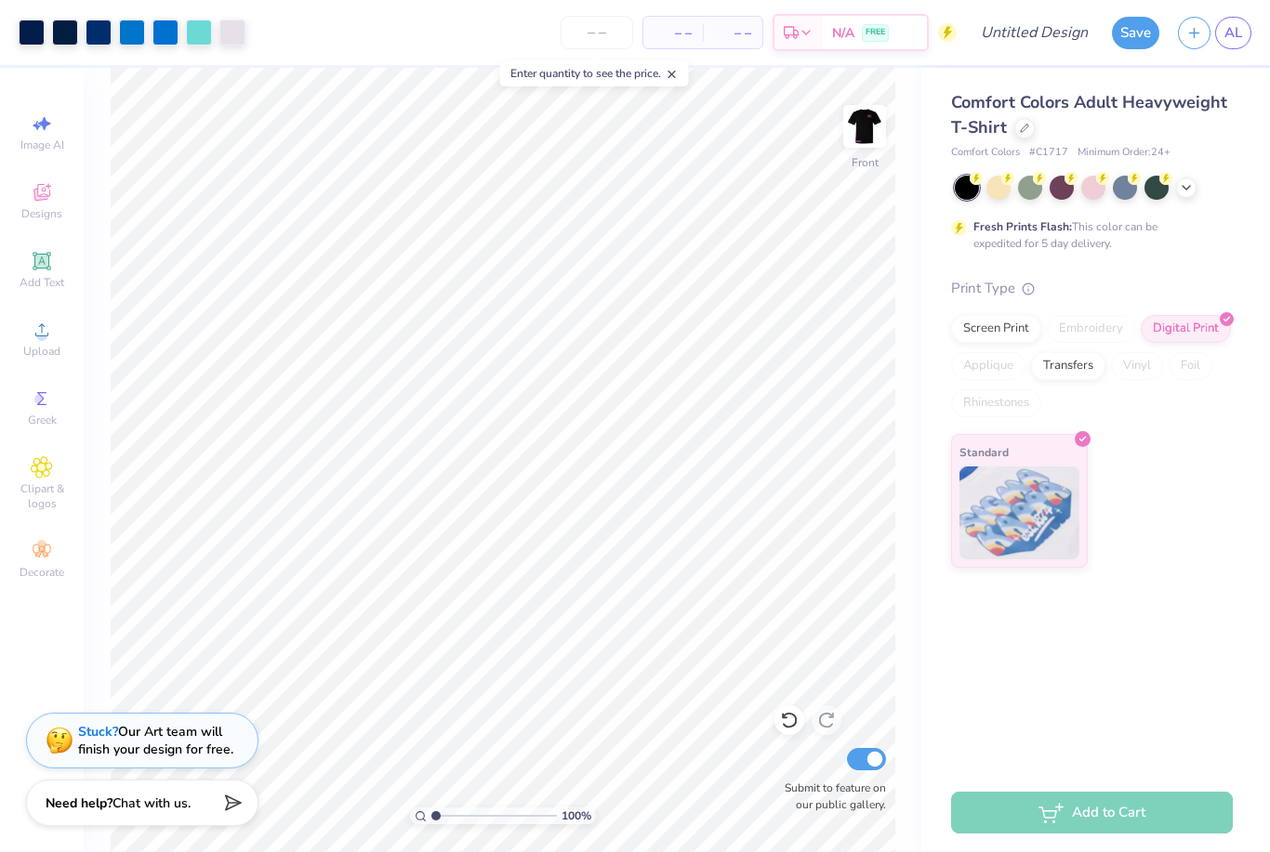
click at [862, 144] on img at bounding box center [864, 126] width 37 height 37
click at [224, 747] on div "Stuck? Our Art team will finish your design for free." at bounding box center [155, 740] width 155 height 35
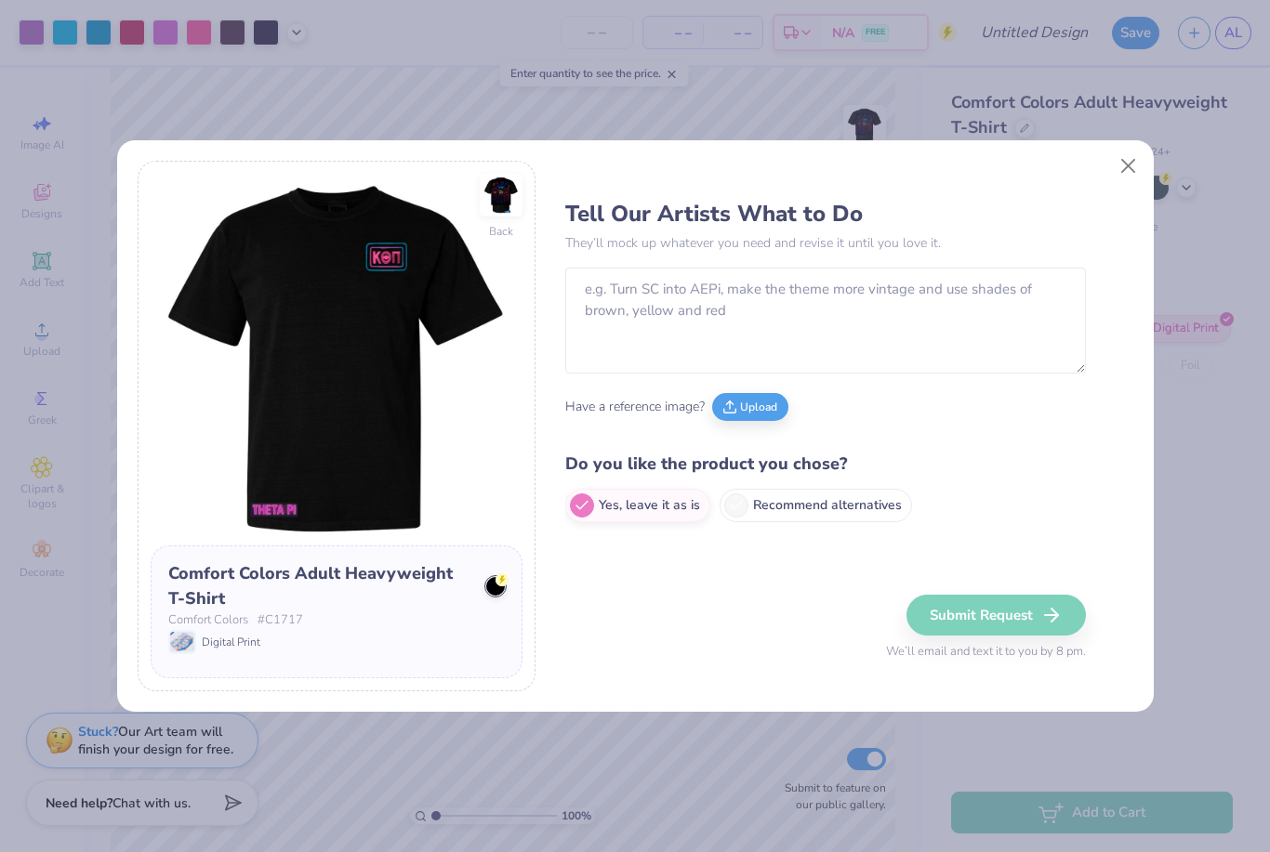
click at [760, 505] on label "Recommend alternatives" at bounding box center [816, 505] width 192 height 33
click at [577, 505] on input "Recommend alternatives" at bounding box center [571, 505] width 12 height 12
radio input "true"
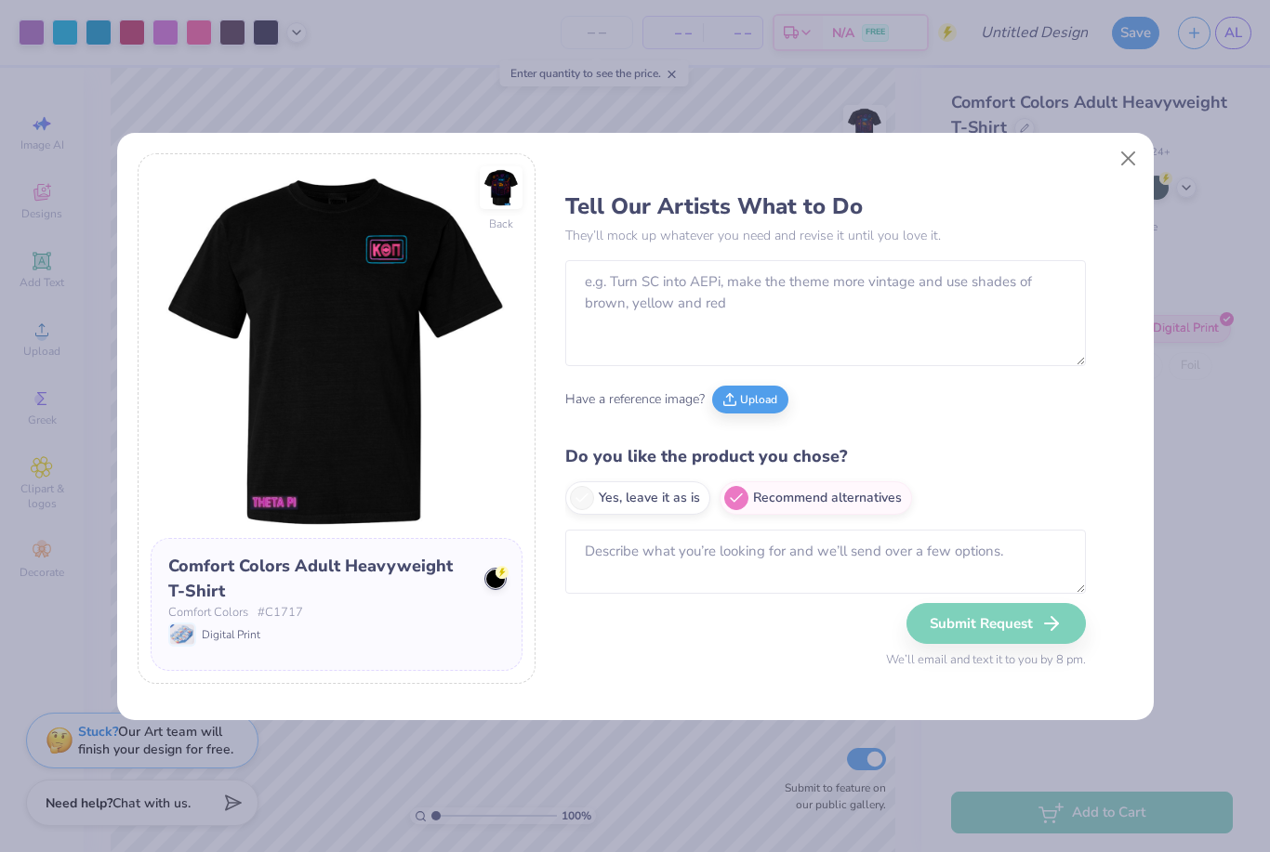
click at [1120, 161] on button "Close" at bounding box center [1127, 157] width 35 height 35
radio input "true"
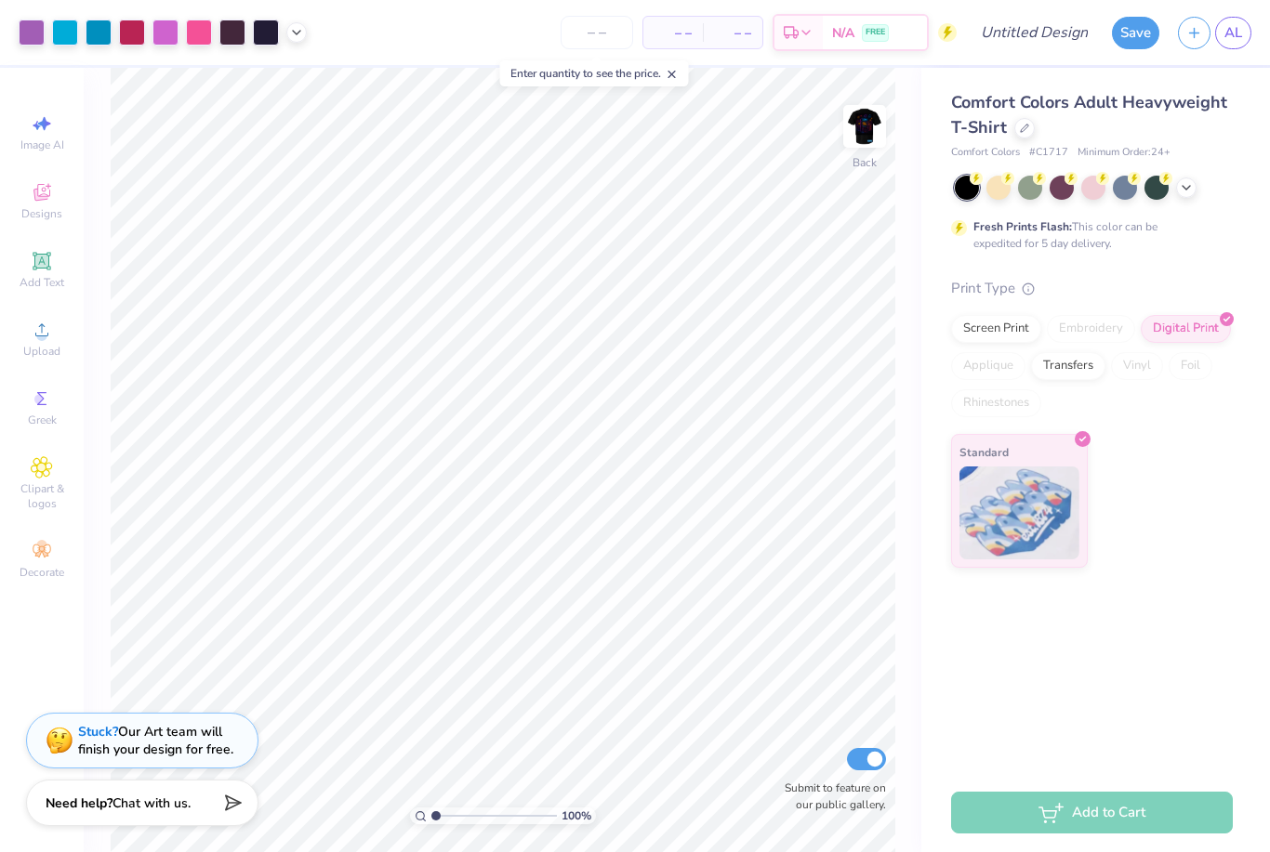
click at [1132, 21] on button "Save" at bounding box center [1135, 33] width 47 height 33
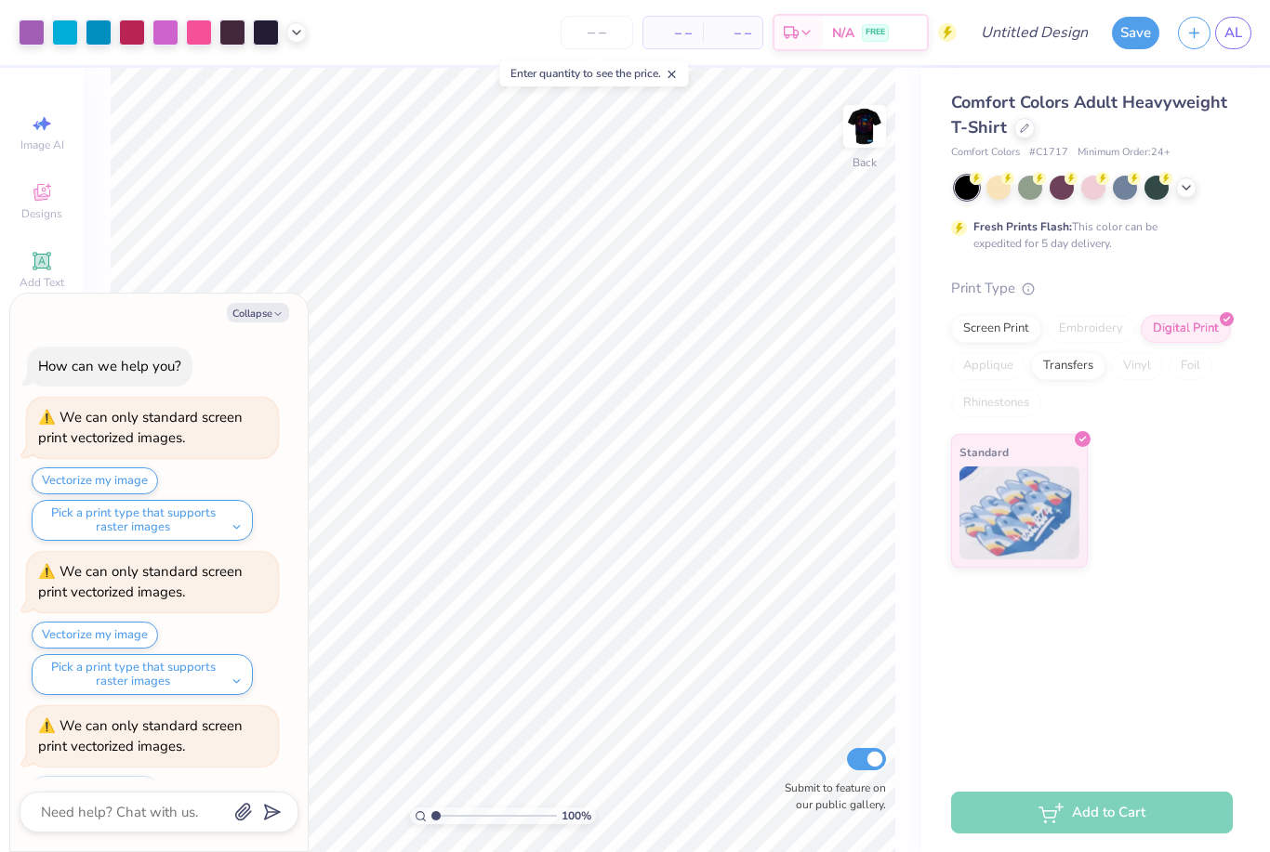
scroll to position [898, 0]
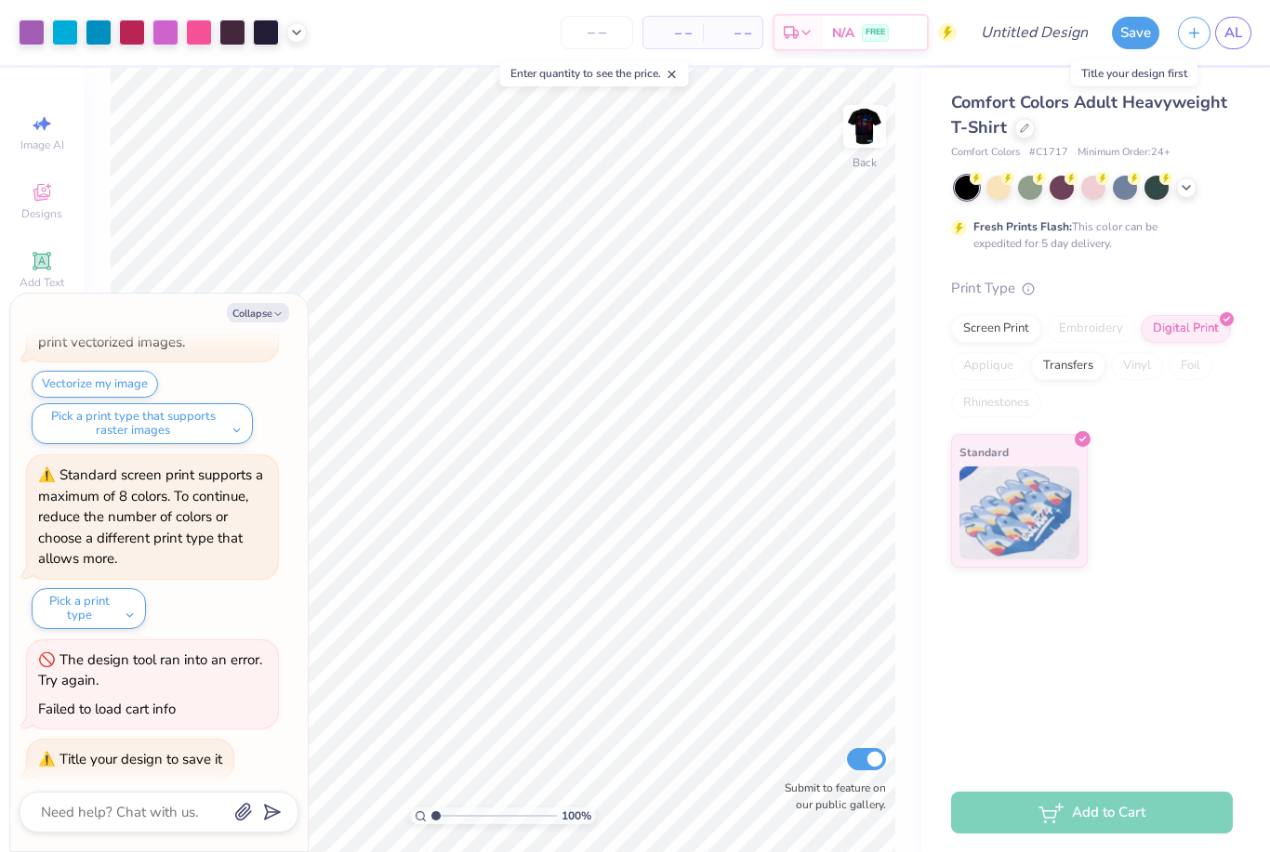
click at [1125, 23] on button "Save" at bounding box center [1135, 33] width 47 height 33
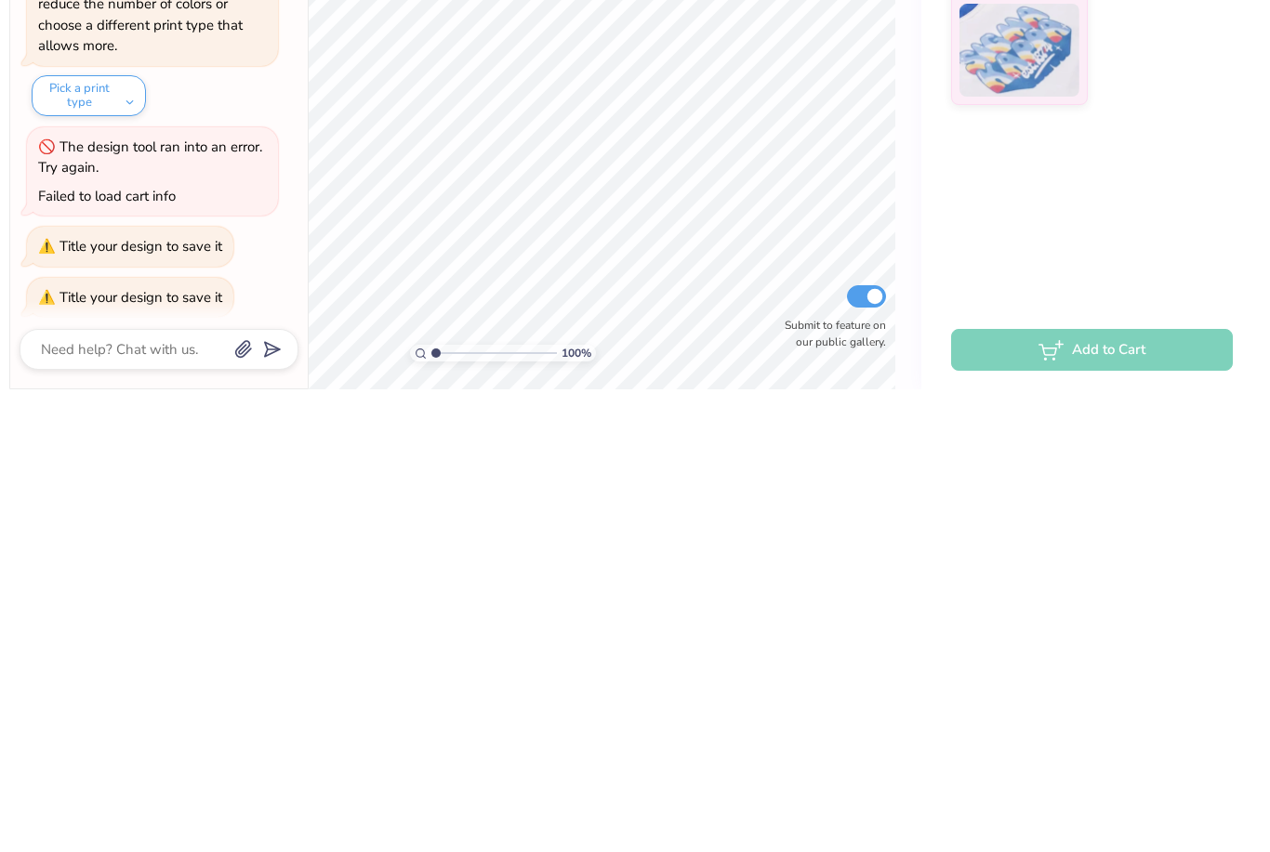
click at [1117, 113] on div "Comfort Colors Adult Heavyweight T-Shirt Comfort Colors # C1717 Minimum Order: …" at bounding box center [1095, 421] width 349 height 706
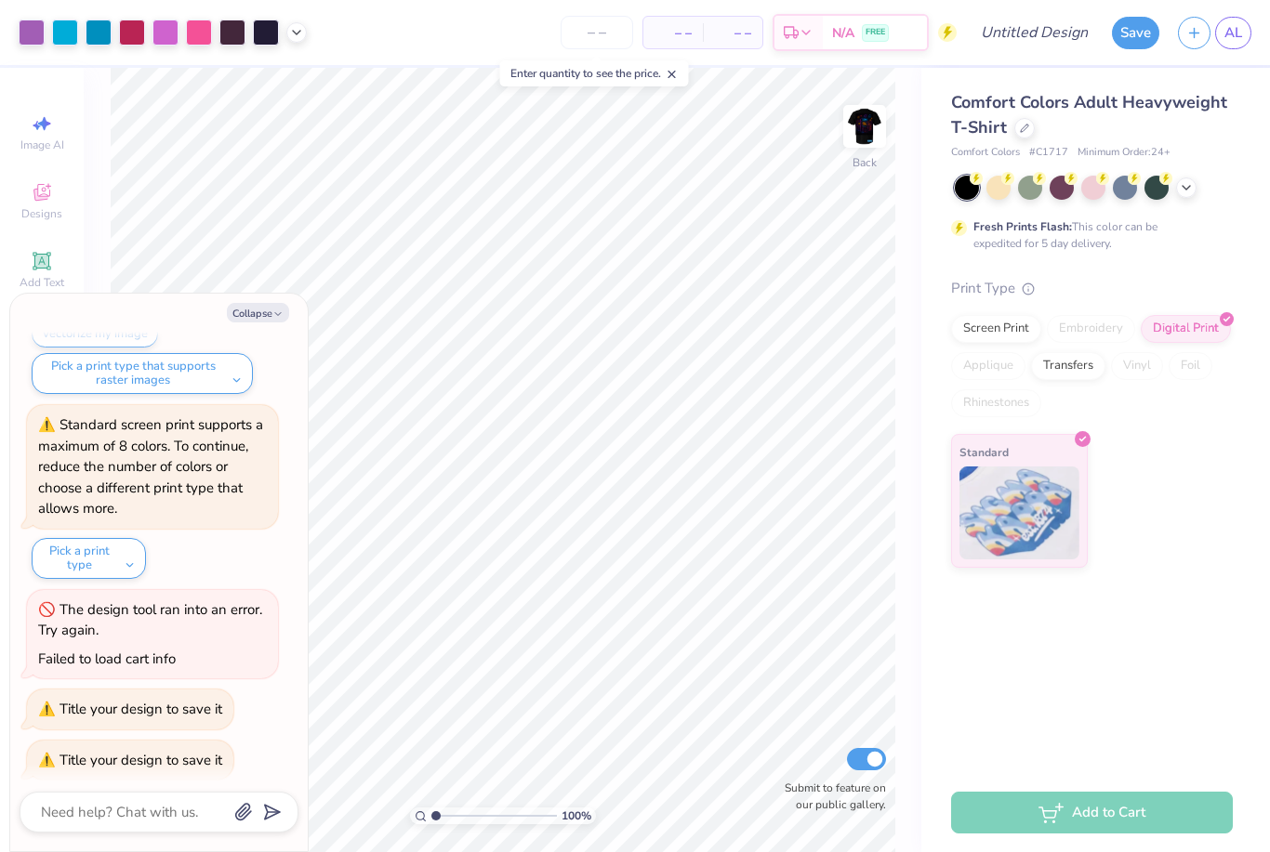
click at [236, 314] on button "Collapse" at bounding box center [258, 313] width 62 height 20
type textarea "x"
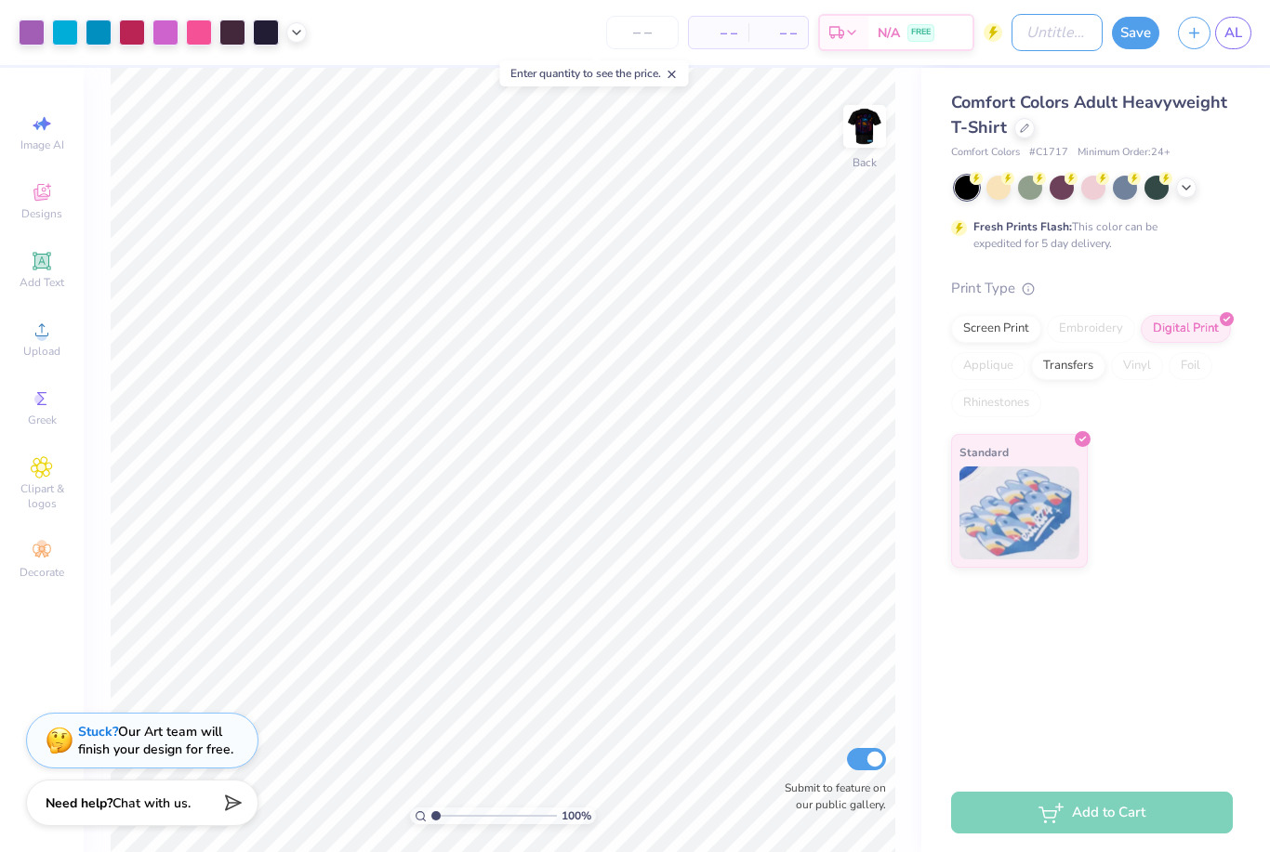
click at [1031, 36] on input "Design Title" at bounding box center [1056, 32] width 91 height 37
type input "F"
type input "KTP - Fall 2025 Shirt Design"
click at [1150, 38] on button "Save" at bounding box center [1135, 33] width 47 height 33
click at [1139, 30] on div "Save" at bounding box center [1135, 33] width 47 height 33
